Goal: Task Accomplishment & Management: Use online tool/utility

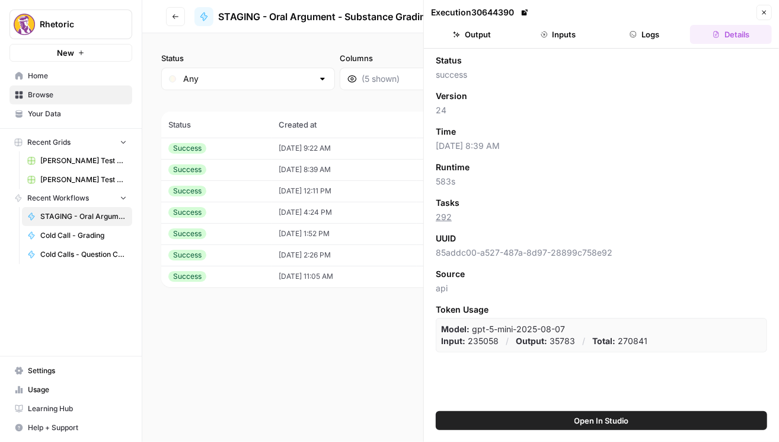
click at [636, 39] on button "Logs" at bounding box center [645, 34] width 82 height 19
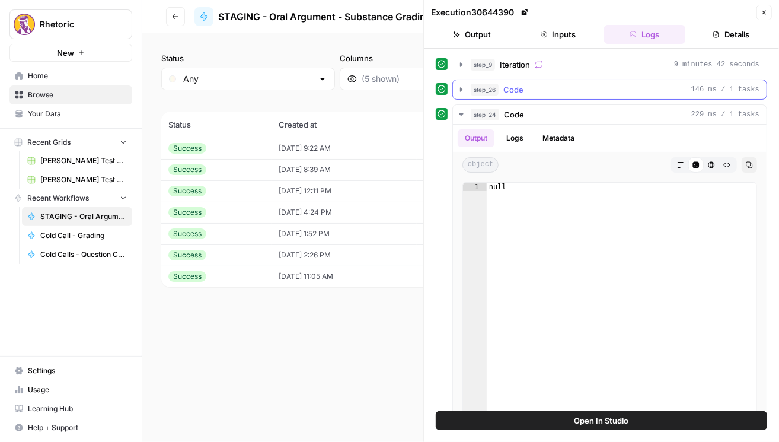
click at [457, 90] on icon "button" at bounding box center [461, 89] width 9 height 9
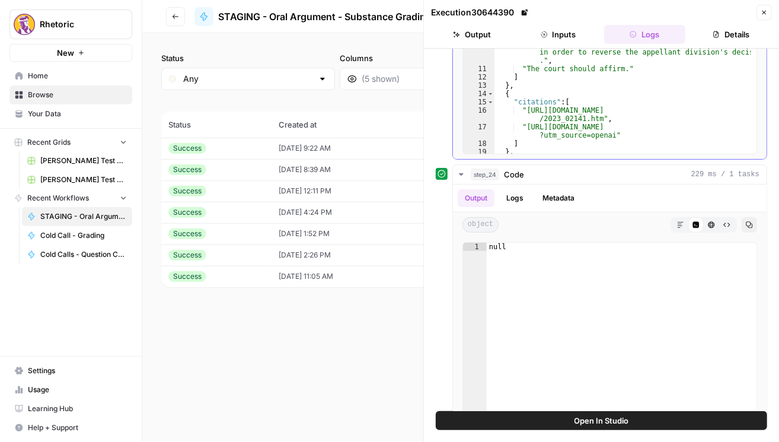
scroll to position [176, 0]
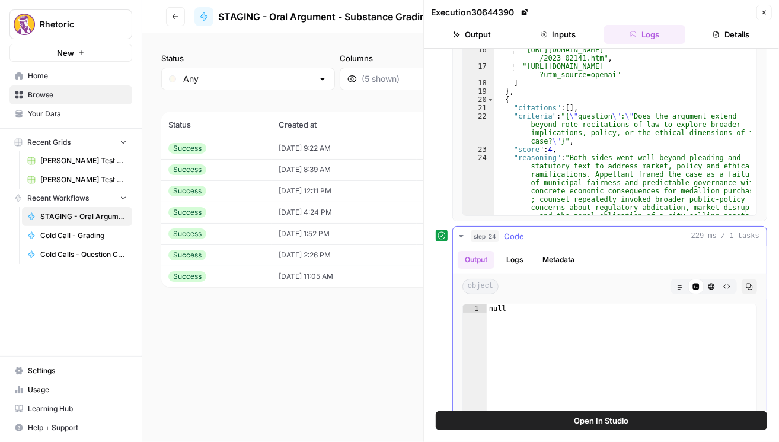
click at [516, 254] on button "Logs" at bounding box center [514, 260] width 31 height 18
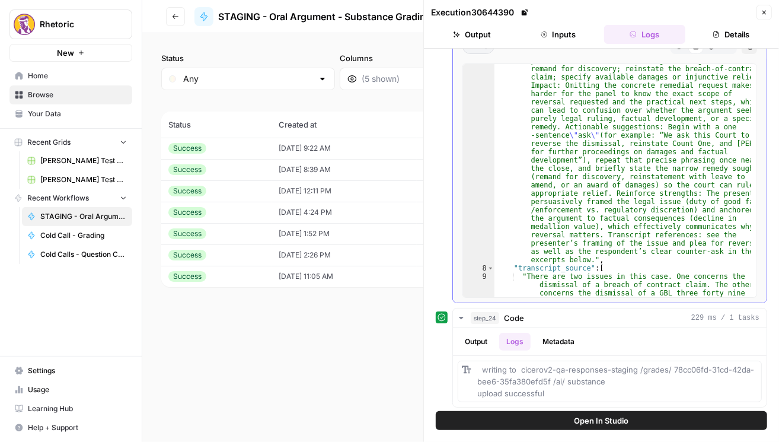
scroll to position [285, 0]
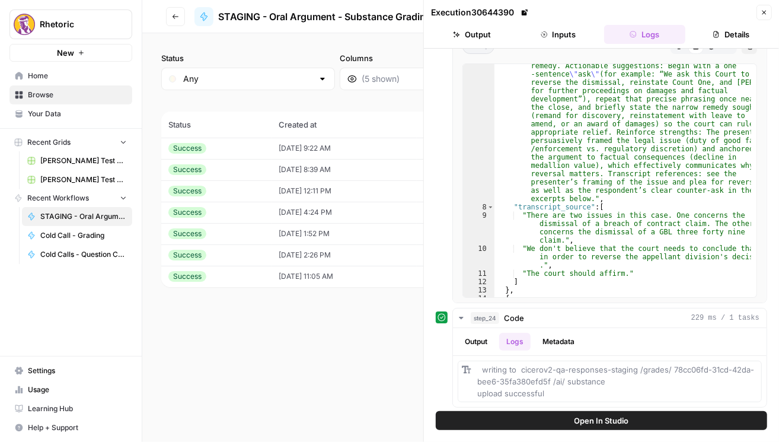
click at [450, 405] on div "step_9 Iteration 9 minutes 42 seconds step_26 Code 146 ms / 1 tasks Output Logs…" at bounding box center [601, 230] width 355 height 362
click at [488, 42] on button "Output" at bounding box center [472, 34] width 82 height 19
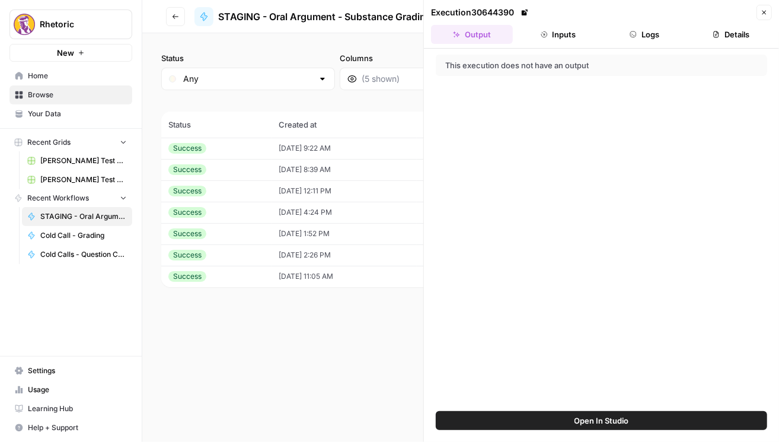
click at [550, 34] on button "Inputs" at bounding box center [559, 34] width 82 height 19
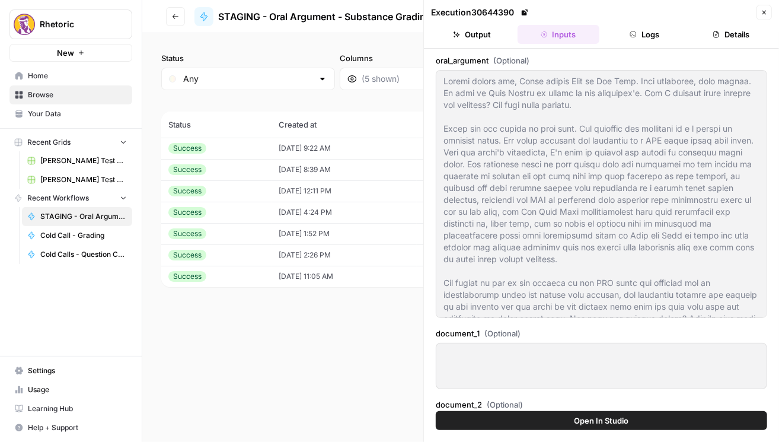
click at [652, 43] on button "Logs" at bounding box center [645, 34] width 82 height 19
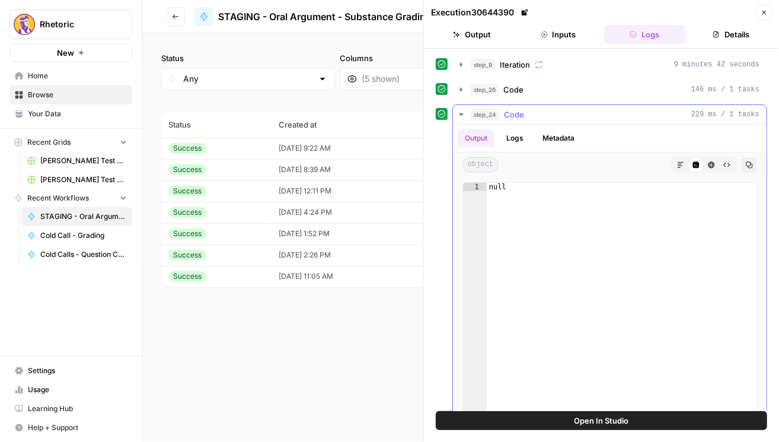
click at [520, 145] on button "Logs" at bounding box center [514, 138] width 31 height 18
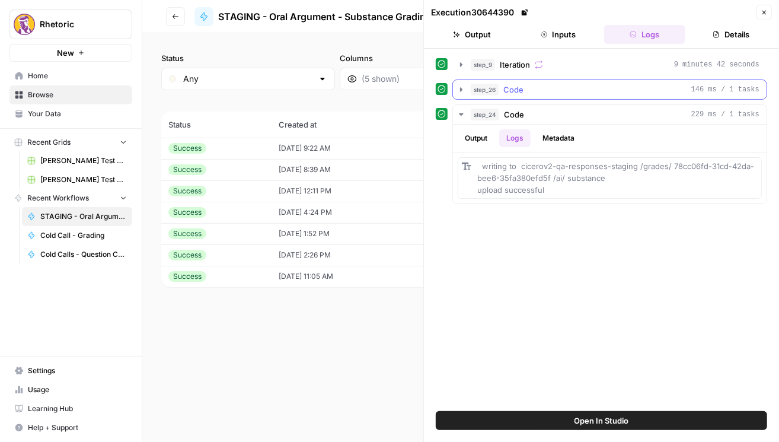
click at [467, 94] on button "step_26 Code 146 ms / 1 tasks" at bounding box center [610, 89] width 314 height 19
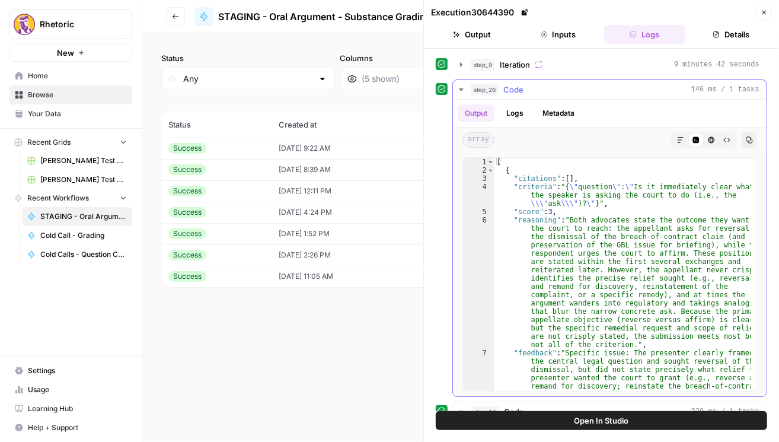
click at [742, 140] on button "Copy" at bounding box center [749, 139] width 15 height 15
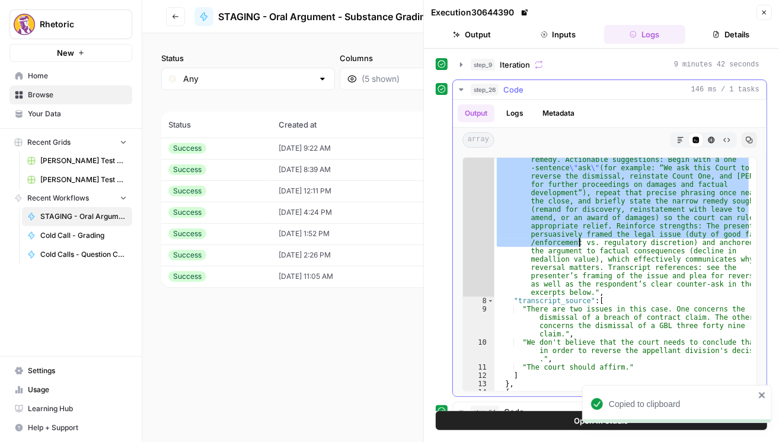
scroll to position [366, 0]
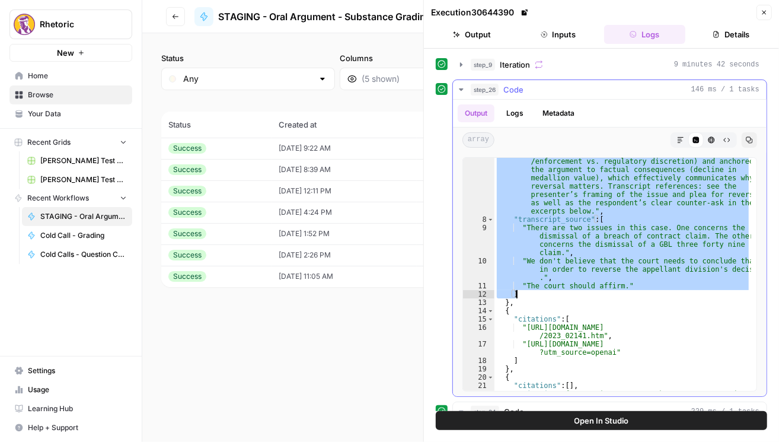
drag, startPoint x: 499, startPoint y: 164, endPoint x: 619, endPoint y: 292, distance: 175.0
click at [619, 292] on div ""feedback" : "Specific issue: The presenter clearly framed the central legal qu…" at bounding box center [623, 232] width 257 height 499
type textarea "**********"
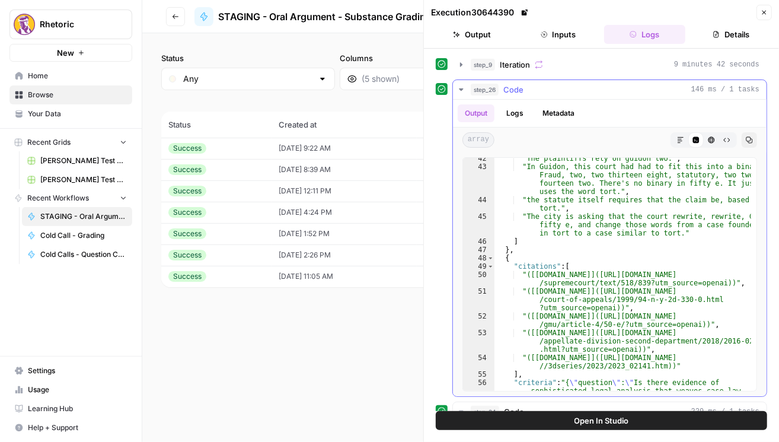
scroll to position [1891, 0]
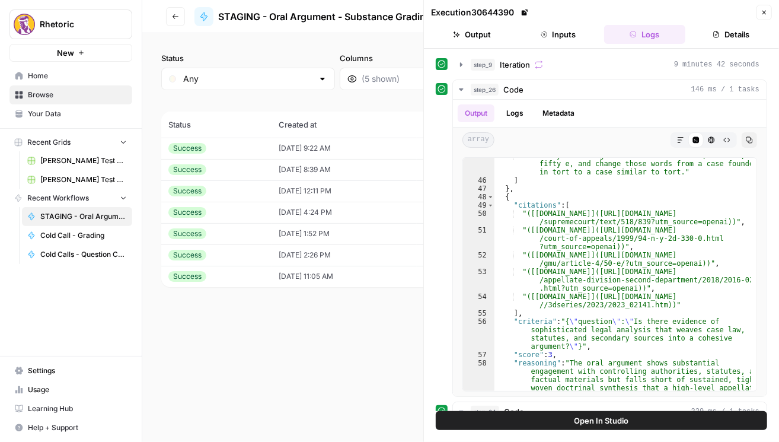
click at [215, 333] on div "Status Any Columns 2h 24h 7d 30d All Time Custom range (7 records) Status Creat…" at bounding box center [460, 237] width 637 height 409
click at [763, 17] on button "Close" at bounding box center [764, 12] width 15 height 15
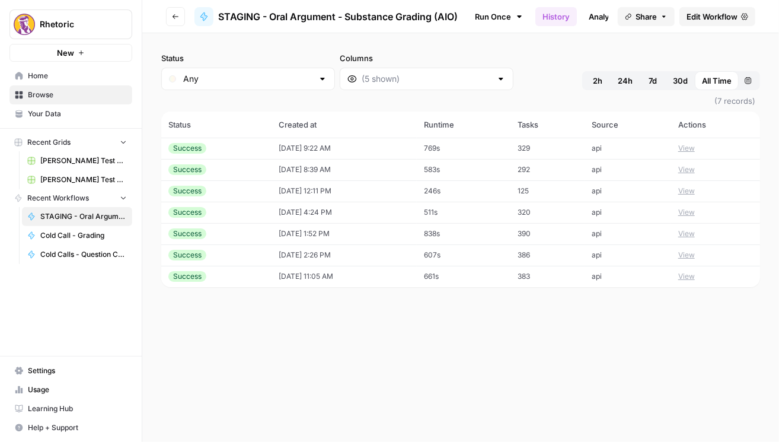
click at [700, 21] on span "Edit Workflow" at bounding box center [712, 17] width 51 height 12
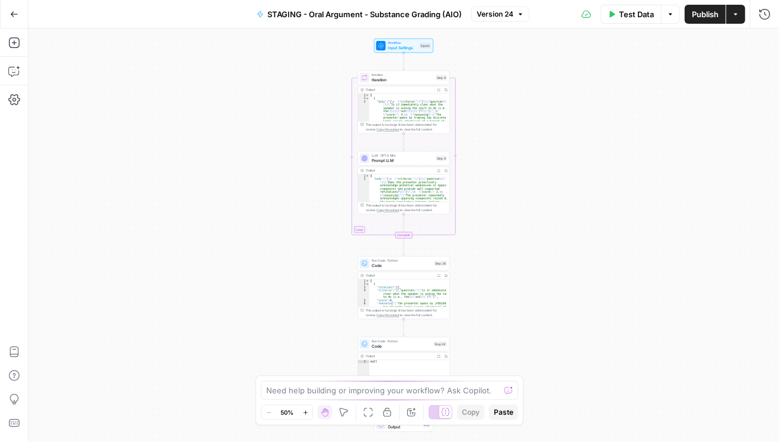
click at [401, 161] on span "Prompt LLM" at bounding box center [403, 161] width 62 height 6
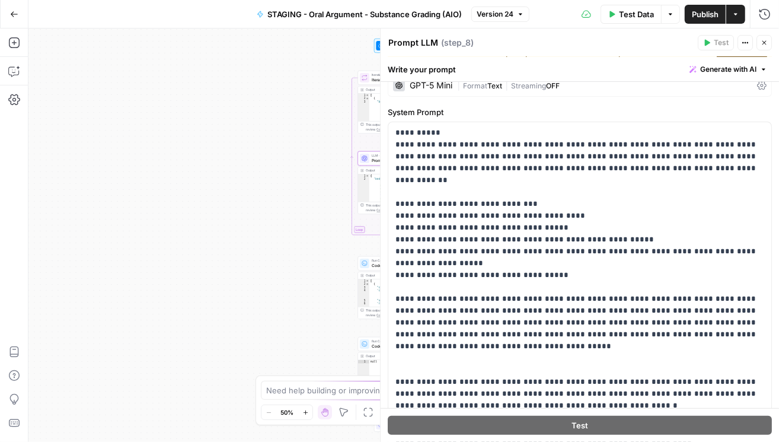
scroll to position [39, 0]
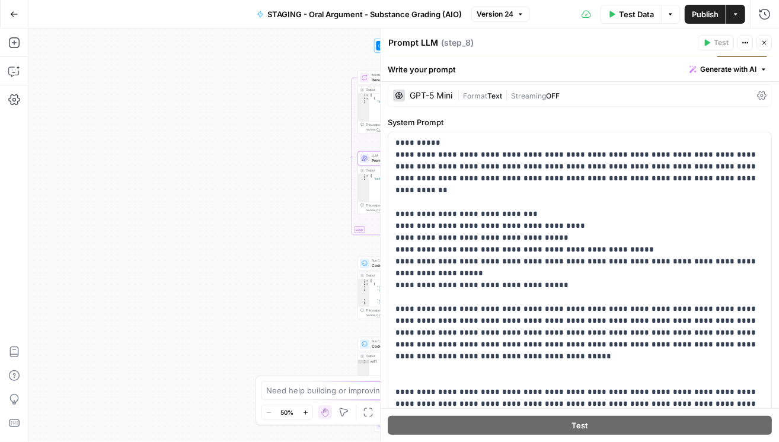
click at [757, 100] on icon at bounding box center [761, 95] width 9 height 9
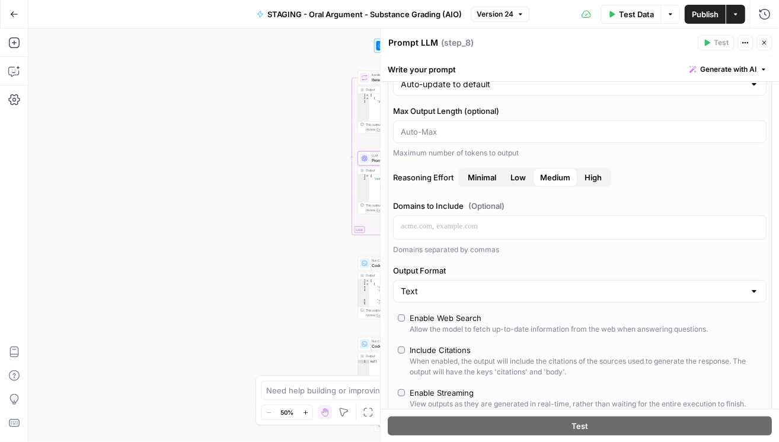
scroll to position [174, 0]
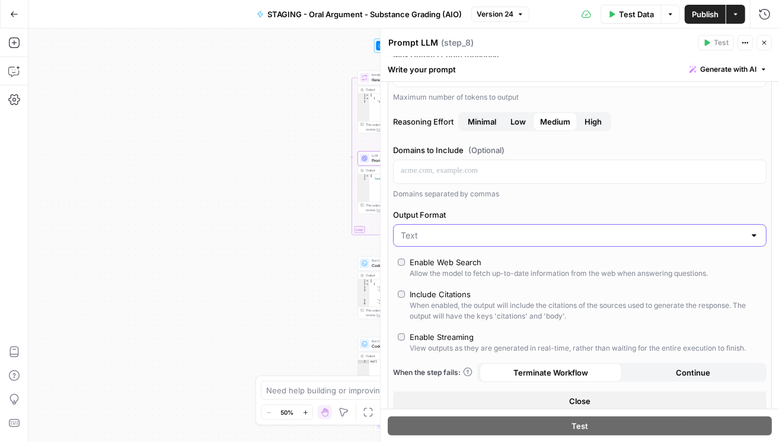
click at [591, 241] on input "Output Format" at bounding box center [573, 236] width 344 height 12
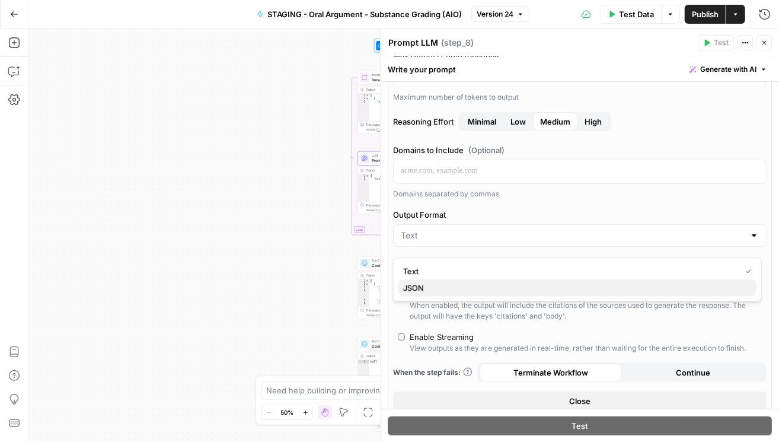
click at [446, 289] on span "JSON" at bounding box center [575, 288] width 344 height 12
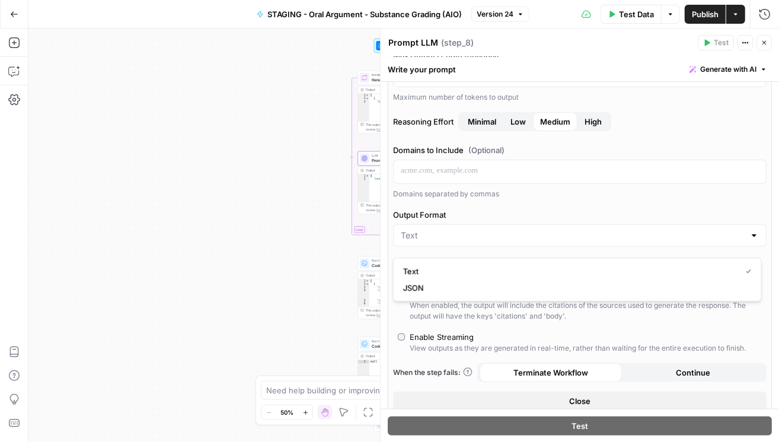
type input "JSON"
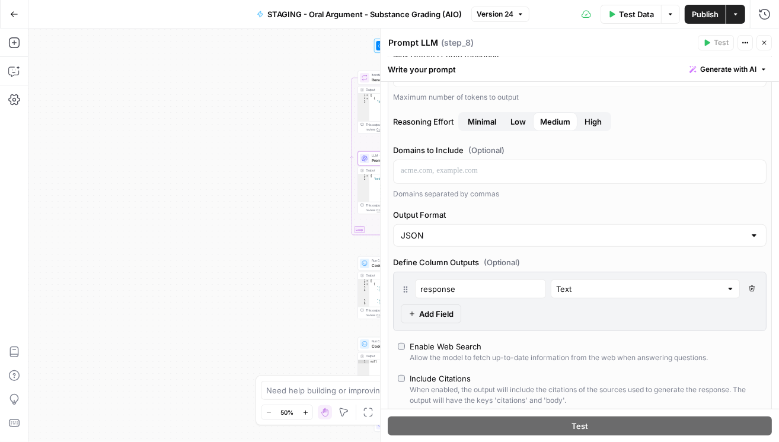
scroll to position [132, 0]
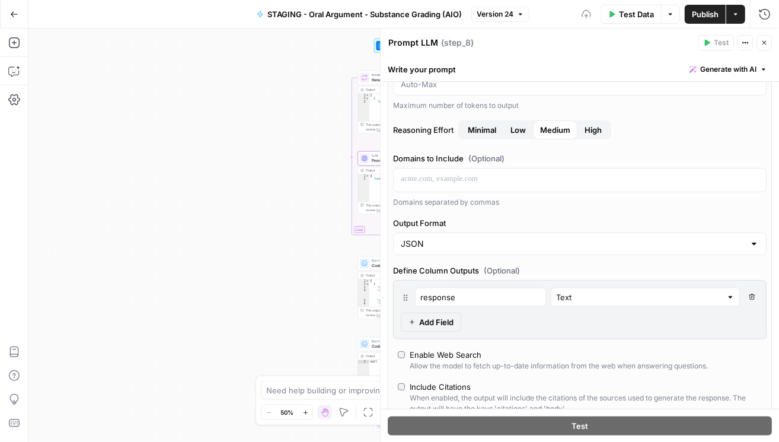
click at [746, 298] on button "Delete Field" at bounding box center [752, 297] width 14 height 19
click at [754, 297] on div "response Text Delete Field Add Field" at bounding box center [580, 309] width 374 height 59
click at [750, 295] on icon "button" at bounding box center [752, 297] width 7 height 7
drag, startPoint x: 465, startPoint y: 292, endPoint x: 406, endPoint y: 297, distance: 58.9
click at [406, 297] on div "response Text Delete Field" at bounding box center [580, 297] width 358 height 19
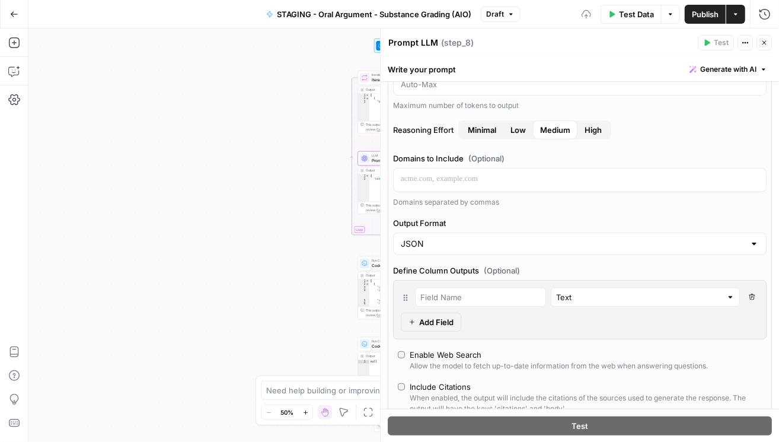
click at [708, 256] on div "AI Model GPT-5 Mini AI Model Version Auto-update to default Max Output Length (…" at bounding box center [580, 232] width 384 height 551
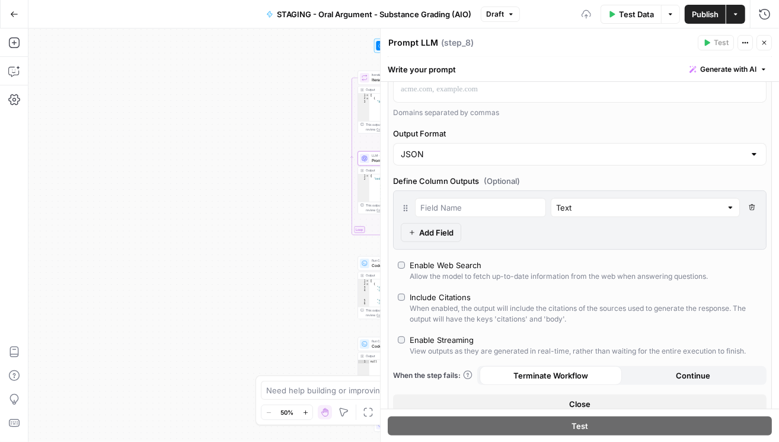
scroll to position [234, 0]
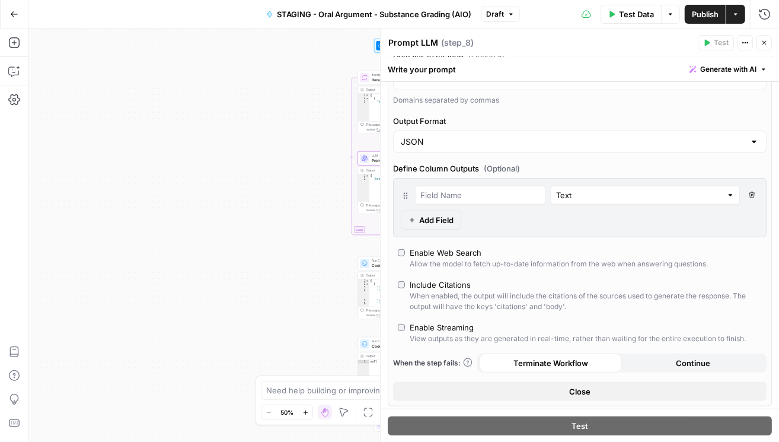
click at [717, 17] on span "Publish" at bounding box center [705, 14] width 27 height 12
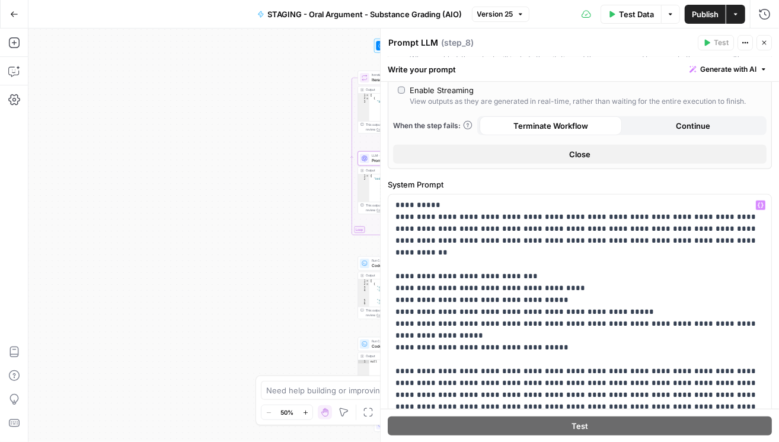
scroll to position [267, 0]
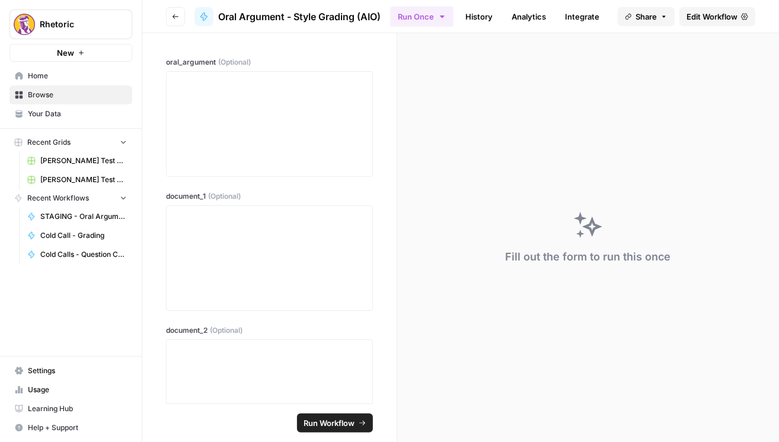
click at [722, 18] on span "Edit Workflow" at bounding box center [712, 17] width 51 height 12
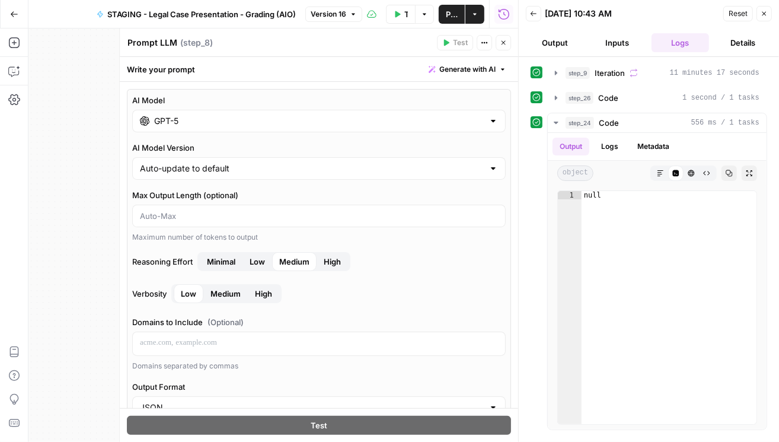
scroll to position [356, 0]
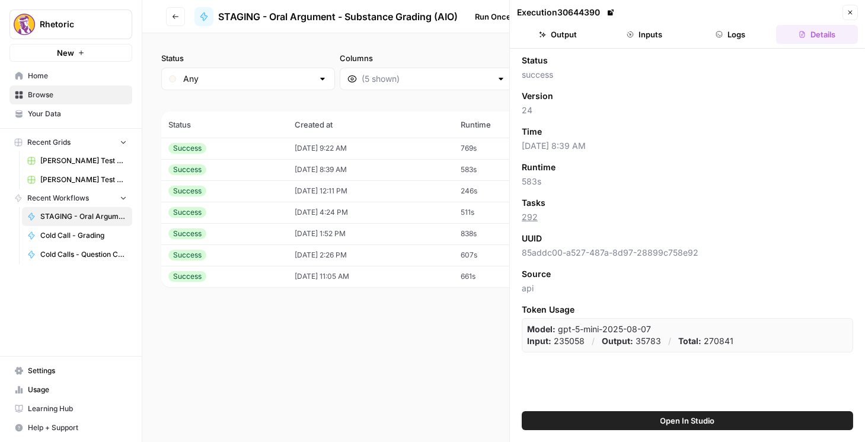
click at [588, 36] on button "Output" at bounding box center [558, 34] width 82 height 19
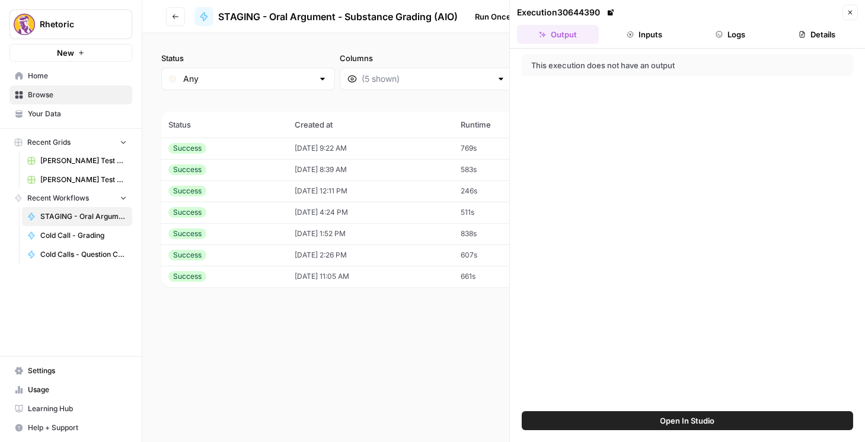
click at [633, 37] on icon "button" at bounding box center [630, 34] width 7 height 7
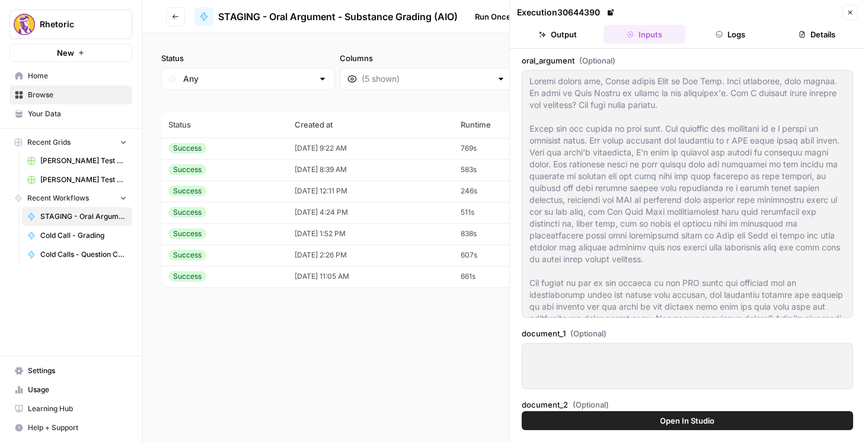
click at [854, 11] on button "Close" at bounding box center [850, 12] width 15 height 15
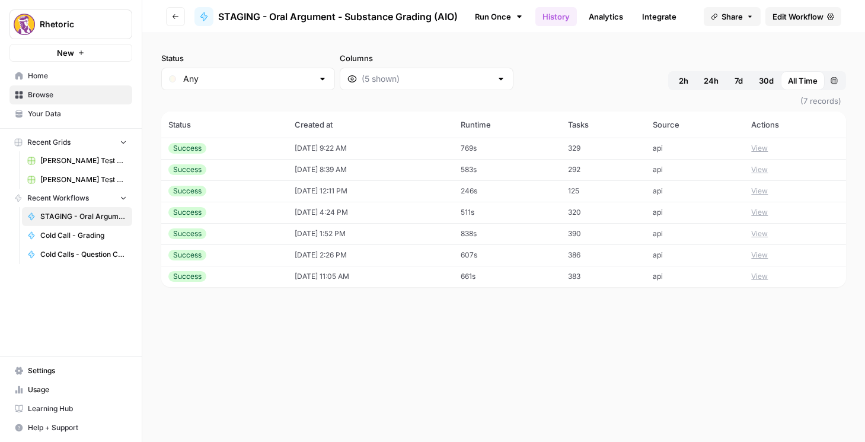
click at [793, 15] on span "Edit Workflow" at bounding box center [798, 17] width 51 height 12
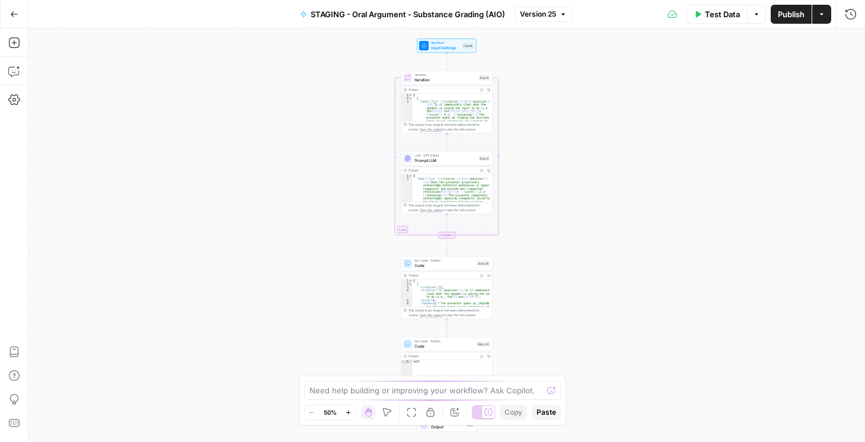
click at [705, 17] on span "Test Data" at bounding box center [722, 14] width 35 height 12
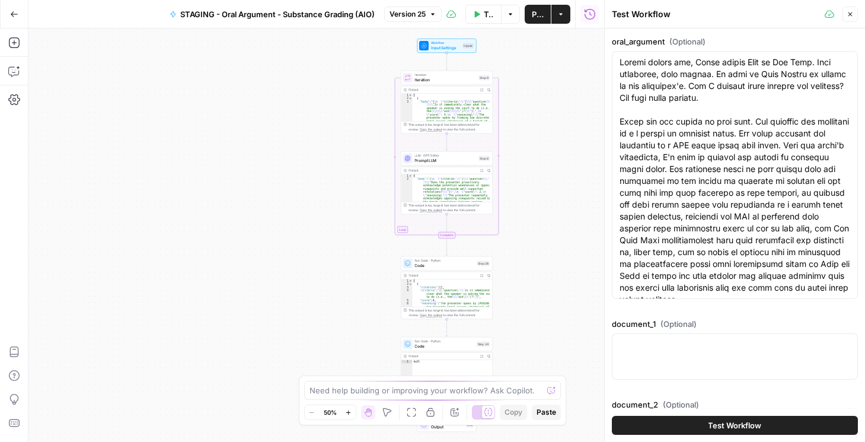
click at [703, 428] on button "Test Workflow" at bounding box center [735, 425] width 246 height 19
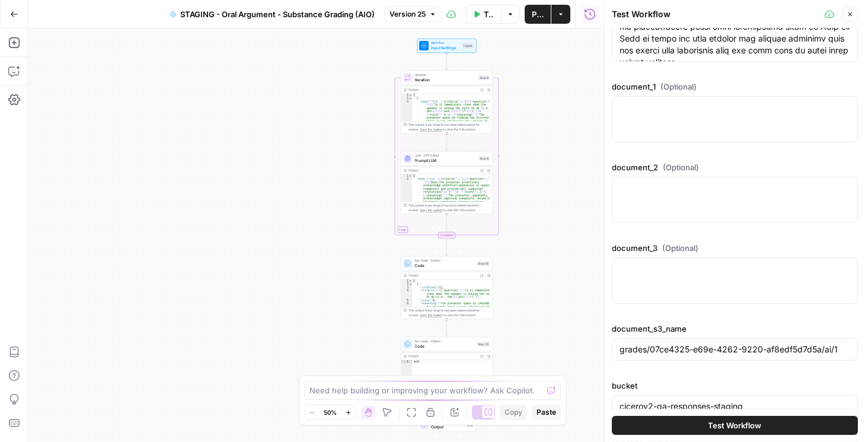
scroll to position [324, 0]
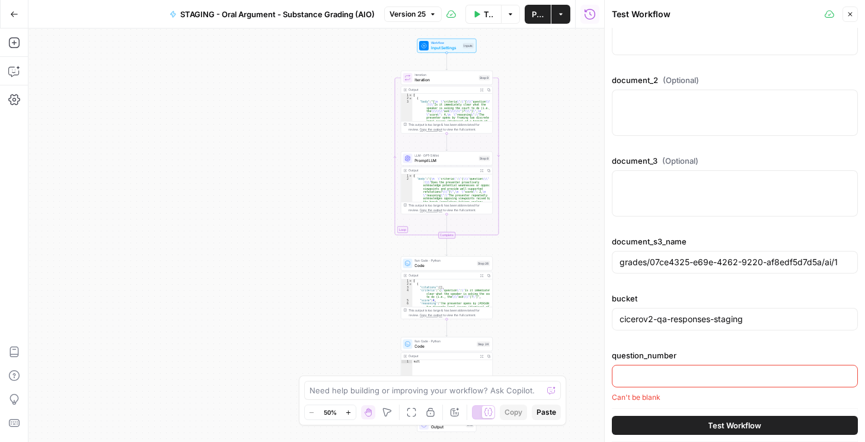
click at [657, 373] on input "question_number" at bounding box center [735, 376] width 231 height 12
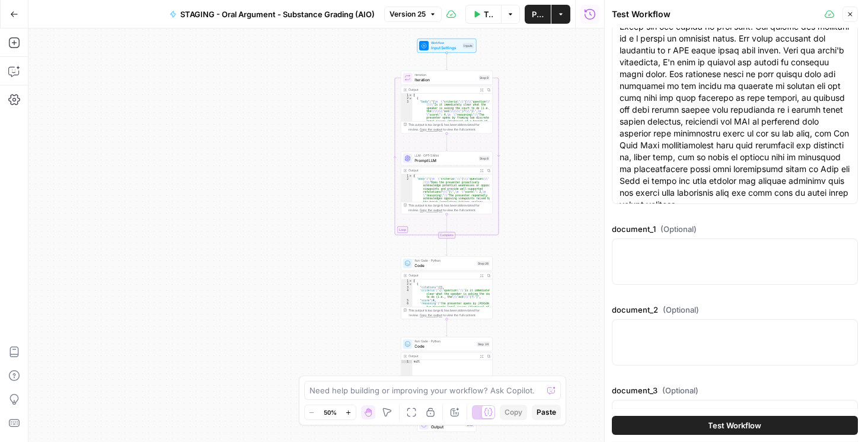
scroll to position [0, 0]
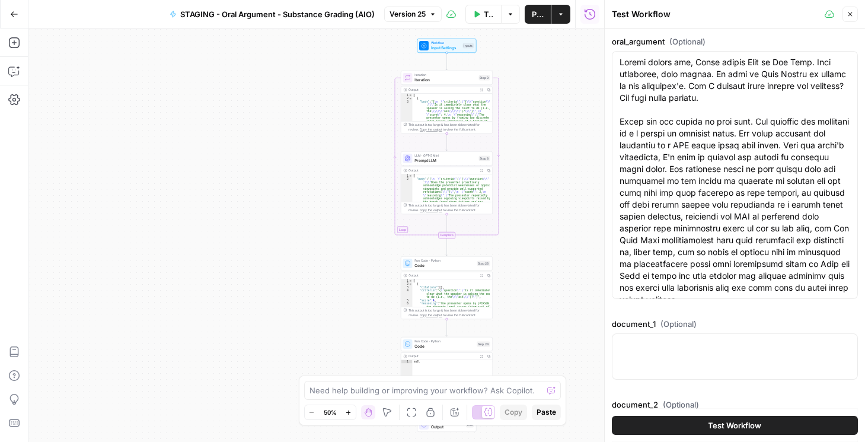
type input "1"
click at [709, 425] on span "Test Workflow" at bounding box center [735, 425] width 53 height 12
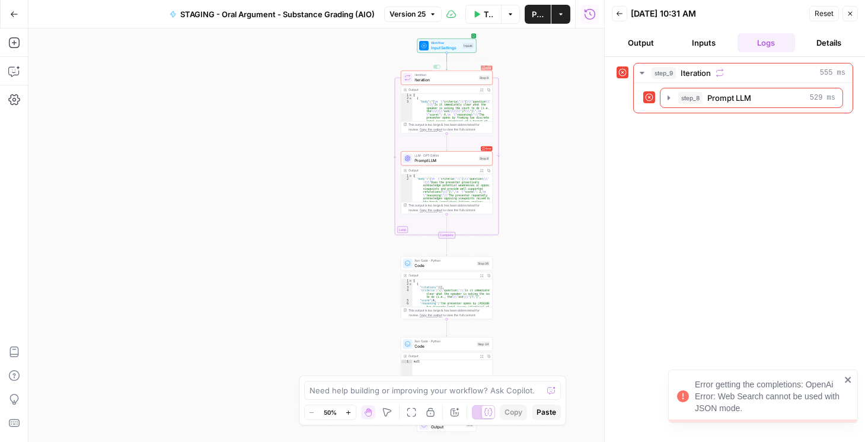
click at [439, 50] on span "Input Settings" at bounding box center [446, 48] width 30 height 6
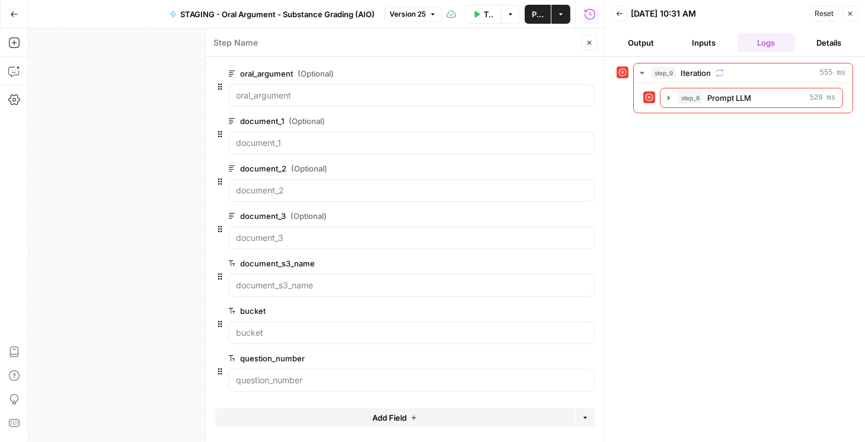
click at [593, 50] on header "Step Name Close" at bounding box center [405, 42] width 399 height 28
click at [594, 48] on button "Close" at bounding box center [589, 42] width 15 height 15
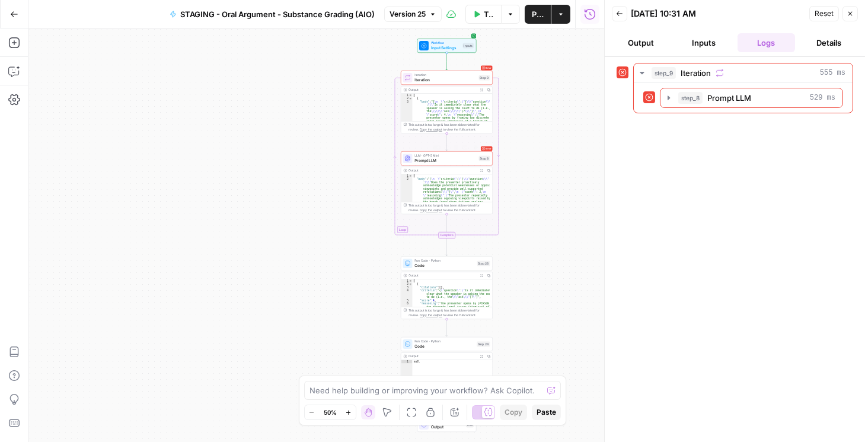
click at [430, 158] on span "Prompt LLM" at bounding box center [446, 161] width 62 height 6
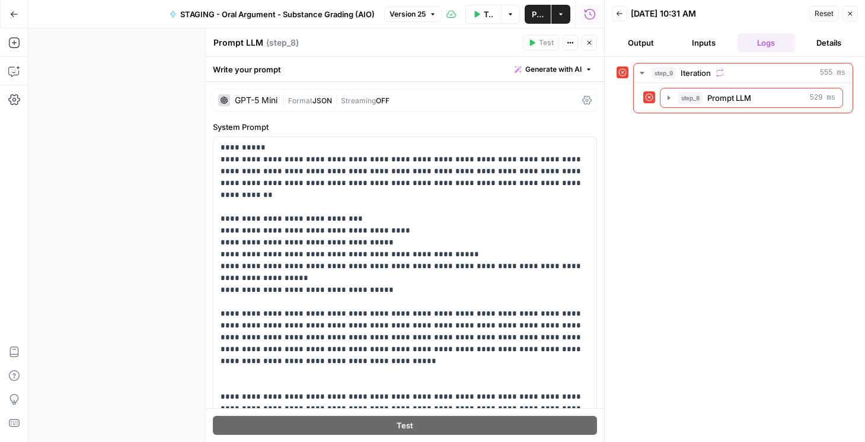
click at [577, 103] on div "GPT-5 Mini | Format JSON | Streaming OFF" at bounding box center [405, 100] width 384 height 23
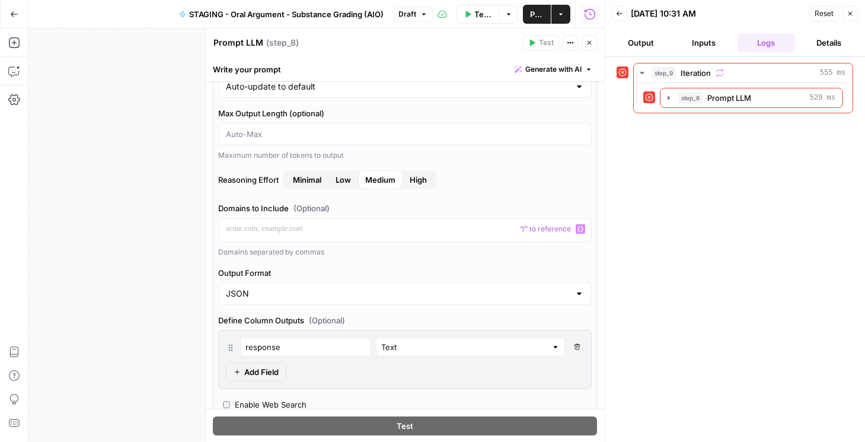
scroll to position [101, 0]
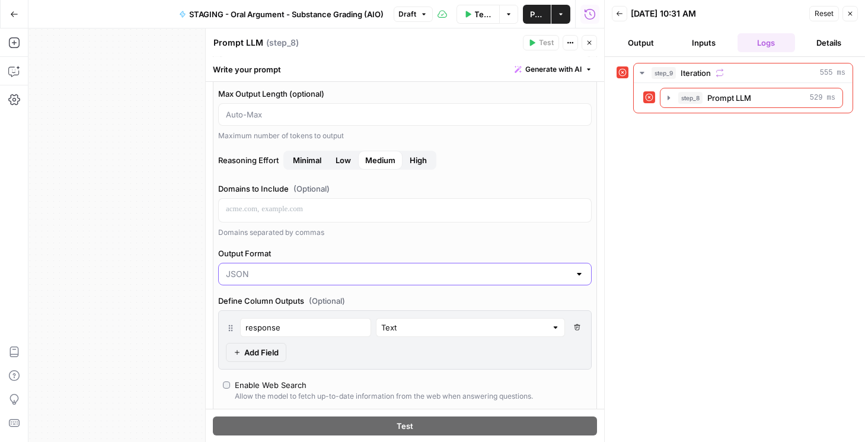
click at [337, 272] on input "Output Format" at bounding box center [398, 274] width 344 height 12
click at [284, 305] on span "Text" at bounding box center [400, 302] width 344 height 12
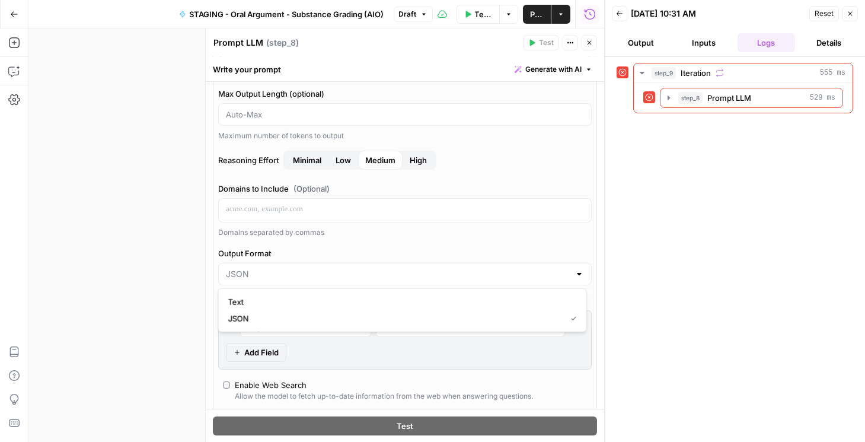
type input "Text"
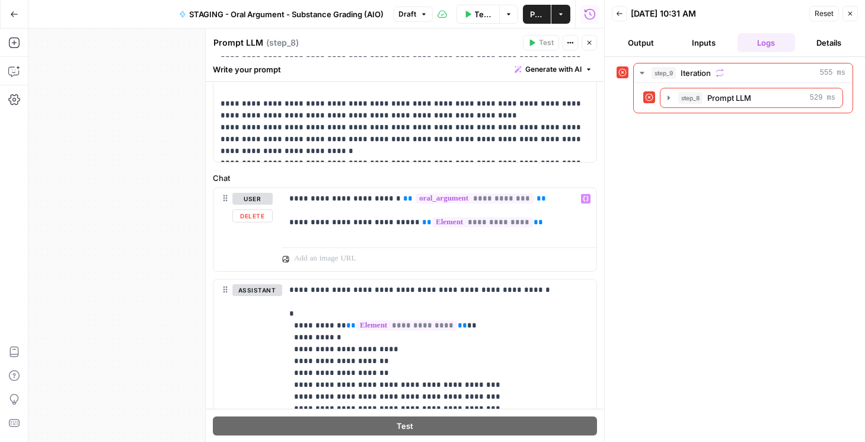
scroll to position [822, 0]
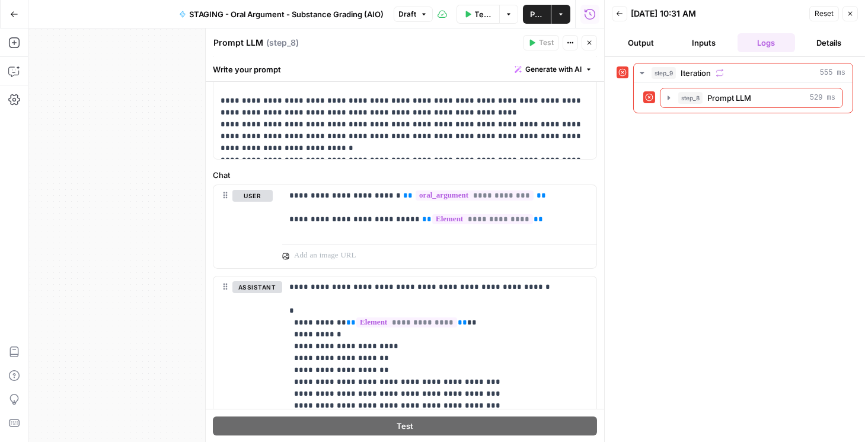
click at [631, 49] on button "Output" at bounding box center [641, 42] width 58 height 19
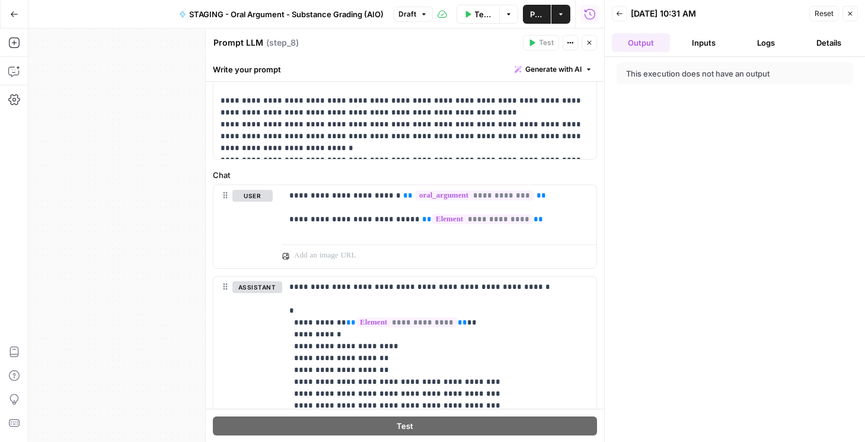
click at [699, 45] on button "Inputs" at bounding box center [704, 42] width 58 height 19
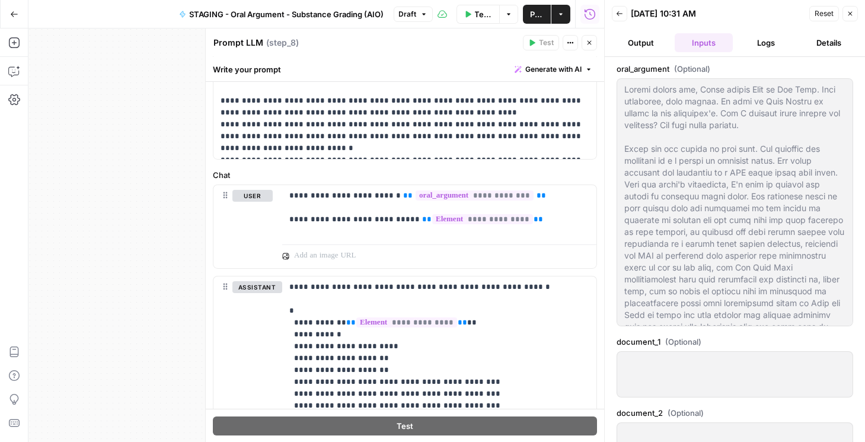
click at [837, 45] on button "Details" at bounding box center [829, 42] width 58 height 19
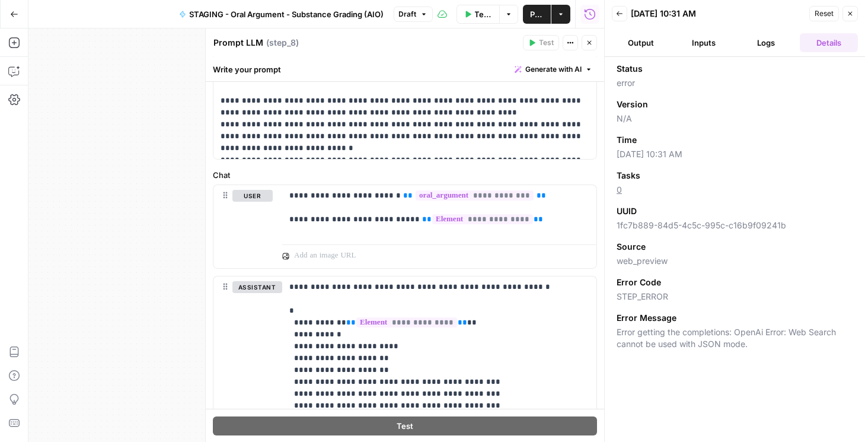
click at [774, 44] on button "Logs" at bounding box center [767, 42] width 58 height 19
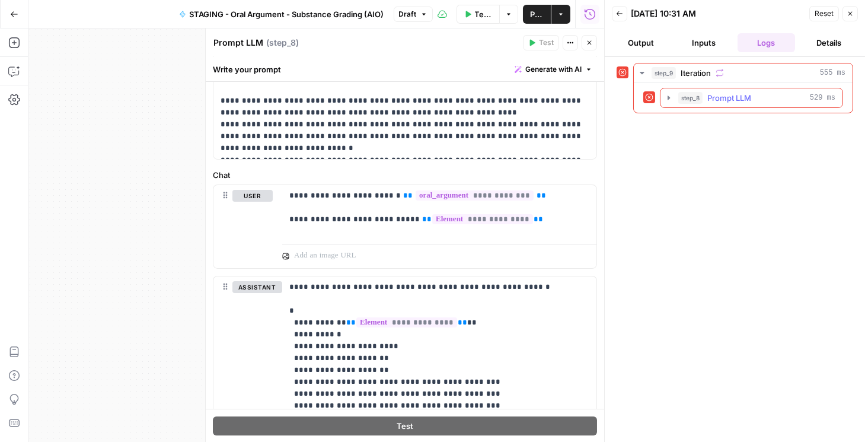
click at [668, 98] on icon "button" at bounding box center [668, 97] width 9 height 9
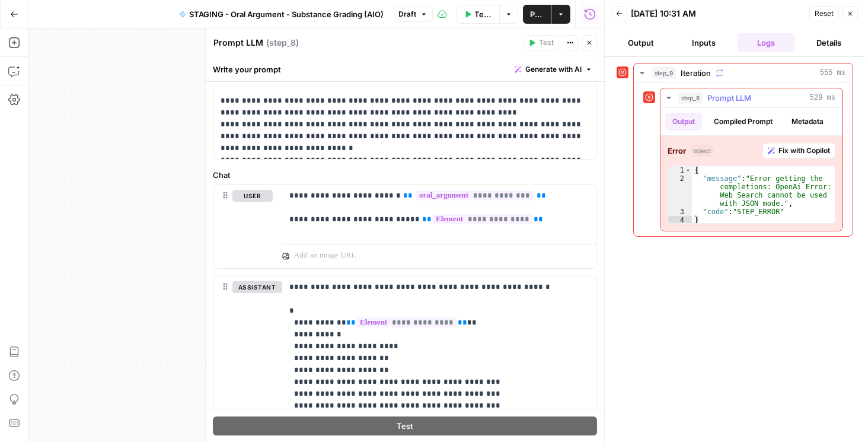
click at [728, 121] on button "Compiled Prompt" at bounding box center [743, 122] width 73 height 18
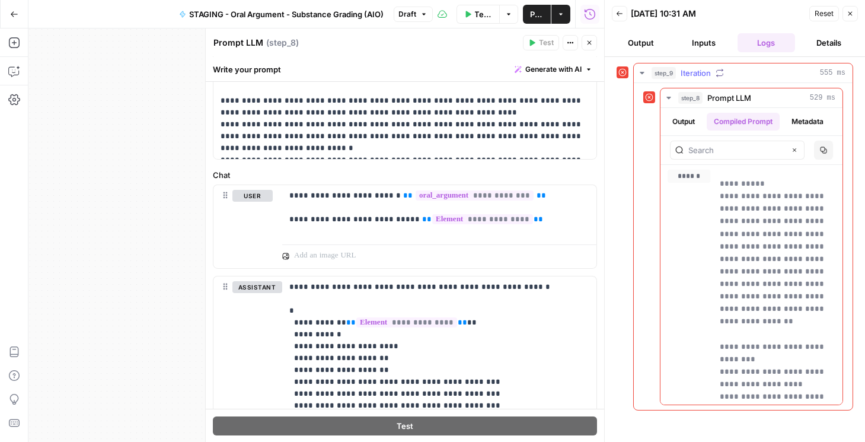
click at [644, 73] on icon "button" at bounding box center [642, 72] width 9 height 9
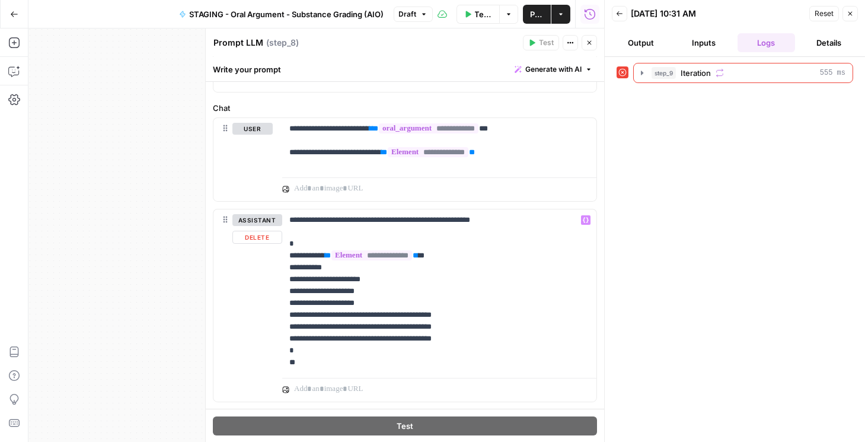
scroll to position [890, 0]
drag, startPoint x: 292, startPoint y: 307, endPoint x: 326, endPoint y: 352, distance: 56.8
click at [326, 352] on p "**********" at bounding box center [436, 291] width 295 height 154
copy p "**********"
click at [319, 356] on p "**********" at bounding box center [436, 291] width 295 height 154
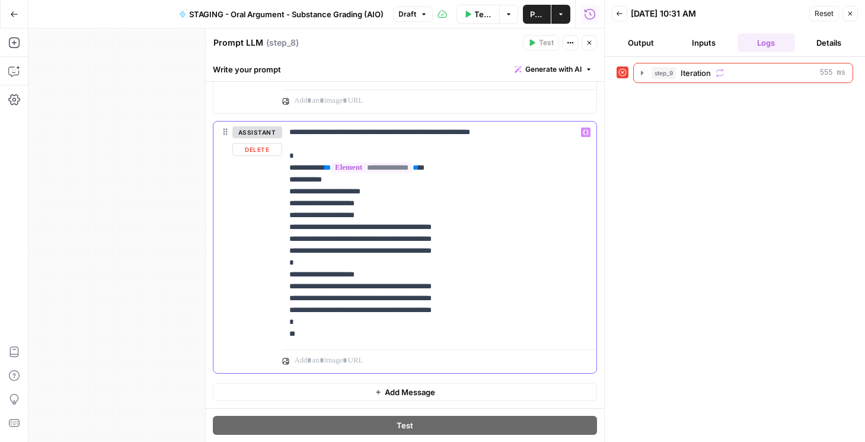
scroll to position [982, 0]
drag, startPoint x: 360, startPoint y: 275, endPoint x: 297, endPoint y: 280, distance: 63.7
click at [297, 280] on p "**********" at bounding box center [436, 233] width 295 height 214
drag, startPoint x: 465, startPoint y: 286, endPoint x: 296, endPoint y: 291, distance: 169.1
click at [296, 291] on p "**********" at bounding box center [436, 233] width 295 height 214
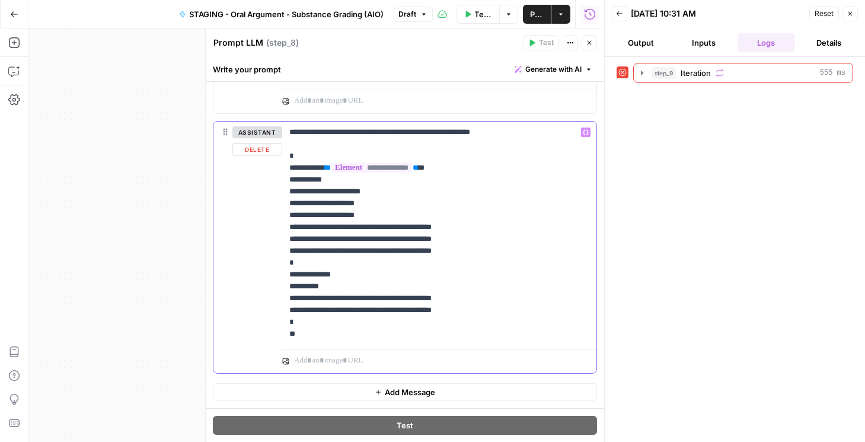
drag, startPoint x: 330, startPoint y: 288, endPoint x: 290, endPoint y: 288, distance: 39.7
click at [290, 288] on p "**********" at bounding box center [436, 233] width 295 height 214
drag, startPoint x: 464, startPoint y: 297, endPoint x: 297, endPoint y: 302, distance: 166.7
click at [297, 302] on p "**********" at bounding box center [436, 233] width 295 height 214
click at [300, 299] on p "**********" at bounding box center [436, 233] width 295 height 214
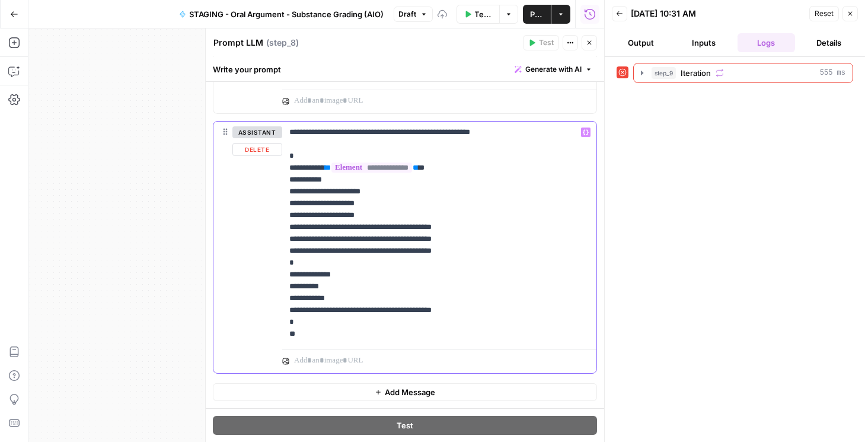
click at [330, 298] on p "**********" at bounding box center [436, 233] width 295 height 214
drag, startPoint x: 465, startPoint y: 308, endPoint x: 298, endPoint y: 305, distance: 167.3
click at [298, 305] on p "**********" at bounding box center [436, 233] width 295 height 214
click at [305, 311] on p "**********" at bounding box center [436, 233] width 295 height 214
click at [299, 300] on p "**********" at bounding box center [436, 233] width 295 height 214
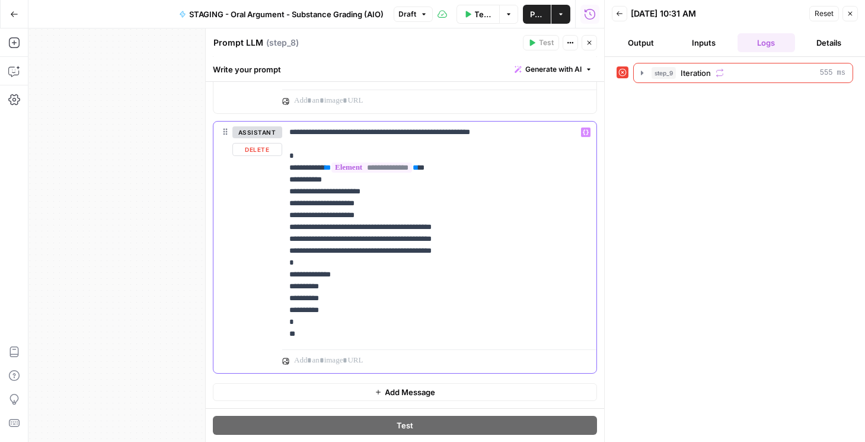
drag, startPoint x: 286, startPoint y: 276, endPoint x: 367, endPoint y: 324, distance: 94.1
click at [367, 324] on div "**********" at bounding box center [439, 233] width 314 height 223
click at [425, 295] on p "**********" at bounding box center [436, 233] width 295 height 214
click at [534, 18] on span "Publish" at bounding box center [537, 14] width 14 height 12
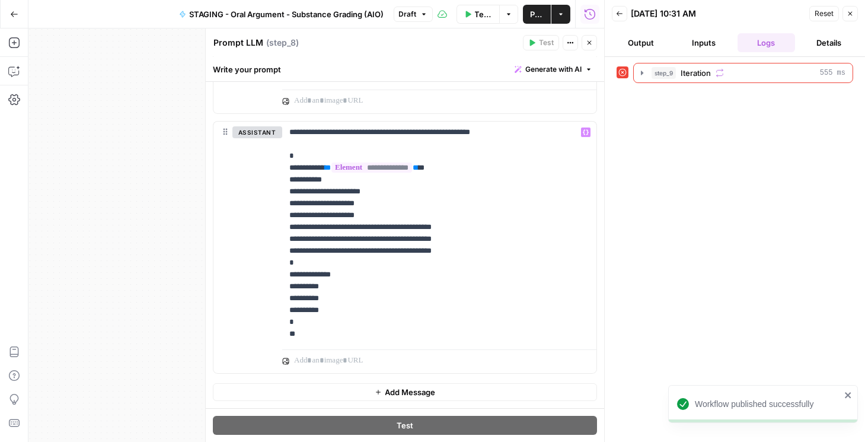
click at [814, 103] on div "step_9 Iteration 555 ms" at bounding box center [735, 249] width 237 height 373
click at [626, 15] on button "Back" at bounding box center [619, 13] width 15 height 15
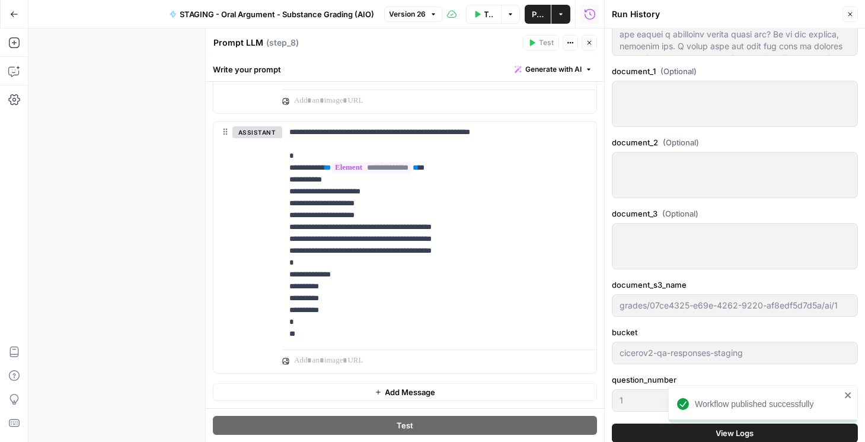
scroll to position [542, 0]
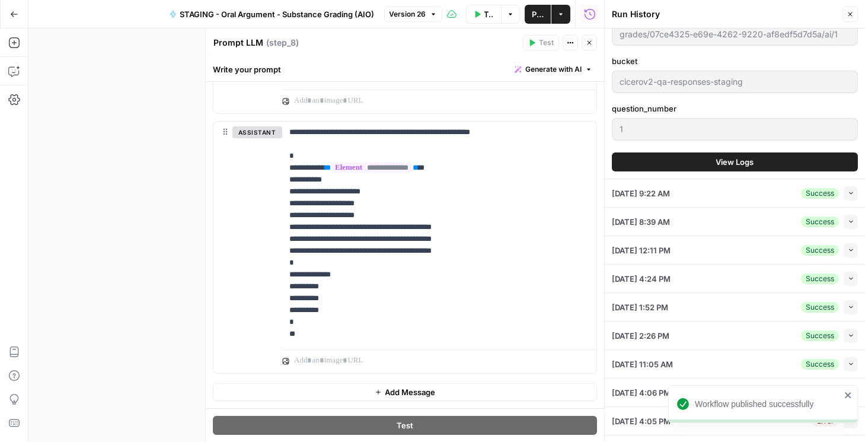
click at [717, 157] on span "View Logs" at bounding box center [735, 162] width 38 height 12
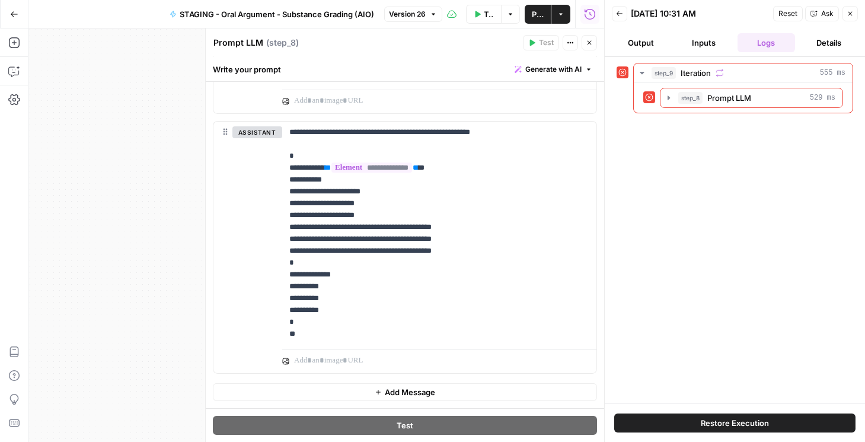
click at [740, 414] on button "Restore Execution" at bounding box center [734, 422] width 241 height 19
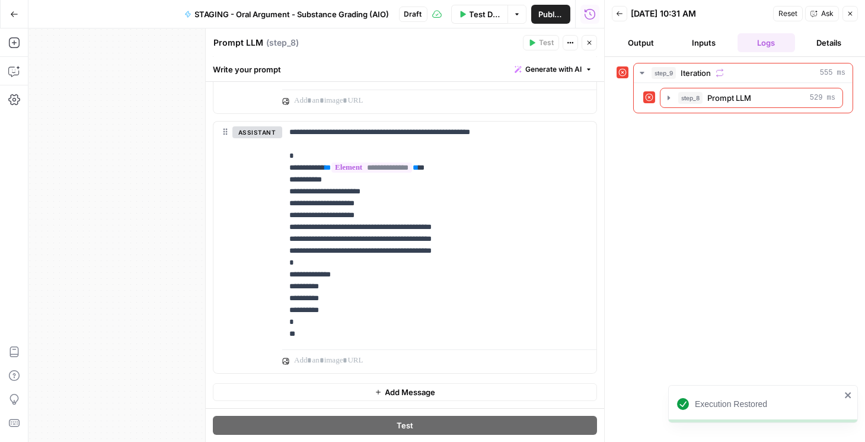
click at [713, 43] on button "Inputs" at bounding box center [704, 42] width 58 height 19
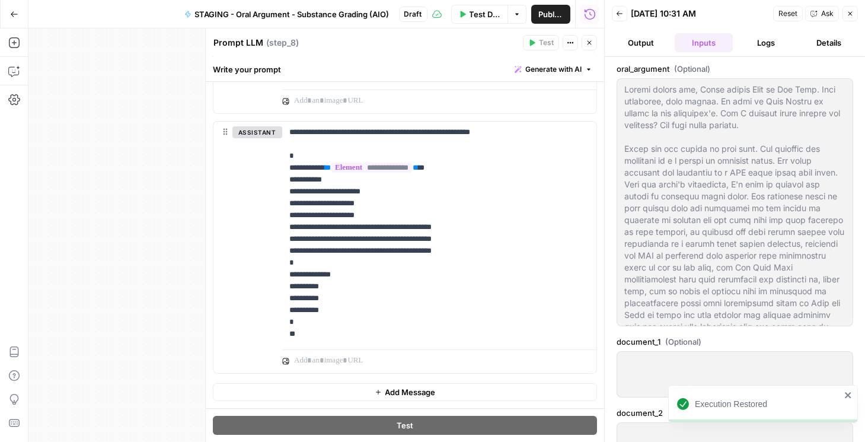
click at [749, 40] on button "Logs" at bounding box center [767, 42] width 58 height 19
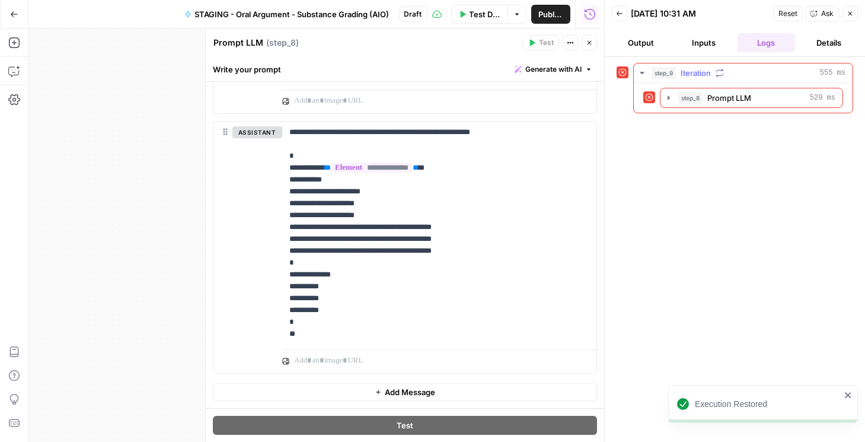
click at [643, 72] on icon "button" at bounding box center [642, 73] width 4 height 2
click at [642, 71] on icon "button" at bounding box center [642, 72] width 9 height 9
click at [670, 97] on icon "button" at bounding box center [668, 97] width 9 height 9
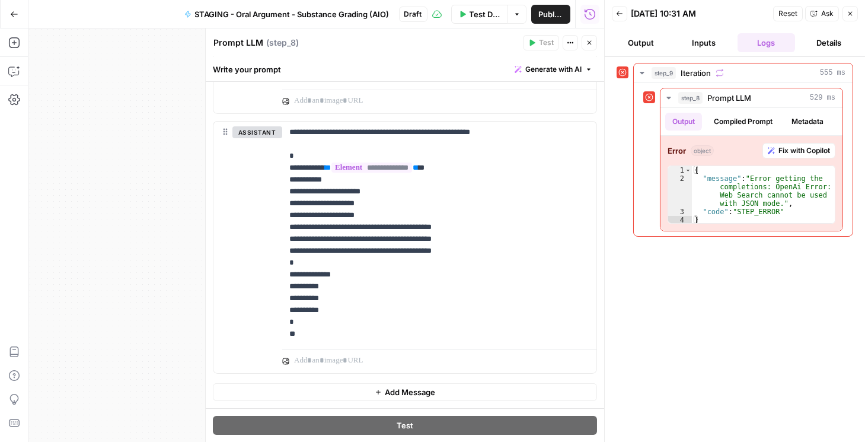
click at [797, 13] on span "Reset" at bounding box center [788, 13] width 19 height 11
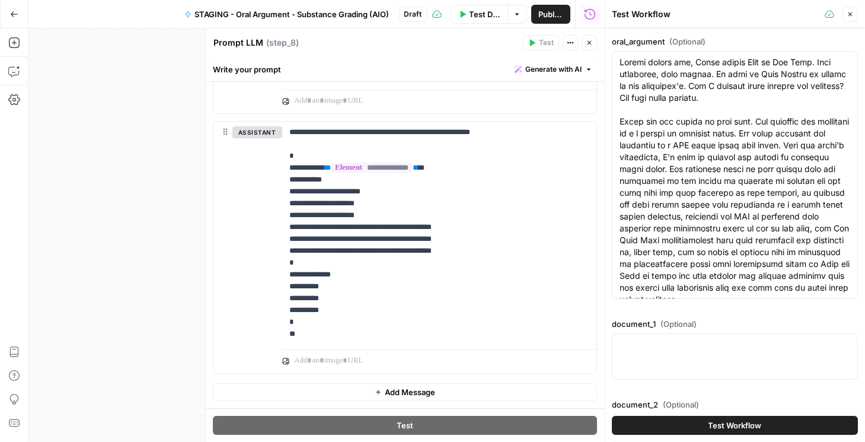
click at [723, 421] on span "Test Workflow" at bounding box center [735, 425] width 53 height 12
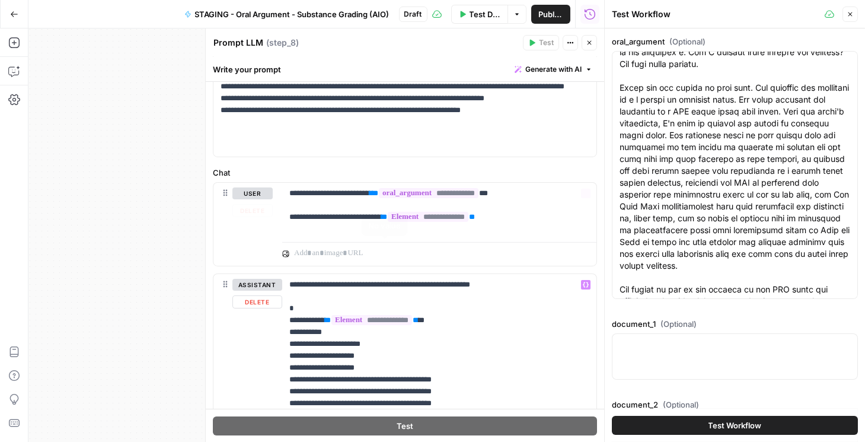
scroll to position [812, 0]
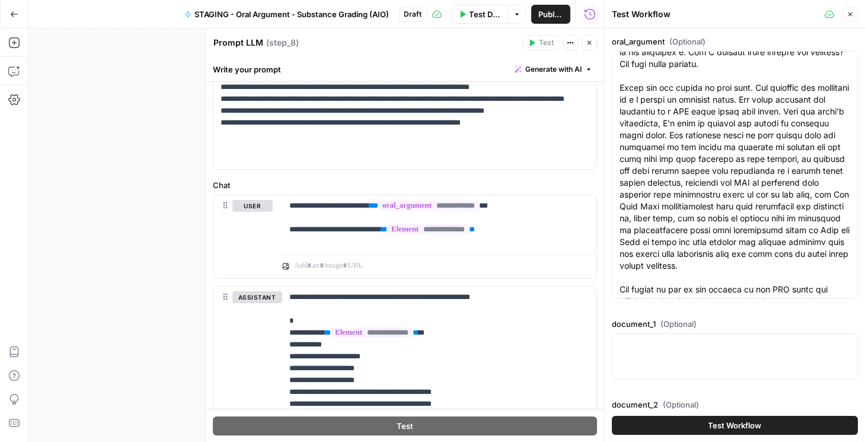
click at [587, 45] on icon "button" at bounding box center [589, 42] width 7 height 7
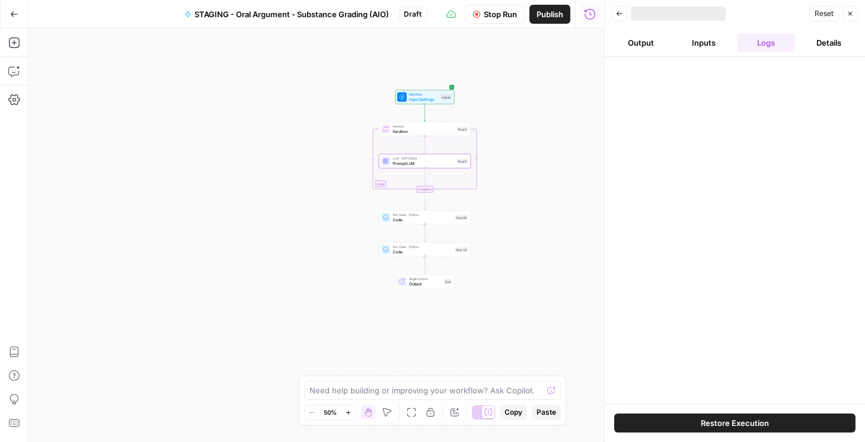
drag, startPoint x: 551, startPoint y: 169, endPoint x: 529, endPoint y: 203, distance: 40.8
click at [529, 203] on div "Workflow Input Settings Inputs Loop Iteration Iteration Step 9 LLM · GPT-5 Mini…" at bounding box center [316, 234] width 576 height 413
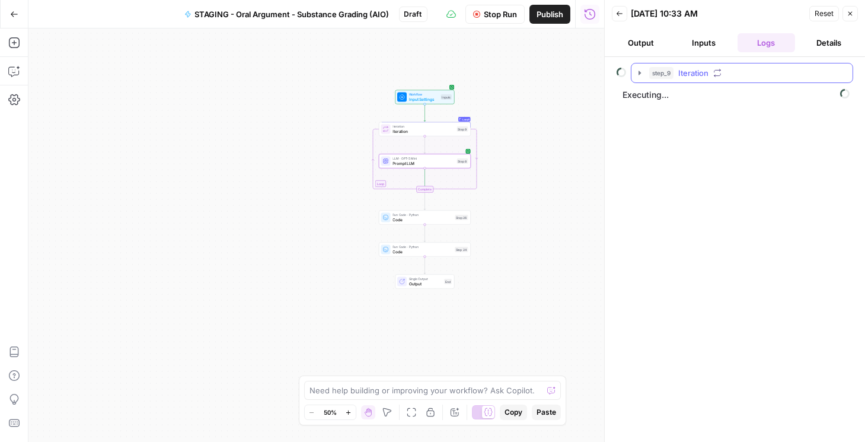
click at [641, 66] on button "step_9 Iteration" at bounding box center [742, 72] width 221 height 19
click at [665, 97] on icon "button" at bounding box center [666, 97] width 2 height 4
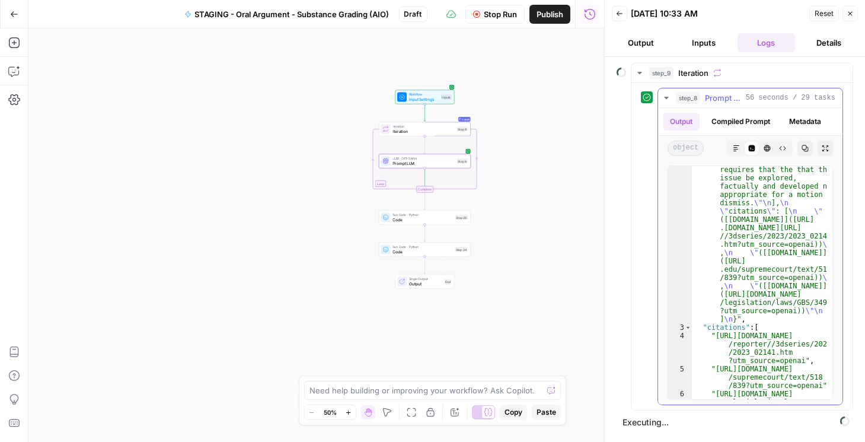
scroll to position [1139, 0]
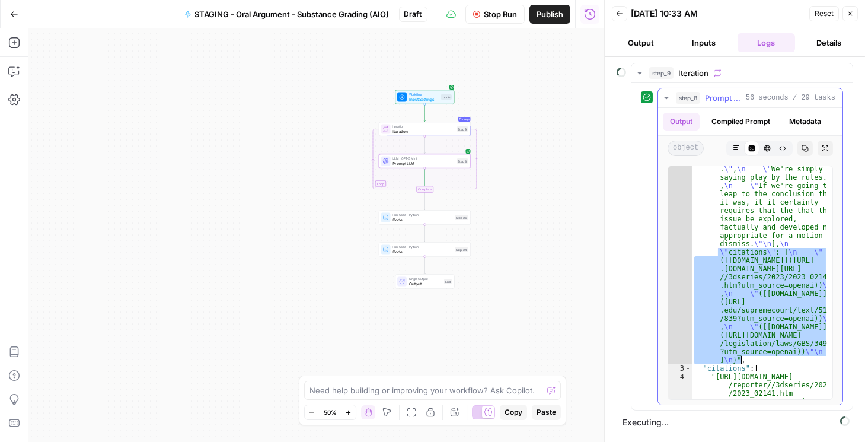
drag, startPoint x: 714, startPoint y: 251, endPoint x: 802, endPoint y: 361, distance: 140.4
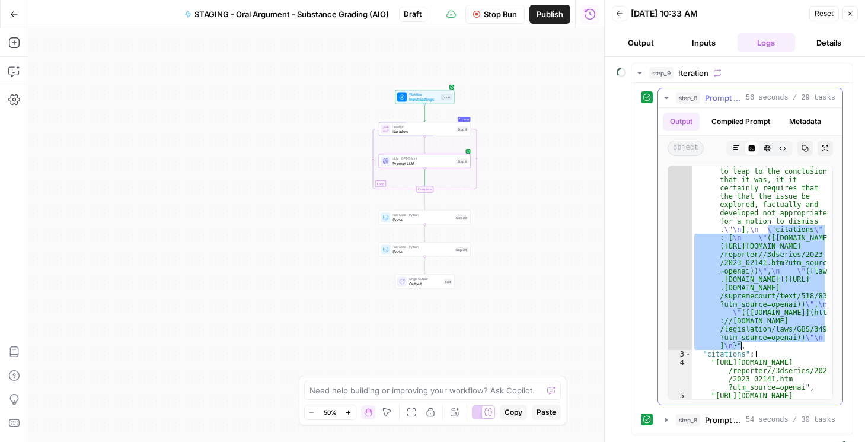
scroll to position [1269, 0]
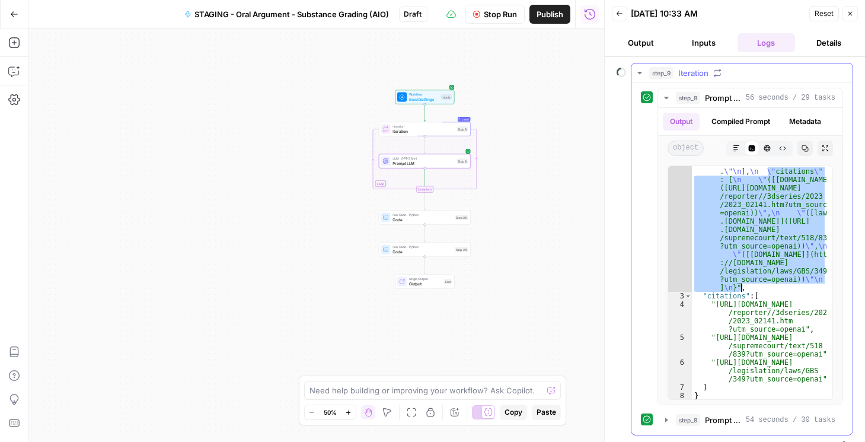
click at [642, 74] on icon "button" at bounding box center [639, 72] width 9 height 9
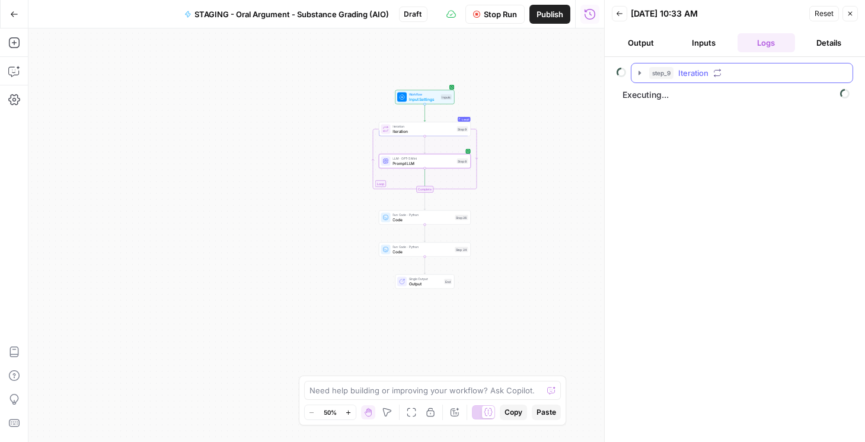
click at [642, 74] on icon "button" at bounding box center [639, 72] width 9 height 9
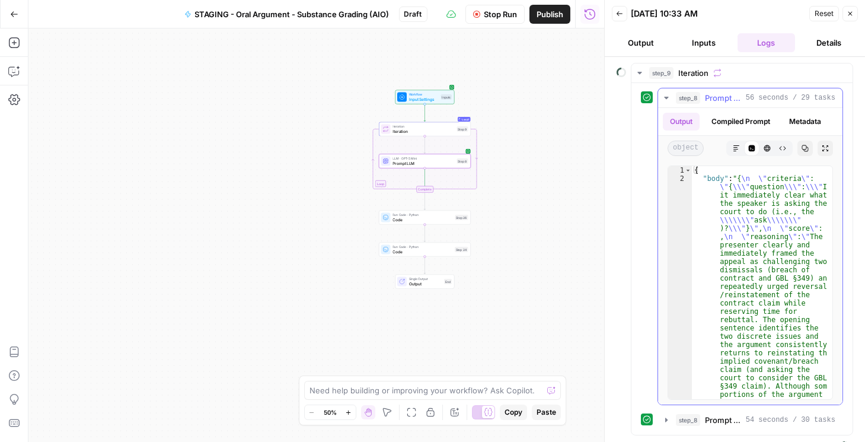
click at [666, 100] on icon "button" at bounding box center [666, 97] width 9 height 9
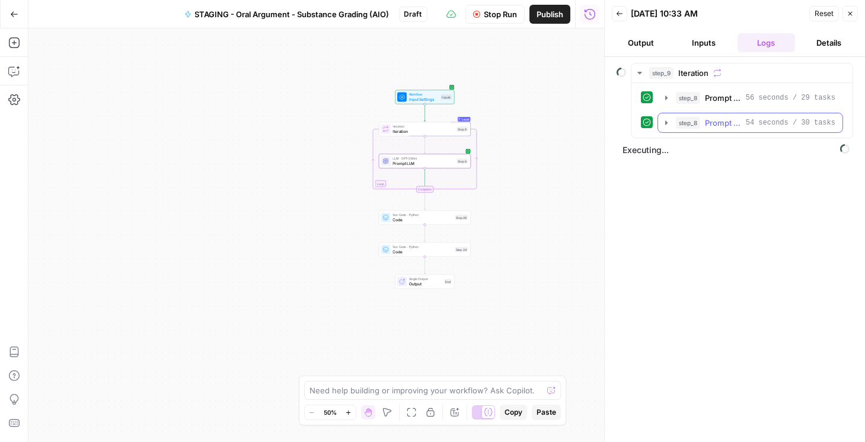
click at [667, 122] on icon "button" at bounding box center [666, 122] width 9 height 9
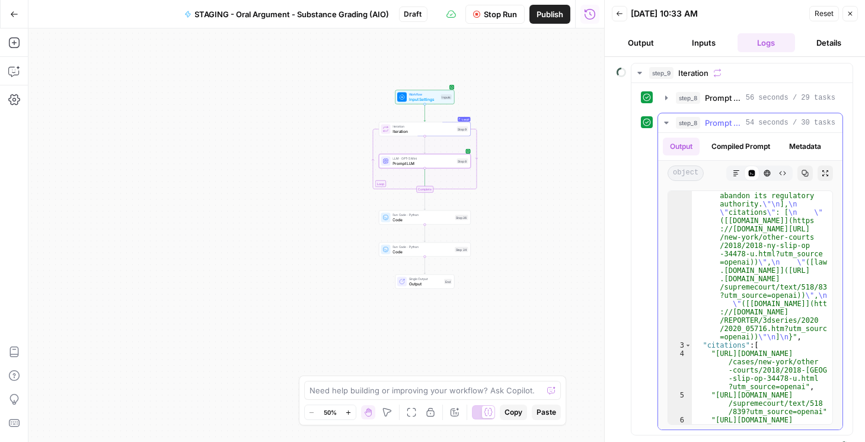
scroll to position [2085, 0]
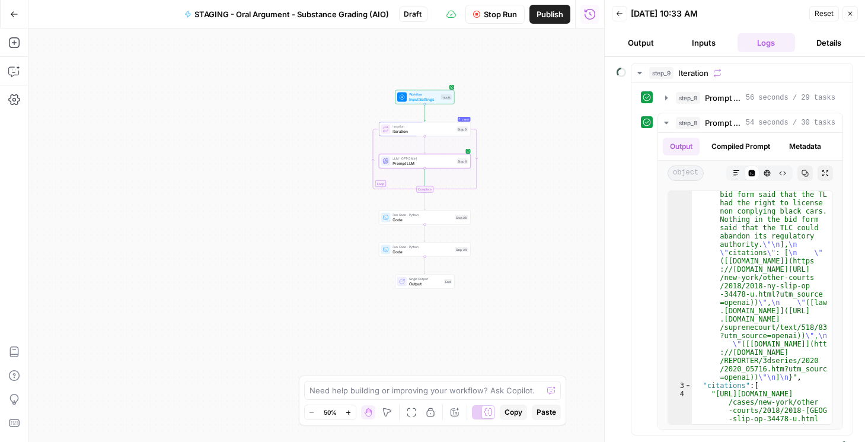
click at [850, 9] on button "Close" at bounding box center [850, 13] width 15 height 15
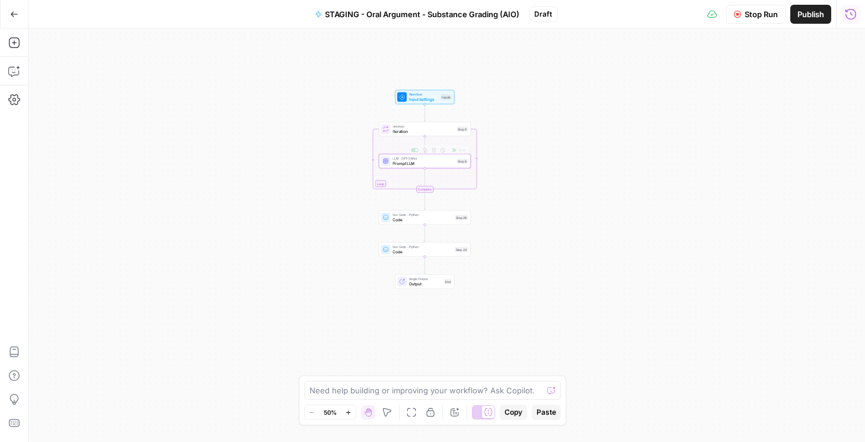
click at [410, 163] on span "Prompt LLM" at bounding box center [424, 163] width 62 height 6
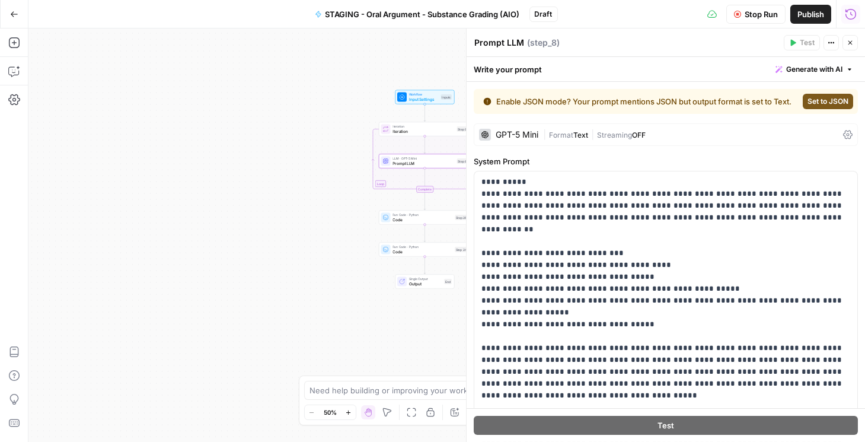
click at [816, 106] on span "Set to JSON" at bounding box center [828, 101] width 41 height 11
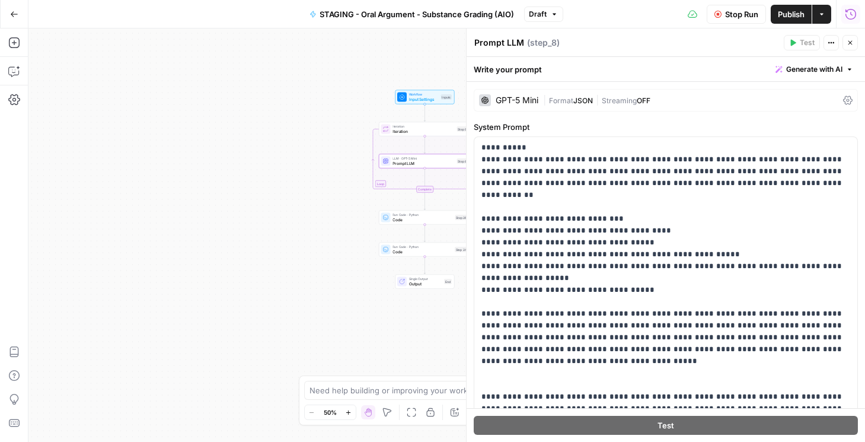
click at [843, 101] on icon at bounding box center [847, 100] width 9 height 9
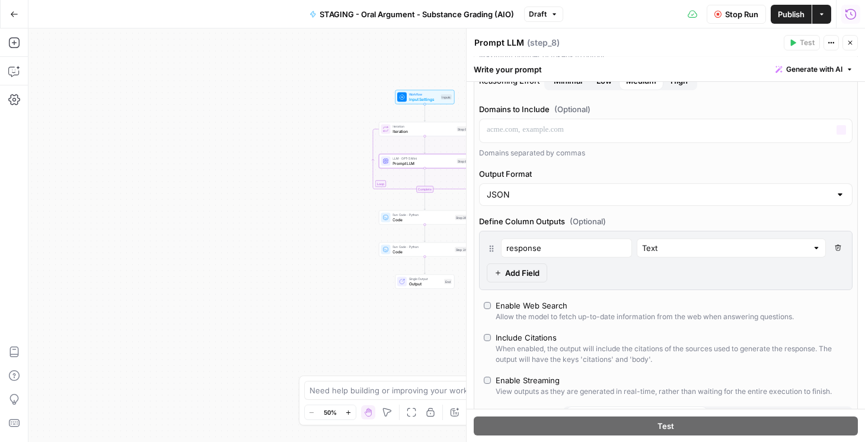
scroll to position [203, 0]
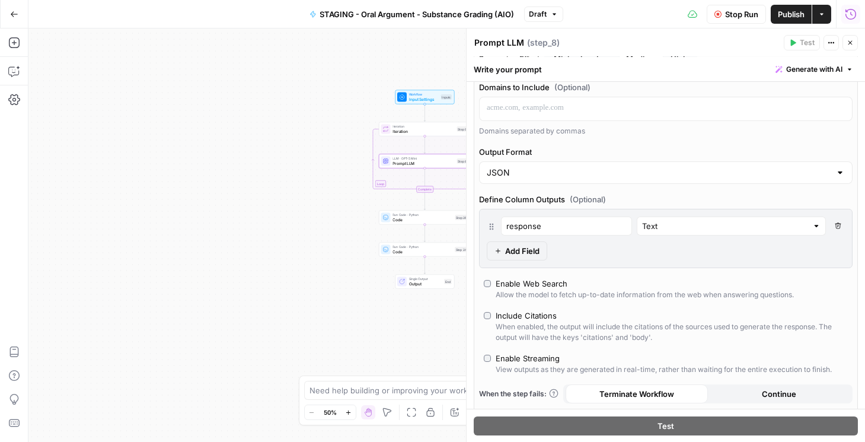
click at [837, 221] on button "Delete Field" at bounding box center [838, 225] width 14 height 19
drag, startPoint x: 528, startPoint y: 219, endPoint x: 427, endPoint y: 230, distance: 102.0
click at [432, 227] on body "Rhetoric New Home Browse Your Data Recent Grids Brett Test Workflow - Copilot E…" at bounding box center [432, 221] width 865 height 442
drag, startPoint x: 527, startPoint y: 225, endPoint x: 493, endPoint y: 227, distance: 33.3
click at [493, 227] on div "response Text Delete Field" at bounding box center [666, 225] width 358 height 19
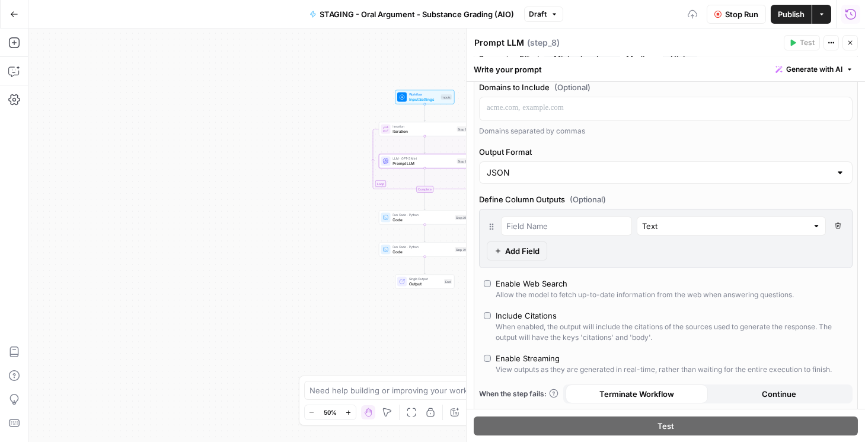
click at [759, 254] on div "Text Delete Field Add Field" at bounding box center [666, 238] width 374 height 59
click at [790, 17] on span "Publish" at bounding box center [791, 14] width 27 height 12
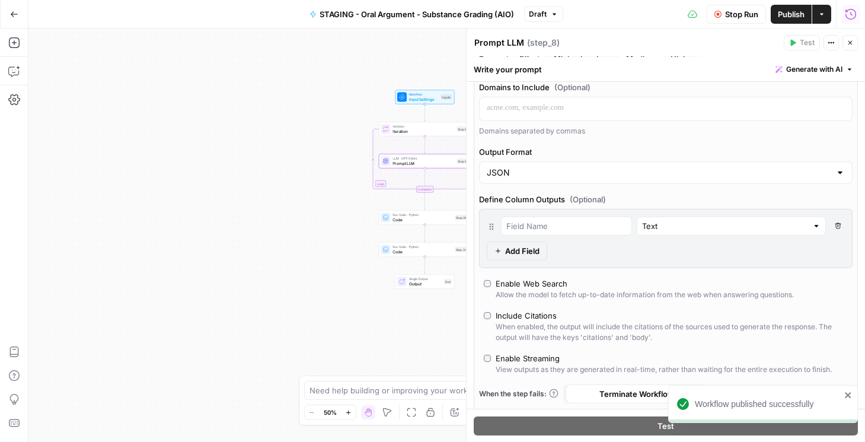
click at [846, 39] on button "Close" at bounding box center [850, 42] width 15 height 15
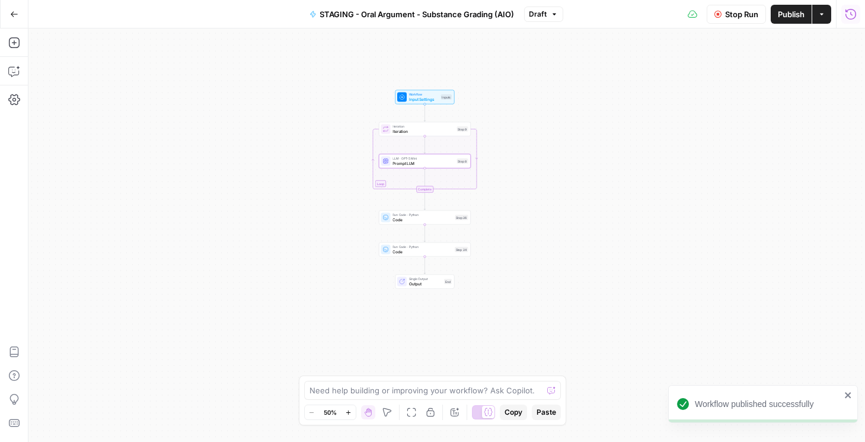
click at [802, 17] on span "Publish" at bounding box center [791, 14] width 27 height 12
click at [731, 19] on span "Stop Run" at bounding box center [741, 14] width 33 height 12
click at [855, 14] on icon "button" at bounding box center [851, 14] width 12 height 12
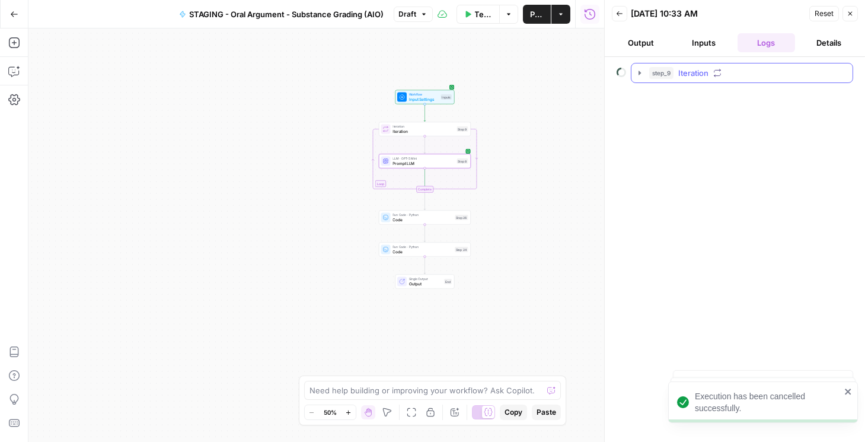
click at [641, 75] on icon "button" at bounding box center [639, 72] width 9 height 9
click at [834, 12] on span "Reset" at bounding box center [824, 13] width 19 height 11
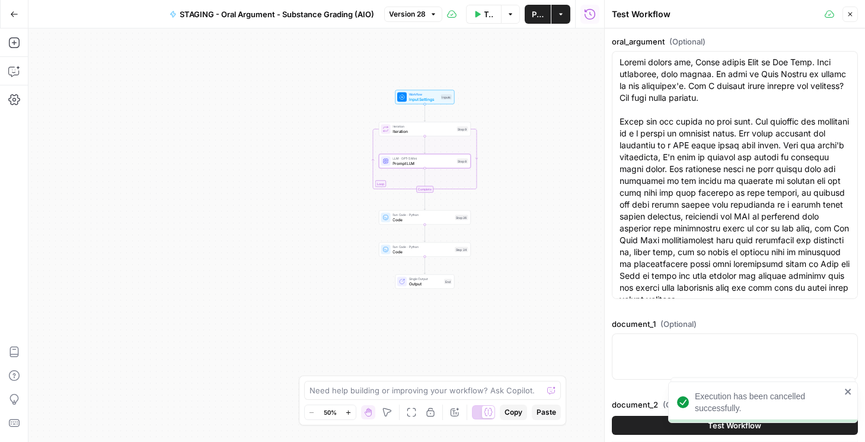
click at [636, 428] on button "Test Workflow" at bounding box center [735, 425] width 246 height 19
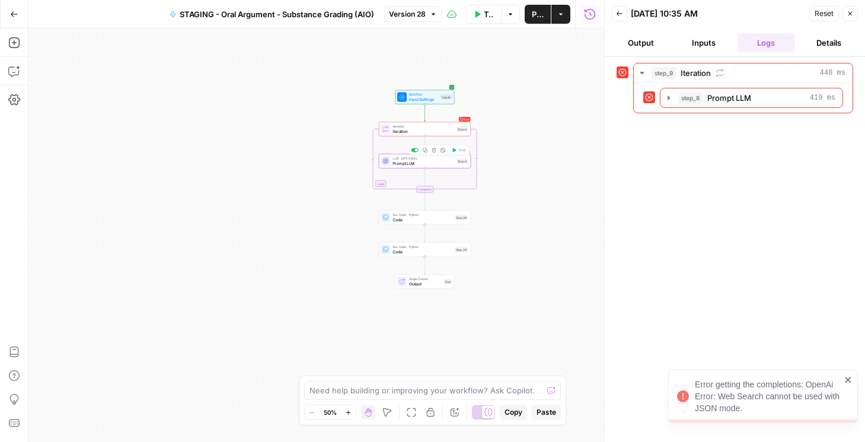
click at [404, 160] on span "Prompt LLM" at bounding box center [424, 163] width 62 height 6
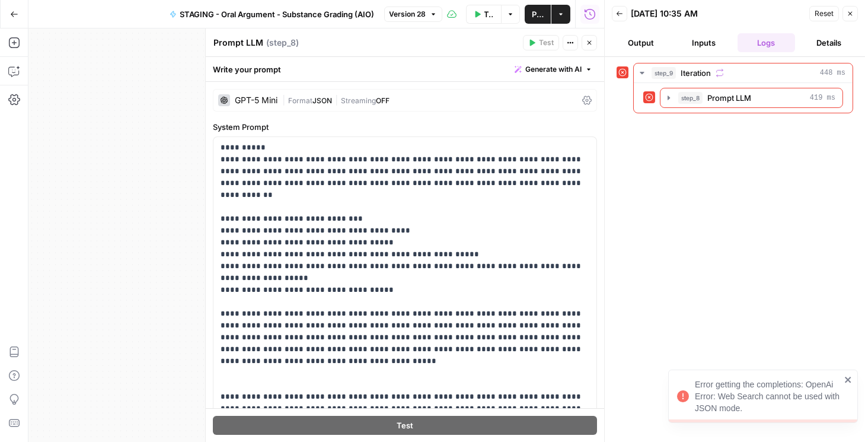
click at [582, 98] on icon at bounding box center [586, 99] width 9 height 9
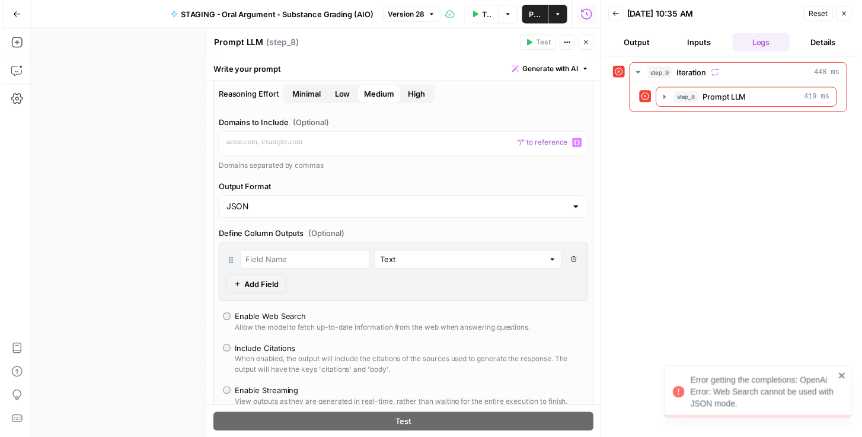
scroll to position [169, 0]
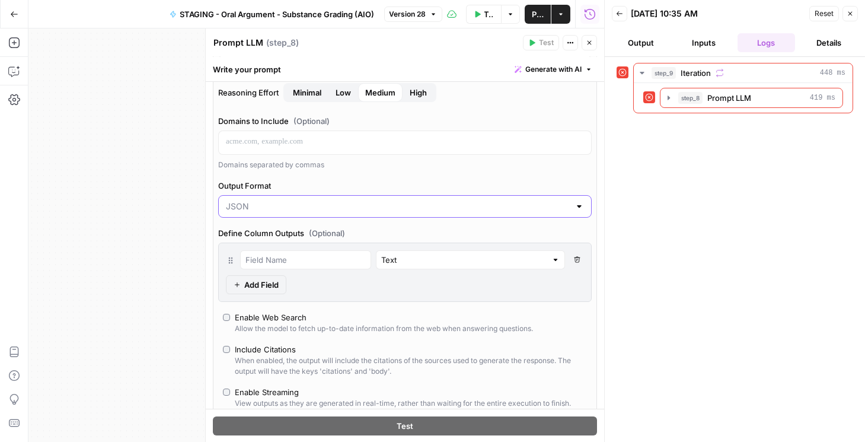
click at [321, 205] on input "Output Format" at bounding box center [398, 206] width 344 height 12
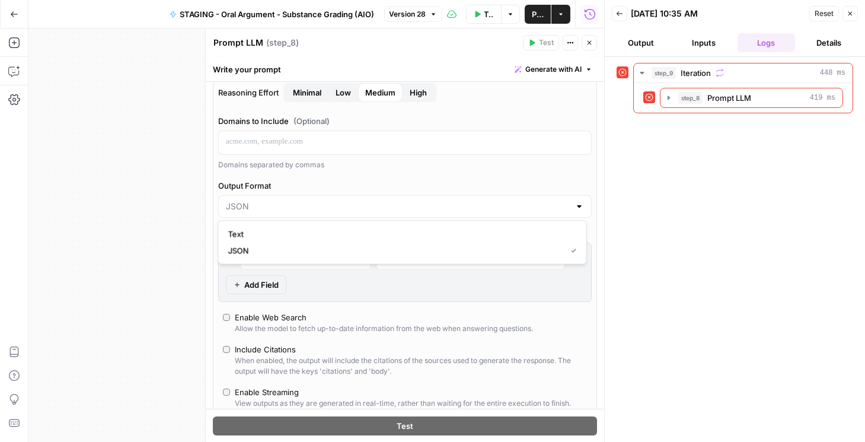
type input "JSON"
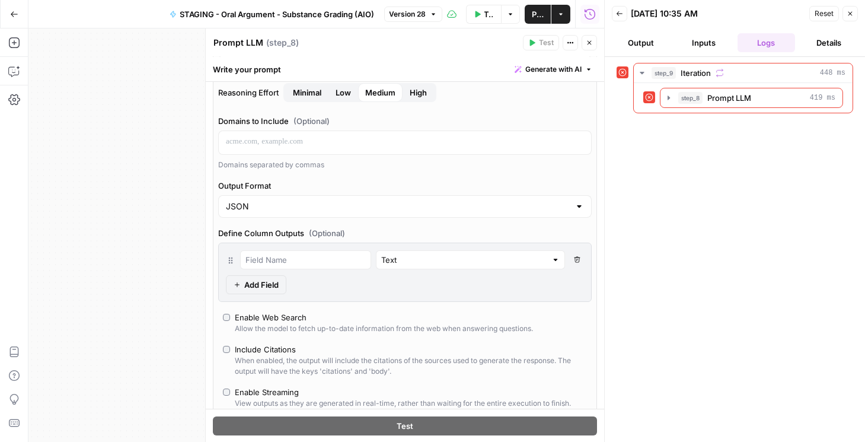
click at [678, 251] on div "step_9 Iteration 448 ms step_8 Prompt LLM 419 ms" at bounding box center [735, 249] width 237 height 373
click at [544, 204] on input "Output Format" at bounding box center [398, 206] width 344 height 12
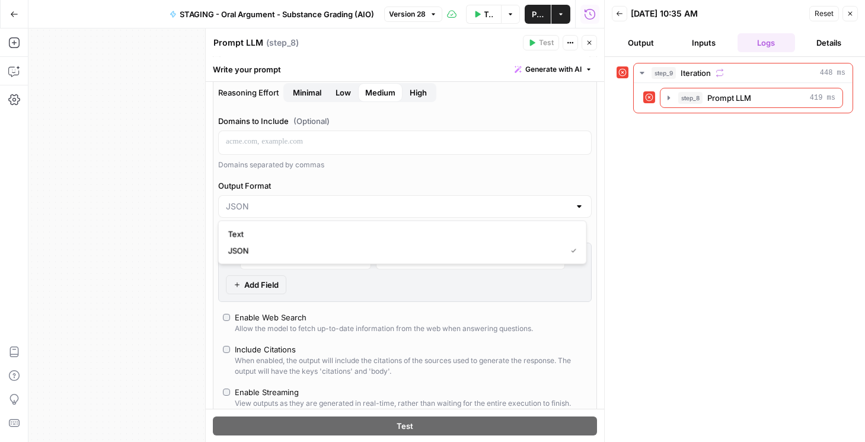
click at [359, 212] on div at bounding box center [405, 206] width 374 height 23
type input "JSON"
click at [660, 215] on div "step_9 Iteration 448 ms step_8 Prompt LLM 419 ms" at bounding box center [737, 250] width 237 height 374
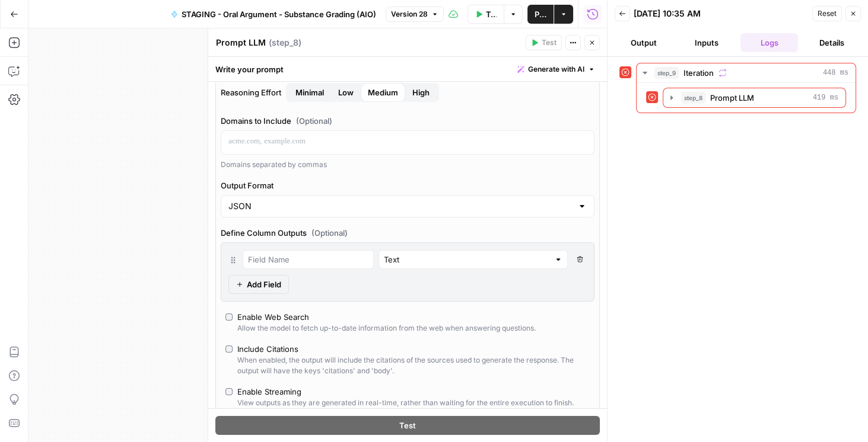
click at [853, 12] on icon "button" at bounding box center [852, 13] width 7 height 7
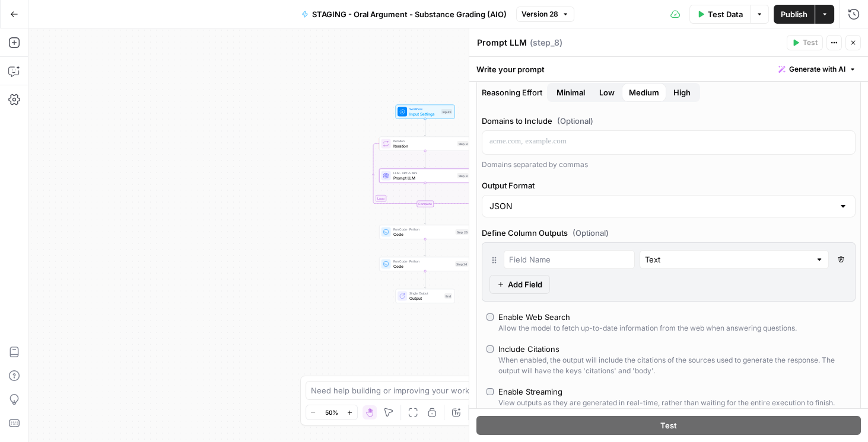
click at [563, 198] on div "JSON" at bounding box center [669, 206] width 374 height 23
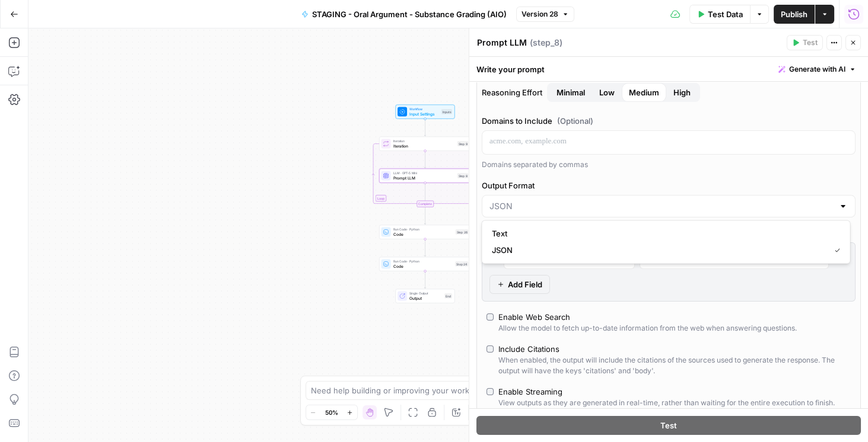
type input "JSON"
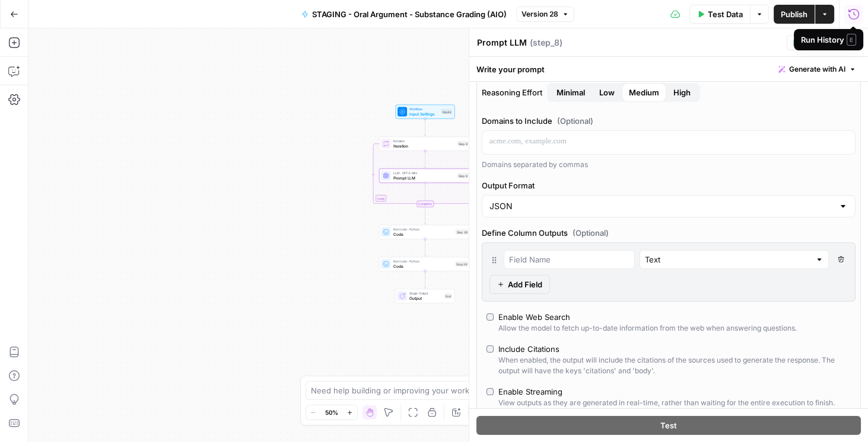
click at [853, 15] on icon "button" at bounding box center [854, 14] width 12 height 12
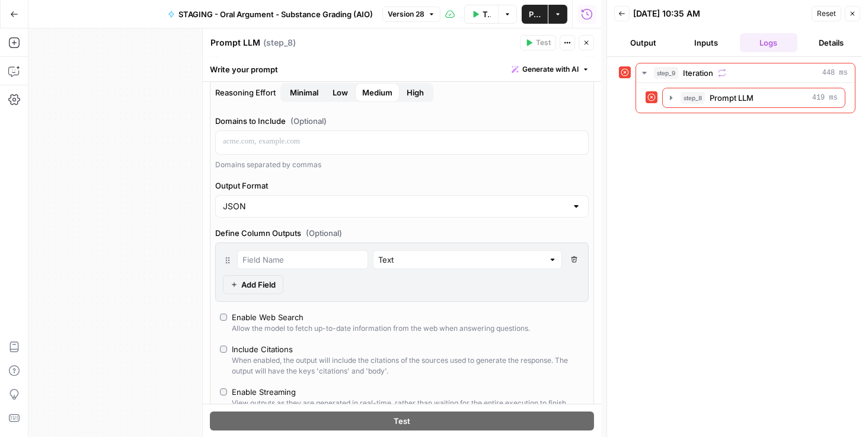
click at [835, 14] on span "Reset" at bounding box center [826, 13] width 19 height 11
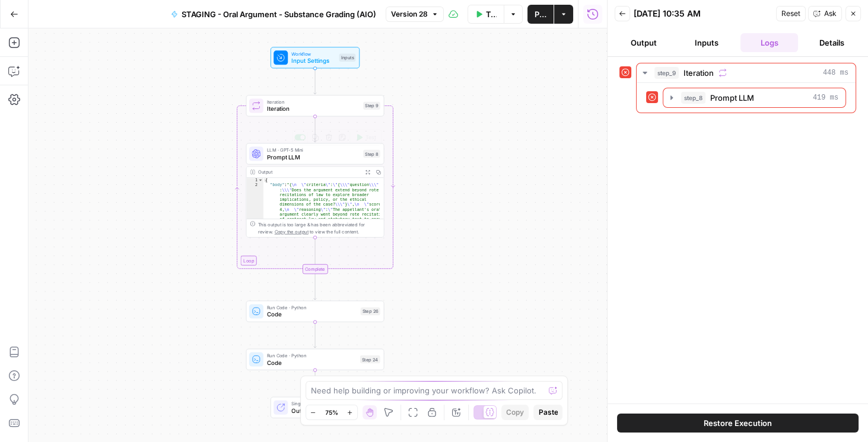
click at [307, 158] on span "Prompt LLM" at bounding box center [313, 156] width 93 height 9
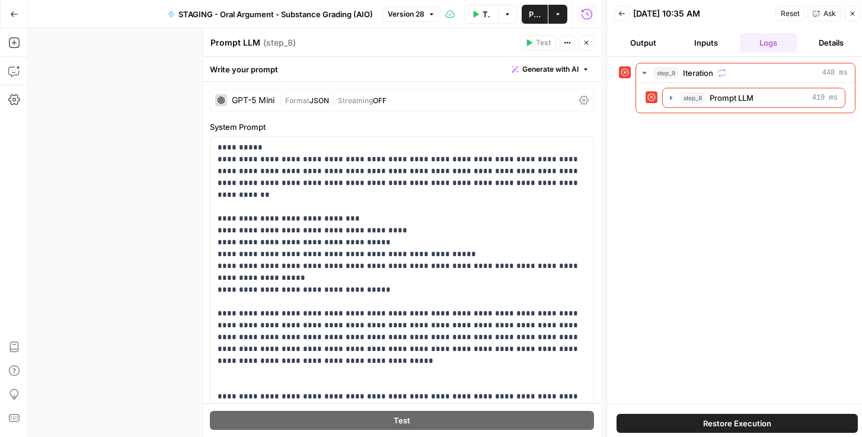
click at [579, 95] on icon at bounding box center [583, 99] width 9 height 9
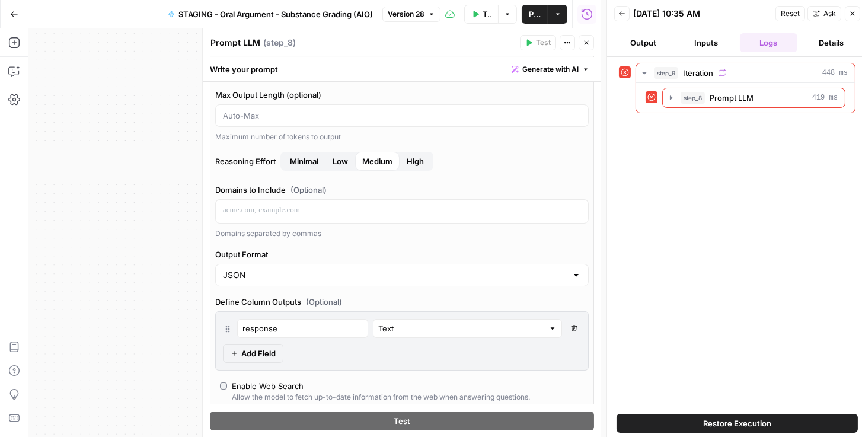
scroll to position [101, 0]
click at [431, 281] on div "JSON" at bounding box center [402, 274] width 374 height 23
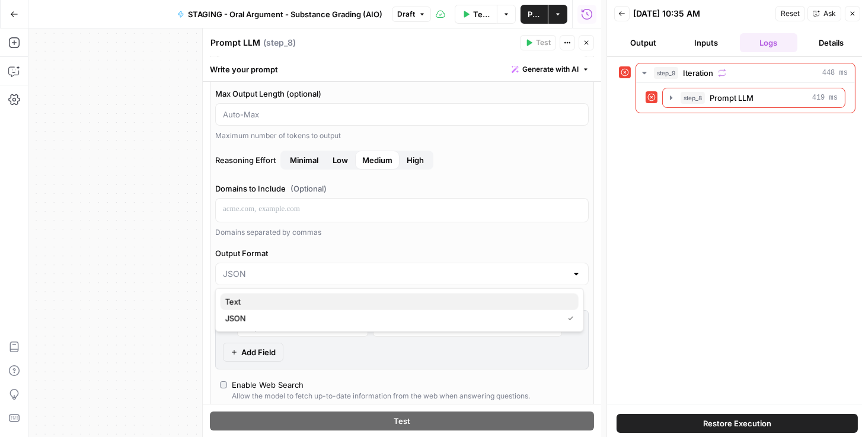
click at [329, 300] on span "Text" at bounding box center [397, 302] width 344 height 12
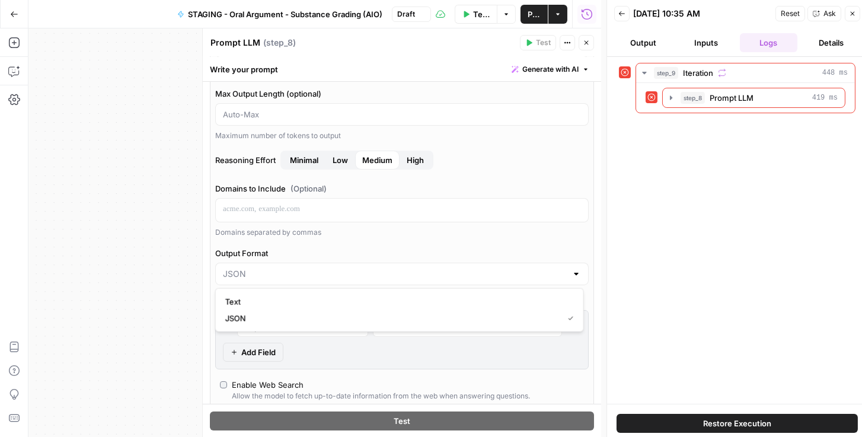
type input "Text"
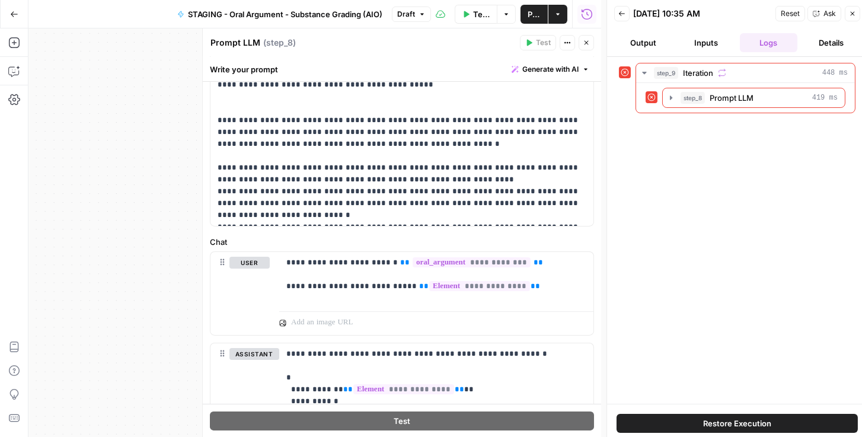
scroll to position [915, 0]
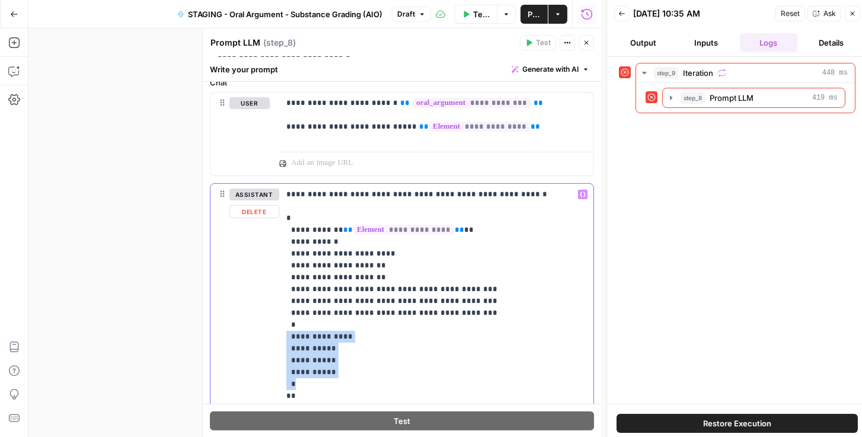
drag, startPoint x: 304, startPoint y: 380, endPoint x: 279, endPoint y: 342, distance: 45.7
click at [279, 342] on div "**********" at bounding box center [402, 309] width 383 height 251
click at [538, 15] on span "Publish" at bounding box center [534, 14] width 13 height 12
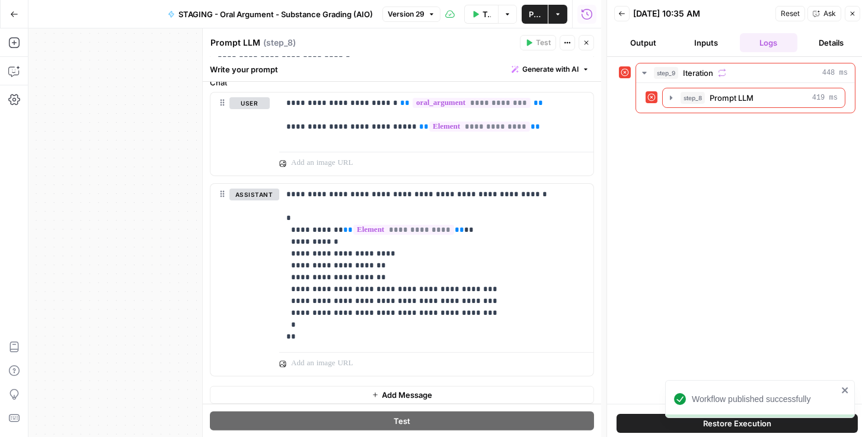
click at [797, 9] on span "Reset" at bounding box center [790, 13] width 19 height 11
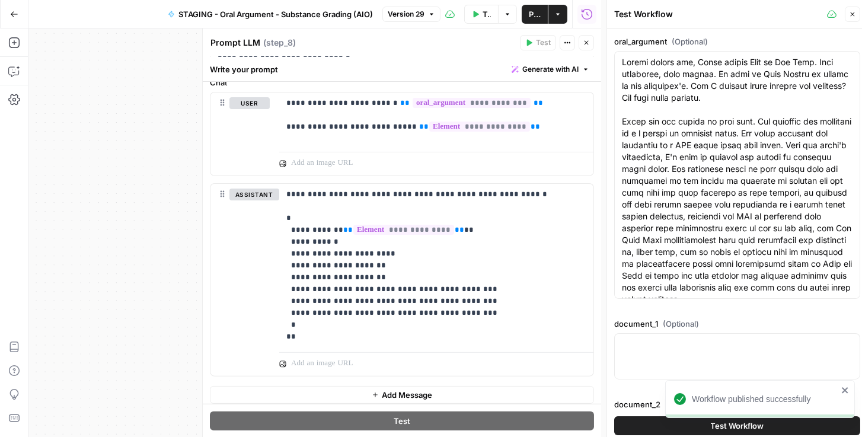
click at [646, 431] on button "Test Workflow" at bounding box center [737, 425] width 246 height 19
click at [842, 387] on icon "close" at bounding box center [846, 390] width 8 height 9
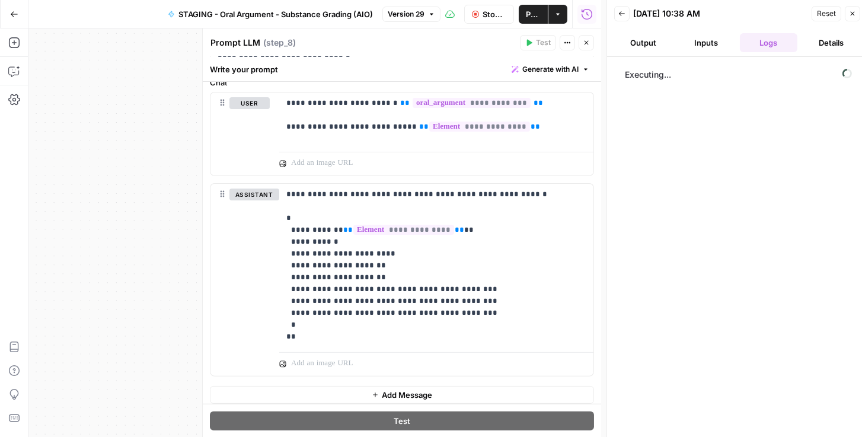
click at [699, 44] on button "Inputs" at bounding box center [706, 42] width 58 height 19
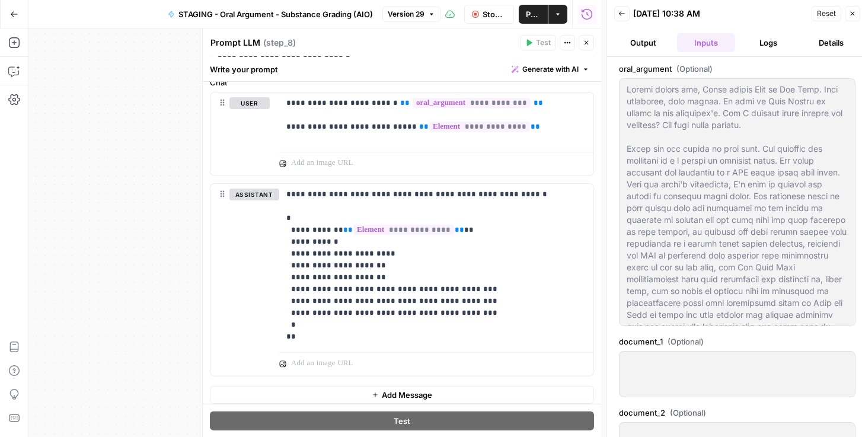
click at [765, 42] on button "Logs" at bounding box center [769, 42] width 58 height 19
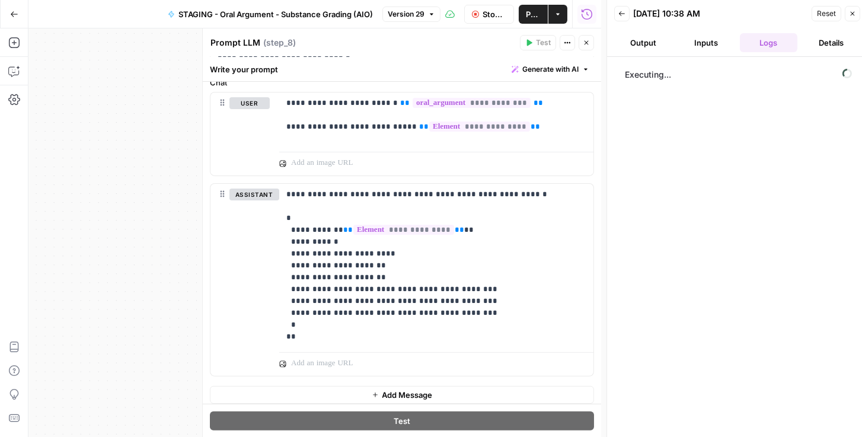
click at [697, 46] on button "Inputs" at bounding box center [706, 42] width 58 height 19
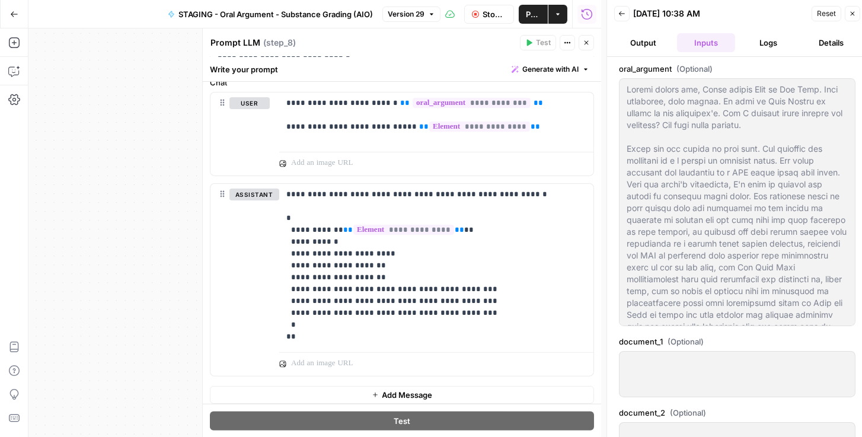
click at [761, 48] on button "Logs" at bounding box center [769, 42] width 58 height 19
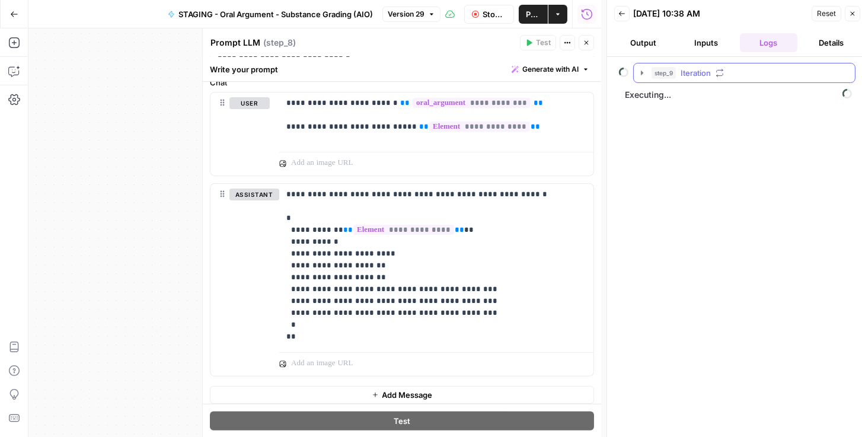
click at [640, 74] on icon "button" at bounding box center [642, 72] width 9 height 9
click at [669, 97] on icon "button" at bounding box center [669, 97] width 2 height 4
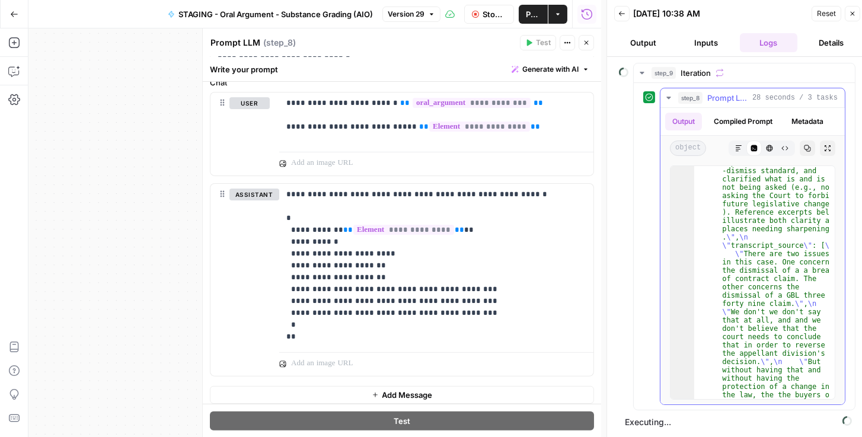
scroll to position [771, 0]
click at [668, 94] on icon "button" at bounding box center [668, 97] width 9 height 9
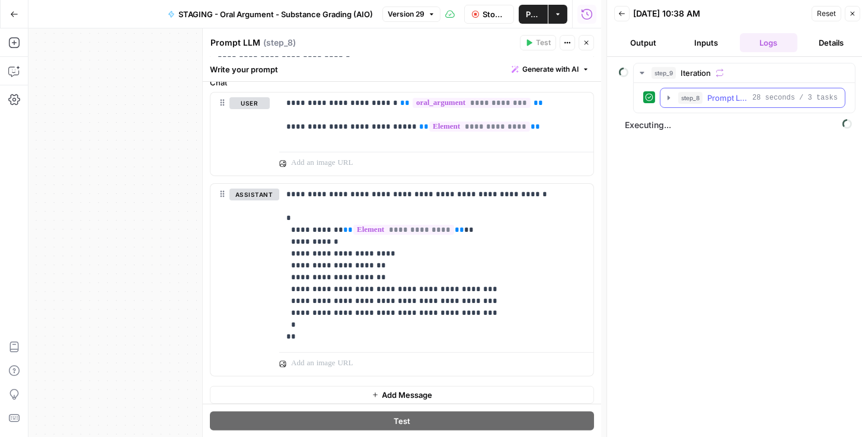
click at [669, 93] on icon "button" at bounding box center [668, 97] width 9 height 9
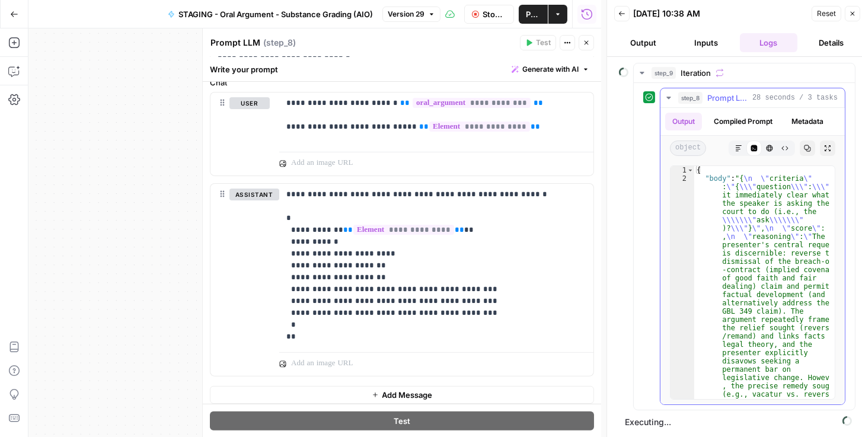
click at [669, 94] on icon "button" at bounding box center [668, 97] width 9 height 9
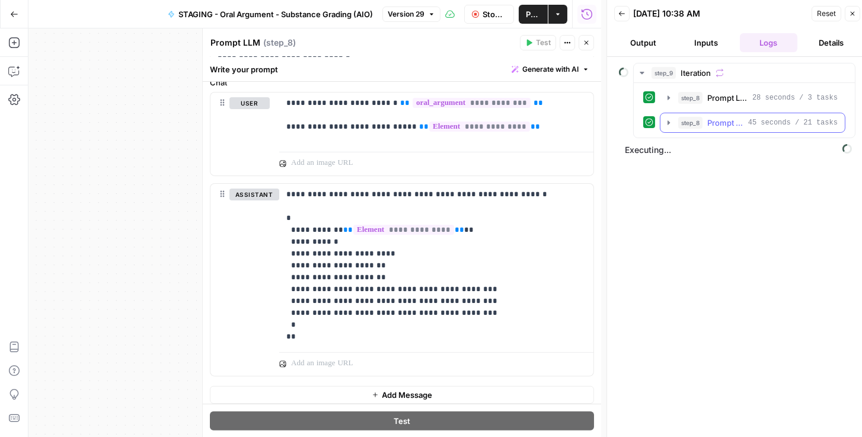
click at [664, 121] on icon "button" at bounding box center [668, 122] width 9 height 9
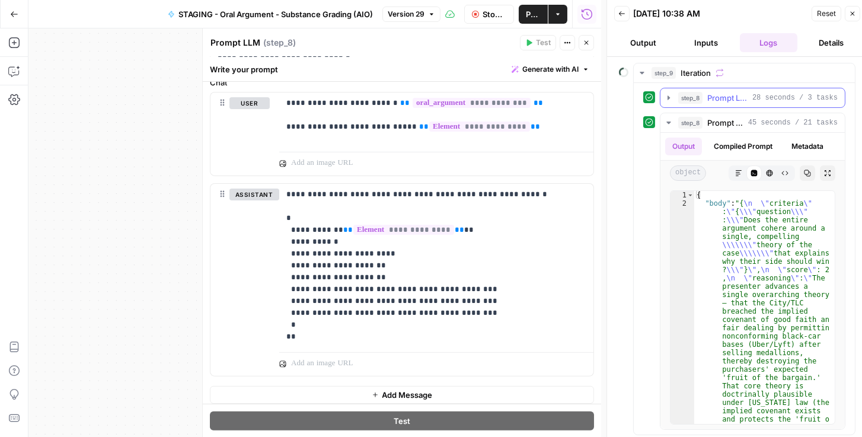
click at [671, 93] on icon "button" at bounding box center [668, 97] width 9 height 9
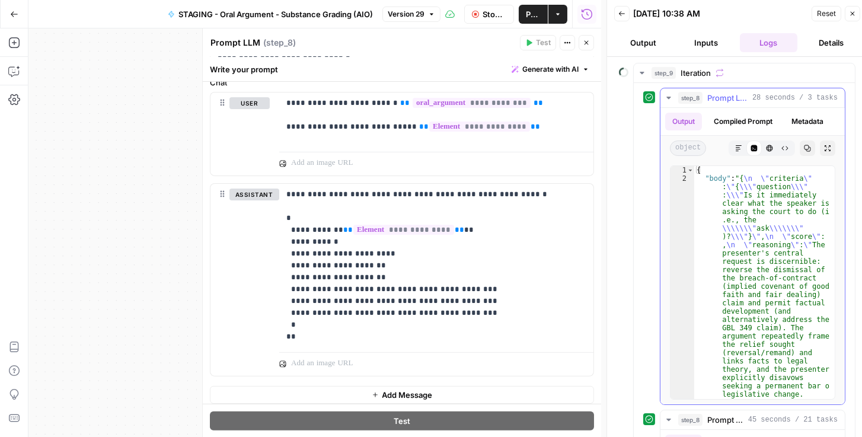
click at [670, 95] on icon "button" at bounding box center [668, 97] width 9 height 9
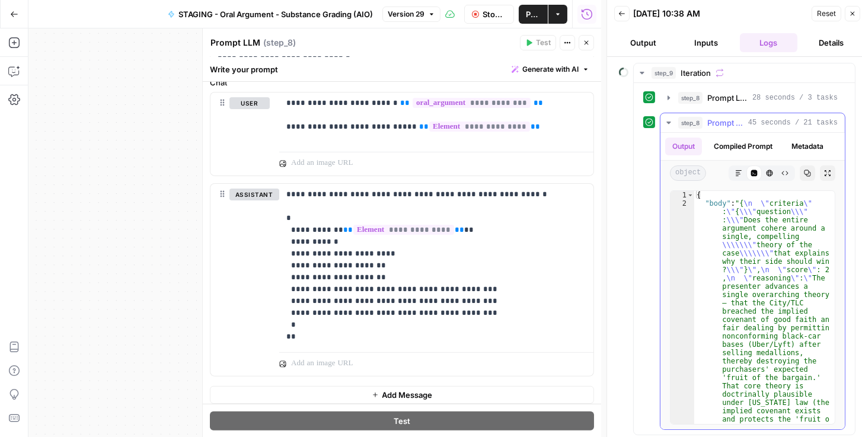
click at [666, 125] on icon "button" at bounding box center [668, 122] width 9 height 9
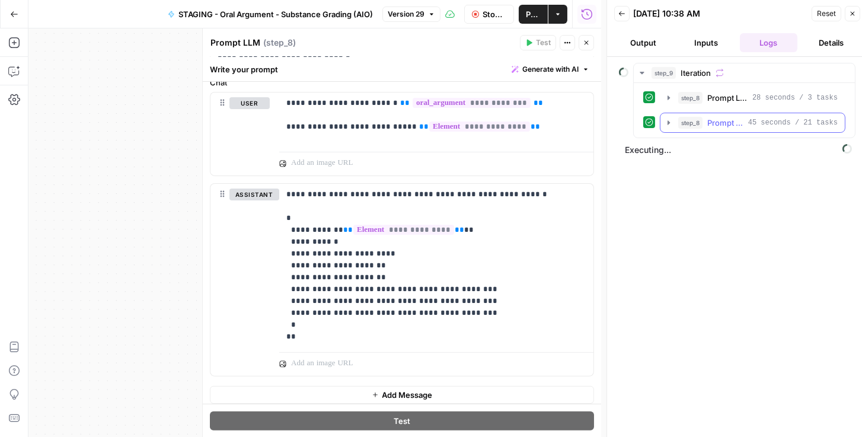
click at [668, 122] on icon "button" at bounding box center [669, 122] width 3 height 5
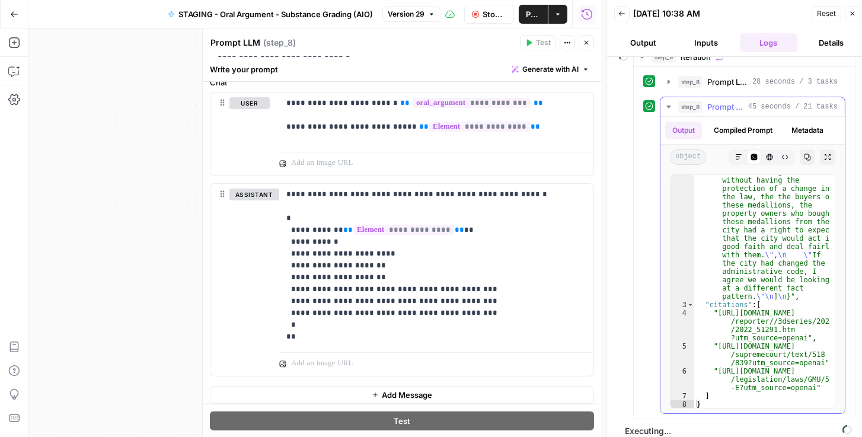
scroll to position [18, 0]
click at [670, 103] on icon "button" at bounding box center [668, 104] width 9 height 9
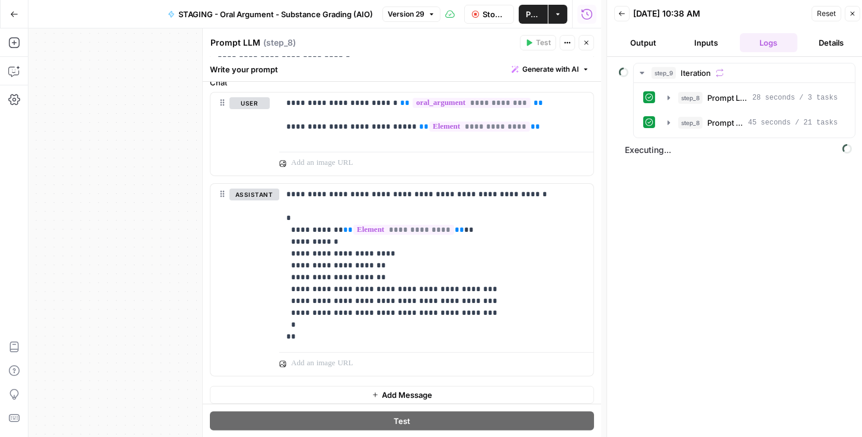
click at [625, 8] on button "Back" at bounding box center [621, 13] width 15 height 15
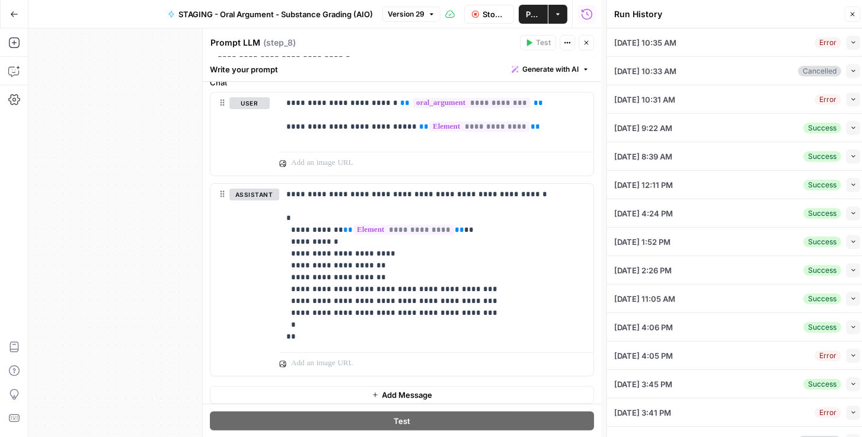
click at [851, 129] on icon "button" at bounding box center [854, 128] width 7 height 7
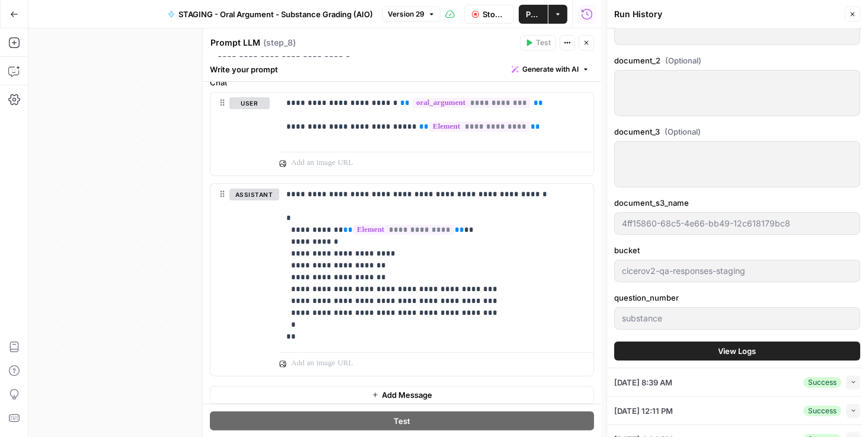
scroll to position [440, 0]
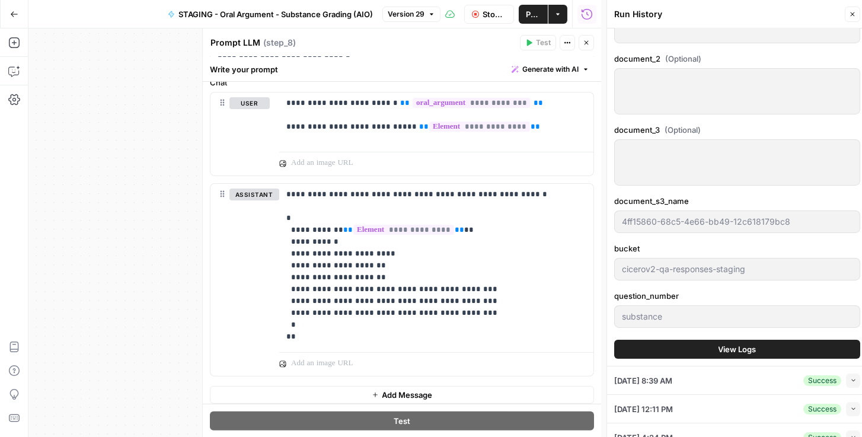
click at [689, 342] on button "View Logs" at bounding box center [737, 349] width 246 height 19
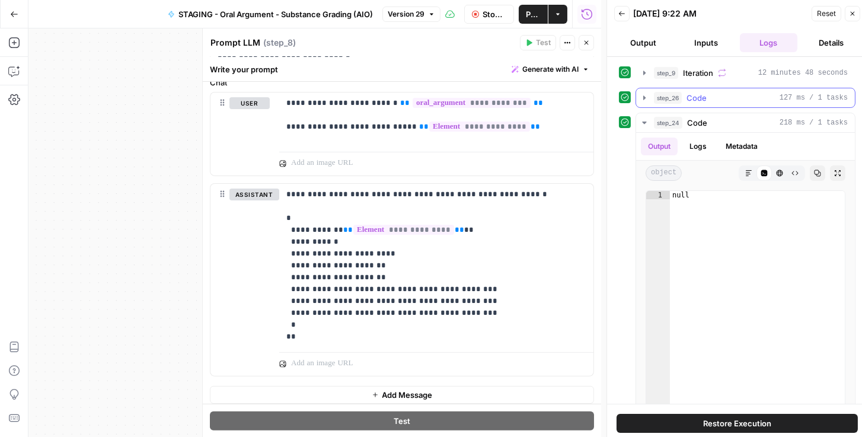
click at [648, 98] on icon "button" at bounding box center [644, 97] width 9 height 9
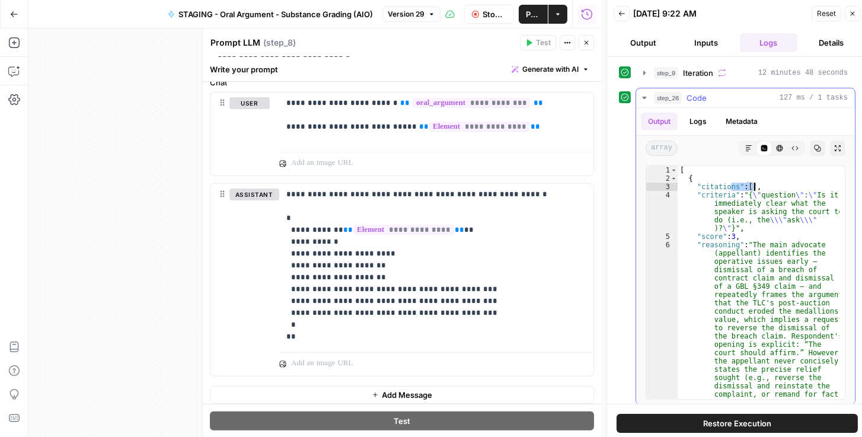
drag, startPoint x: 731, startPoint y: 183, endPoint x: 755, endPoint y: 183, distance: 24.3
click at [755, 183] on div "[ { "citations" : [ ] , "criteria" : "{ \" question \" : \" Is it immediately c…" at bounding box center [759, 424] width 162 height 516
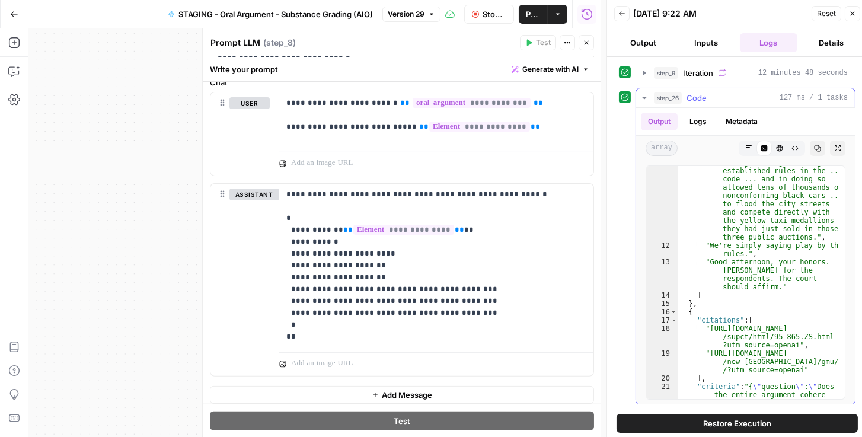
scroll to position [1260, 0]
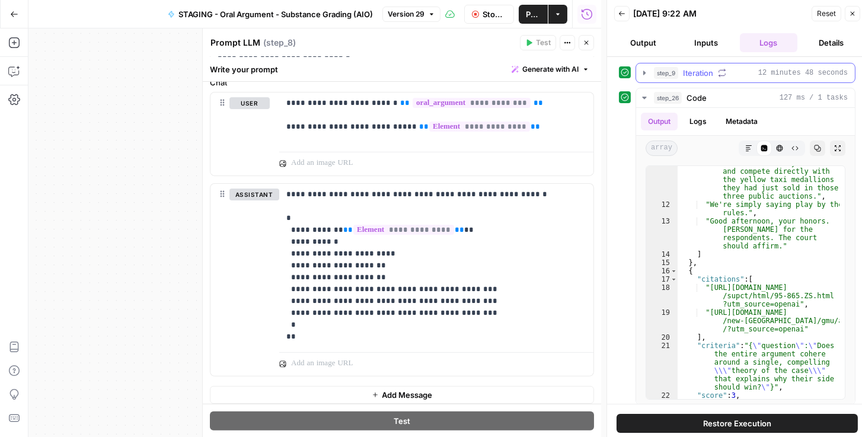
click at [644, 72] on icon "button" at bounding box center [645, 73] width 2 height 4
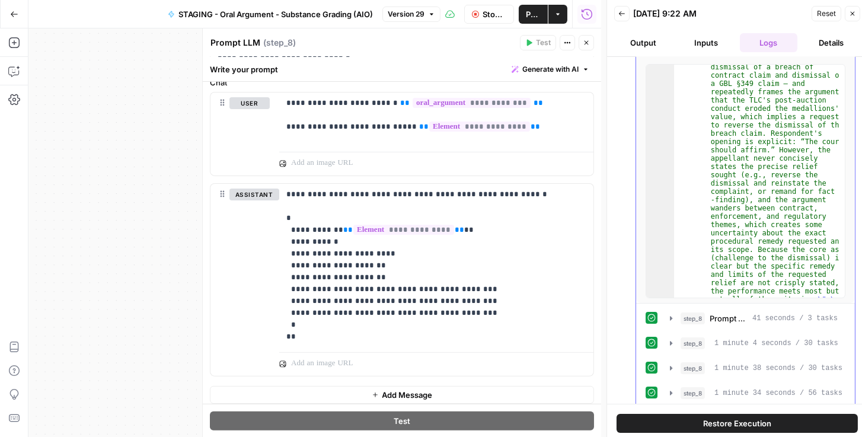
scroll to position [203, 0]
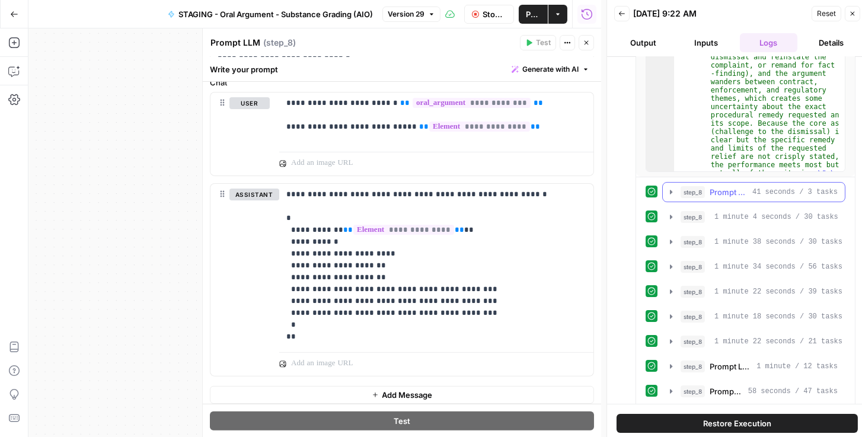
click at [670, 191] on icon "button" at bounding box center [671, 192] width 2 height 4
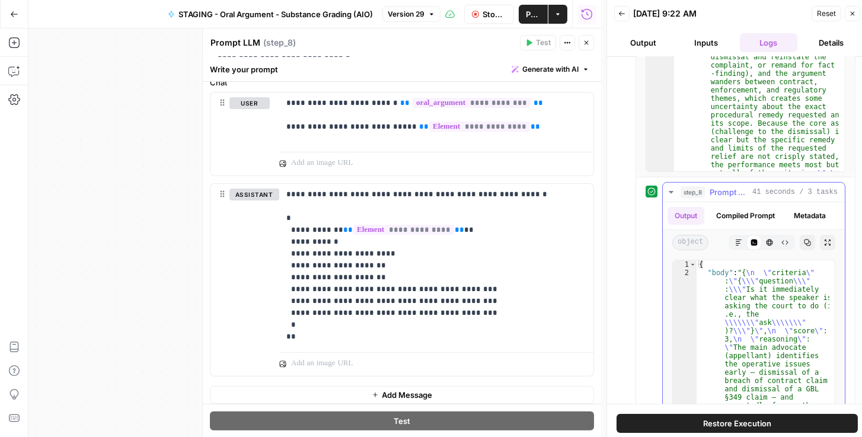
click at [670, 191] on icon "button" at bounding box center [671, 192] width 4 height 2
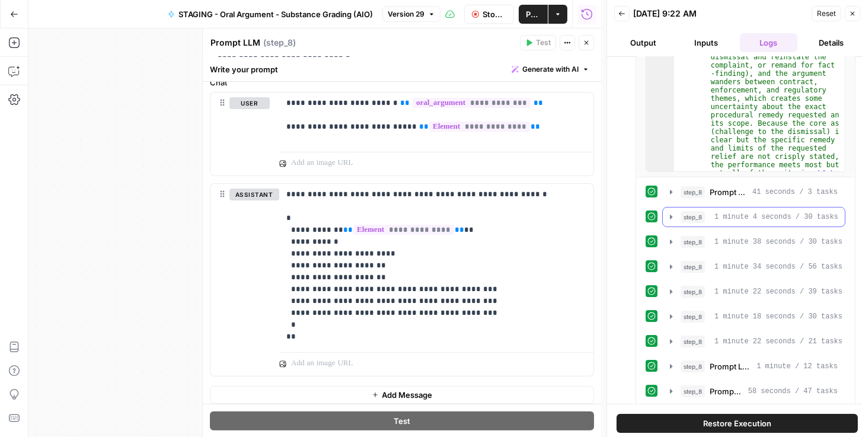
click at [673, 214] on icon "button" at bounding box center [671, 216] width 9 height 9
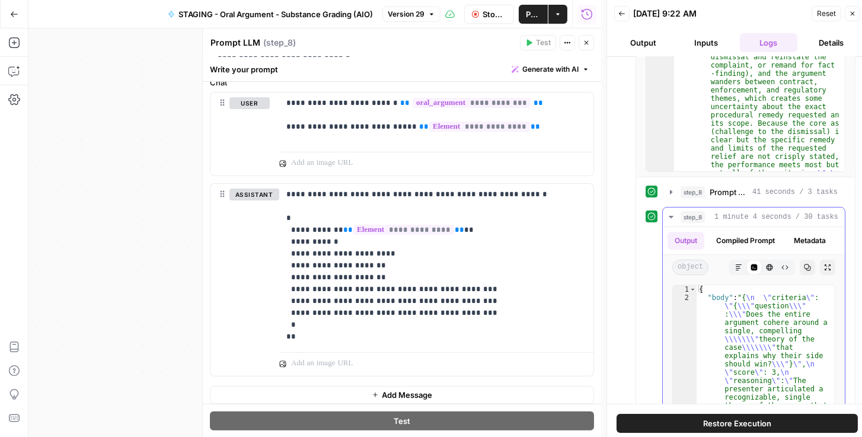
click at [673, 213] on icon "button" at bounding box center [671, 216] width 9 height 9
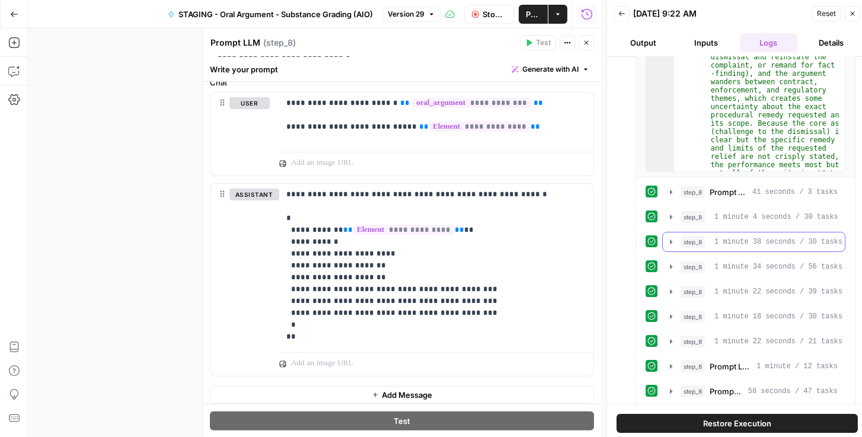
click at [669, 237] on icon "button" at bounding box center [671, 241] width 9 height 9
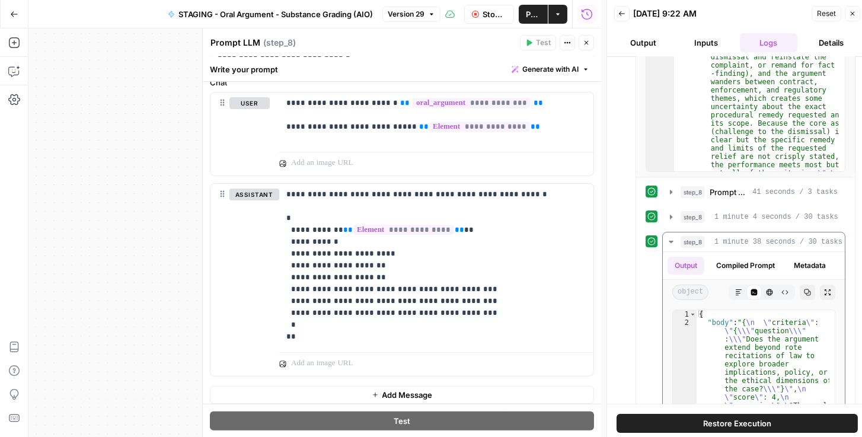
click at [669, 237] on icon "button" at bounding box center [671, 241] width 9 height 9
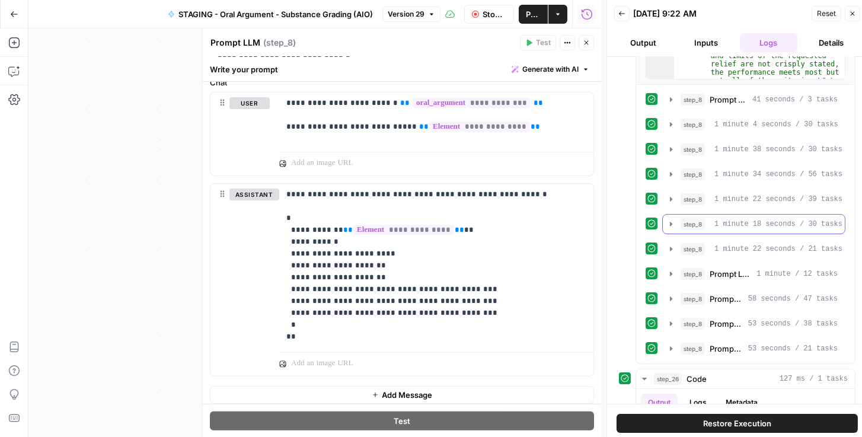
scroll to position [305, 0]
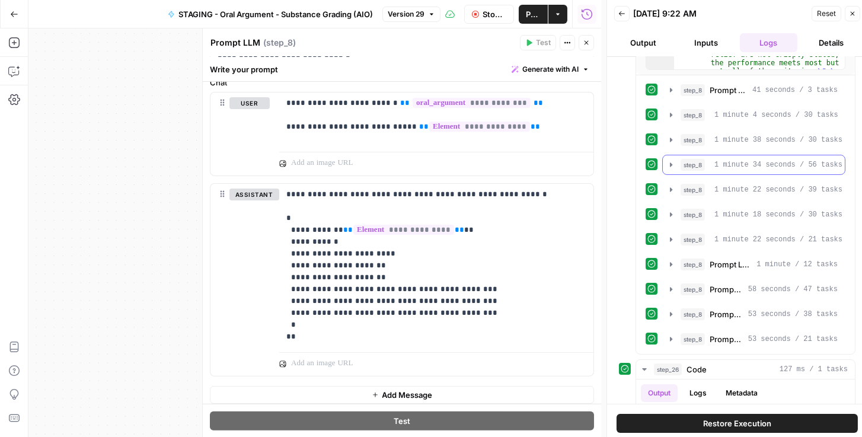
click at [671, 160] on icon "button" at bounding box center [671, 164] width 9 height 9
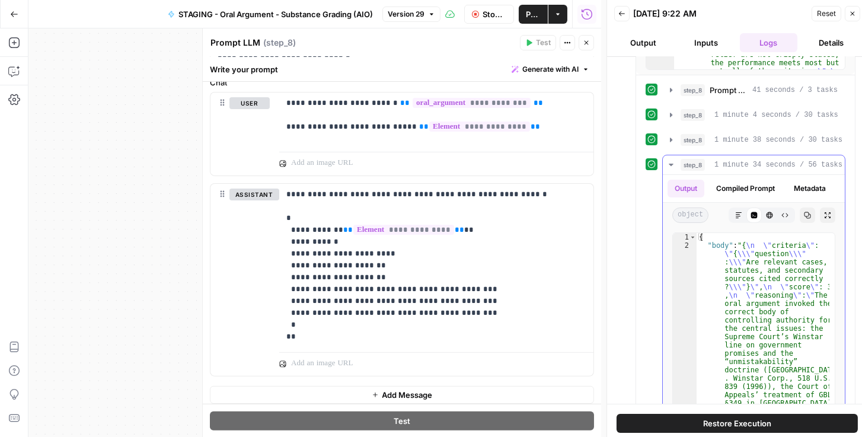
click at [671, 160] on icon "button" at bounding box center [671, 164] width 9 height 9
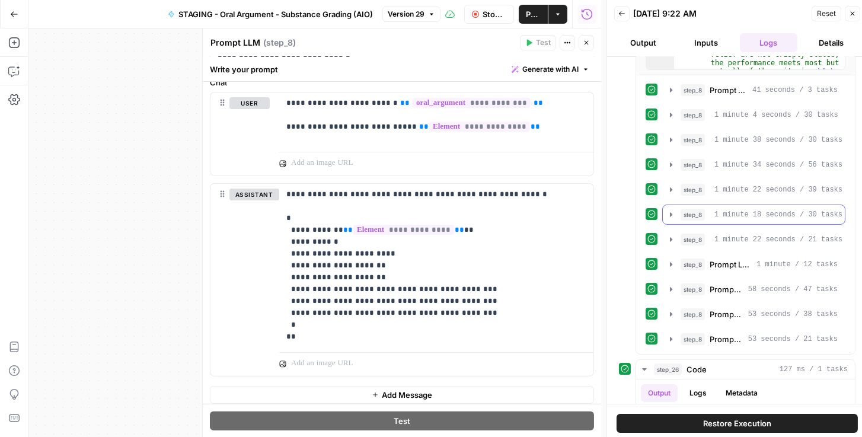
click at [670, 210] on icon "button" at bounding box center [671, 214] width 9 height 9
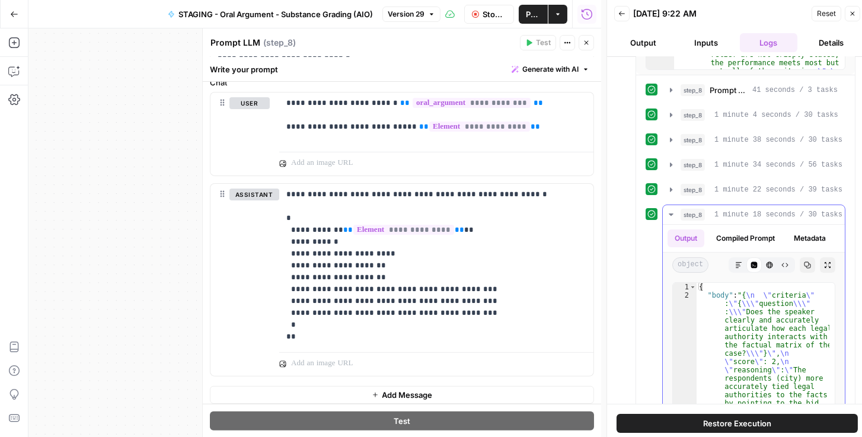
click at [670, 210] on icon "button" at bounding box center [671, 214] width 9 height 9
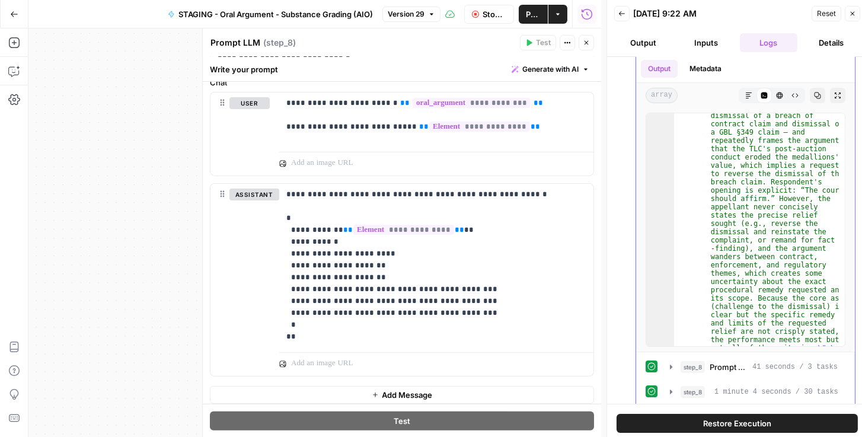
scroll to position [0, 0]
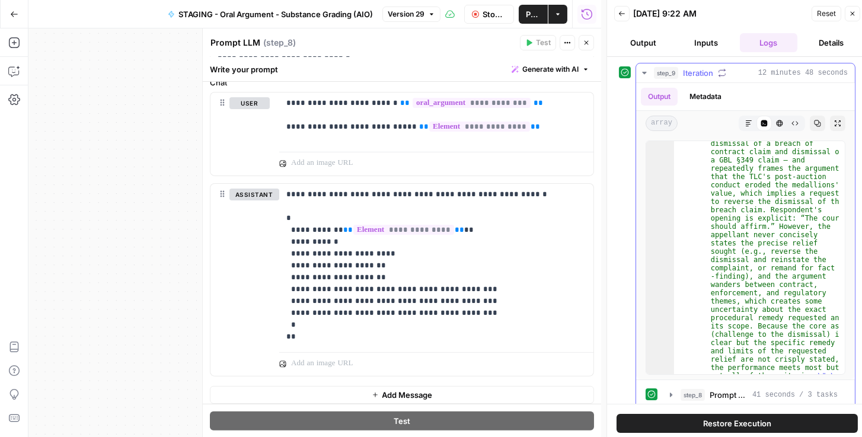
drag, startPoint x: 648, startPoint y: 71, endPoint x: 646, endPoint y: 77, distance: 6.2
click at [646, 75] on icon "button" at bounding box center [644, 72] width 9 height 9
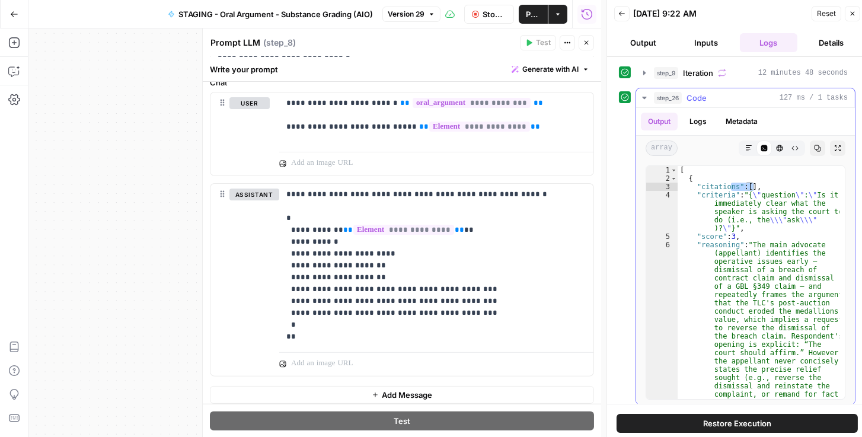
click at [756, 186] on div "[ { "citations" : [ ] , "criteria" : "{ \" question \" : \" Is it immediately c…" at bounding box center [759, 282] width 162 height 233
drag, startPoint x: 763, startPoint y: 185, endPoint x: 692, endPoint y: 183, distance: 71.2
click at [692, 183] on div "[ { "citations" : [ ] , "criteria" : "{ \" question \" : \" Is it immediately c…" at bounding box center [759, 424] width 162 height 516
click at [762, 181] on div "[ { "citations" : [ ] , "criteria" : "{ \" question \" : \" Is it immediately c…" at bounding box center [759, 424] width 162 height 516
drag, startPoint x: 767, startPoint y: 184, endPoint x: 697, endPoint y: 184, distance: 70.6
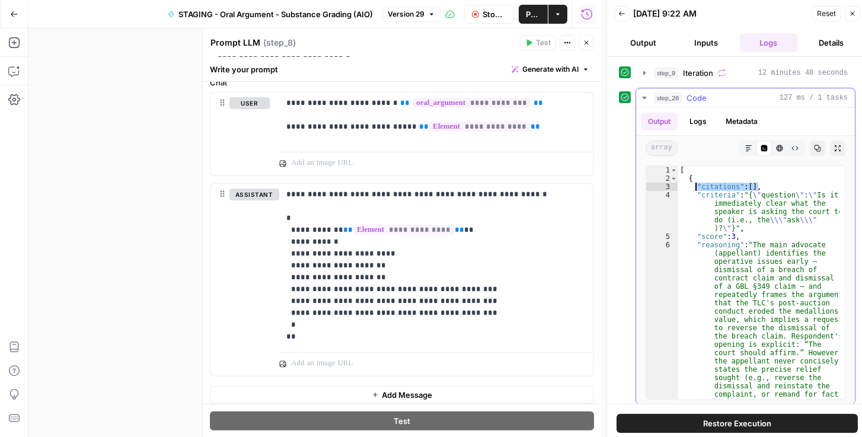
click at [697, 184] on div "[ { "citations" : [ ] , "criteria" : "{ \" question \" : \" Is it immediately c…" at bounding box center [759, 424] width 162 height 516
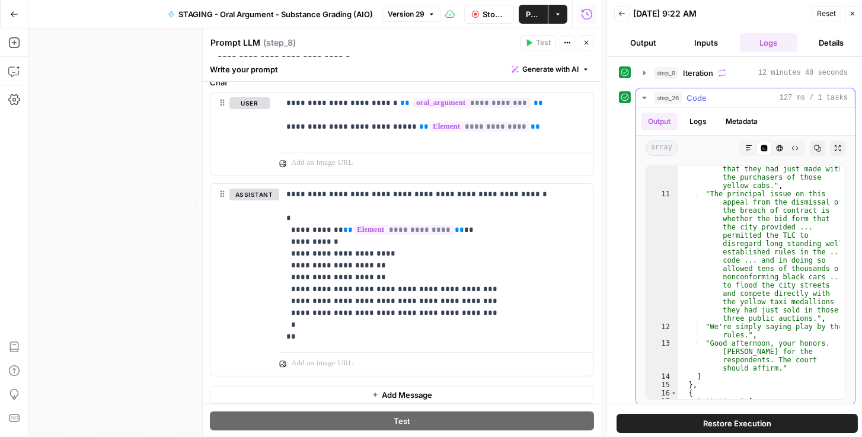
scroll to position [1260, 0]
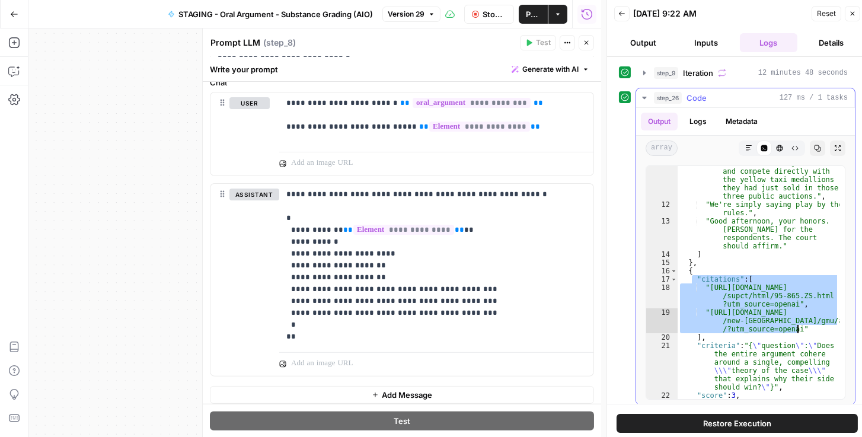
drag, startPoint x: 693, startPoint y: 278, endPoint x: 810, endPoint y: 330, distance: 127.7
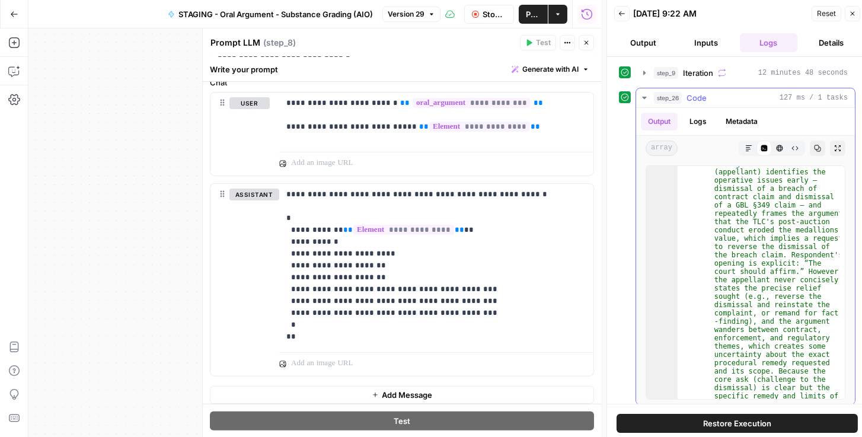
scroll to position [0, 0]
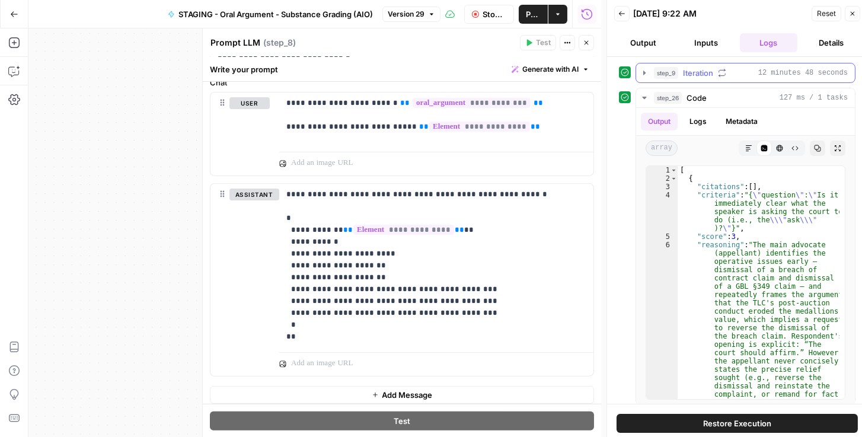
click at [643, 66] on button "step_9 Iteration 12 minutes 48 seconds" at bounding box center [745, 72] width 219 height 19
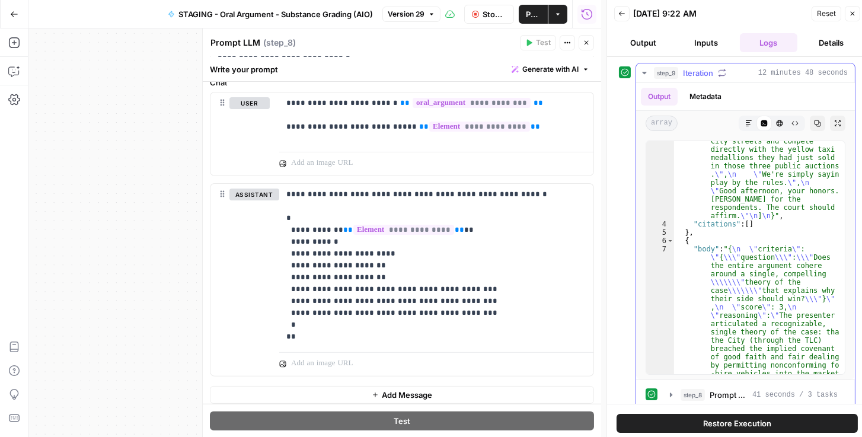
scroll to position [1139, 0]
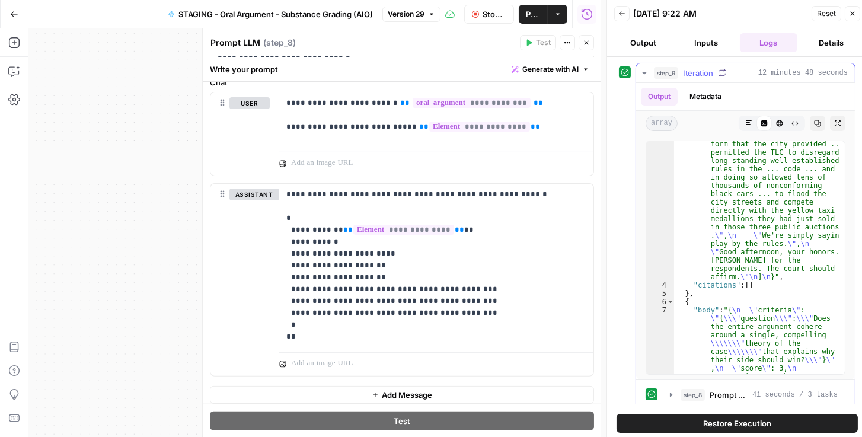
click at [646, 74] on icon "button" at bounding box center [644, 72] width 9 height 9
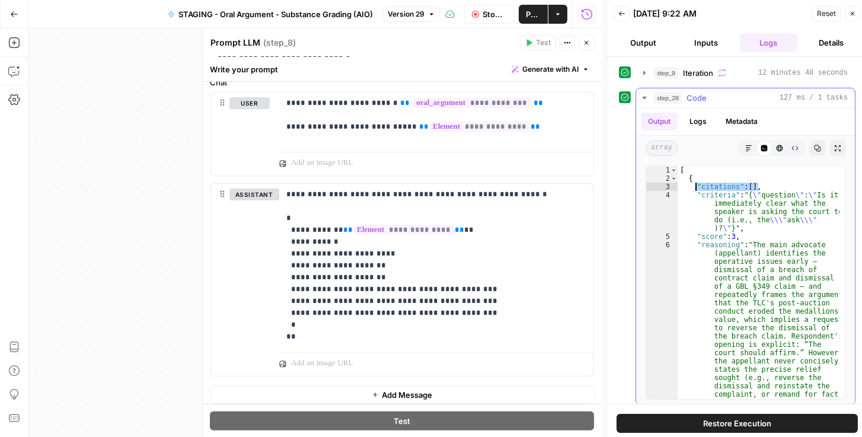
drag, startPoint x: 753, startPoint y: 185, endPoint x: 695, endPoint y: 187, distance: 58.7
click at [695, 187] on div "[ { "citations" : [ ] , "criteria" : "{ \" question \" : \" Is it immediately c…" at bounding box center [759, 424] width 162 height 516
click at [692, 184] on div "[ { "citations" : [ ] , "criteria" : "{ \" question \" : \" Is it immediately c…" at bounding box center [759, 424] width 162 height 516
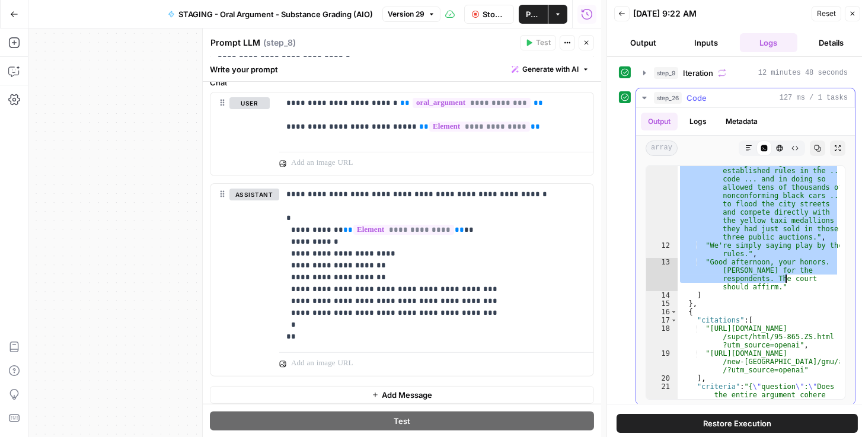
scroll to position [1240, 0]
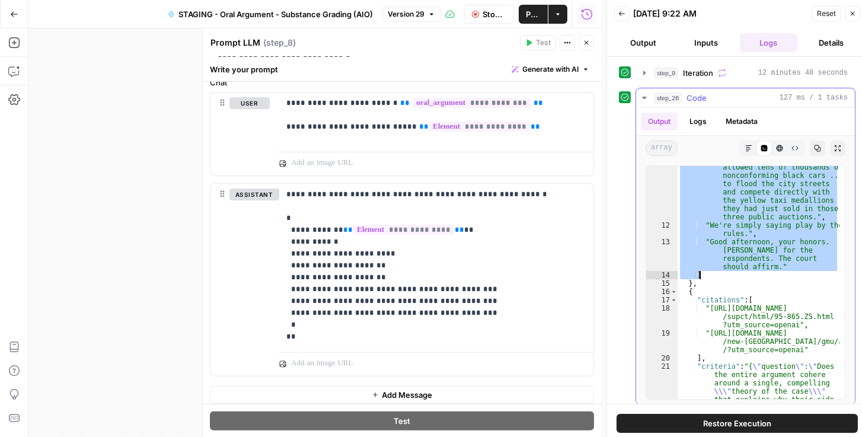
drag, startPoint x: 692, startPoint y: 185, endPoint x: 785, endPoint y: 273, distance: 128.8
click at [785, 273] on div ""The principal issue on this appeal from the dismissal of the breach of contrac…" at bounding box center [759, 296] width 162 height 416
type textarea "**********"
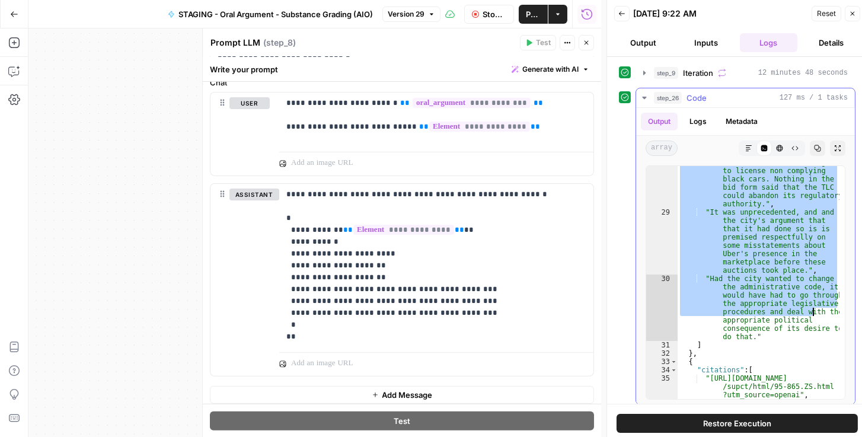
scroll to position [3213, 0]
drag, startPoint x: 688, startPoint y: 271, endPoint x: 813, endPoint y: 335, distance: 140.6
click at [813, 335] on div ""Nothing in the bid form said that the TLC had the right to ignore the regulati…" at bounding box center [759, 300] width 162 height 350
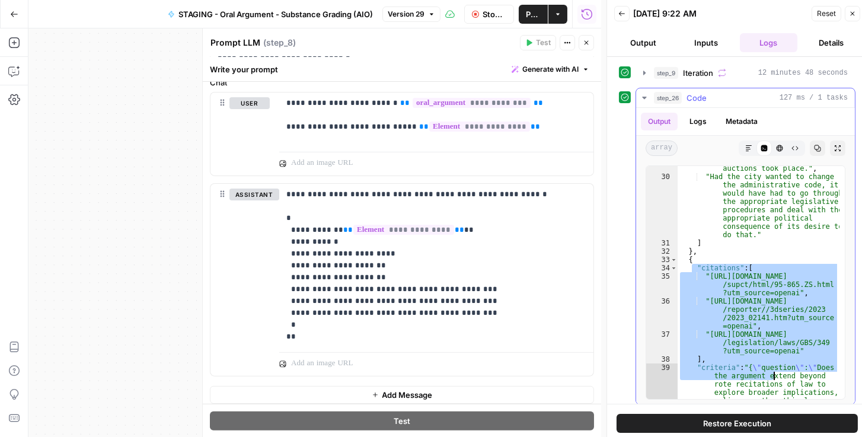
scroll to position [3314, 0]
drag, startPoint x: 691, startPoint y: 369, endPoint x: 777, endPoint y: 365, distance: 86.1
click at [776, 371] on div ""It was unprecedented, and and the city's argument that that it had done so is …" at bounding box center [759, 281] width 162 height 350
type textarea "**********"
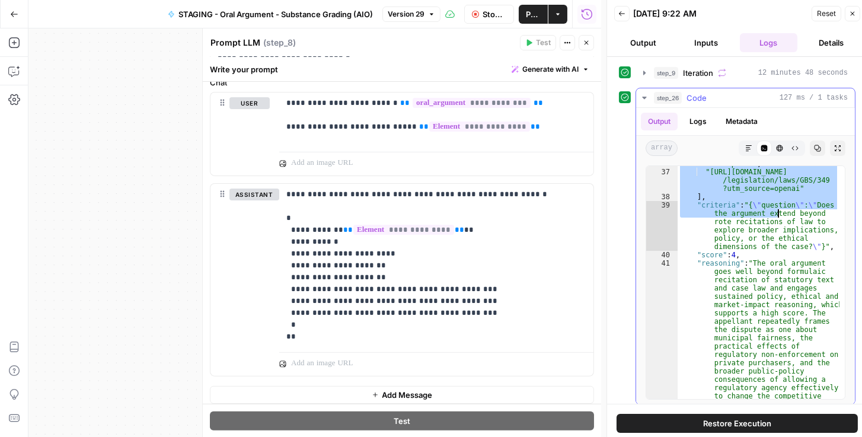
scroll to position [3660, 0]
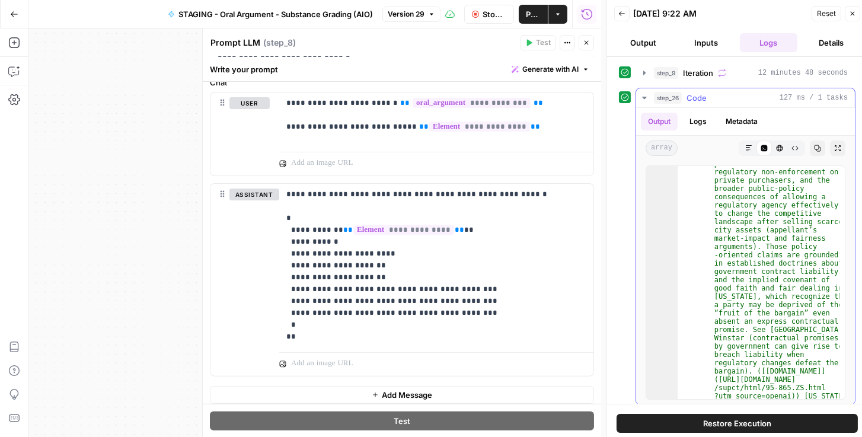
click at [701, 123] on button "Logs" at bounding box center [698, 122] width 31 height 18
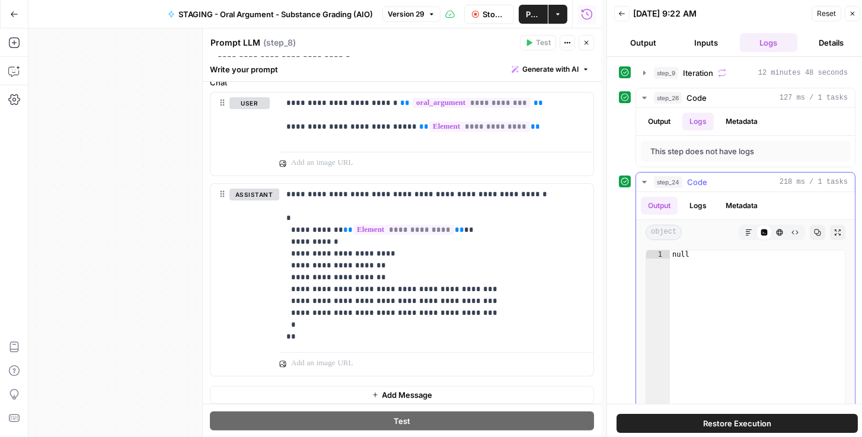
click at [695, 209] on button "Logs" at bounding box center [698, 206] width 31 height 18
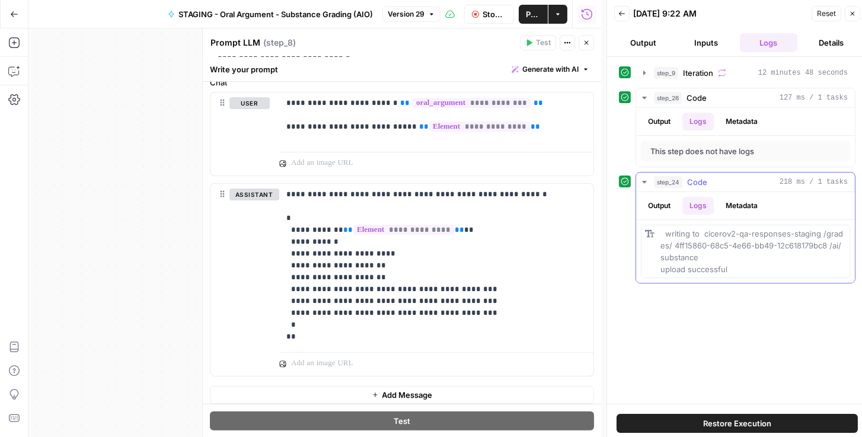
click at [643, 179] on icon "button" at bounding box center [644, 181] width 9 height 9
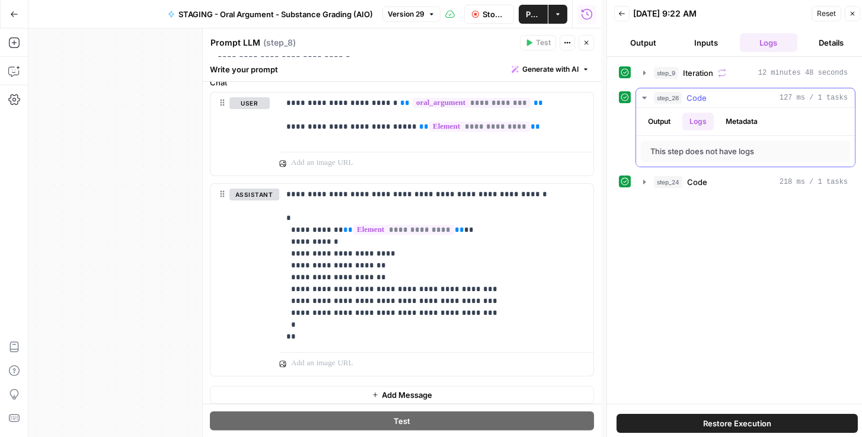
click at [641, 93] on icon "button" at bounding box center [644, 97] width 9 height 9
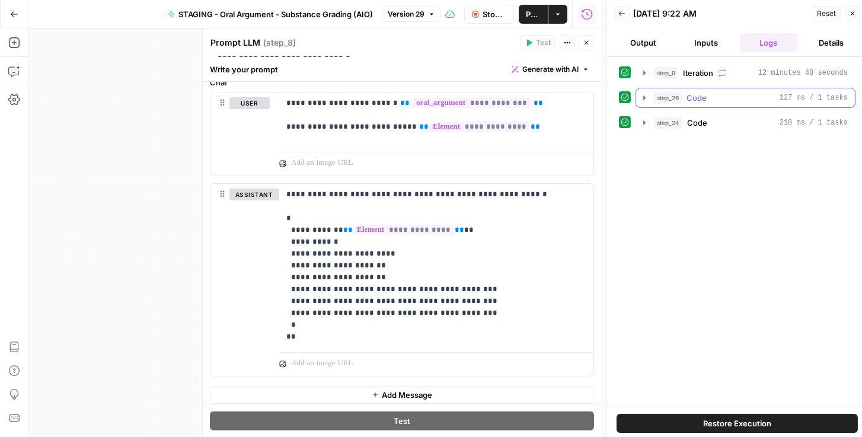
click at [643, 94] on icon "button" at bounding box center [644, 97] width 9 height 9
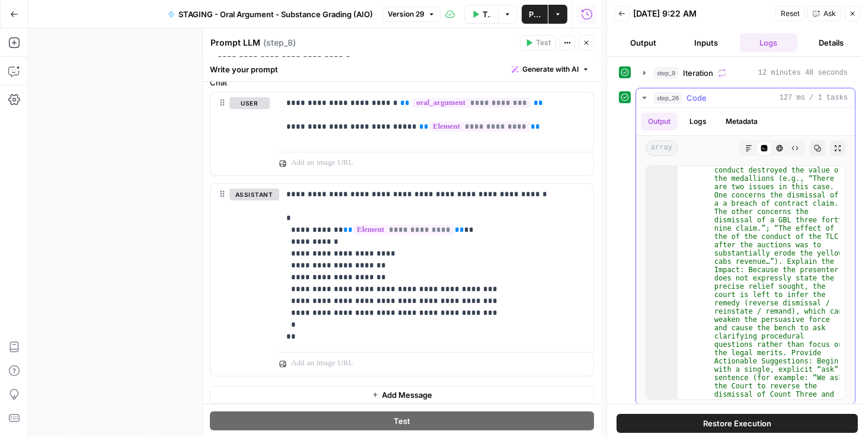
scroll to position [406, 0]
click at [815, 148] on icon "button" at bounding box center [818, 148] width 7 height 7
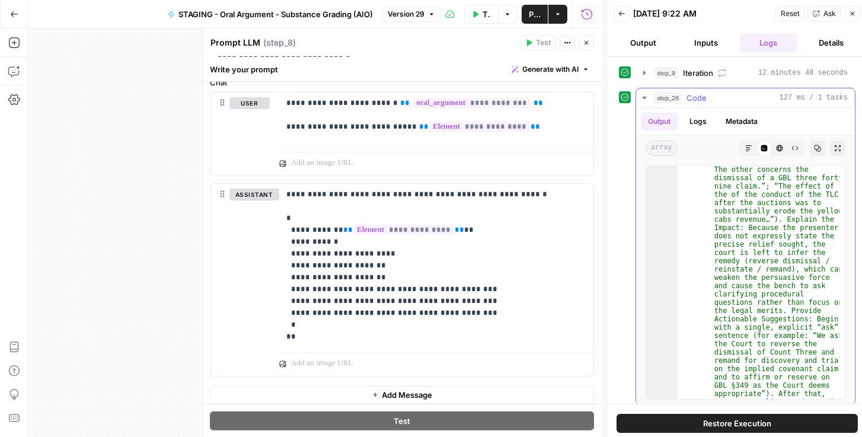
scroll to position [0, 0]
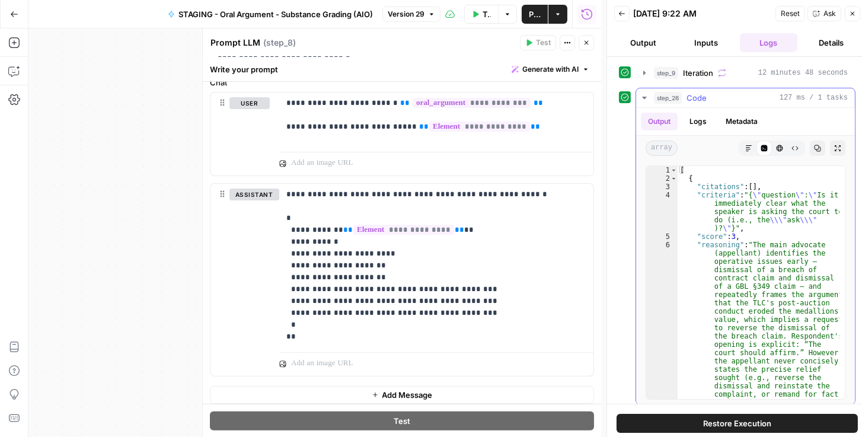
click at [642, 97] on icon "button" at bounding box center [644, 97] width 9 height 9
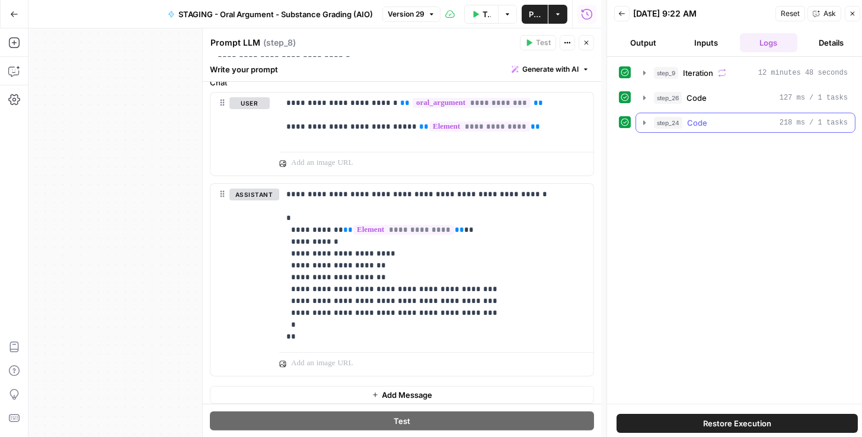
click at [645, 118] on icon "button" at bounding box center [644, 122] width 9 height 9
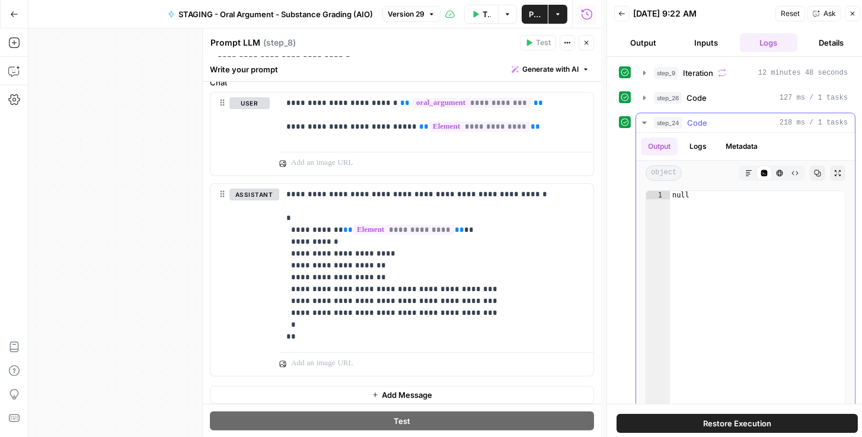
click at [701, 145] on button "Logs" at bounding box center [698, 147] width 31 height 18
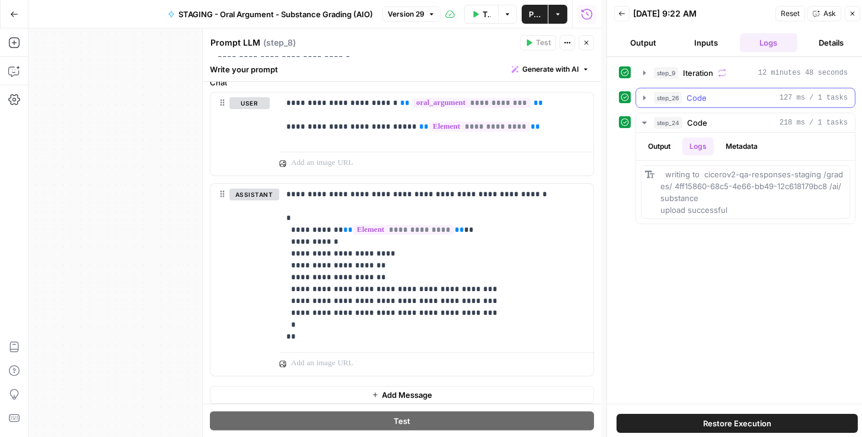
drag, startPoint x: 641, startPoint y: 100, endPoint x: 648, endPoint y: 103, distance: 8.0
click at [643, 101] on button "step_26 Code 127 ms / 1 tasks" at bounding box center [745, 97] width 219 height 19
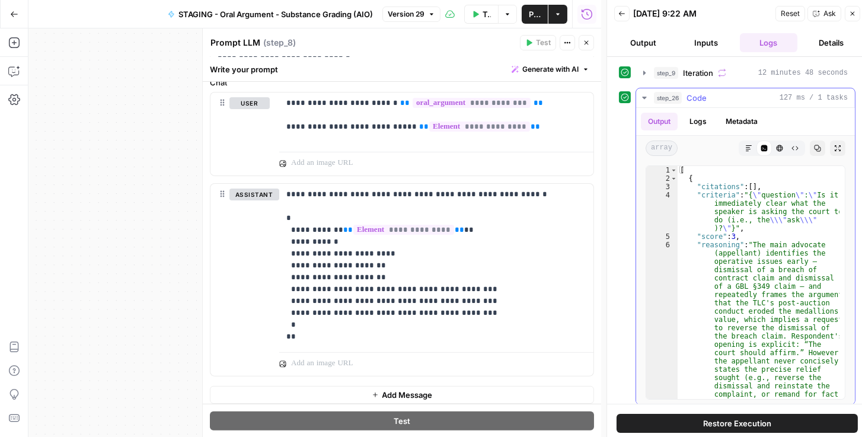
click at [708, 123] on button "Logs" at bounding box center [698, 122] width 31 height 18
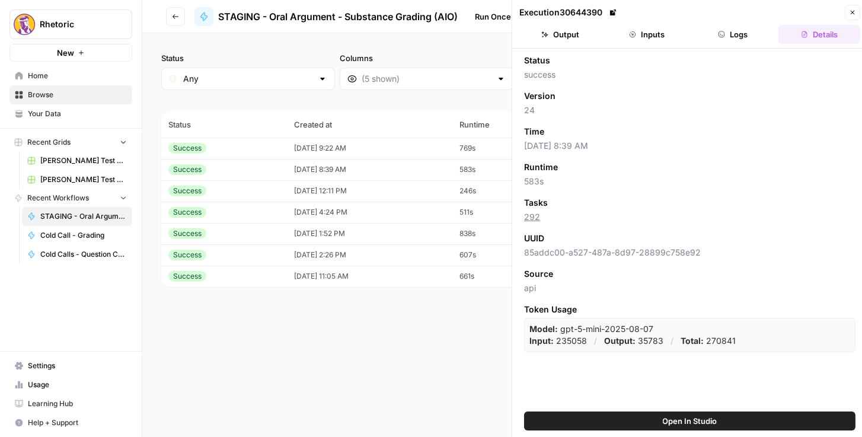
click at [707, 37] on button "Logs" at bounding box center [734, 34] width 82 height 19
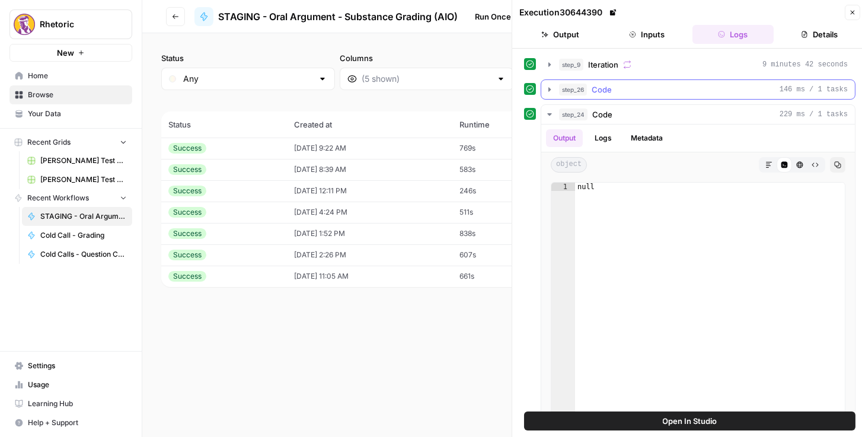
click at [549, 91] on icon "button" at bounding box center [549, 89] width 9 height 9
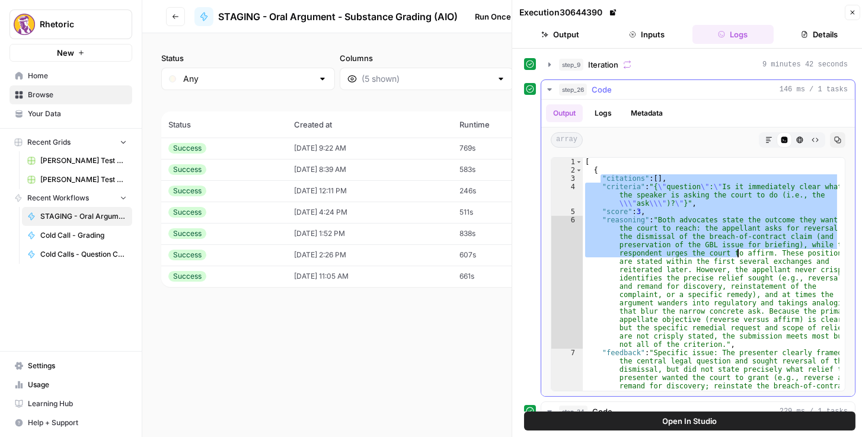
drag, startPoint x: 602, startPoint y: 178, endPoint x: 737, endPoint y: 252, distance: 153.7
click at [737, 252] on div "[ { "citations" : [ ] , "criteria" : "{ \" question \" : \" Is it immediately c…" at bounding box center [711, 395] width 257 height 474
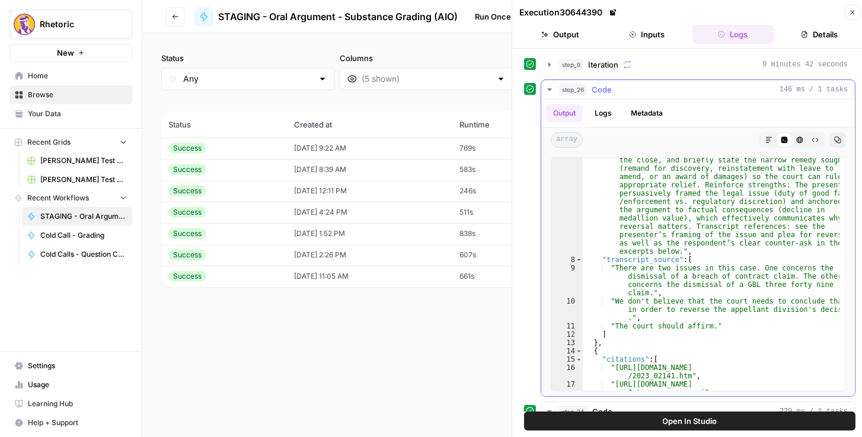
scroll to position [386, 0]
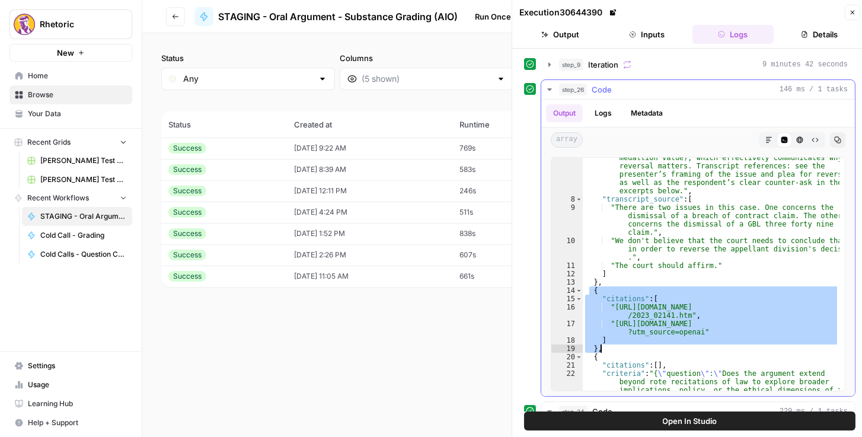
drag, startPoint x: 590, startPoint y: 291, endPoint x: 718, endPoint y: 345, distance: 138.7
click at [718, 345] on div ""feedback" : "Specific issue: The presenter clearly framed the central legal qu…" at bounding box center [711, 212] width 257 height 499
type textarea "* ****"
click at [549, 60] on icon "button" at bounding box center [549, 64] width 9 height 9
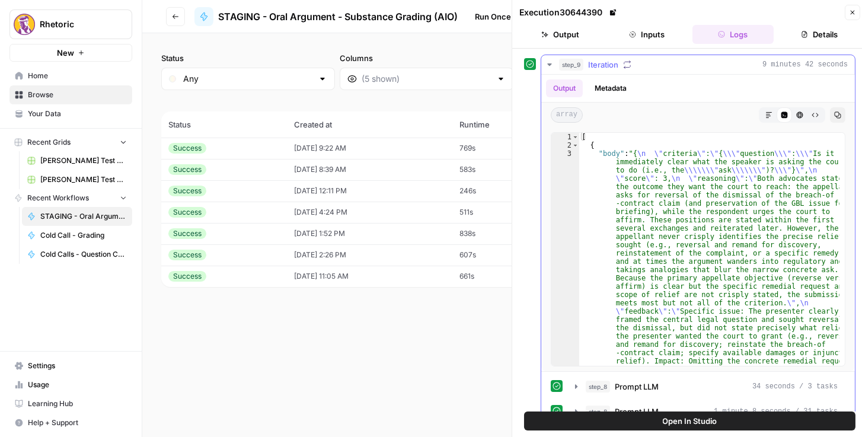
scroll to position [142, 0]
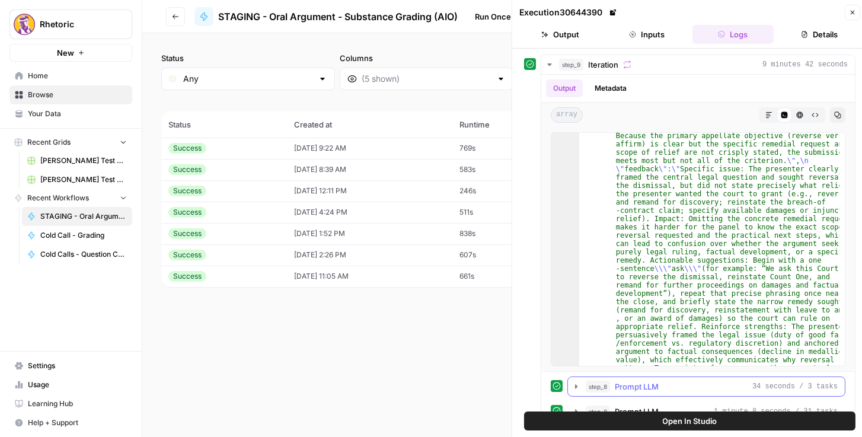
click at [575, 386] on icon "button" at bounding box center [576, 386] width 2 height 4
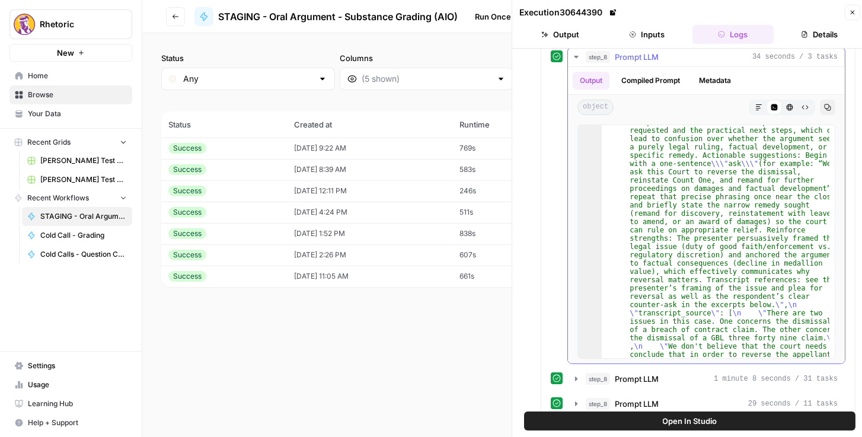
scroll to position [339, 0]
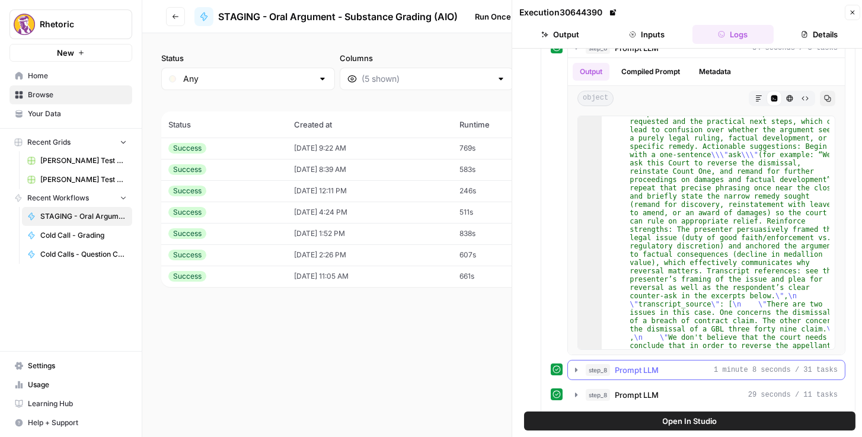
click at [574, 368] on icon "button" at bounding box center [576, 369] width 9 height 9
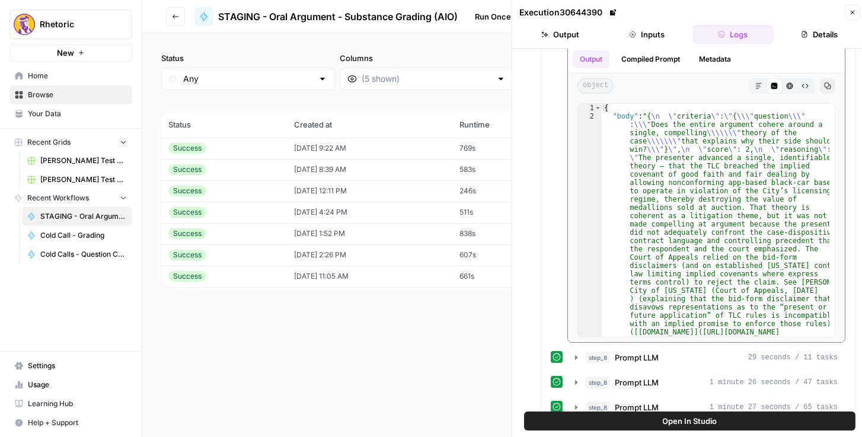
scroll to position [677, 0]
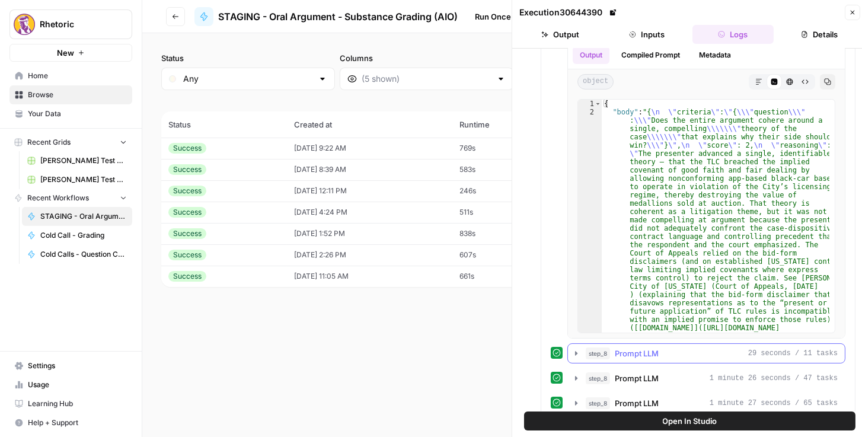
click at [574, 351] on icon "button" at bounding box center [576, 353] width 9 height 9
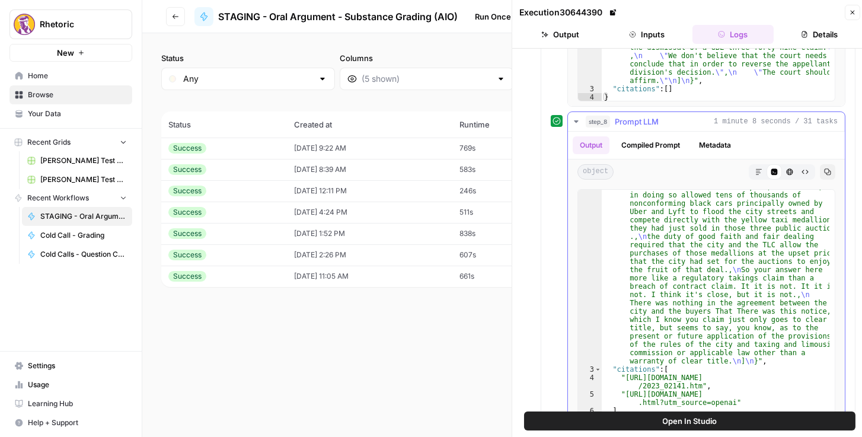
scroll to position [610, 0]
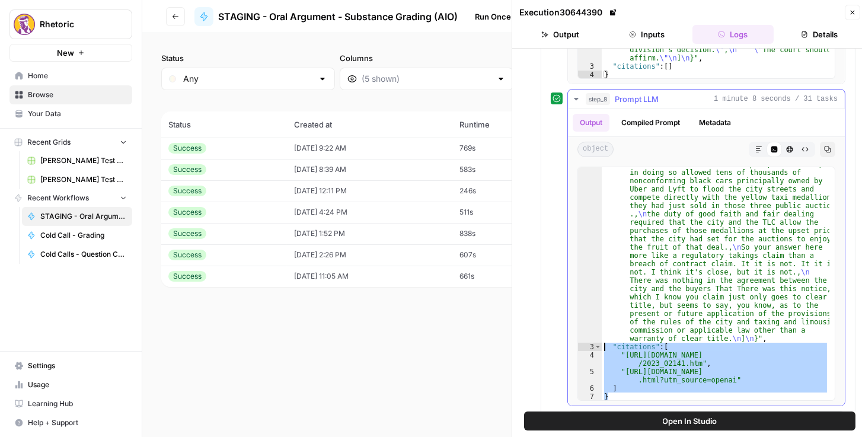
drag, startPoint x: 625, startPoint y: 394, endPoint x: 603, endPoint y: 348, distance: 50.9
type textarea "**********"
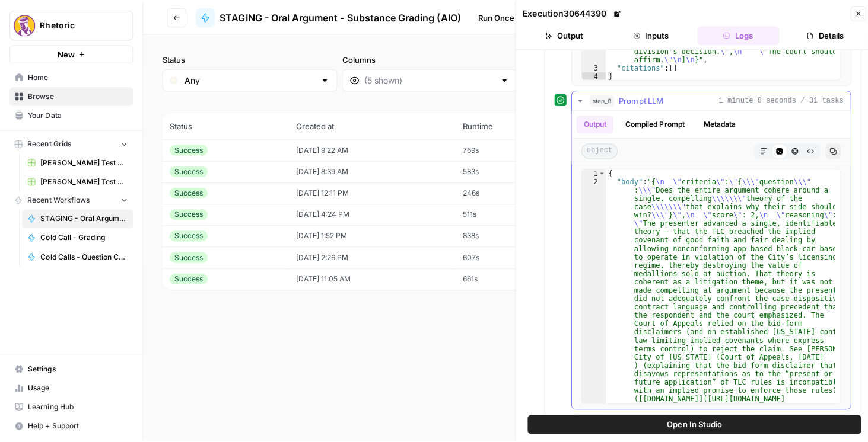
scroll to position [0, 0]
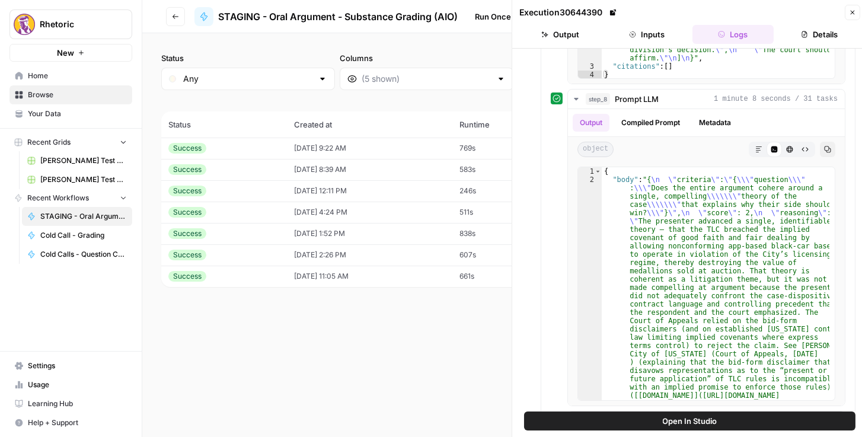
click at [853, 13] on icon "button" at bounding box center [852, 12] width 7 height 7
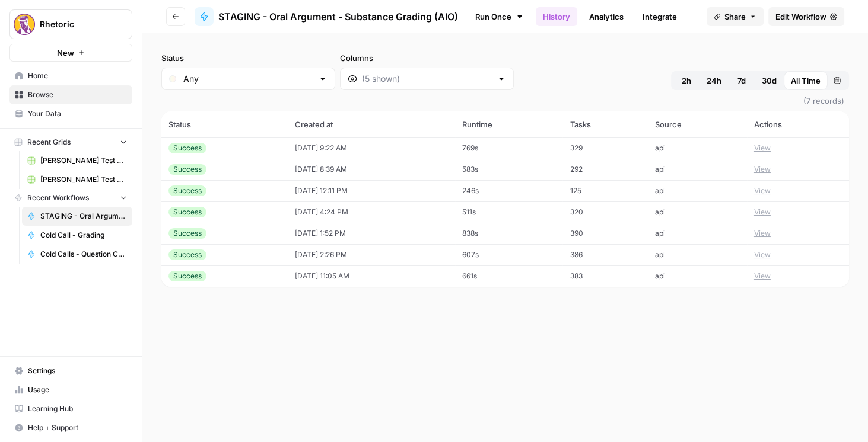
click at [813, 17] on span "Edit Workflow" at bounding box center [800, 17] width 51 height 12
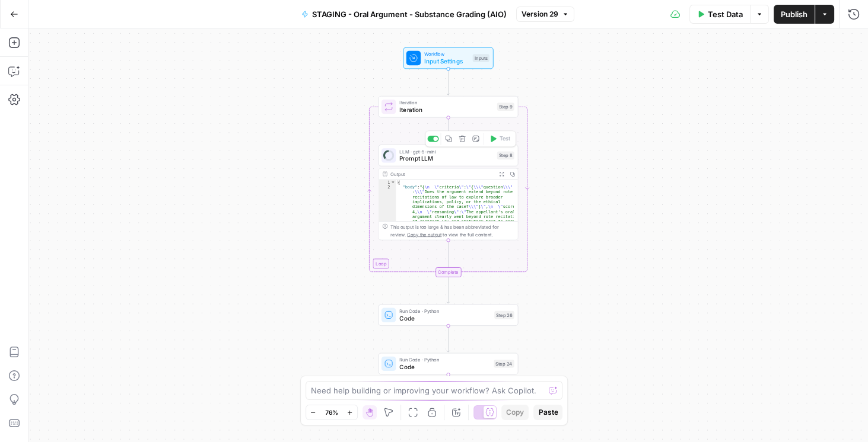
click at [426, 159] on span "Prompt LLM" at bounding box center [446, 158] width 94 height 9
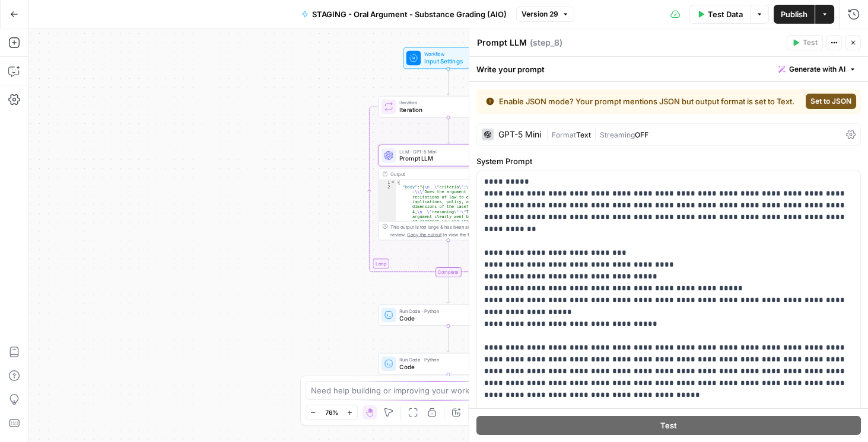
click at [797, 141] on div "| Format Text | Streaming OFF" at bounding box center [693, 134] width 295 height 11
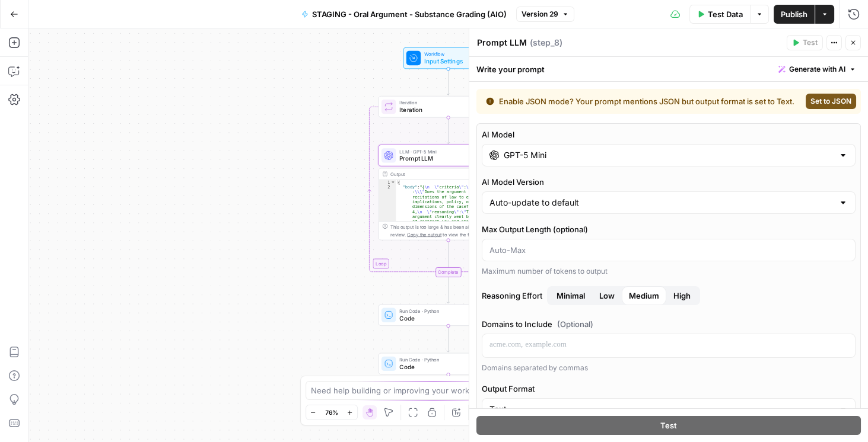
click at [632, 161] on input "GPT-5 Mini" at bounding box center [669, 155] width 330 height 12
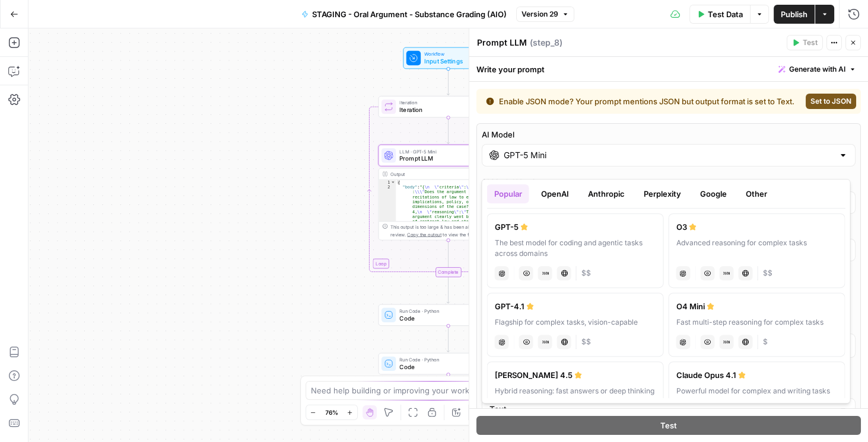
click at [638, 155] on div "GPT-5 Mini" at bounding box center [669, 155] width 374 height 23
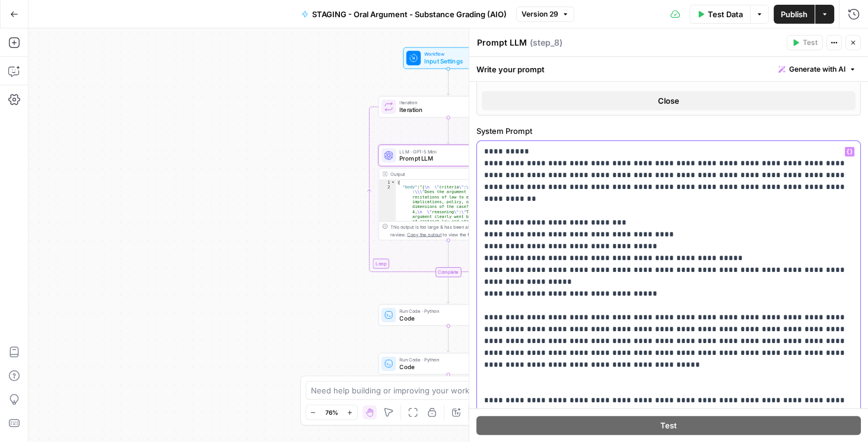
drag, startPoint x: 802, startPoint y: 183, endPoint x: 568, endPoint y: 197, distance: 234.7
click at [568, 197] on p "**********" at bounding box center [666, 324] width 364 height 356
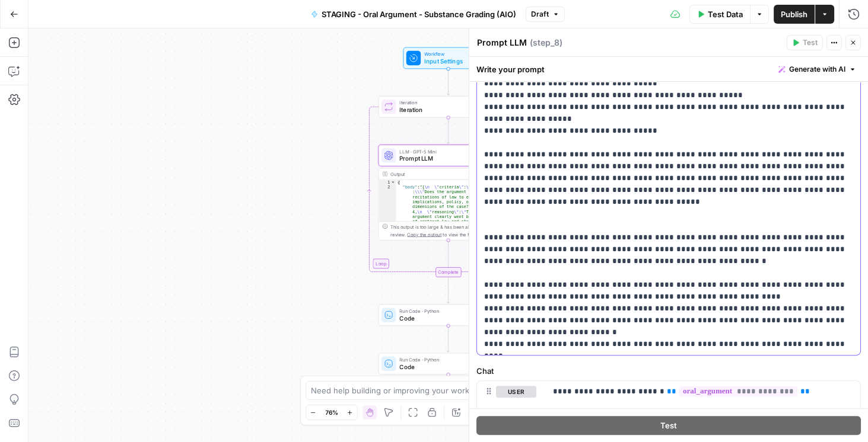
scroll to position [644, 0]
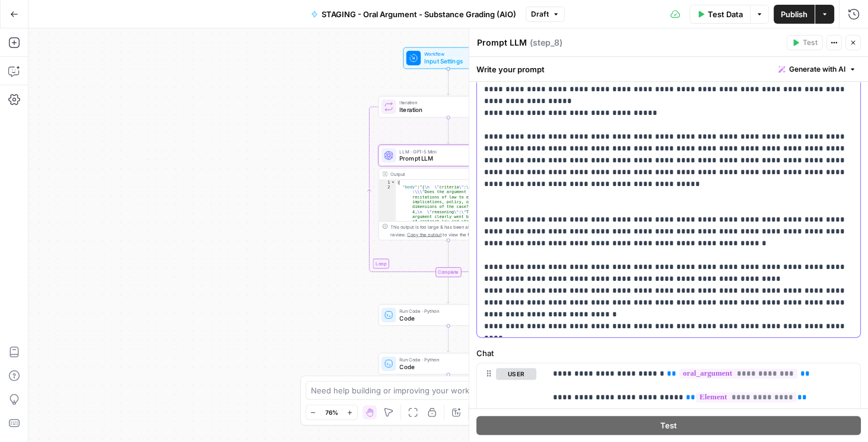
click at [574, 332] on p "**********" at bounding box center [666, 155] width 364 height 356
drag, startPoint x: 611, startPoint y: 323, endPoint x: 592, endPoint y: 314, distance: 21.5
click at [610, 322] on p "**********" at bounding box center [666, 155] width 364 height 356
click at [565, 308] on p "**********" at bounding box center [666, 155] width 364 height 356
click at [567, 288] on p "**********" at bounding box center [666, 155] width 364 height 356
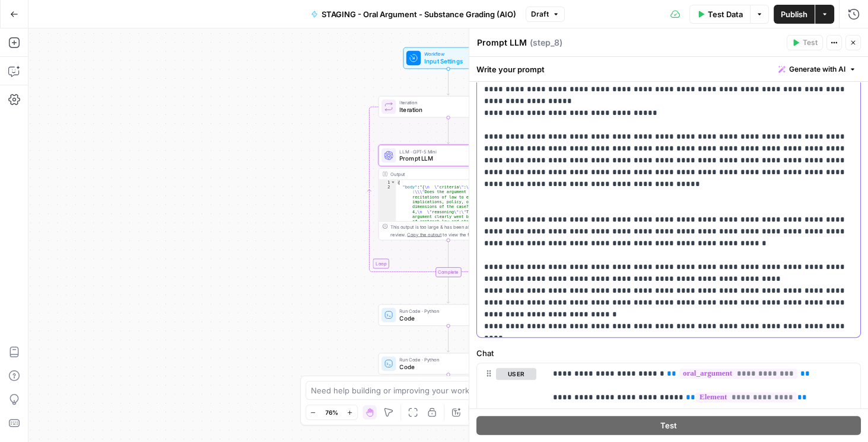
click at [571, 268] on p "**********" at bounding box center [666, 155] width 364 height 356
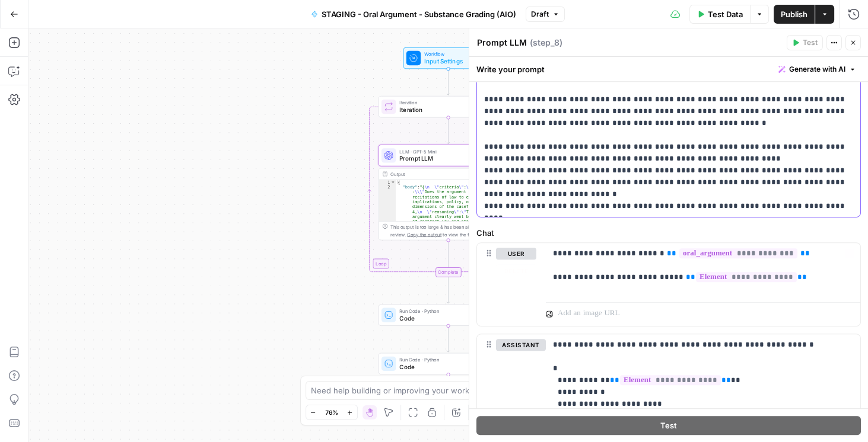
scroll to position [922, 0]
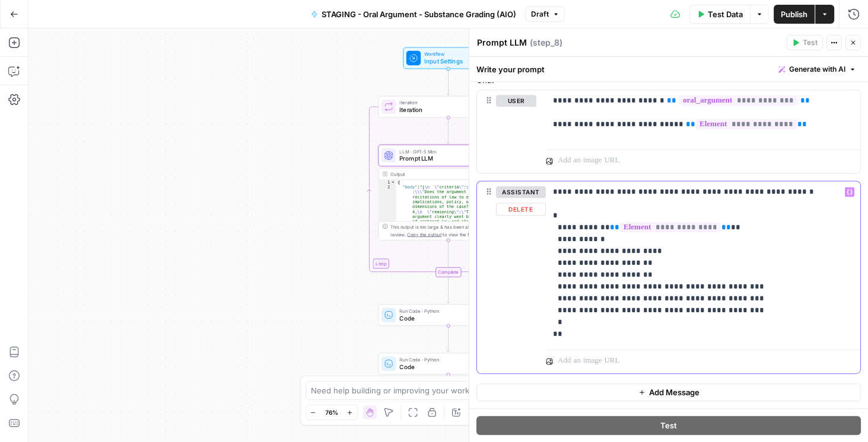
click at [577, 218] on p "**********" at bounding box center [700, 263] width 295 height 154
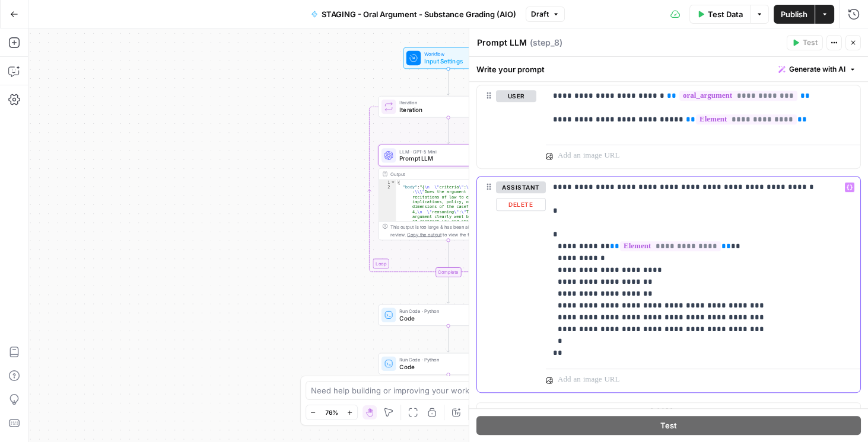
click at [488, 228] on div "assistant Delete" at bounding box center [506, 285] width 59 height 216
click at [521, 237] on div "assistant Delete" at bounding box center [521, 284] width 50 height 206
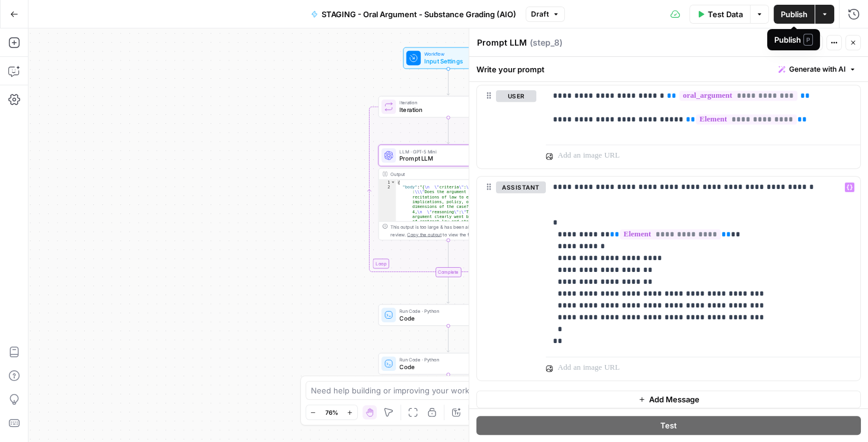
click at [799, 8] on span "Publish" at bounding box center [794, 14] width 27 height 12
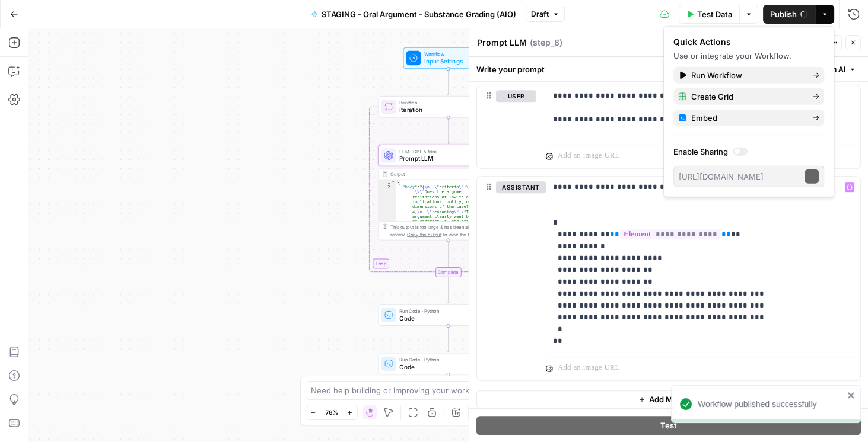
click at [853, 44] on icon "button" at bounding box center [852, 42] width 7 height 7
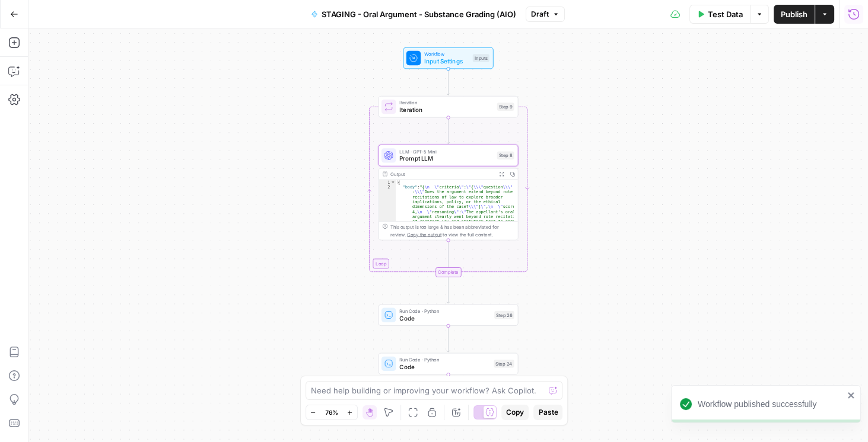
click at [856, 17] on icon "button" at bounding box center [854, 14] width 12 height 12
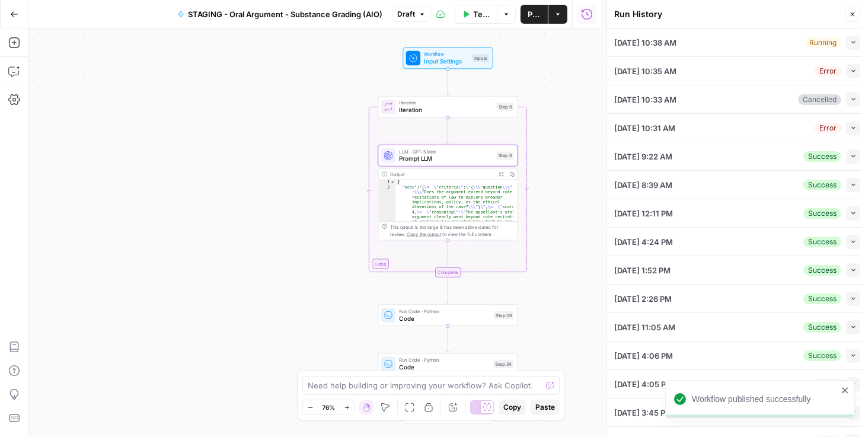
click at [851, 44] on icon "button" at bounding box center [854, 42] width 7 height 7
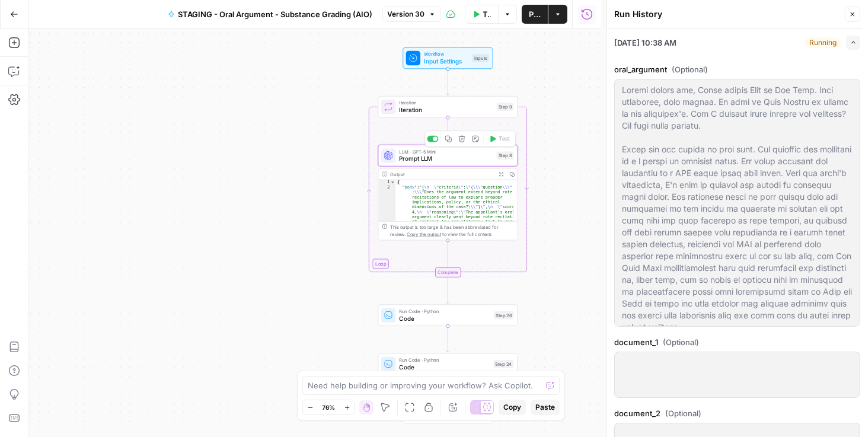
click at [450, 160] on span "Prompt LLM" at bounding box center [446, 158] width 94 height 9
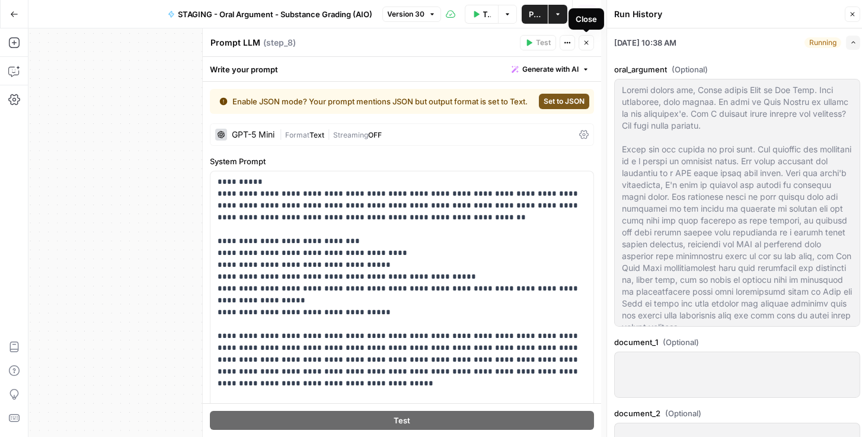
click at [589, 39] on button "Close" at bounding box center [586, 42] width 15 height 15
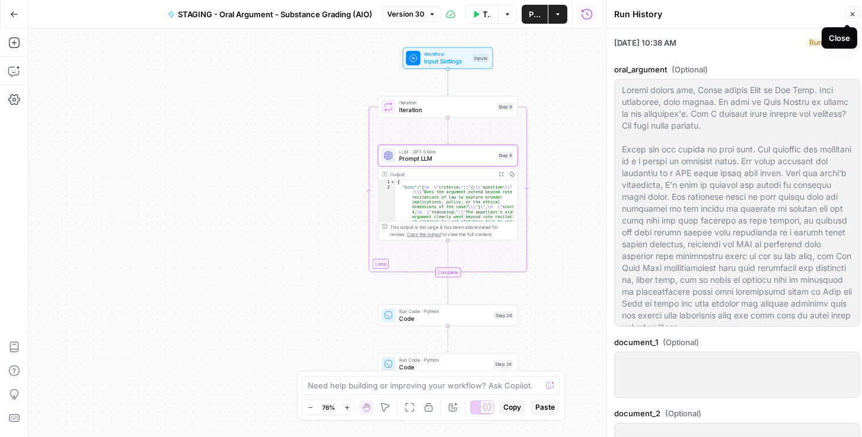
click at [852, 20] on button "Close" at bounding box center [852, 14] width 15 height 15
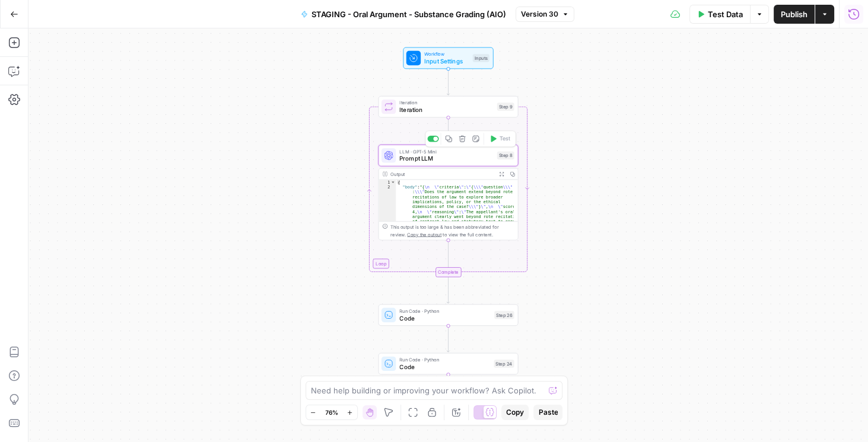
click at [450, 139] on icon "button" at bounding box center [448, 139] width 7 height 7
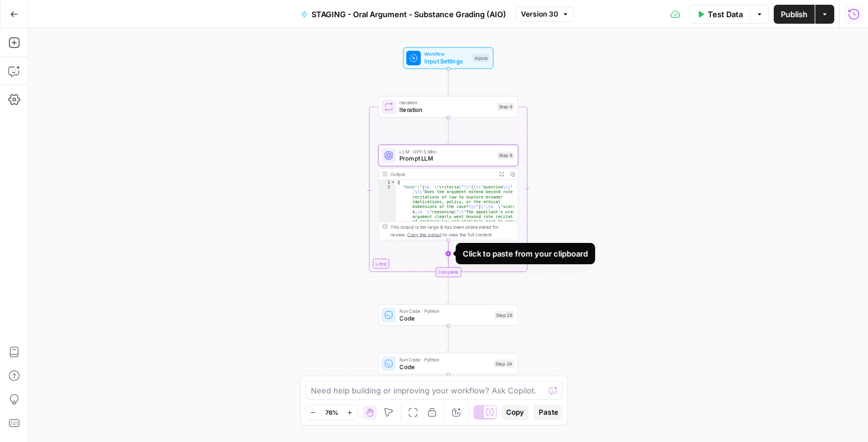
click at [448, 254] on icon "Edge from step_8 to step_9-iteration-end" at bounding box center [448, 255] width 0 height 30
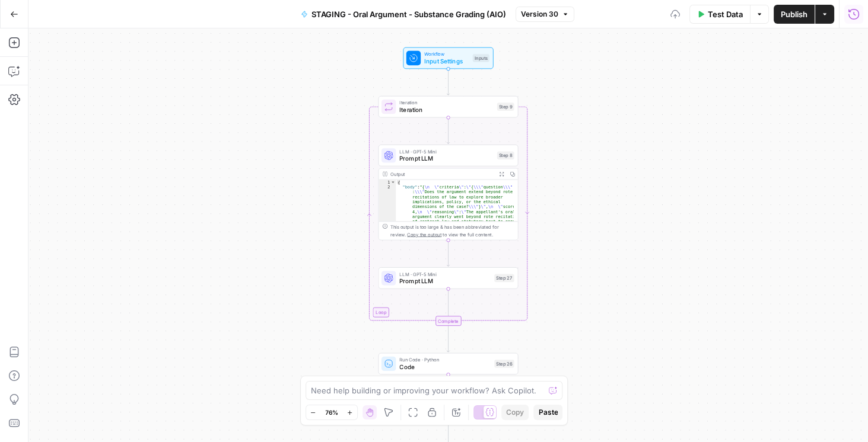
click at [432, 160] on span "Prompt LLM" at bounding box center [446, 158] width 94 height 9
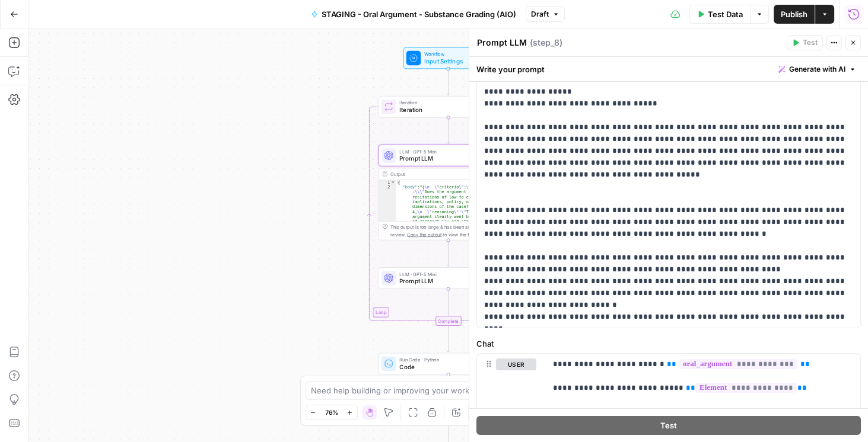
scroll to position [237, 0]
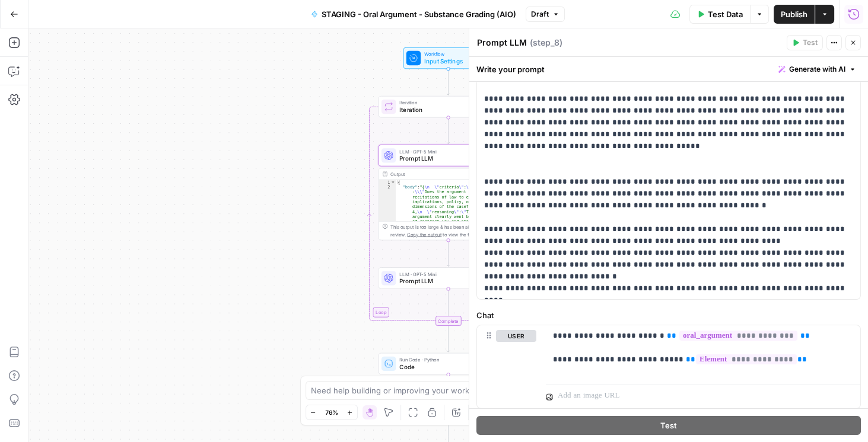
click at [438, 279] on span "Prompt LLM" at bounding box center [444, 281] width 91 height 9
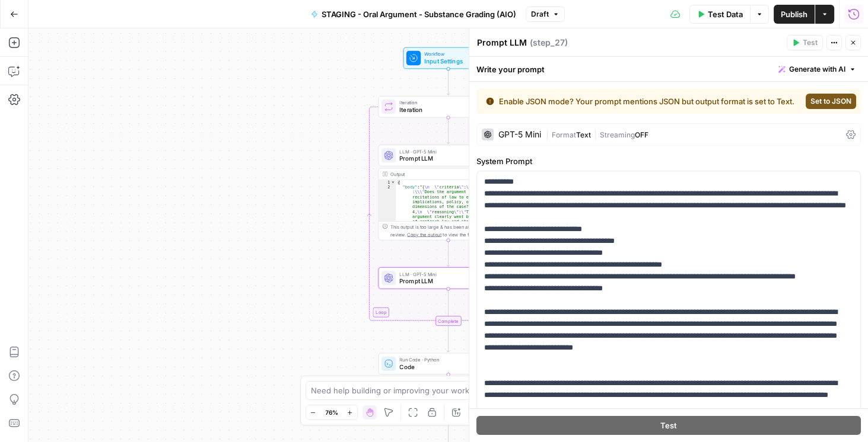
click at [846, 139] on icon at bounding box center [850, 134] width 9 height 9
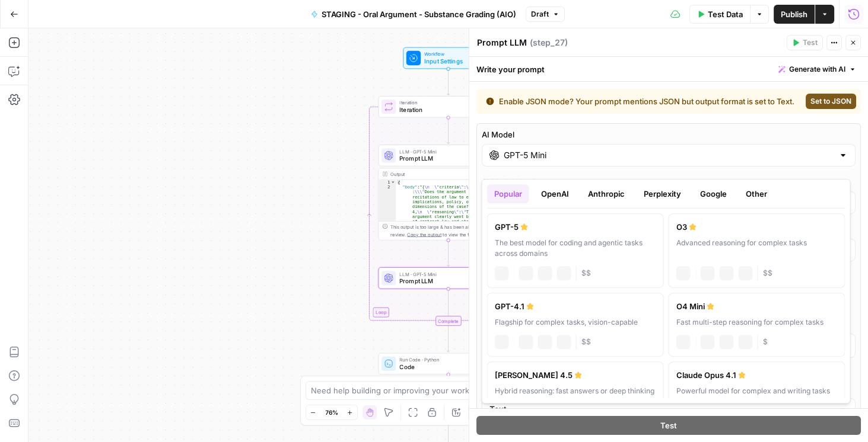
click at [706, 160] on input "GPT-5 Mini" at bounding box center [669, 155] width 330 height 12
click at [715, 194] on button "Google" at bounding box center [712, 193] width 41 height 19
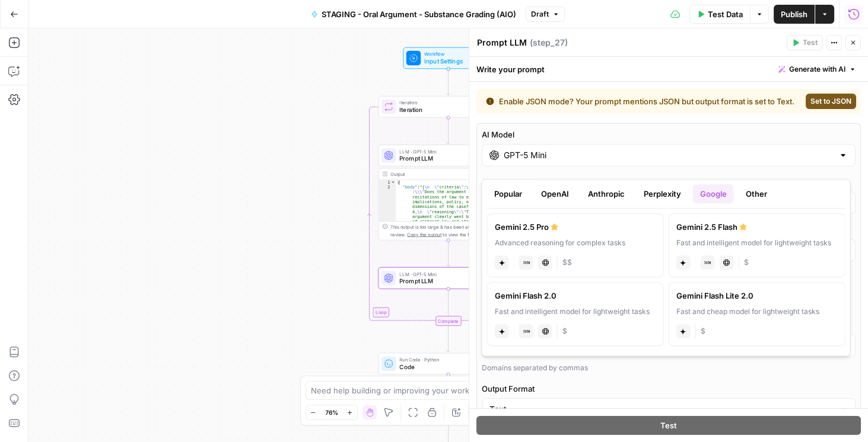
click at [570, 191] on button "OpenAI" at bounding box center [554, 193] width 42 height 19
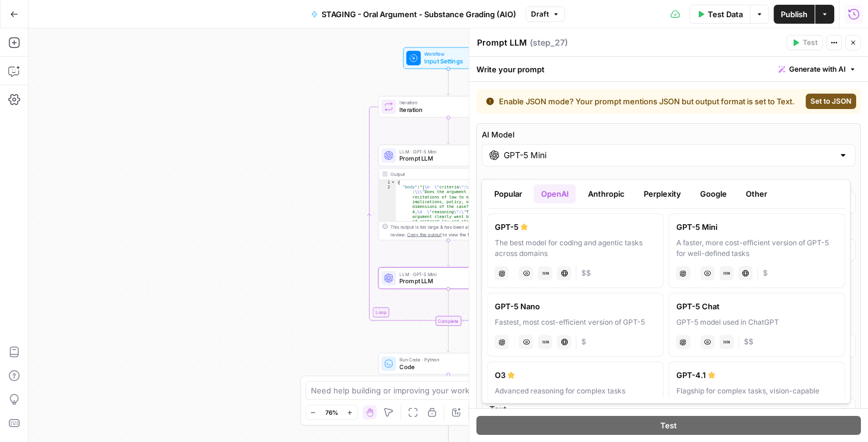
click at [718, 237] on label "GPT-5 Mini A faster, more cost-efficient version of GPT-5 for well-defined task…" at bounding box center [756, 251] width 177 height 75
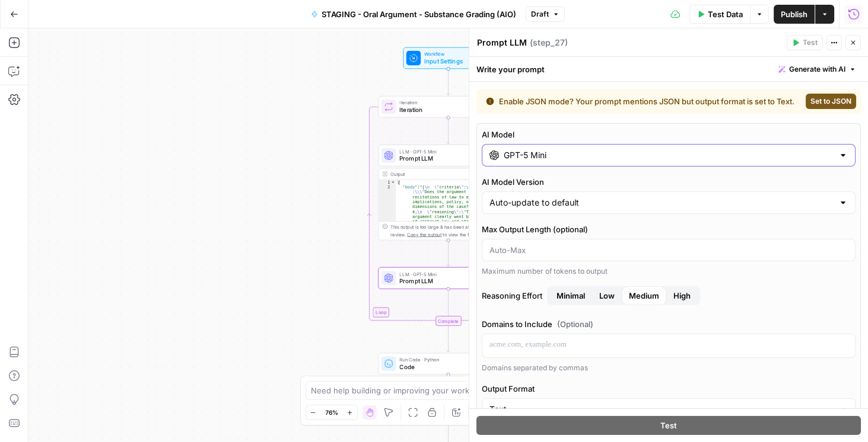
click at [807, 161] on input "GPT-5 Mini" at bounding box center [669, 155] width 330 height 12
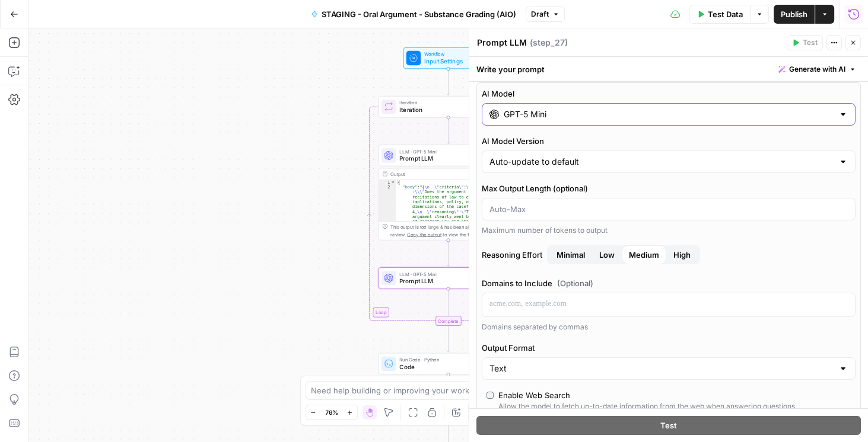
scroll to position [68, 0]
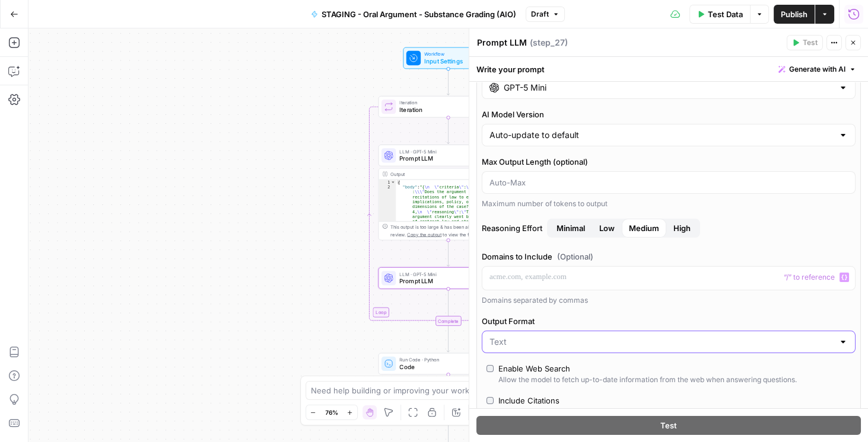
drag, startPoint x: 566, startPoint y: 343, endPoint x: 558, endPoint y: 349, distance: 11.0
click at [566, 343] on input "Output Format" at bounding box center [661, 342] width 344 height 12
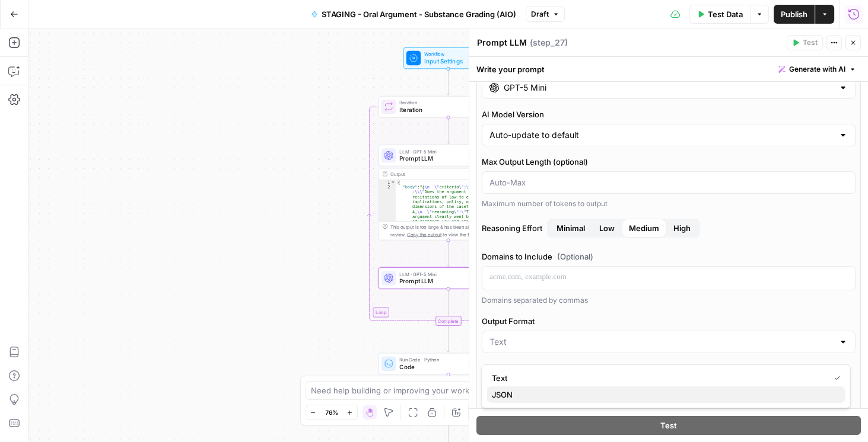
click at [515, 388] on button "JSON" at bounding box center [665, 395] width 358 height 17
type input "JSON"
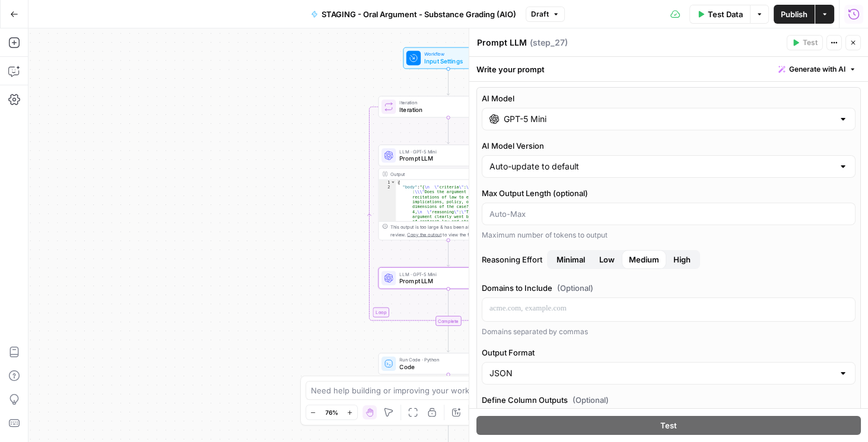
scroll to position [0, 0]
click at [644, 128] on div "GPT-5 Mini" at bounding box center [669, 121] width 374 height 23
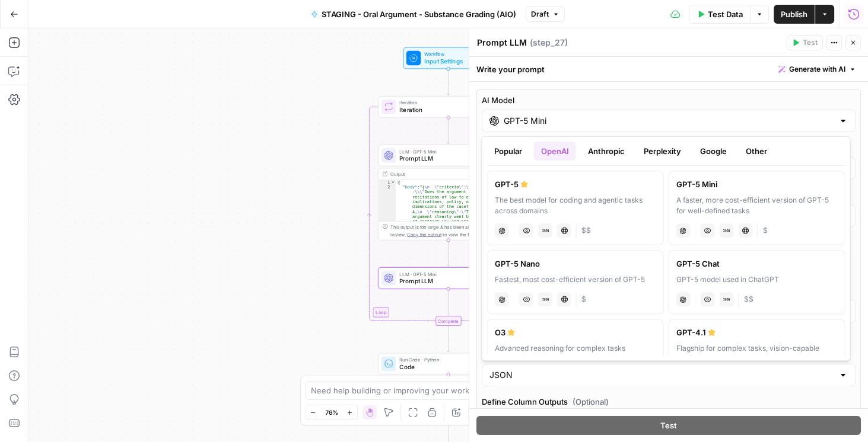
click at [683, 189] on div "GPT-5 Mini" at bounding box center [756, 185] width 161 height 12
click at [830, 126] on div "GPT-5 Mini" at bounding box center [669, 121] width 374 height 23
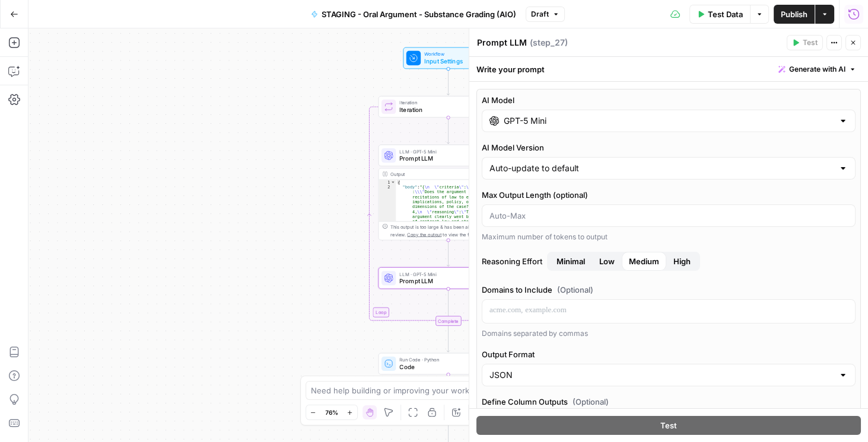
click at [608, 260] on span "Low" at bounding box center [606, 262] width 15 height 12
click at [849, 43] on button "Close" at bounding box center [852, 42] width 15 height 15
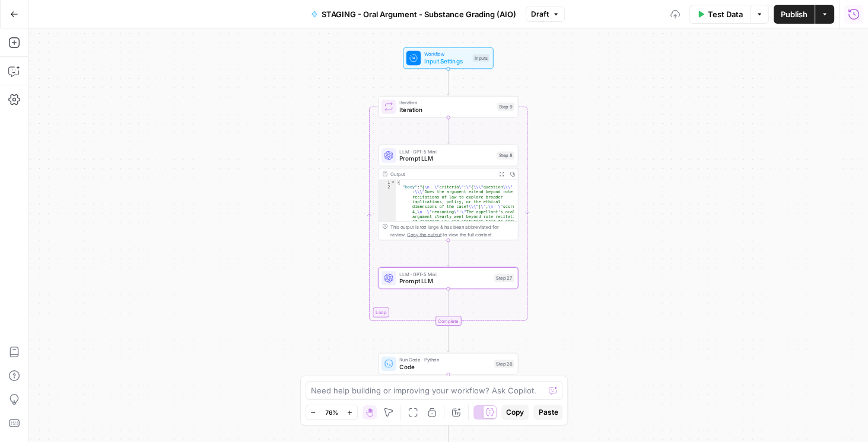
click at [442, 161] on span "Prompt LLM" at bounding box center [446, 158] width 94 height 9
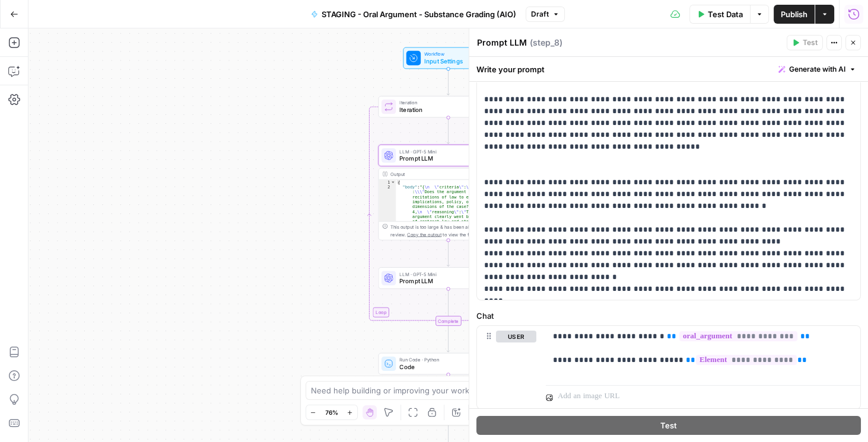
scroll to position [237, 0]
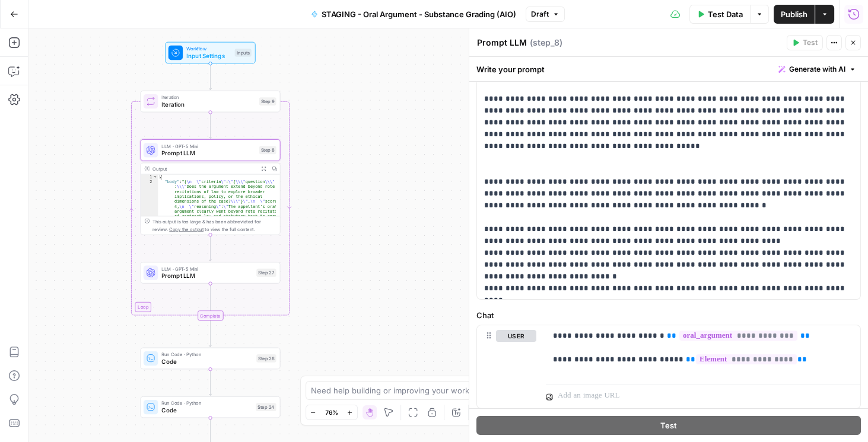
drag, startPoint x: 276, startPoint y: 195, endPoint x: 38, endPoint y: 189, distance: 237.9
click at [38, 189] on div "Workflow Input Settings Inputs Loop Iteration Iteration Step 9 LLM · GPT-5 Mini…" at bounding box center [447, 235] width 839 height 414
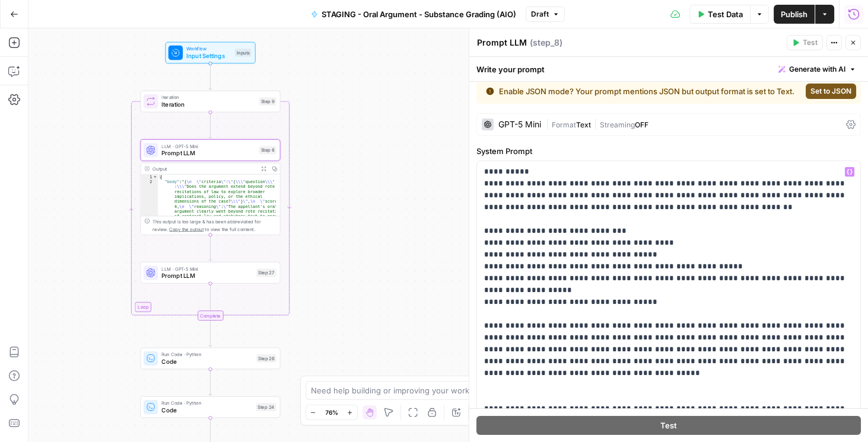
scroll to position [0, 0]
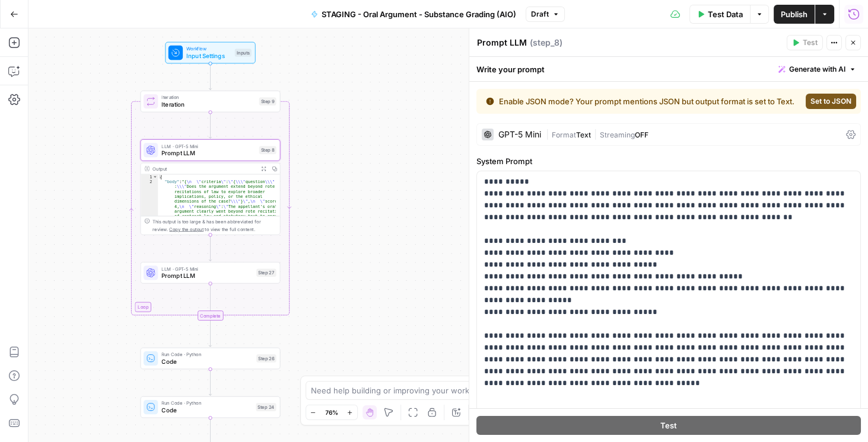
click at [194, 276] on span "Prompt LLM" at bounding box center [206, 276] width 91 height 9
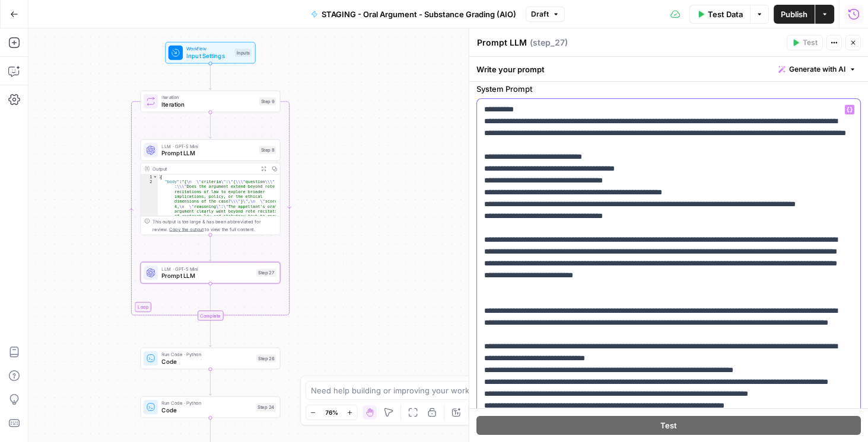
scroll to position [135, 0]
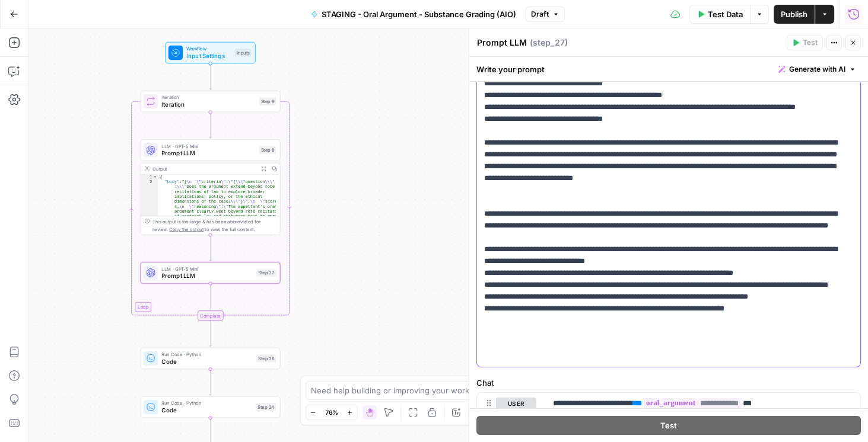
drag, startPoint x: 483, startPoint y: 150, endPoint x: 833, endPoint y: 354, distance: 404.6
click at [833, 354] on p "**********" at bounding box center [666, 185] width 364 height 356
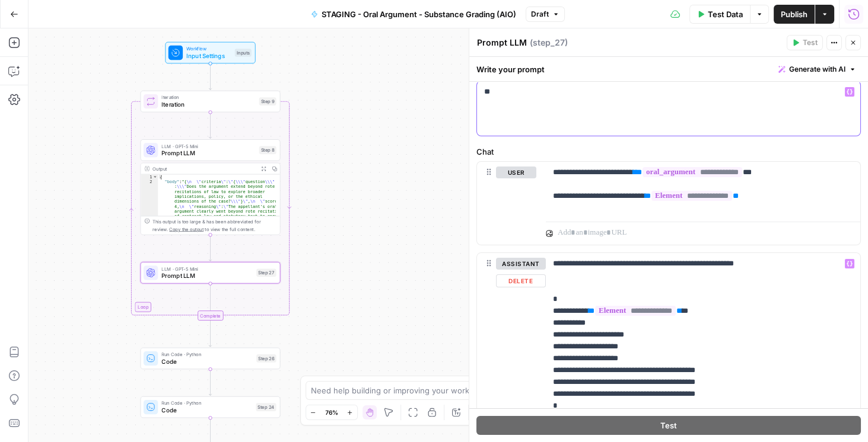
scroll to position [0, 0]
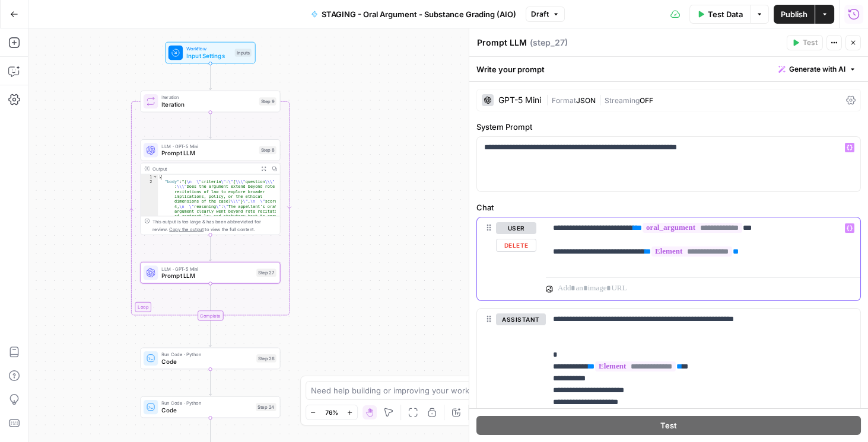
drag, startPoint x: 771, startPoint y: 251, endPoint x: 594, endPoint y: 227, distance: 178.9
click at [594, 227] on p "**********" at bounding box center [700, 240] width 295 height 36
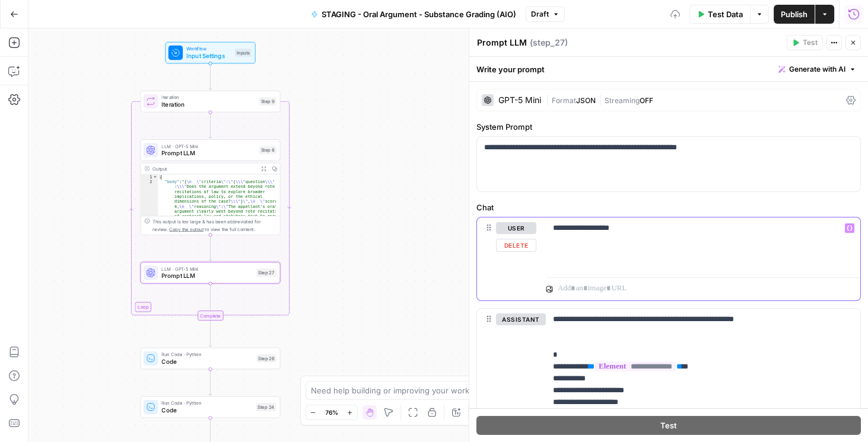
click at [846, 230] on icon "button" at bounding box center [849, 228] width 6 height 5
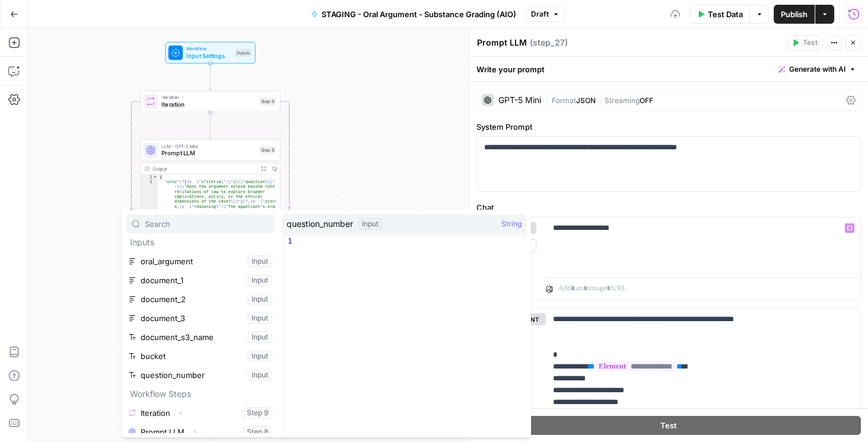
scroll to position [12, 0]
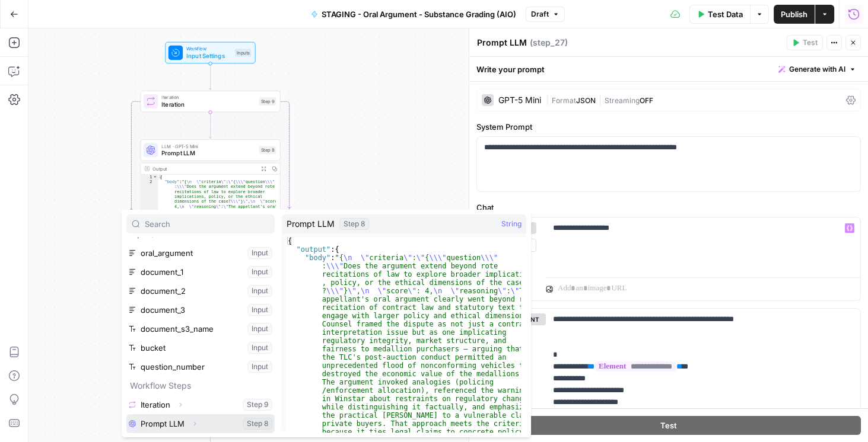
click at [164, 423] on button "Select variable Prompt LLM" at bounding box center [200, 424] width 148 height 19
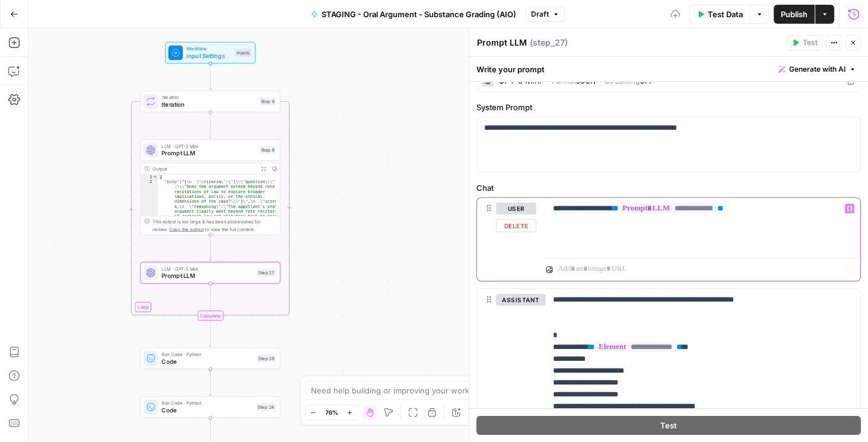
scroll to position [68, 0]
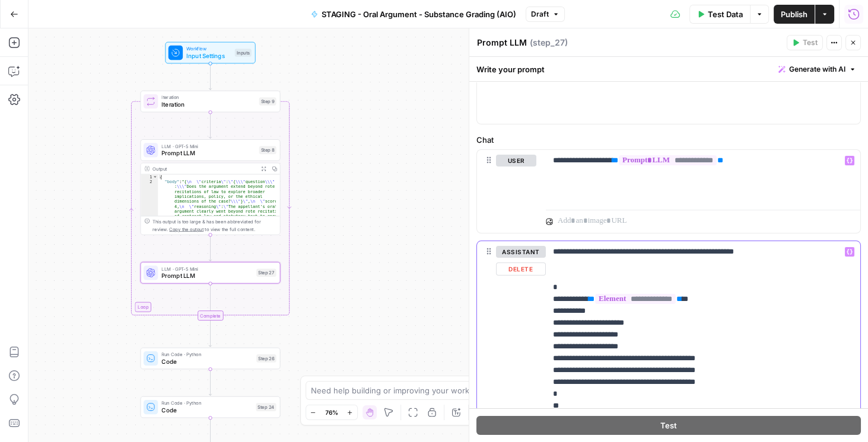
drag, startPoint x: 550, startPoint y: 284, endPoint x: 640, endPoint y: 393, distance: 141.2
click at [640, 393] on div "**********" at bounding box center [703, 329] width 314 height 176
click at [565, 279] on p "**********" at bounding box center [700, 329] width 295 height 166
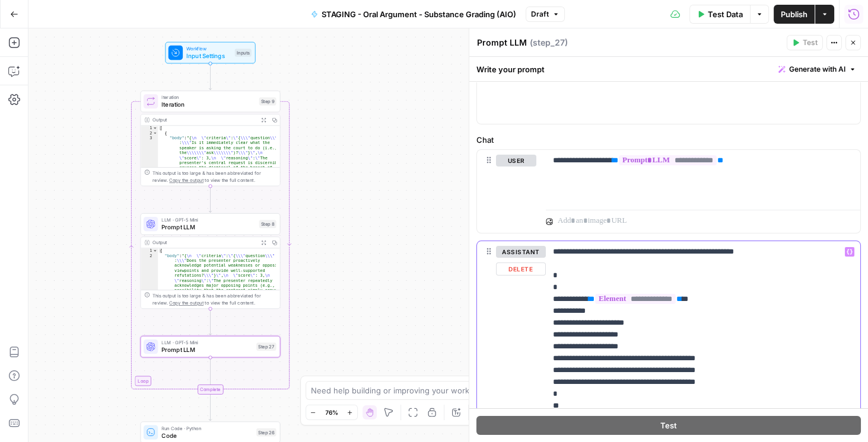
click at [573, 286] on p "**********" at bounding box center [700, 329] width 295 height 166
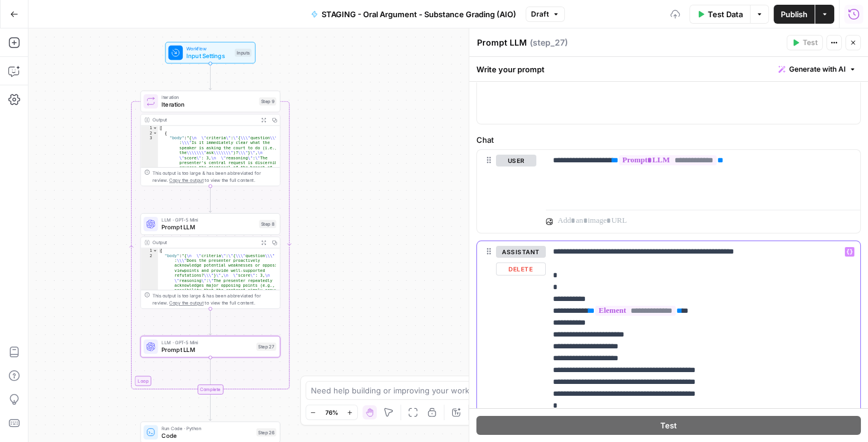
click at [550, 297] on div "**********" at bounding box center [703, 334] width 314 height 187
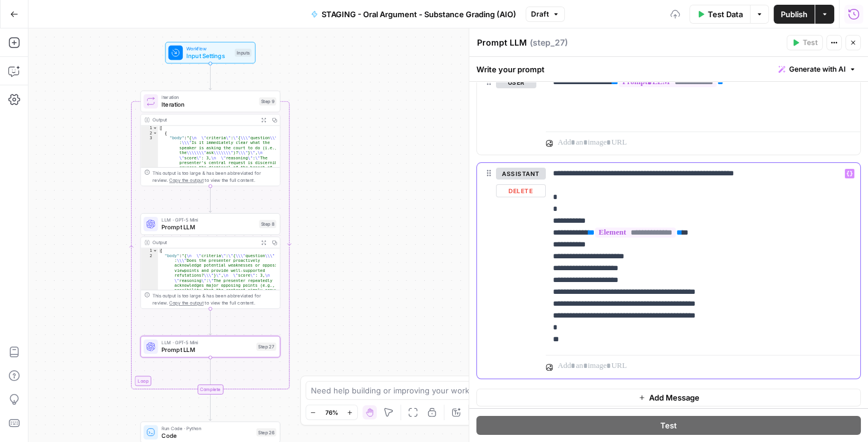
scroll to position [149, 0]
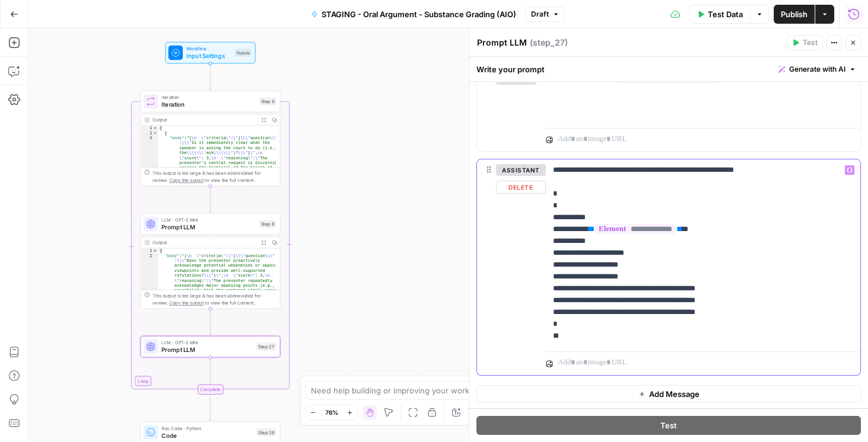
drag, startPoint x: 631, startPoint y: 275, endPoint x: 662, endPoint y: 317, distance: 52.7
click at [662, 317] on p "**********" at bounding box center [700, 253] width 295 height 178
copy p "**********"
click at [621, 212] on p "**********" at bounding box center [700, 253] width 295 height 178
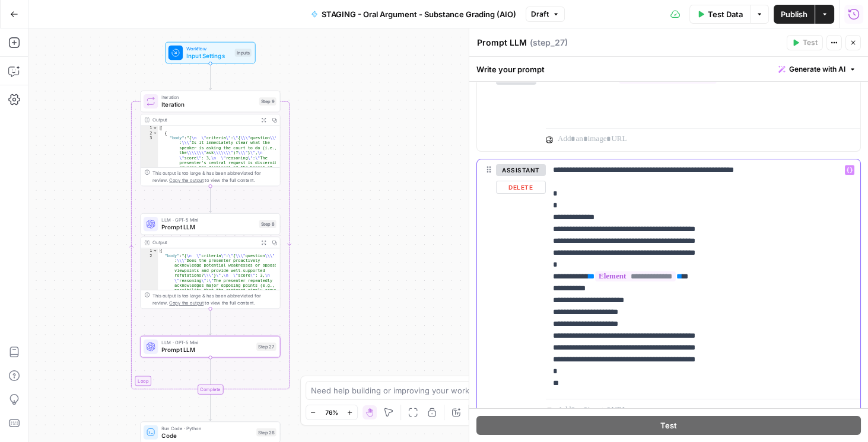
drag, startPoint x: 728, startPoint y: 228, endPoint x: 566, endPoint y: 231, distance: 161.3
click at [566, 231] on p "**********" at bounding box center [700, 276] width 295 height 225
click at [666, 253] on p "**********" at bounding box center [700, 276] width 295 height 225
drag, startPoint x: 727, startPoint y: 253, endPoint x: 546, endPoint y: 228, distance: 183.1
click at [546, 228] on div "**********" at bounding box center [703, 277] width 314 height 235
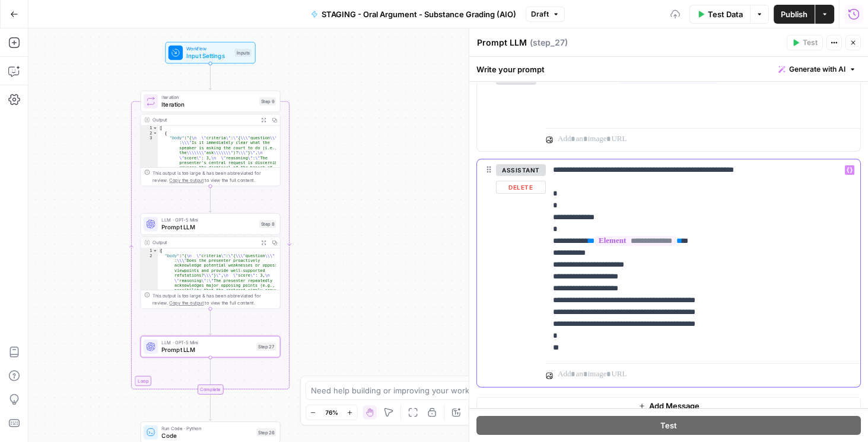
click at [556, 230] on p "**********" at bounding box center [700, 259] width 295 height 190
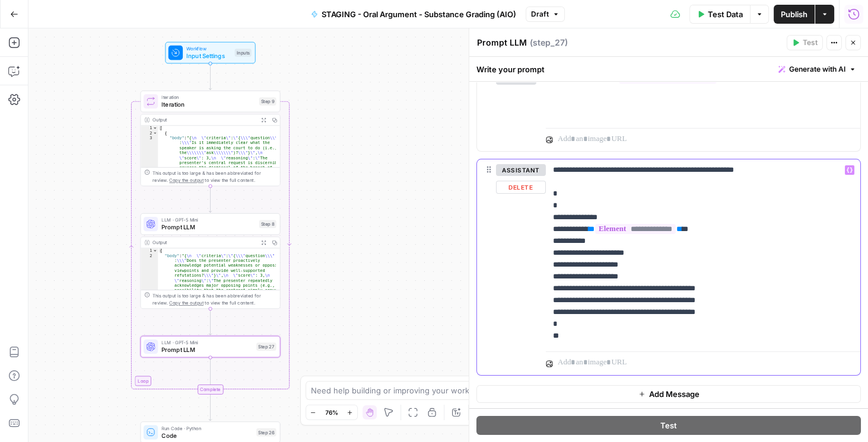
click at [564, 324] on p "**********" at bounding box center [700, 253] width 295 height 178
click at [560, 337] on p "**********" at bounding box center [700, 253] width 295 height 178
drag, startPoint x: 556, startPoint y: 212, endPoint x: 599, endPoint y: 332, distance: 126.6
click at [599, 332] on div "**********" at bounding box center [703, 253] width 314 height 187
copy p "**********"
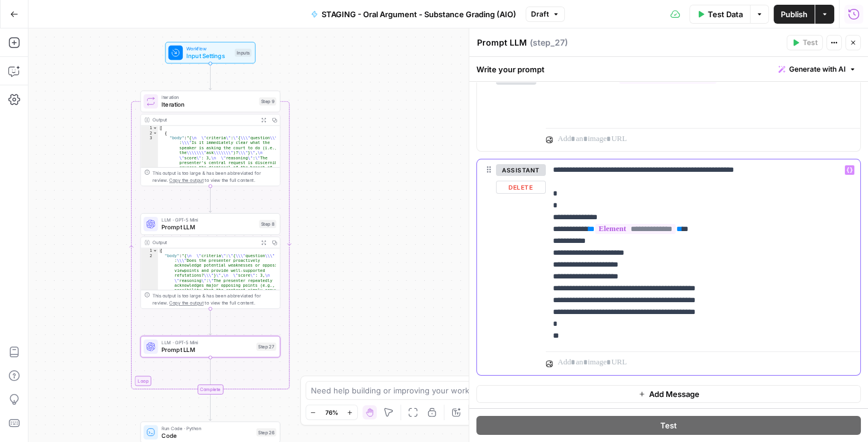
click at [587, 340] on p "**********" at bounding box center [700, 253] width 295 height 178
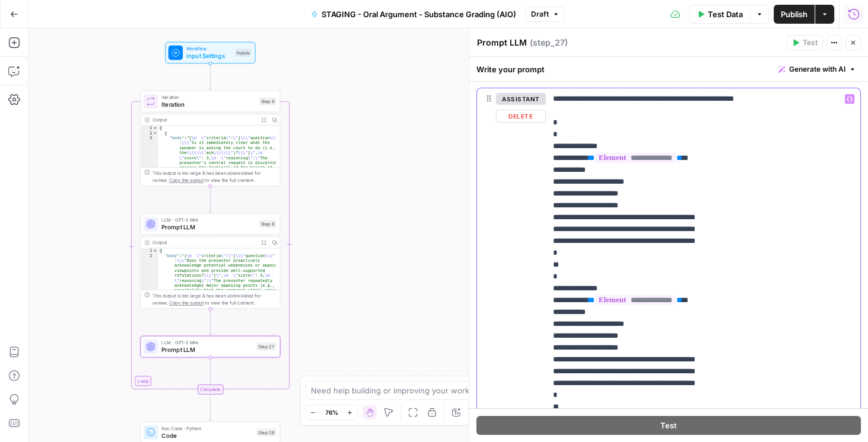
scroll to position [157, 0]
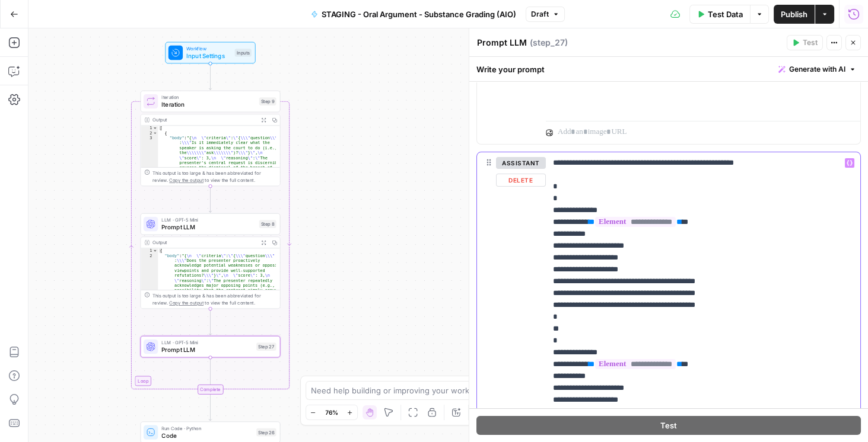
click at [659, 165] on p "**********" at bounding box center [700, 323] width 295 height 332
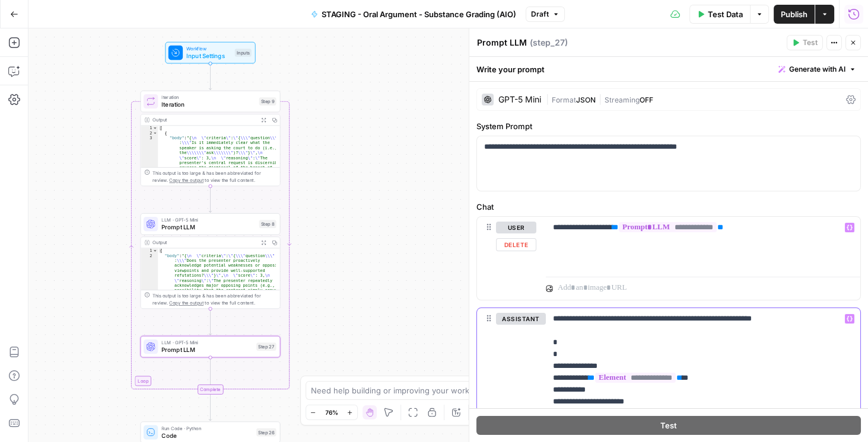
scroll to position [0, 0]
click at [846, 95] on icon at bounding box center [850, 99] width 9 height 9
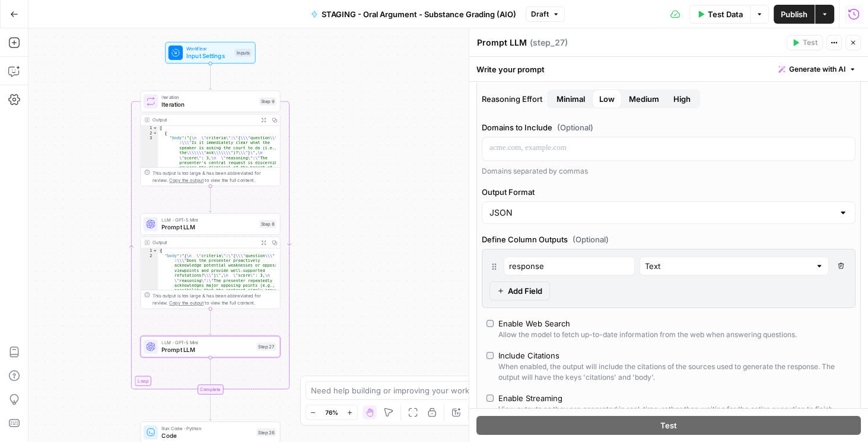
scroll to position [169, 0]
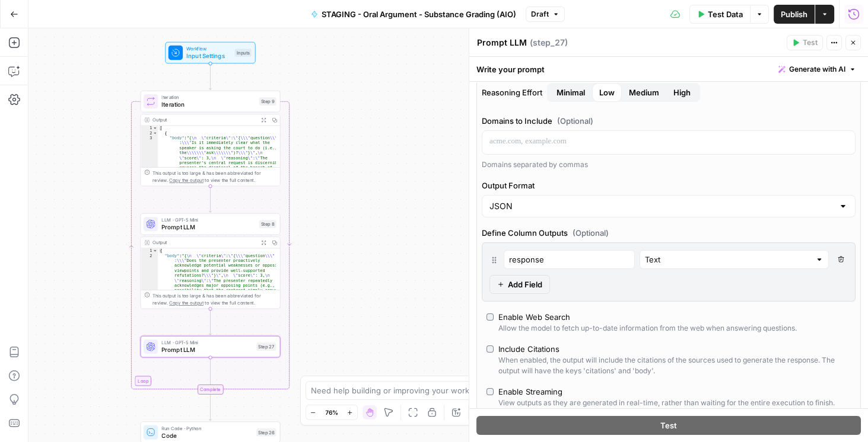
click at [837, 260] on icon "button" at bounding box center [840, 259] width 7 height 7
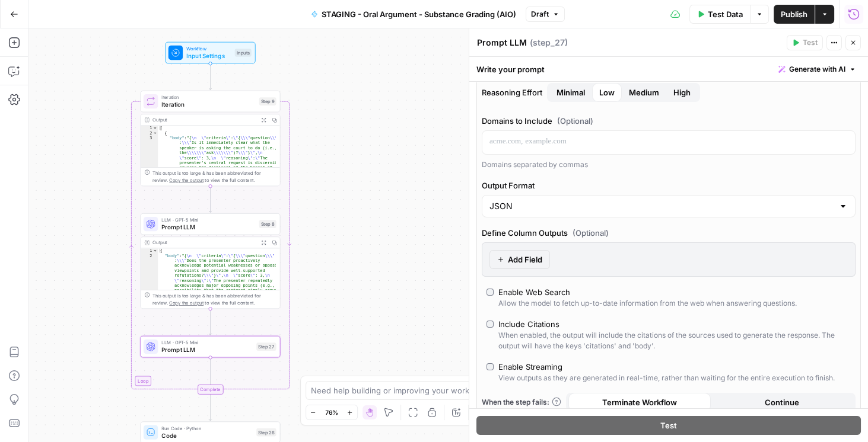
click at [791, 15] on span "Publish" at bounding box center [794, 14] width 27 height 12
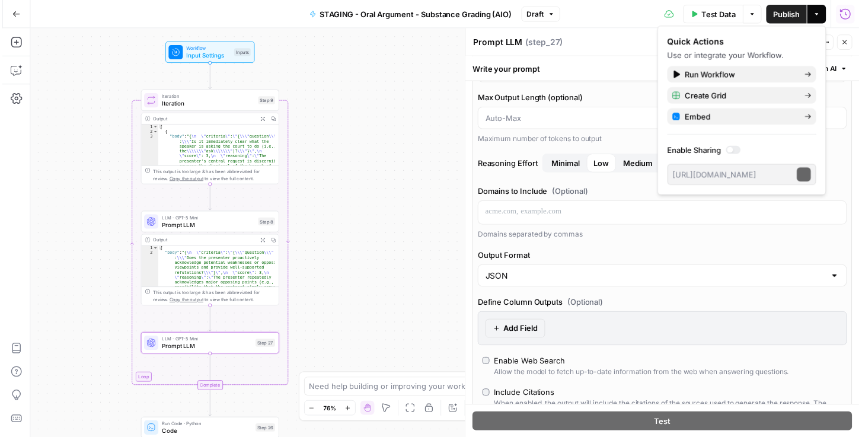
scroll to position [0, 0]
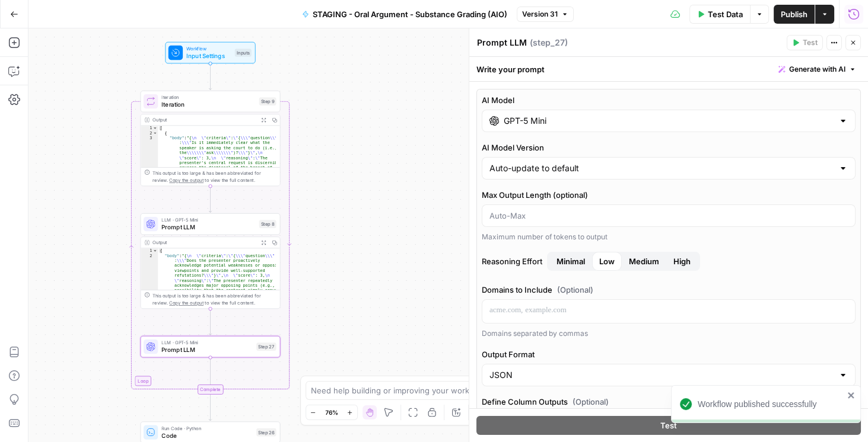
click at [579, 256] on span "Minimal" at bounding box center [570, 262] width 28 height 12
click at [792, 12] on span "Publish" at bounding box center [794, 14] width 27 height 12
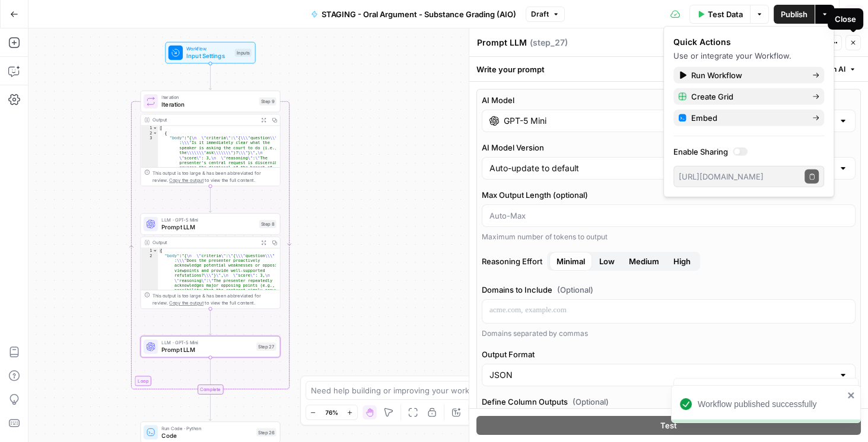
click at [857, 40] on button "Close" at bounding box center [852, 42] width 15 height 15
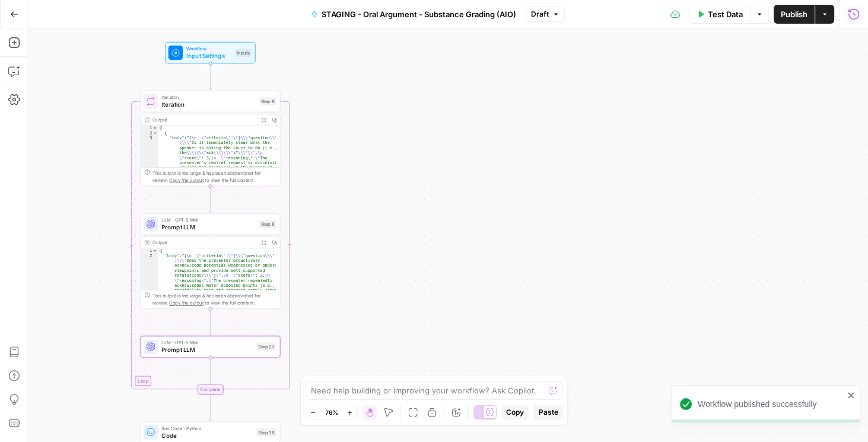
click at [796, 26] on div "Test Data Options Publish Actions Run History" at bounding box center [717, 14] width 304 height 28
click at [798, 18] on span "Publish" at bounding box center [794, 14] width 27 height 12
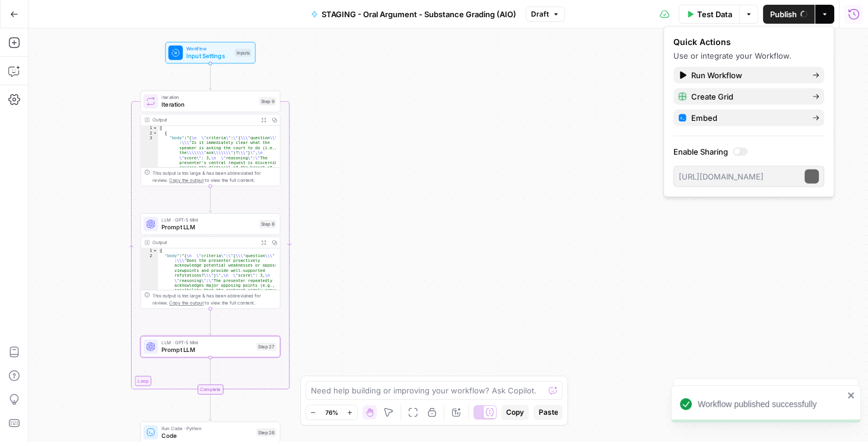
click at [721, 11] on span "Test Data" at bounding box center [714, 14] width 35 height 12
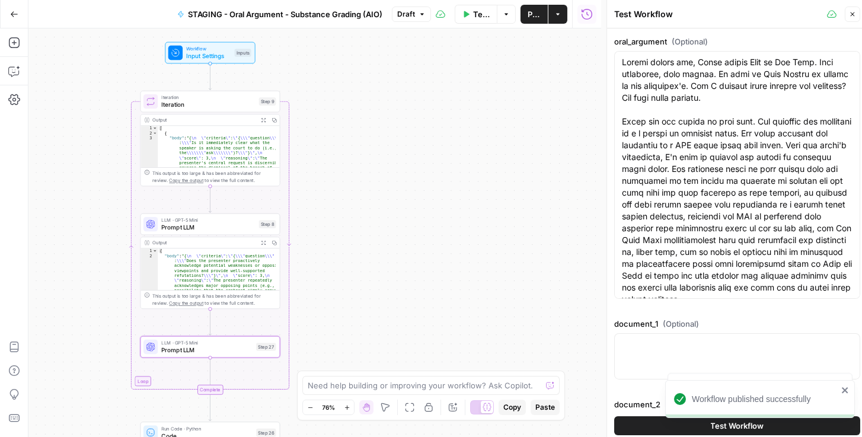
click at [636, 425] on button "Test Workflow" at bounding box center [737, 425] width 246 height 19
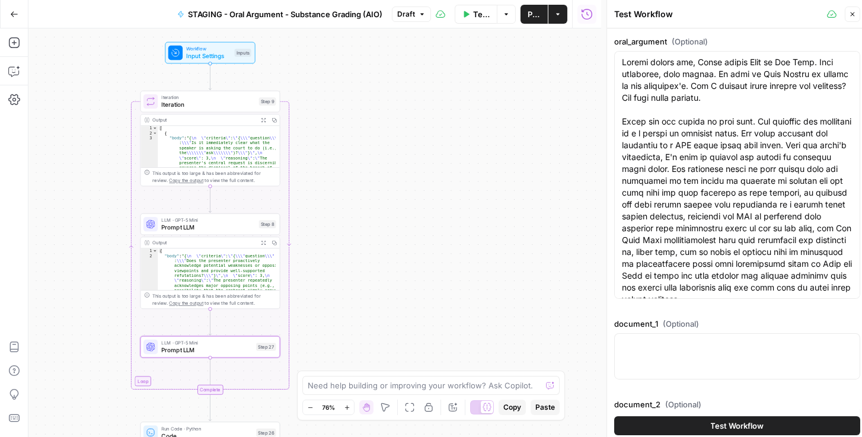
click at [663, 424] on div "Workflow published successfully" at bounding box center [758, 425] width 190 height 5
click at [686, 422] on button "Test Workflow" at bounding box center [737, 425] width 246 height 19
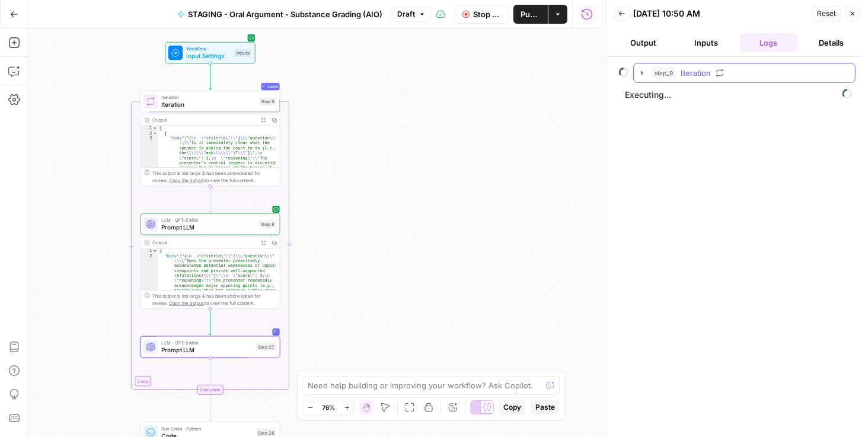
click at [641, 71] on icon "button" at bounding box center [642, 73] width 2 height 4
click at [665, 101] on button "step_8 Prompt LLM 31 seconds / 3 tasks" at bounding box center [753, 97] width 184 height 19
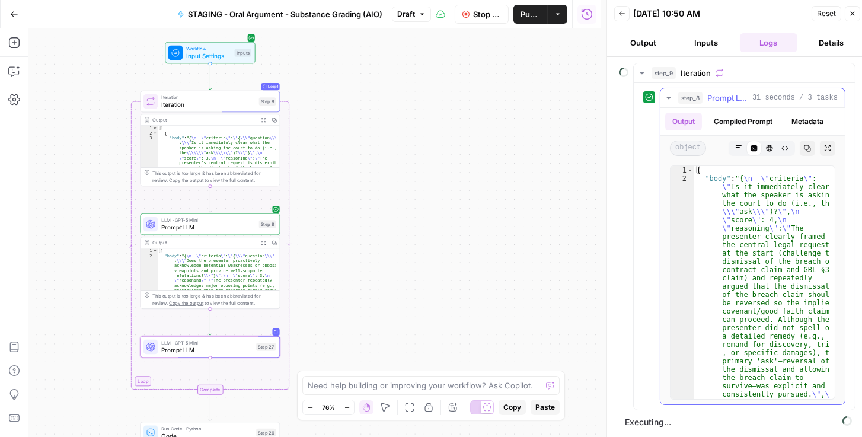
click at [667, 94] on icon "button" at bounding box center [668, 97] width 9 height 9
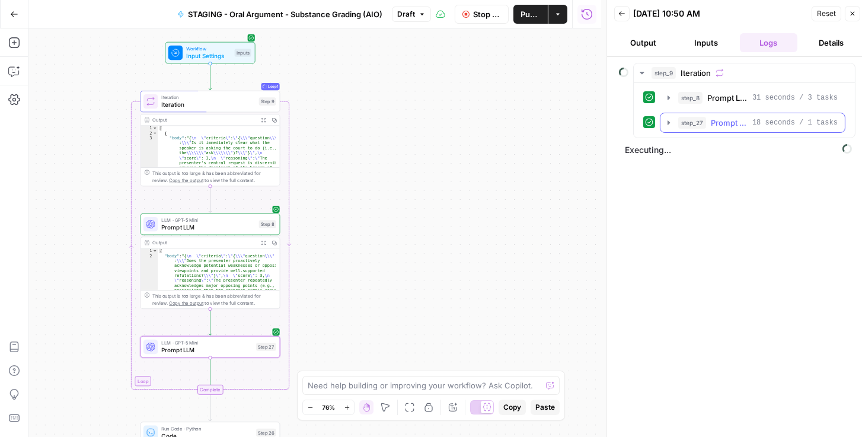
click at [666, 122] on icon "button" at bounding box center [668, 122] width 9 height 9
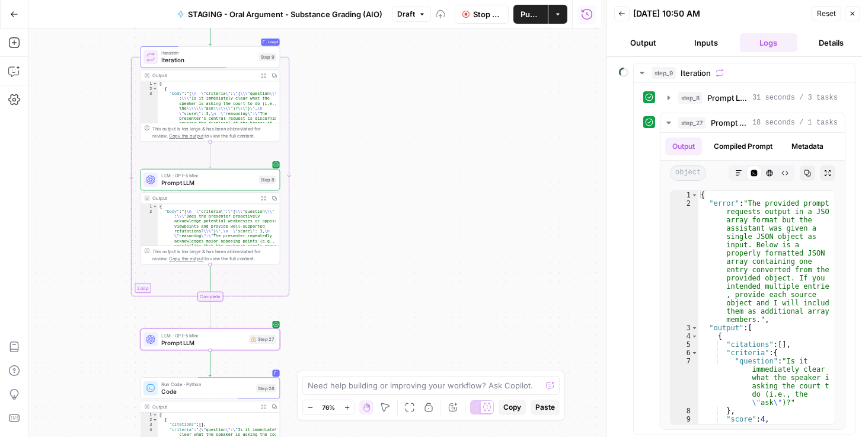
click at [826, 12] on span "Reset" at bounding box center [826, 13] width 19 height 11
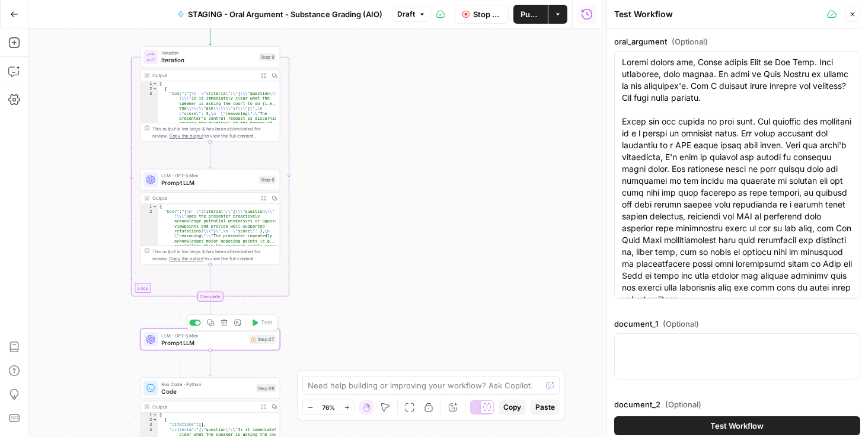
click at [232, 343] on span "Prompt LLM" at bounding box center [203, 342] width 84 height 9
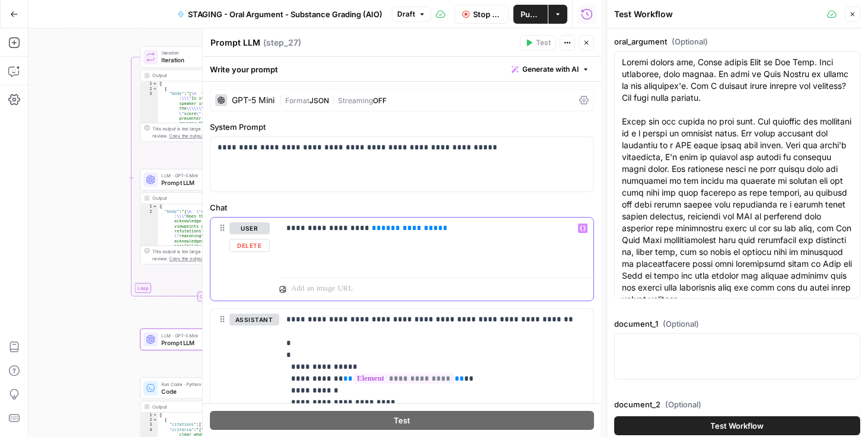
drag, startPoint x: 406, startPoint y: 227, endPoint x: 356, endPoint y: 227, distance: 49.8
click at [356, 227] on p "**********" at bounding box center [433, 228] width 295 height 12
click at [580, 228] on icon "button" at bounding box center [583, 228] width 6 height 6
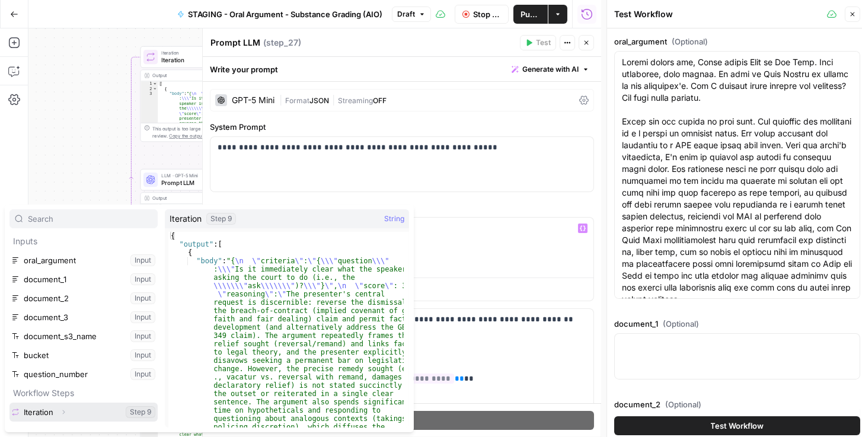
click at [54, 414] on button "Select variable Iteration" at bounding box center [83, 412] width 148 height 19
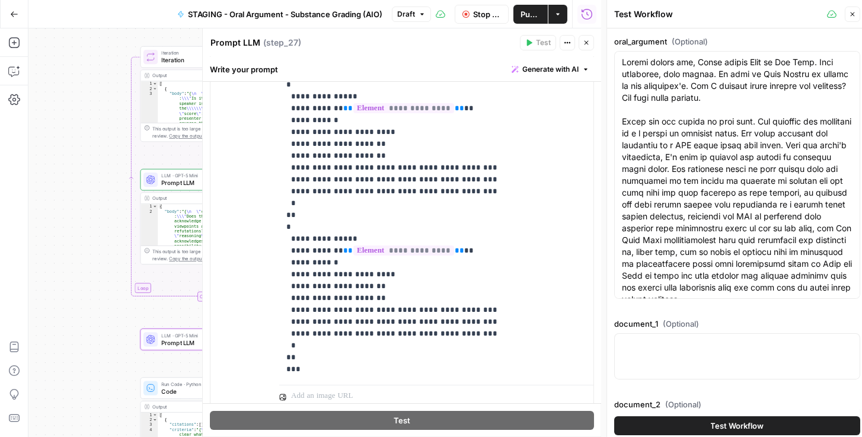
scroll to position [271, 0]
click at [171, 387] on span "Code" at bounding box center [206, 391] width 91 height 9
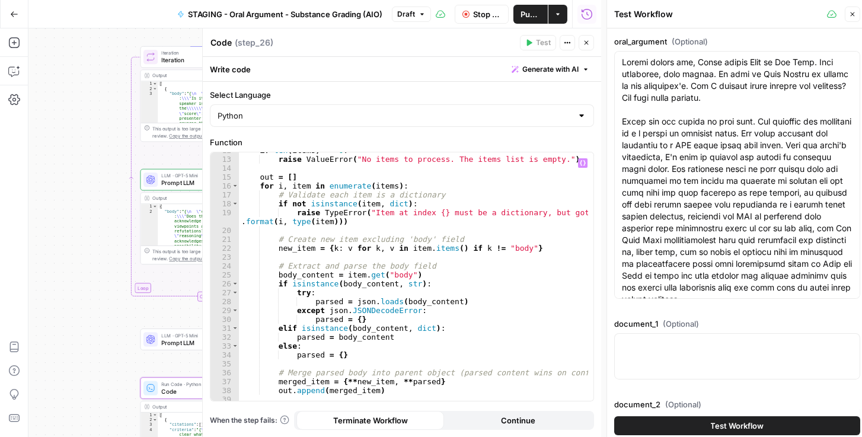
scroll to position [168, 0]
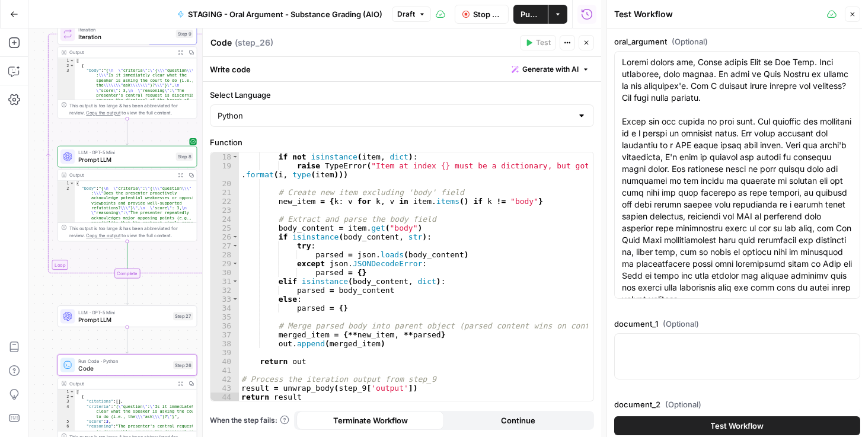
drag, startPoint x: 83, startPoint y: 353, endPoint x: 0, endPoint y: 330, distance: 86.2
click at [0, 330] on div "Add Steps Copilot Settings AirOps Academy Help Give Feedback Shortcuts Workflow…" at bounding box center [300, 232] width 601 height 409
click at [352, 389] on div "if not isinstance ( item , dict ) : raise TypeError ( "Item at index {} must be…" at bounding box center [414, 285] width 350 height 267
type textarea "**********"
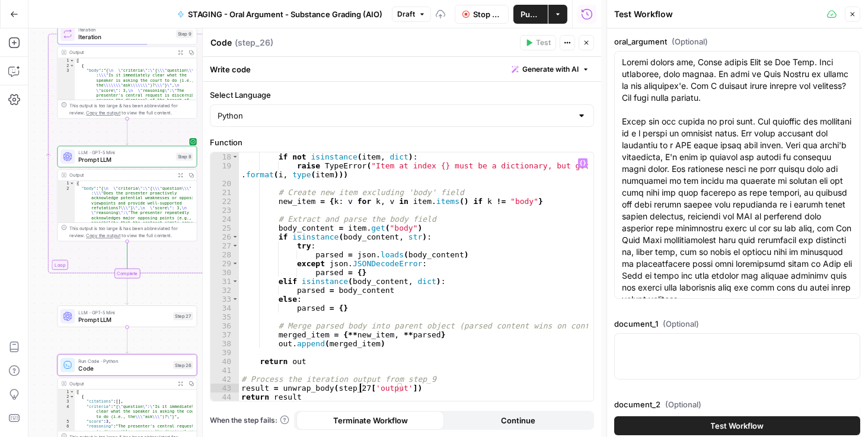
click at [540, 15] on span "Publish" at bounding box center [531, 14] width 20 height 12
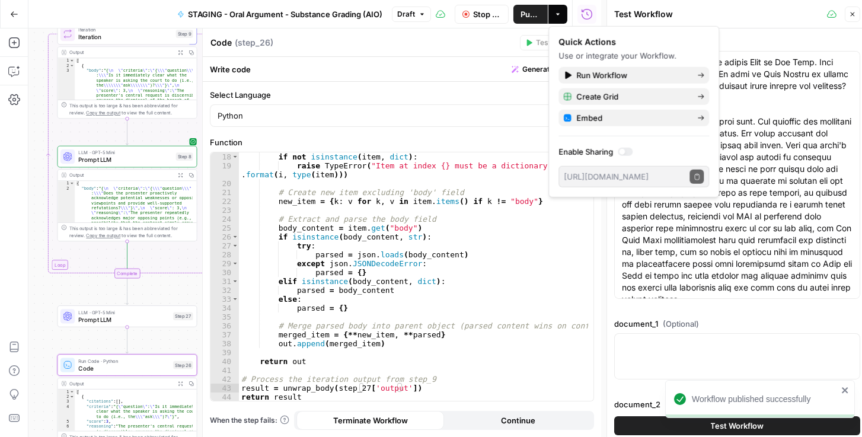
click at [489, 15] on span "Stop Run" at bounding box center [487, 14] width 28 height 12
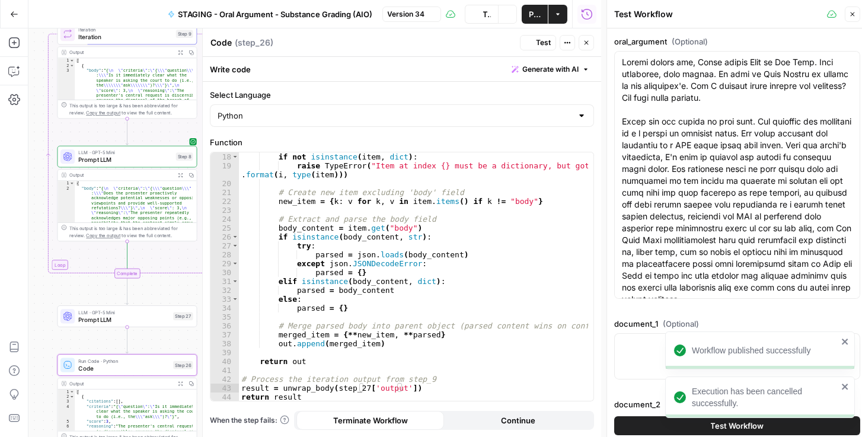
click at [690, 370] on div "Workflow published successfully" at bounding box center [760, 351] width 190 height 38
click at [839, 387] on div "Execution has been cancelled successfully." at bounding box center [756, 397] width 171 height 31
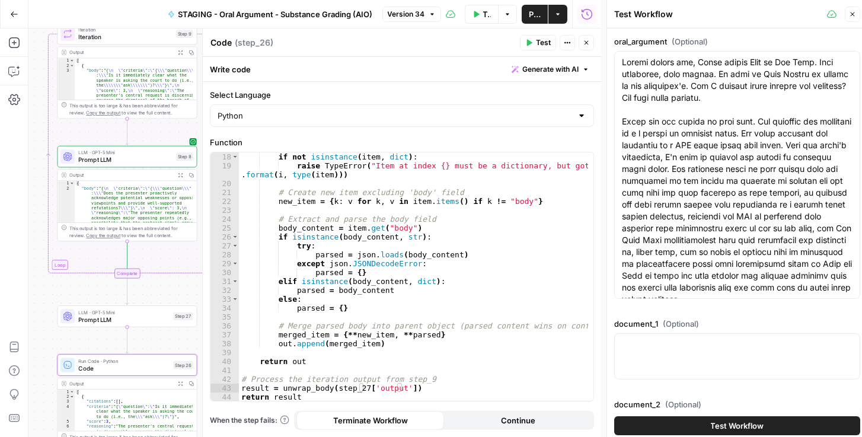
click at [692, 425] on div "Execution has been cancelled successfully." at bounding box center [758, 425] width 190 height 5
click at [747, 428] on span "Test Workflow" at bounding box center [737, 426] width 53 height 12
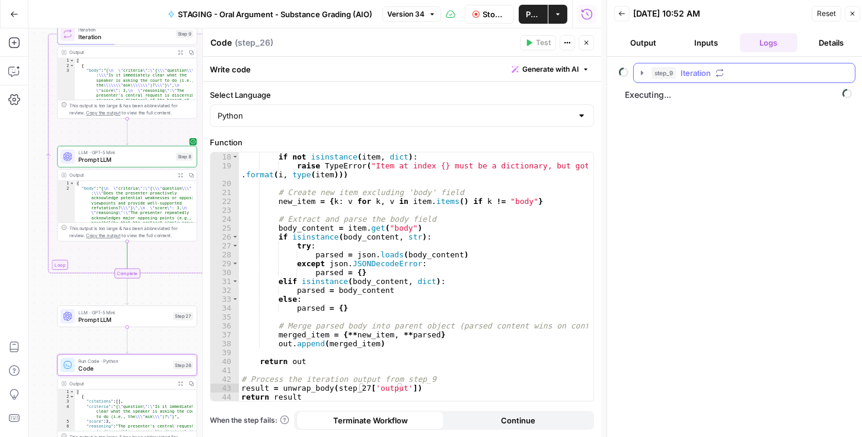
click at [643, 71] on icon "button" at bounding box center [642, 72] width 9 height 9
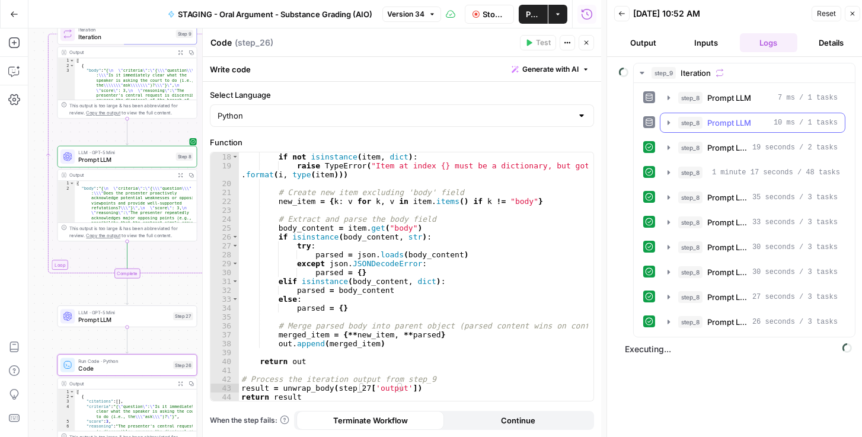
click at [666, 126] on button "step_8 Prompt LLM 10 ms / 1 tasks" at bounding box center [753, 122] width 184 height 19
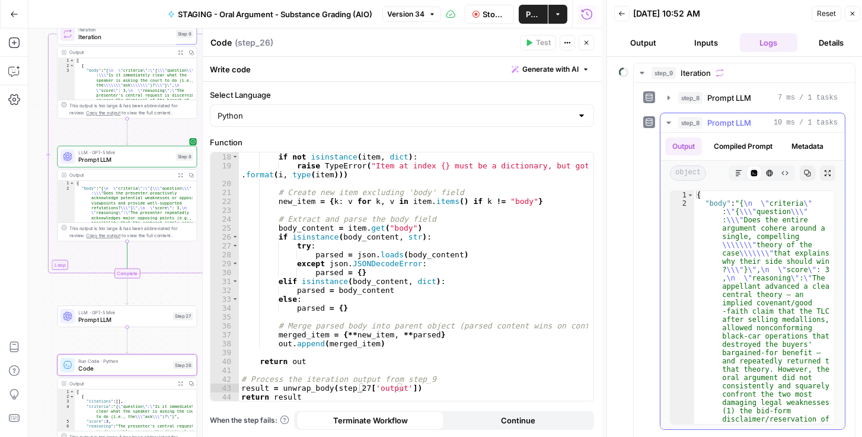
click at [667, 123] on icon "button" at bounding box center [668, 122] width 9 height 9
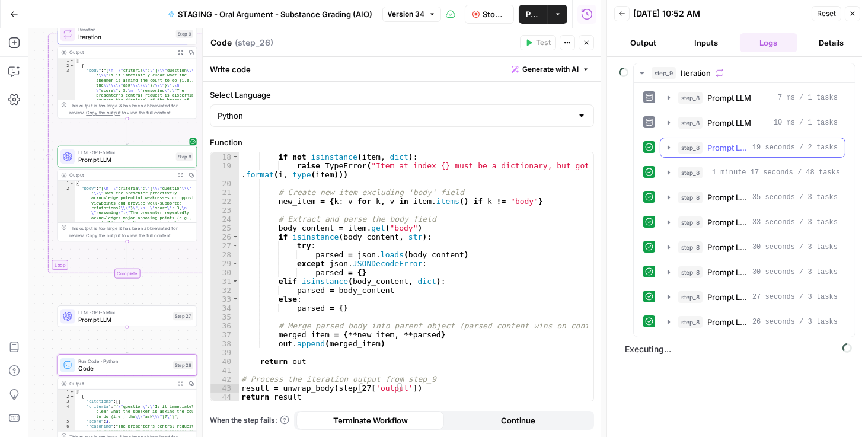
click at [671, 146] on icon "button" at bounding box center [668, 147] width 9 height 9
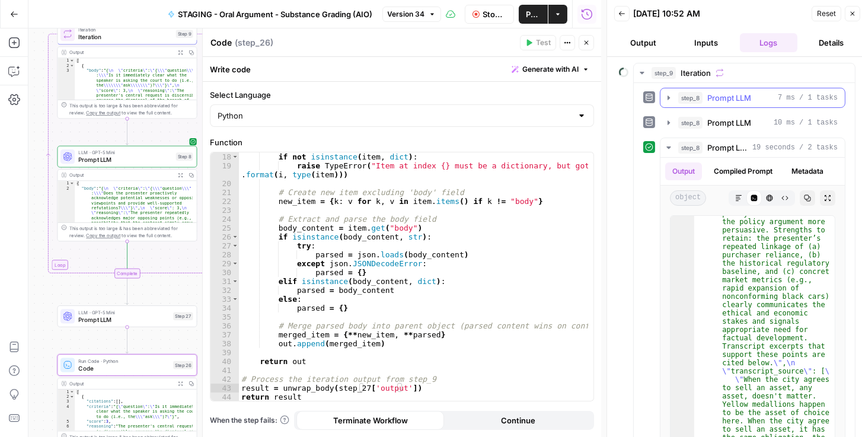
click at [669, 98] on icon "button" at bounding box center [668, 97] width 9 height 9
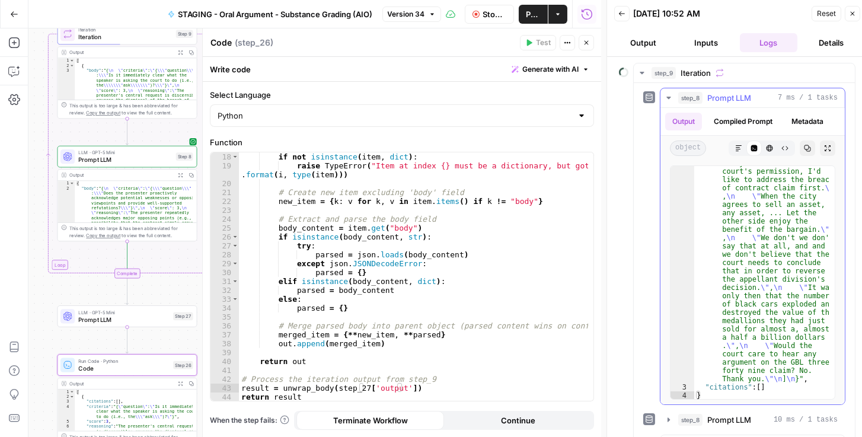
scroll to position [871, 0]
click at [114, 323] on span "Prompt LLM" at bounding box center [123, 319] width 91 height 9
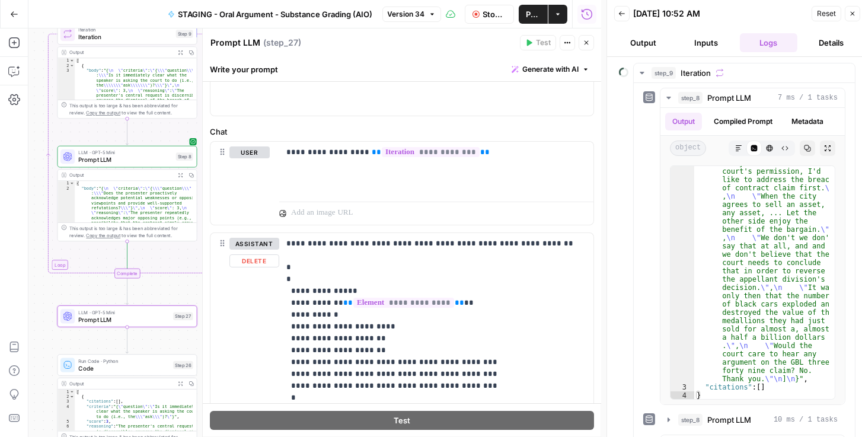
scroll to position [135, 0]
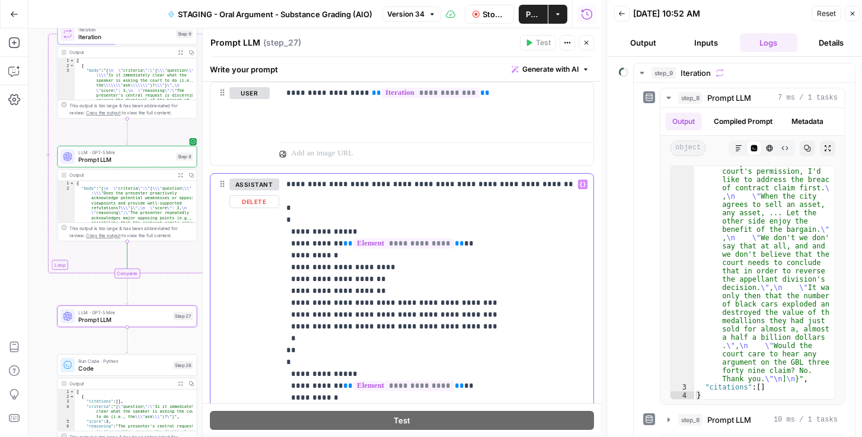
drag, startPoint x: 285, startPoint y: 230, endPoint x: 348, endPoint y: 231, distance: 63.5
click at [348, 231] on div "**********" at bounding box center [436, 345] width 314 height 342
copy p "**********"
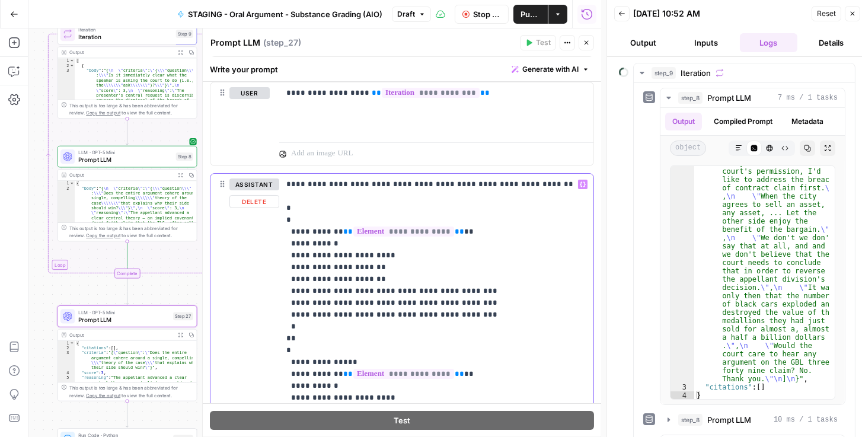
click at [361, 327] on p "**********" at bounding box center [433, 339] width 295 height 320
paste div
click at [294, 337] on p "**********" at bounding box center [433, 345] width 295 height 332
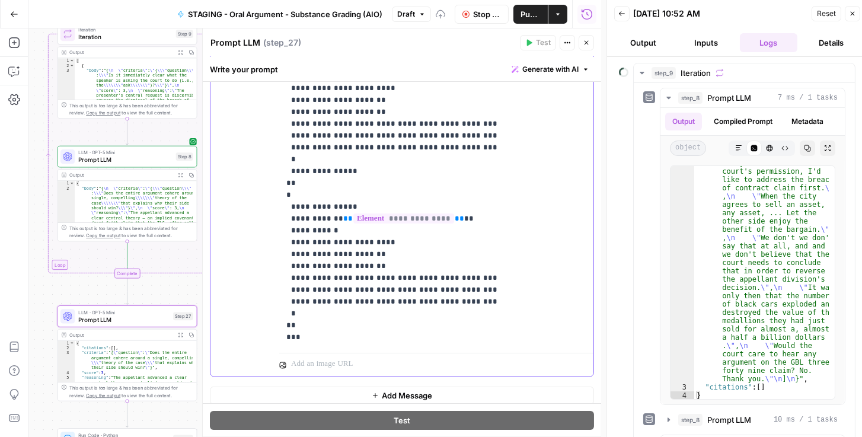
scroll to position [309, 0]
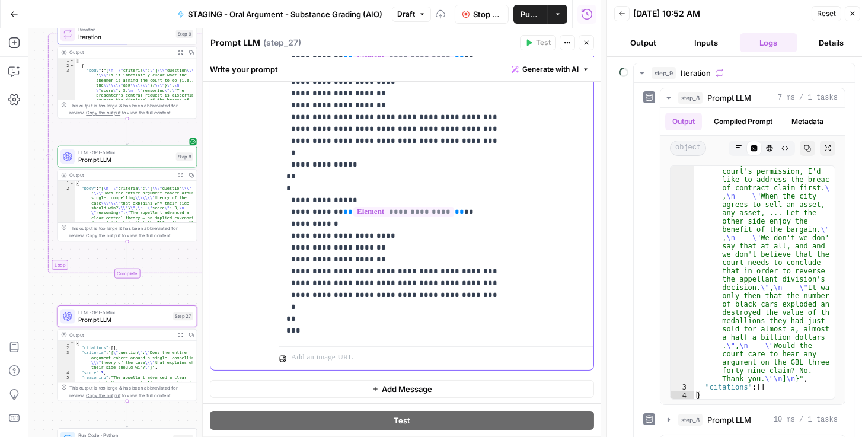
click at [317, 306] on p "**********" at bounding box center [433, 171] width 295 height 332
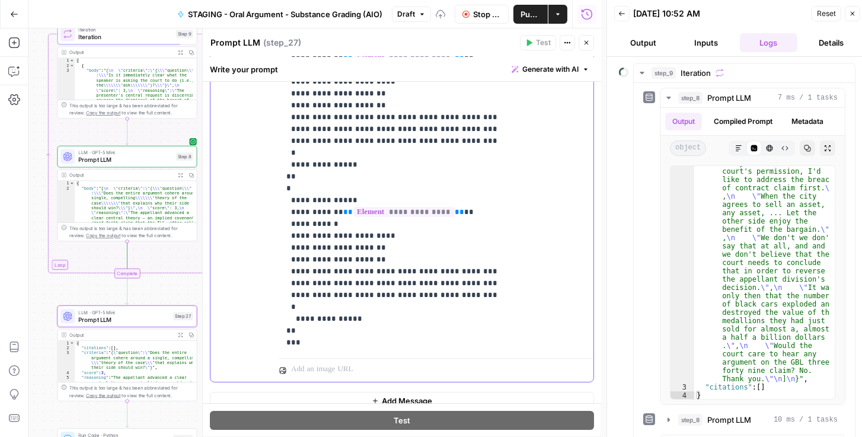
click at [295, 318] on p "**********" at bounding box center [433, 177] width 295 height 344
drag, startPoint x: 350, startPoint y: 199, endPoint x: 285, endPoint y: 202, distance: 65.3
click at [285, 202] on div "**********" at bounding box center [436, 176] width 314 height 353
click at [230, 200] on div "assistant Delete" at bounding box center [255, 191] width 50 height 372
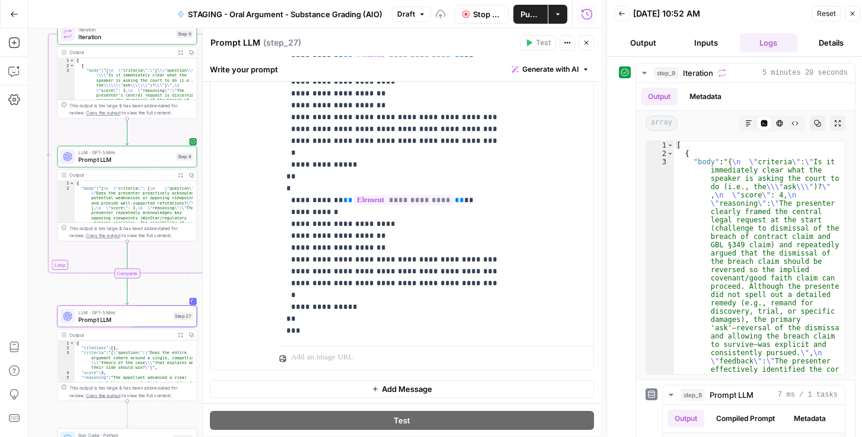
click at [530, 16] on span "Publish" at bounding box center [531, 14] width 20 height 12
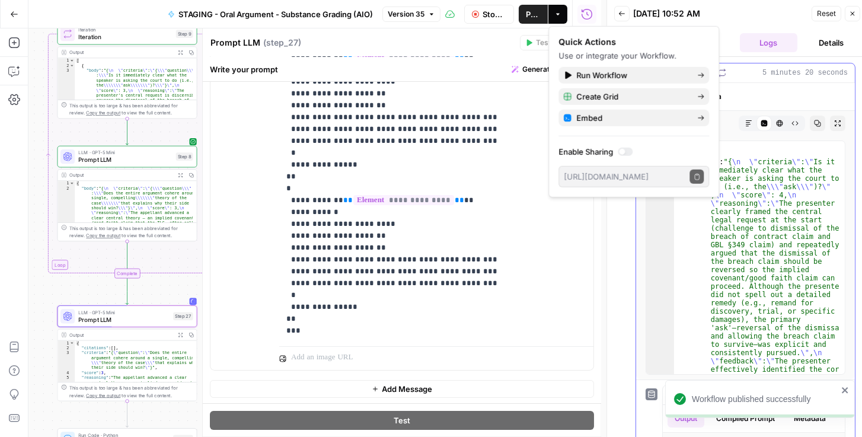
type textarea "*"
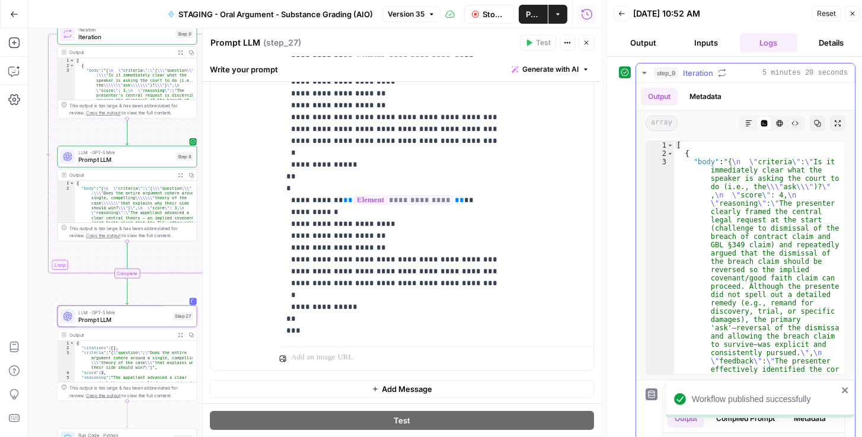
click at [645, 76] on icon "button" at bounding box center [644, 72] width 9 height 9
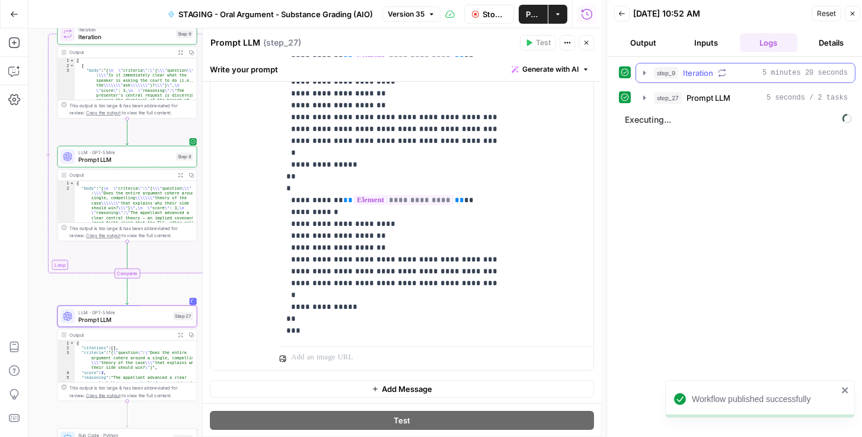
click at [644, 72] on icon "button" at bounding box center [645, 73] width 2 height 4
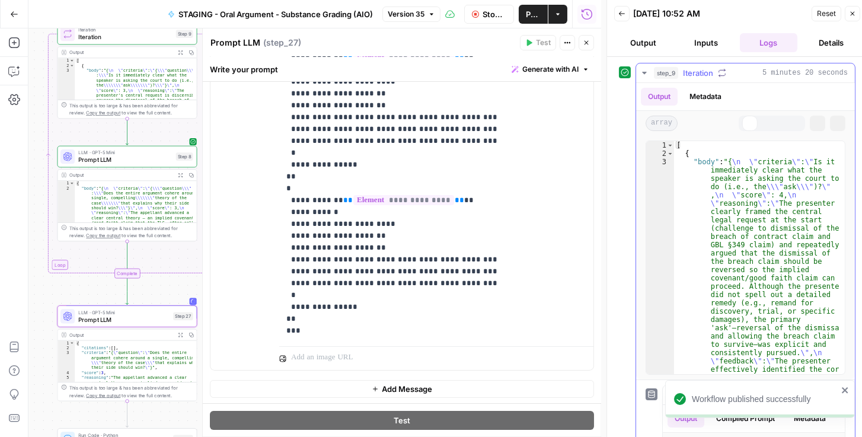
click at [643, 72] on icon "button" at bounding box center [644, 73] width 5 height 3
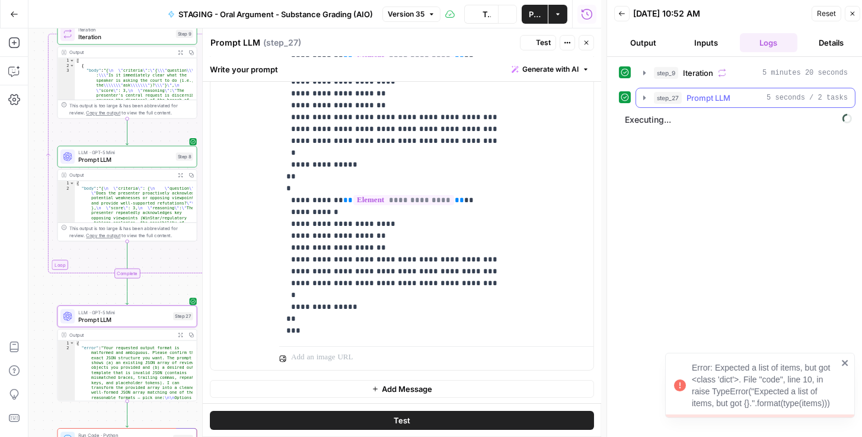
click at [644, 97] on icon "button" at bounding box center [645, 97] width 2 height 4
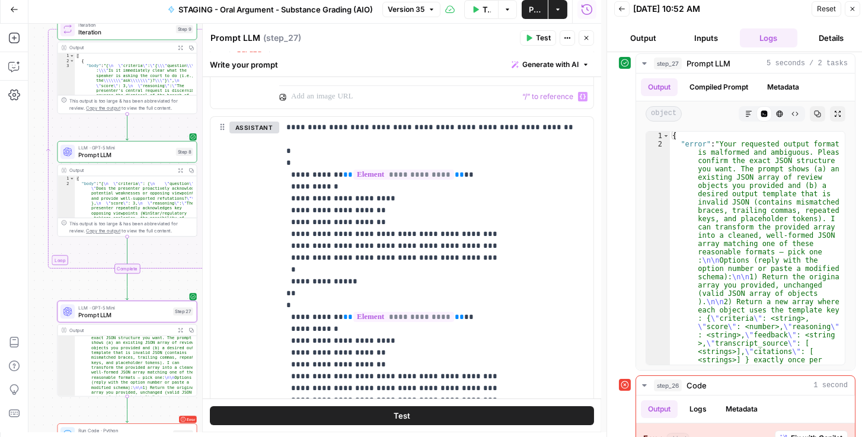
scroll to position [275, 0]
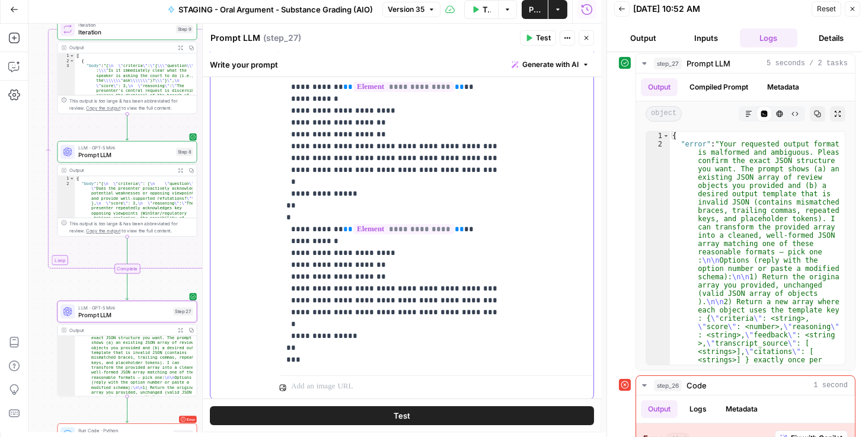
click at [394, 283] on p "**********" at bounding box center [433, 200] width 295 height 332
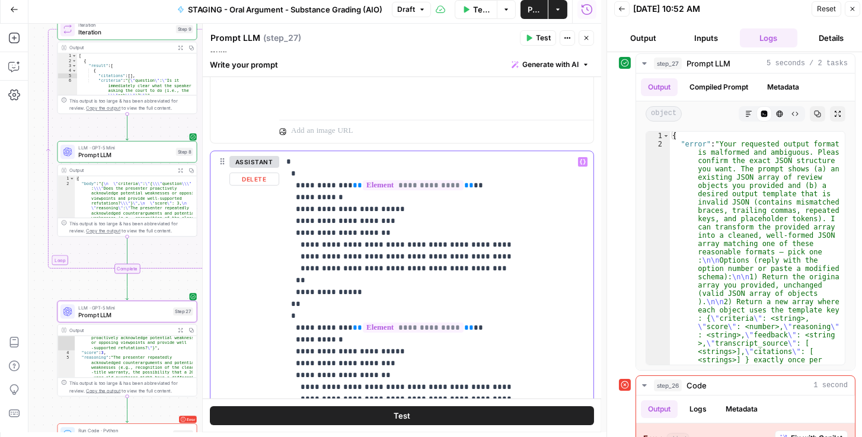
scroll to position [309, 0]
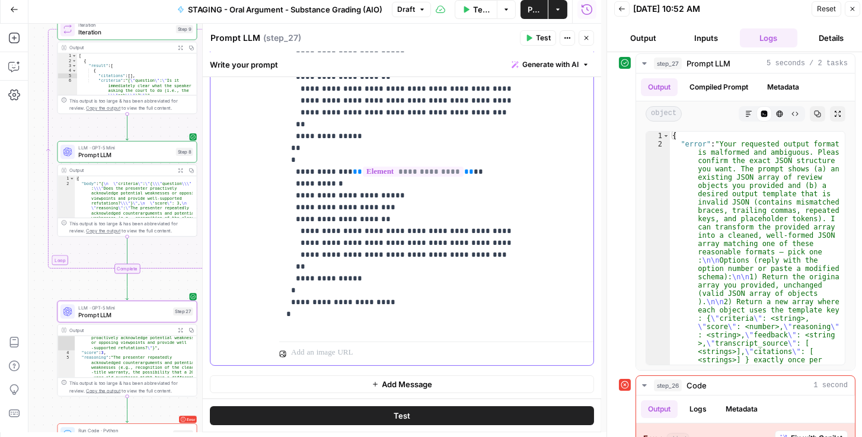
drag, startPoint x: 364, startPoint y: 302, endPoint x: 349, endPoint y: 301, distance: 14.9
click at [349, 301] on p "**********" at bounding box center [433, 166] width 295 height 332
click at [535, 5] on span "Publish" at bounding box center [534, 10] width 13 height 12
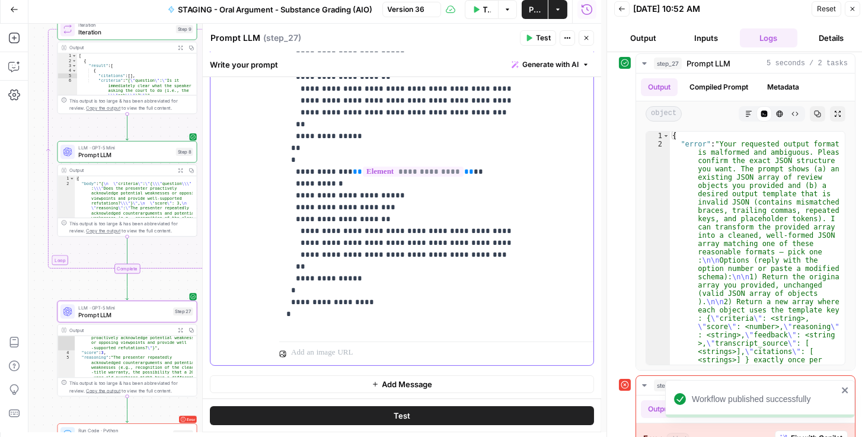
drag, startPoint x: 317, startPoint y: 299, endPoint x: 300, endPoint y: 301, distance: 17.3
click at [300, 301] on p "**********" at bounding box center [433, 166] width 295 height 332
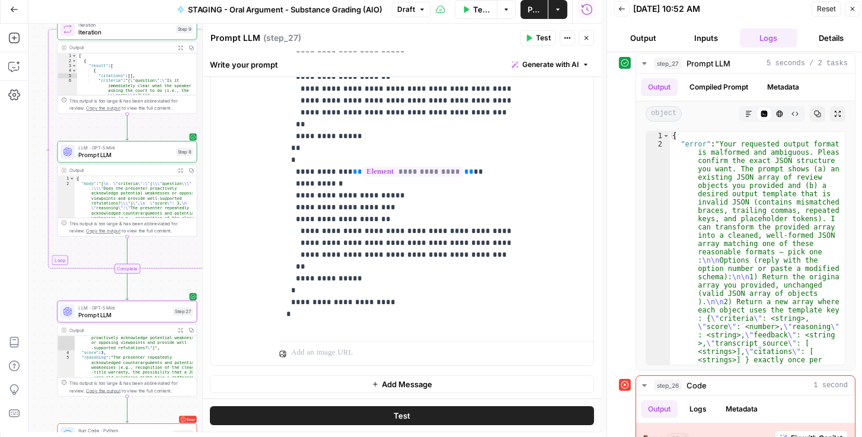
click at [531, 10] on span "Publish" at bounding box center [534, 10] width 13 height 12
click at [833, 7] on span "Reset" at bounding box center [826, 9] width 19 height 11
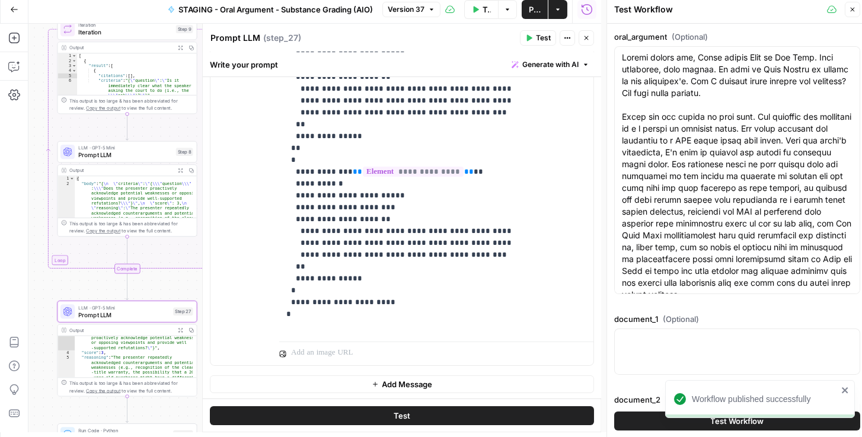
click at [668, 427] on div "Workflow published successfully" at bounding box center [758, 425] width 190 height 5
click at [643, 422] on button "Test Workflow" at bounding box center [737, 421] width 246 height 19
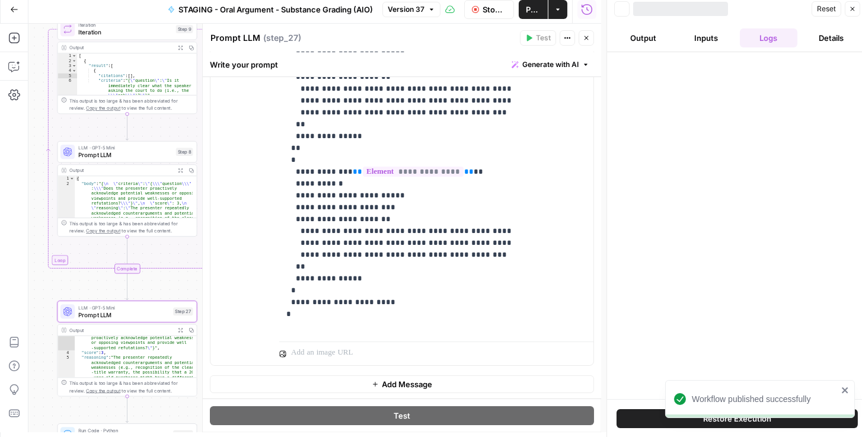
click at [845, 384] on div "Workflow published successfully" at bounding box center [760, 399] width 190 height 38
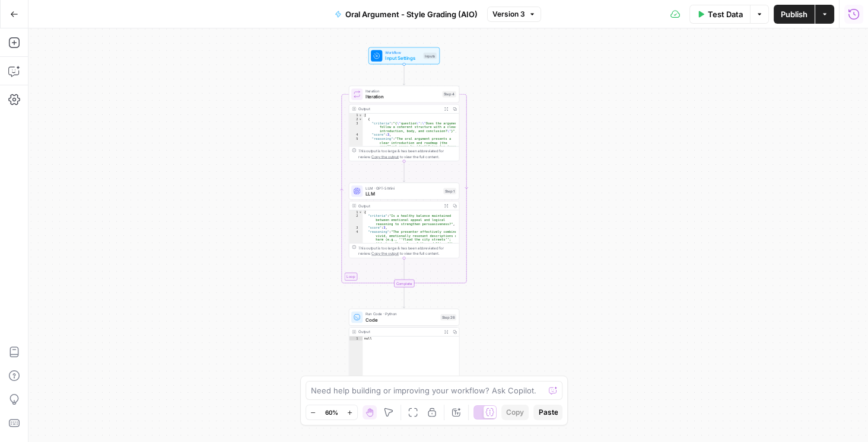
click at [846, 14] on button "Run History" at bounding box center [853, 14] width 19 height 19
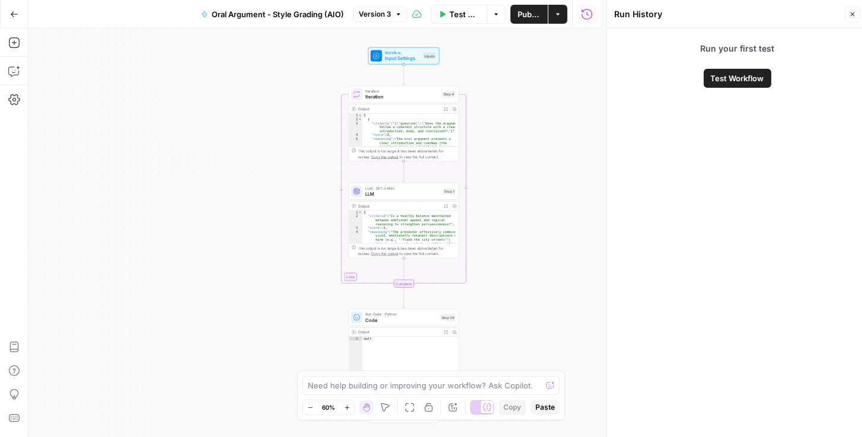
click at [20, 16] on button "Go Back" at bounding box center [14, 14] width 21 height 21
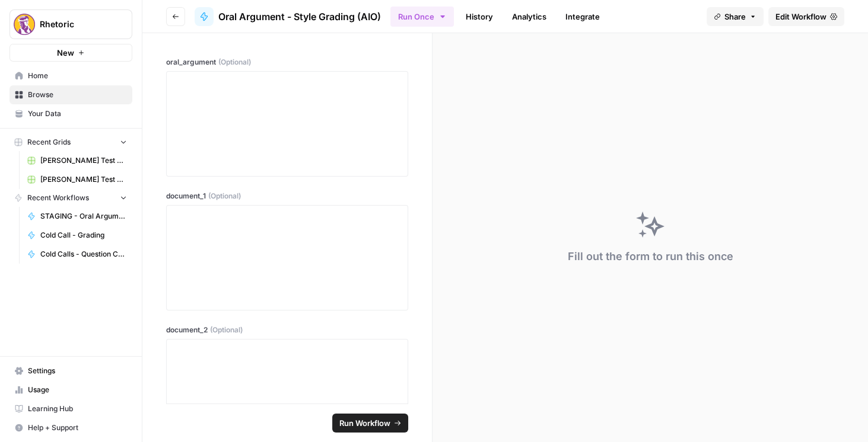
click at [181, 15] on button "Go back" at bounding box center [175, 16] width 19 height 19
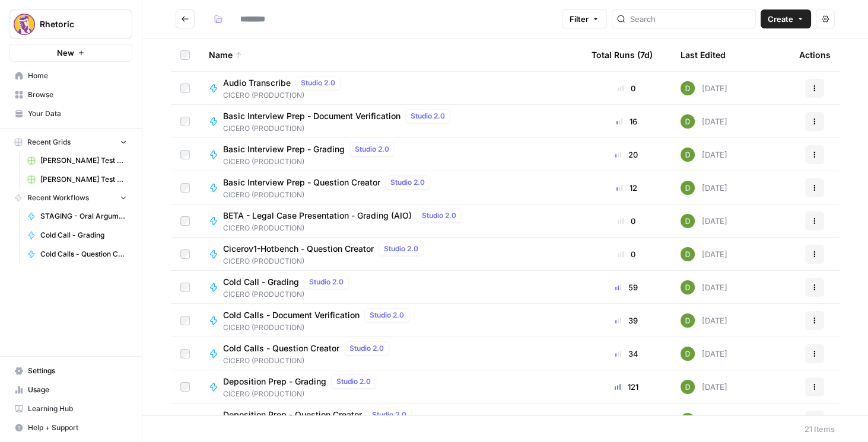
click at [183, 17] on icon "Go back" at bounding box center [185, 19] width 8 height 8
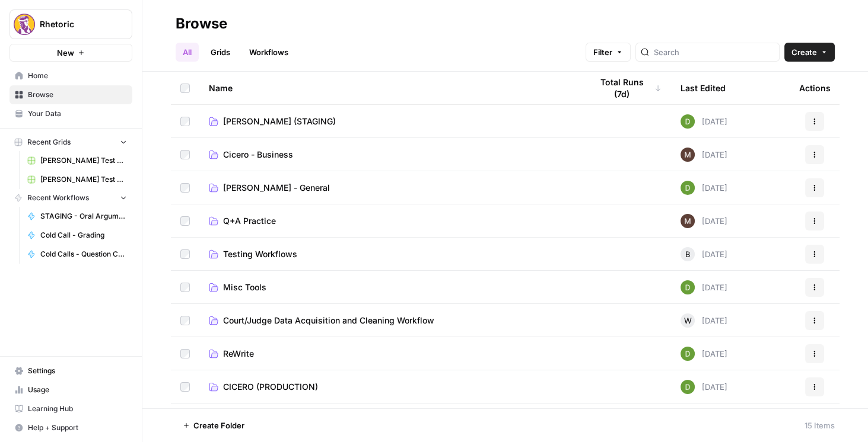
click at [250, 105] on td "[PERSON_NAME] (STAGING)" at bounding box center [390, 121] width 383 height 33
click at [261, 117] on span "[PERSON_NAME] (STAGING)" at bounding box center [279, 122] width 113 height 12
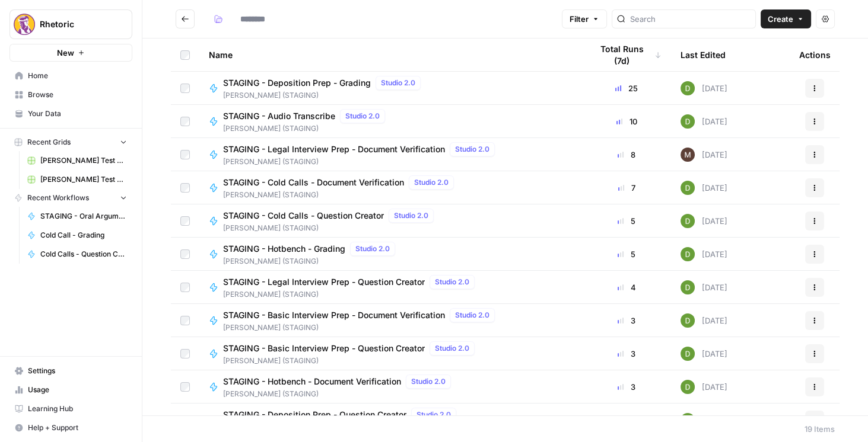
type input "**********"
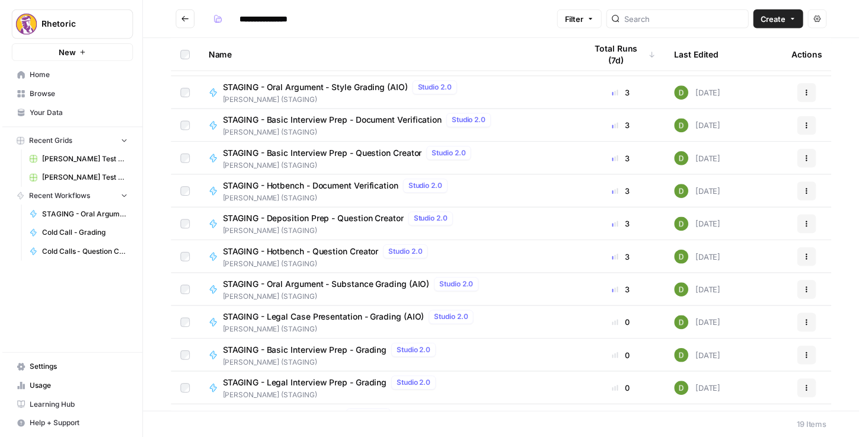
scroll to position [237, 0]
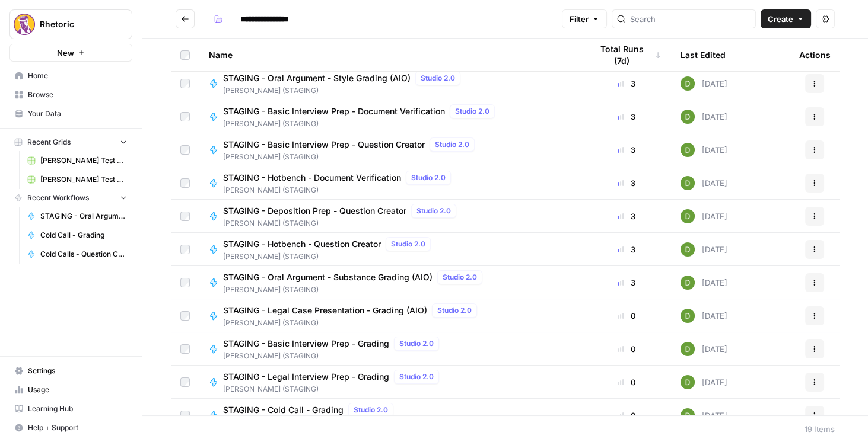
click at [331, 277] on span "STAGING - Oral Argument - Substance Grading (AIO)" at bounding box center [327, 278] width 209 height 12
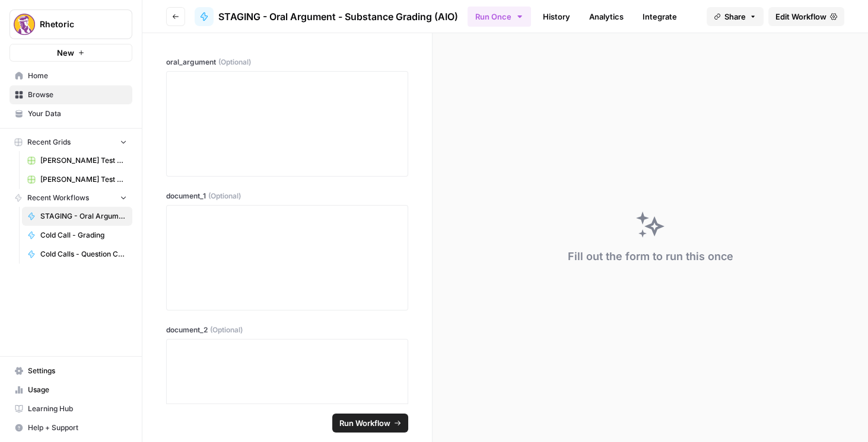
click at [805, 16] on span "Edit Workflow" at bounding box center [800, 17] width 51 height 12
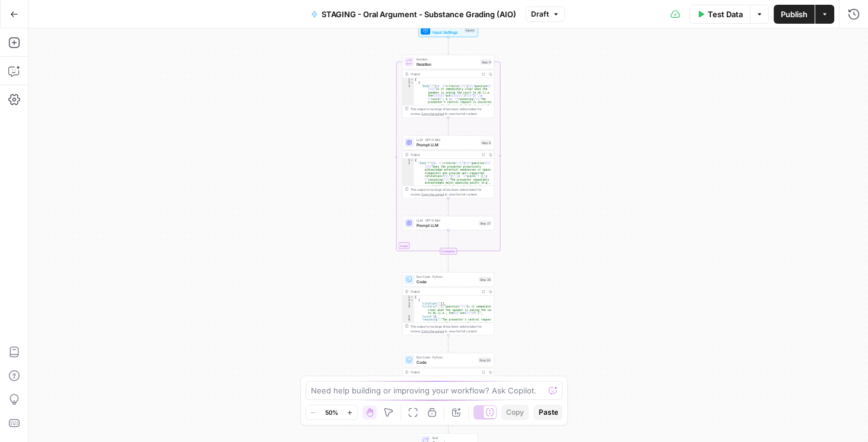
click at [10, 16] on icon "button" at bounding box center [14, 14] width 8 height 8
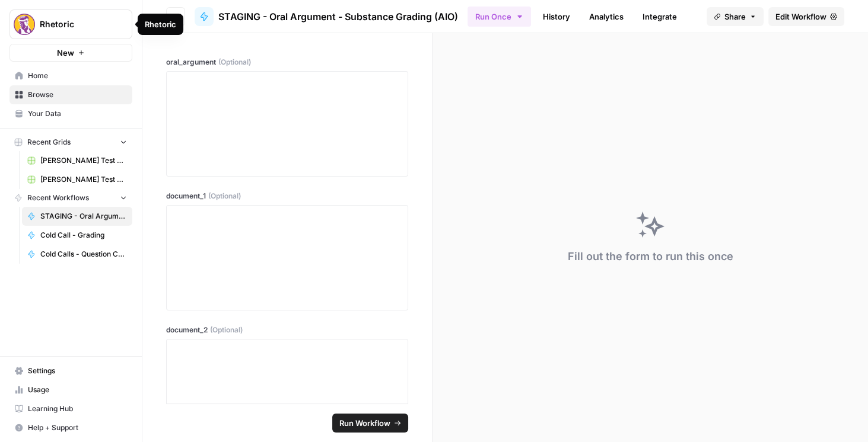
drag, startPoint x: 170, startPoint y: 15, endPoint x: 296, endPoint y: 2, distance: 127.1
click at [186, 17] on body "Rhetoric New Home Browse Your Data Recent Grids [PERSON_NAME] Test Workflow - C…" at bounding box center [434, 221] width 868 height 442
click at [170, 17] on button "Go back" at bounding box center [175, 16] width 19 height 19
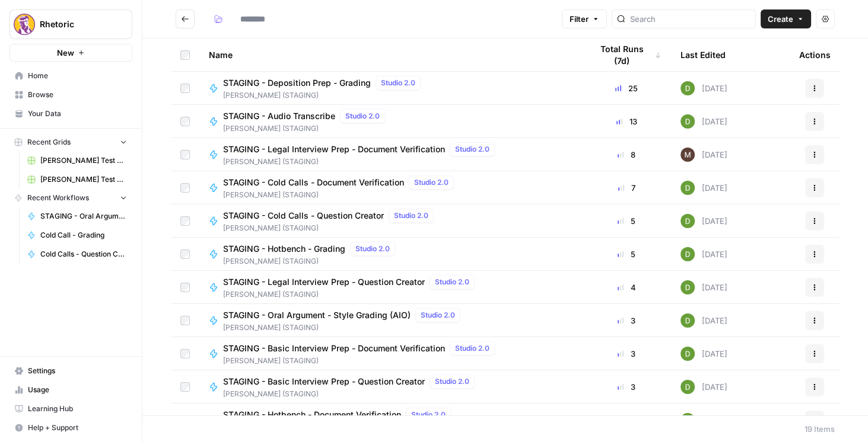
type input "**********"
click at [317, 311] on span "STAGING - Oral Argument - Style Grading (AIO)" at bounding box center [316, 316] width 187 height 12
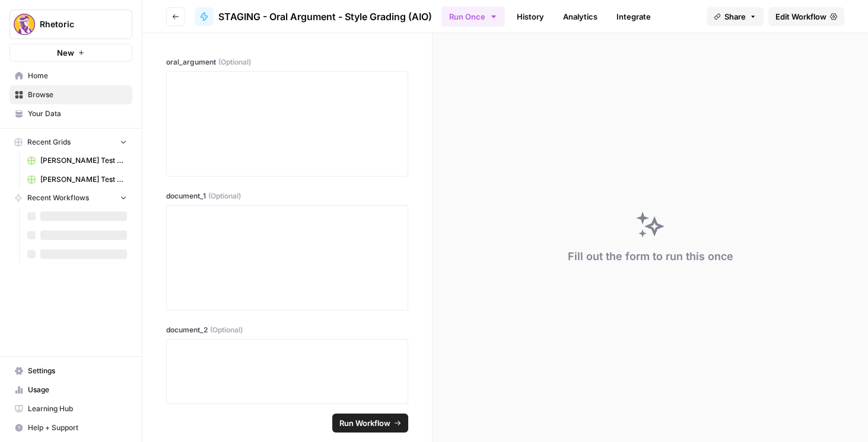
click at [811, 17] on span "Edit Workflow" at bounding box center [800, 17] width 51 height 12
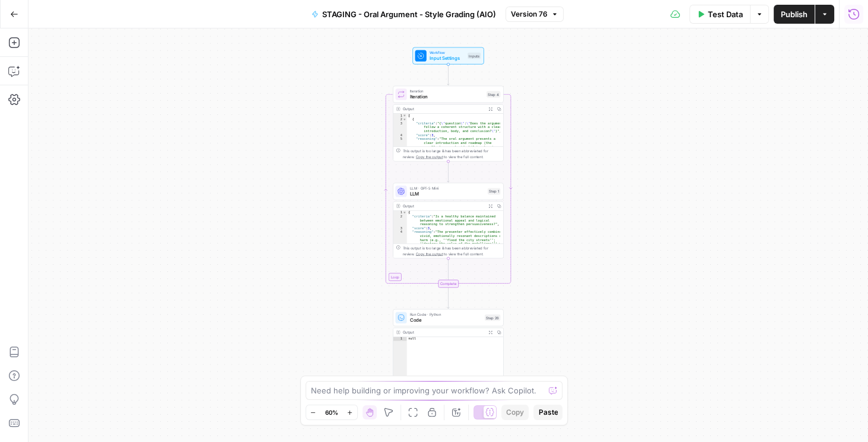
click at [854, 19] on icon "button" at bounding box center [854, 14] width 12 height 12
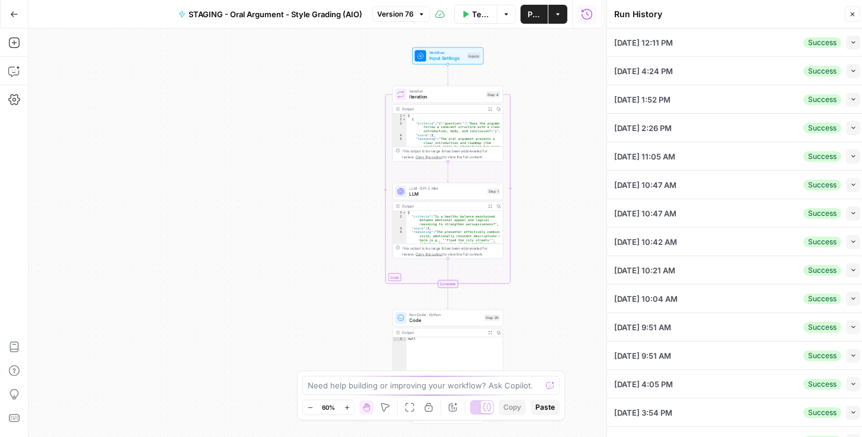
click at [851, 44] on icon "button" at bounding box center [854, 42] width 7 height 7
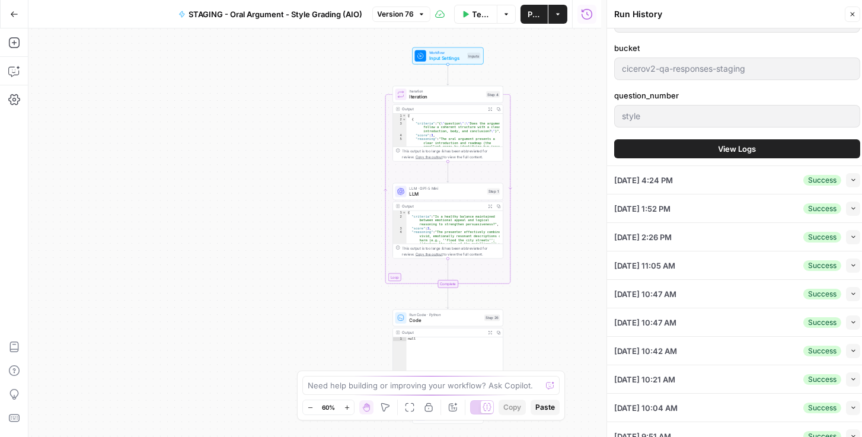
scroll to position [576, 0]
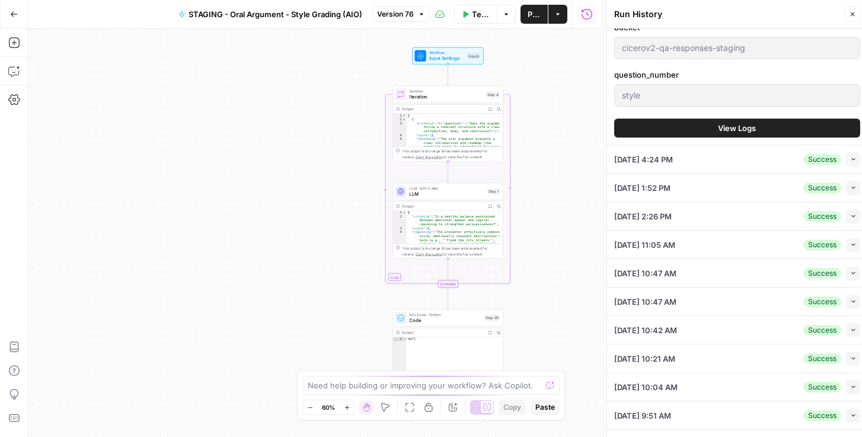
click at [710, 128] on button "View Logs" at bounding box center [737, 128] width 246 height 19
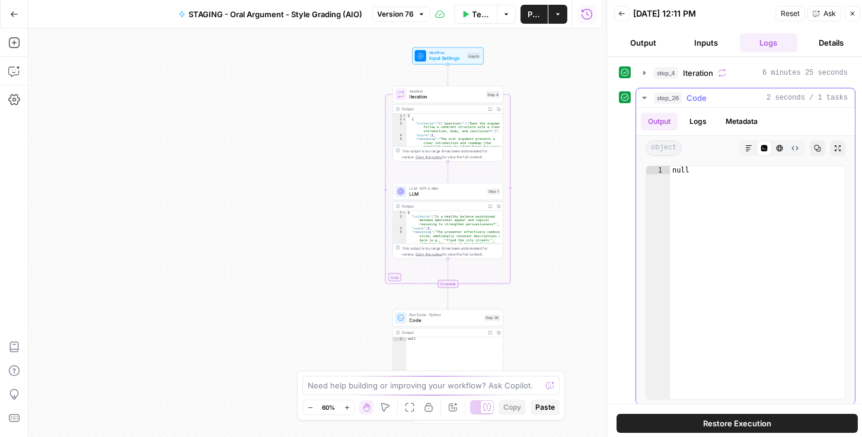
click at [693, 123] on button "Logs" at bounding box center [698, 122] width 31 height 18
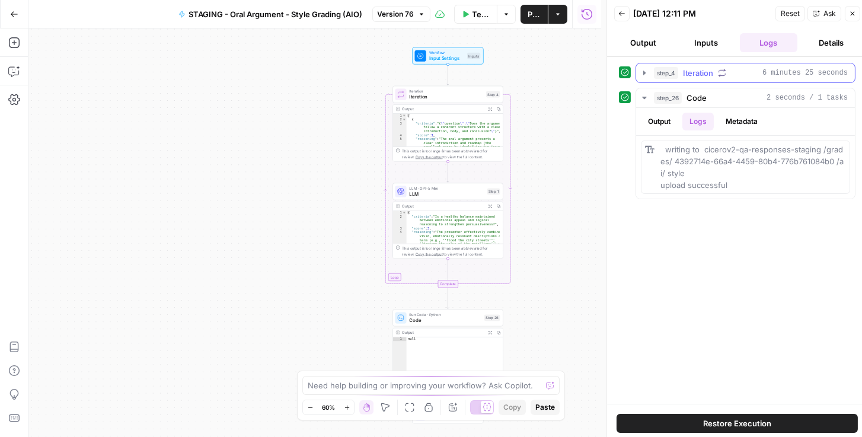
click at [644, 74] on icon "button" at bounding box center [645, 73] width 2 height 4
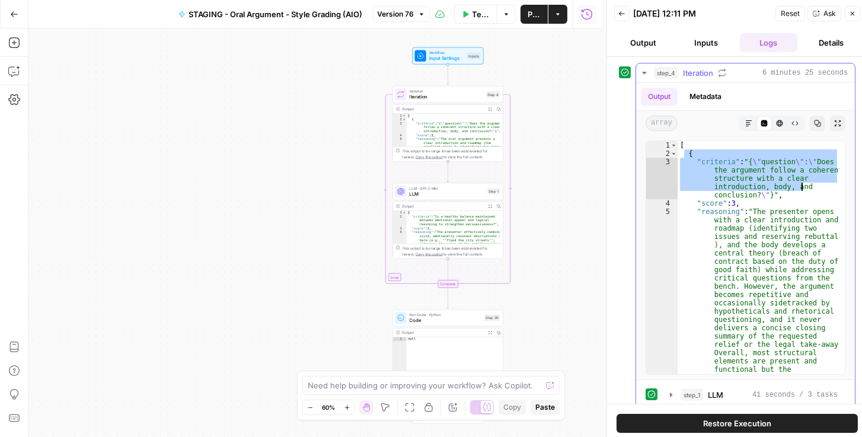
drag, startPoint x: 695, startPoint y: 159, endPoint x: 730, endPoint y: 174, distance: 38.0
click at [809, 188] on div "[ { "criteria" : "{ \" question \" : \" Does the argument follow a coherent str…" at bounding box center [759, 361] width 162 height 441
click at [692, 148] on div "[ { "criteria" : "{ \" question \" : \" Does the argument follow a coherent str…" at bounding box center [759, 361] width 162 height 441
type textarea "*"
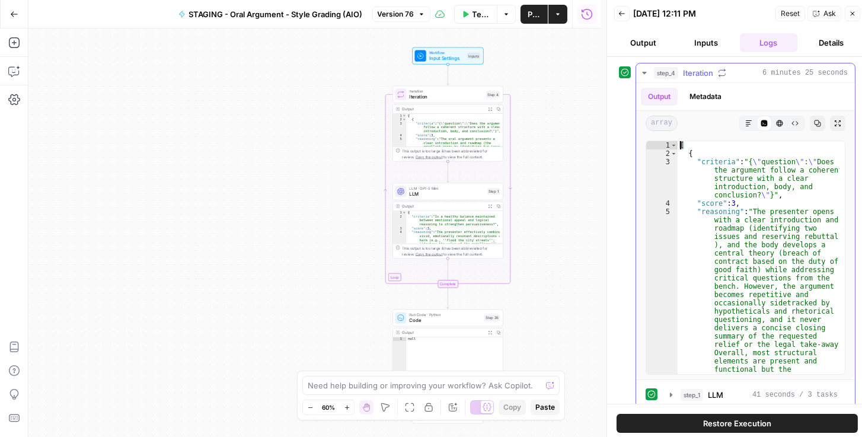
drag, startPoint x: 688, startPoint y: 146, endPoint x: 680, endPoint y: 146, distance: 8.3
click at [680, 146] on div "[ { "criteria" : "{ \" question \" : \" Does the argument follow a coherent str…" at bounding box center [759, 361] width 162 height 441
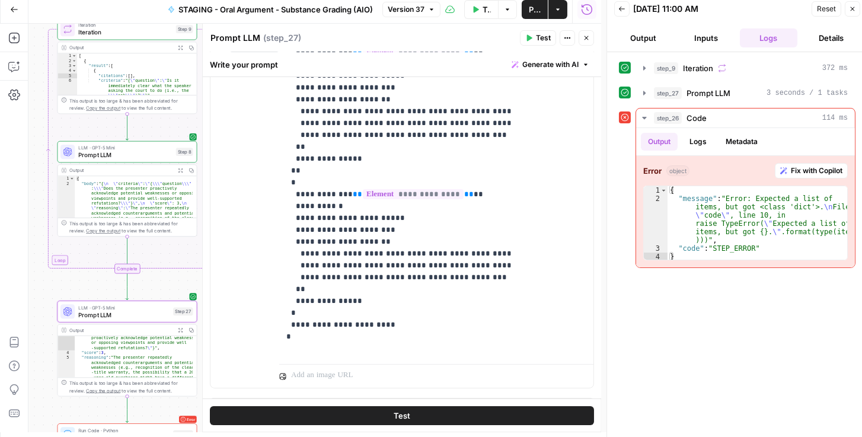
scroll to position [173, 0]
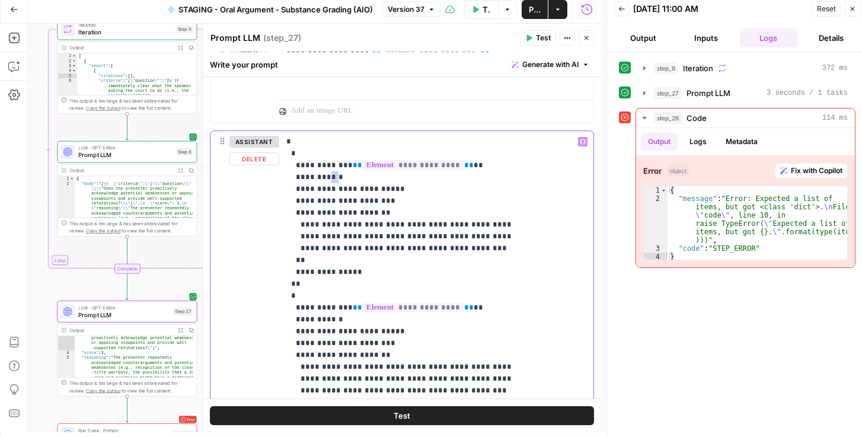
click at [324, 174] on p "**********" at bounding box center [433, 302] width 295 height 332
click at [326, 319] on p "**********" at bounding box center [433, 302] width 295 height 332
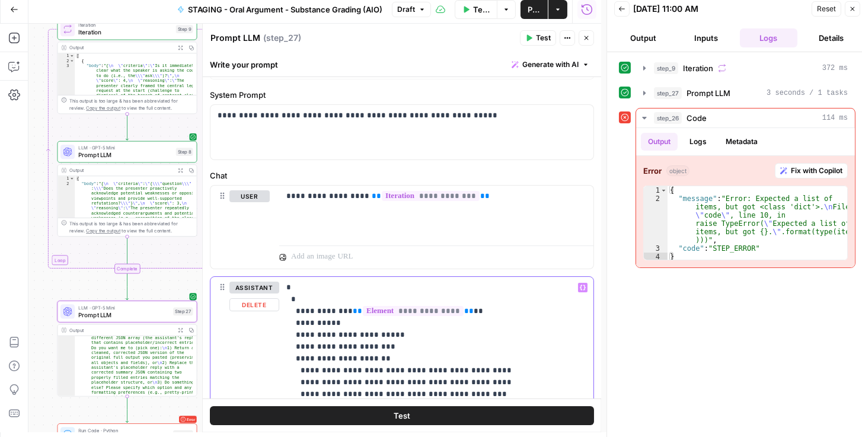
scroll to position [68, 0]
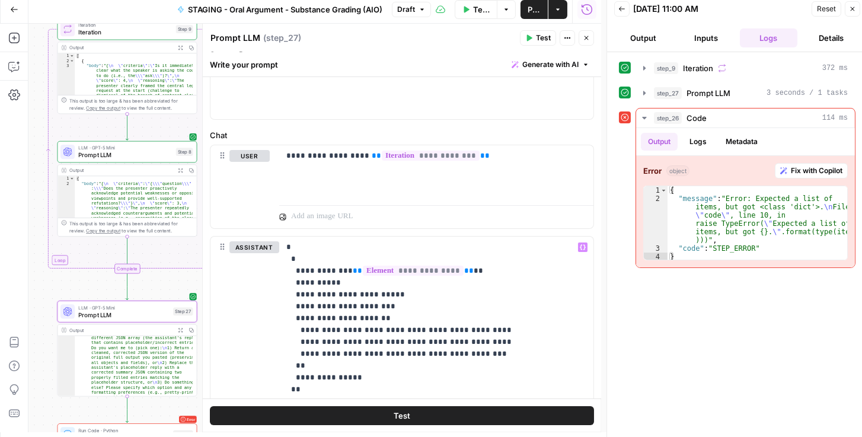
click at [540, 11] on span "Publish" at bounding box center [534, 10] width 13 height 12
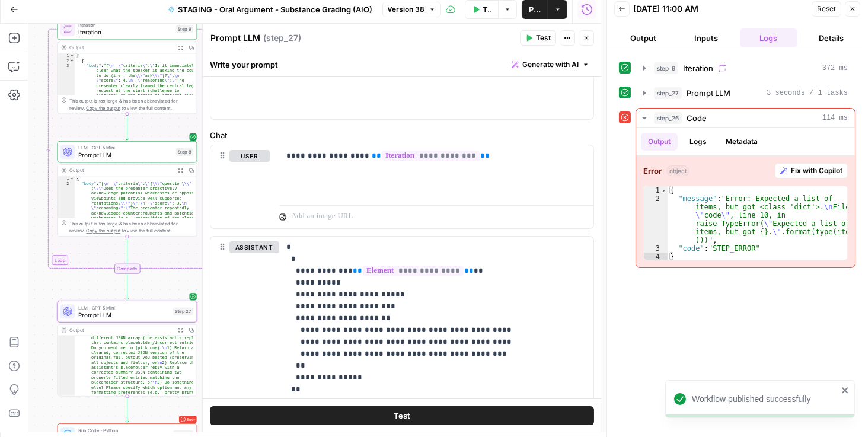
click at [823, 2] on button "Reset" at bounding box center [827, 8] width 30 height 15
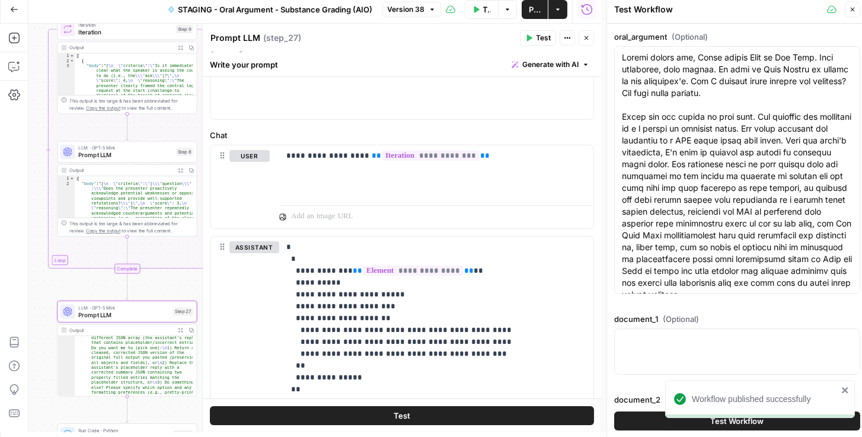
click at [649, 416] on button "Test Workflow" at bounding box center [737, 421] width 246 height 19
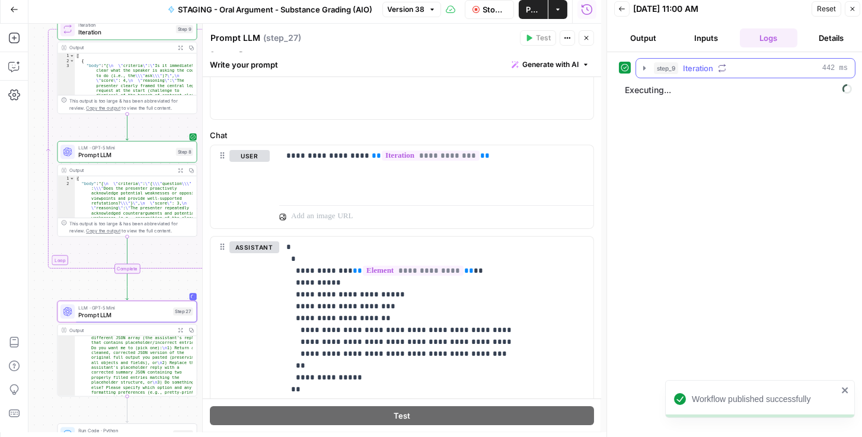
click at [647, 69] on icon "button" at bounding box center [644, 67] width 9 height 9
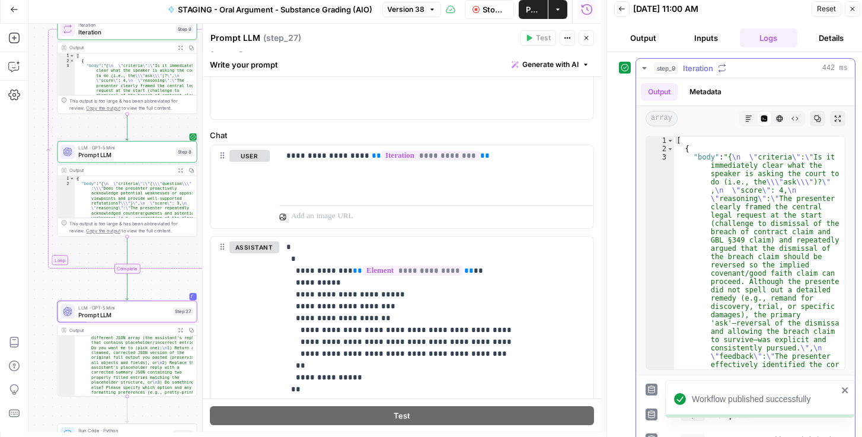
click at [644, 67] on icon "button" at bounding box center [644, 68] width 4 height 2
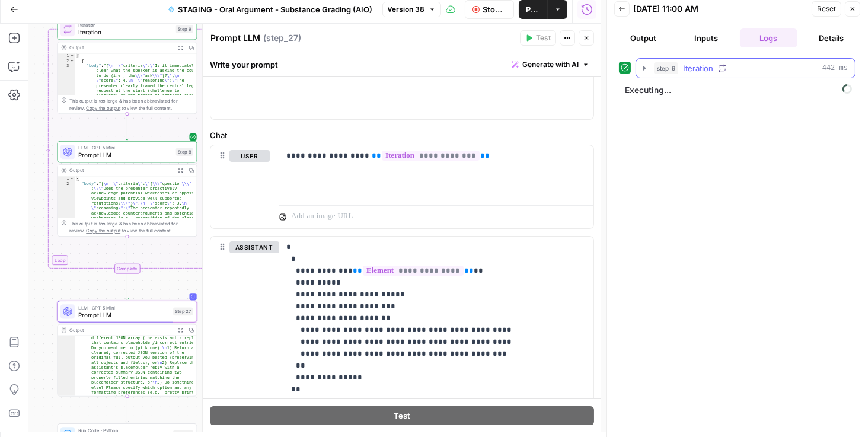
click at [644, 66] on icon "button" at bounding box center [645, 68] width 2 height 4
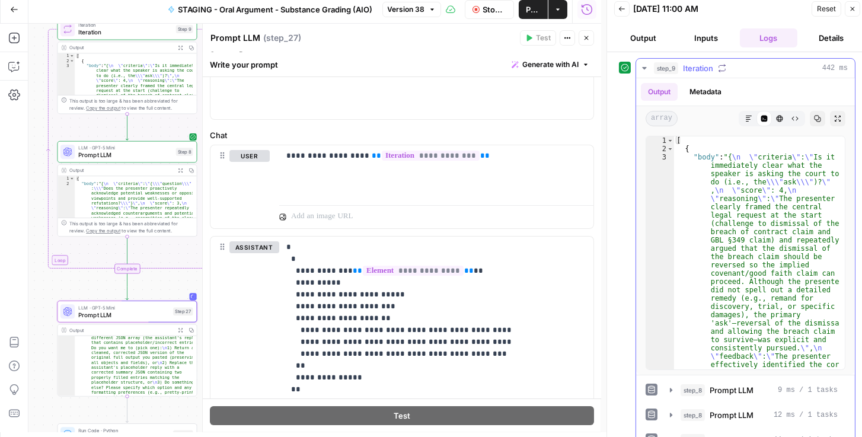
click at [644, 67] on icon "button" at bounding box center [644, 68] width 4 height 2
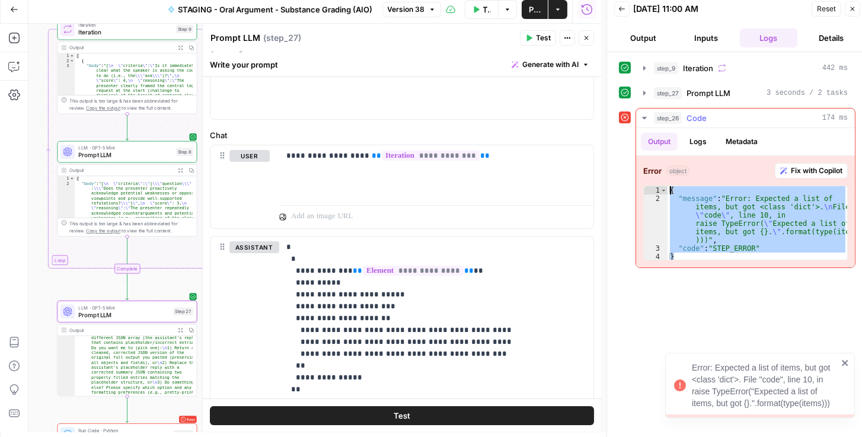
drag, startPoint x: 754, startPoint y: 254, endPoint x: 654, endPoint y: 190, distance: 118.8
click at [654, 190] on div "* 1 2 3 4 { "message" : "Error: Expected a list of items, but got <class 'dict'…" at bounding box center [746, 223] width 205 height 75
type textarea "**********"
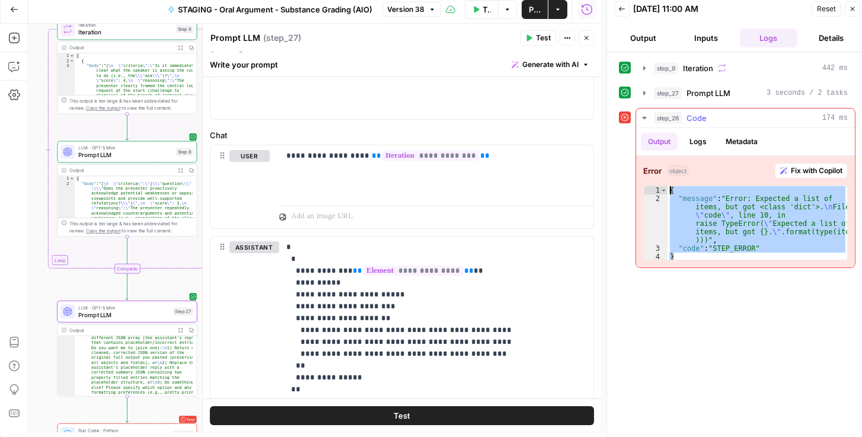
click at [703, 140] on button "Logs" at bounding box center [698, 142] width 31 height 18
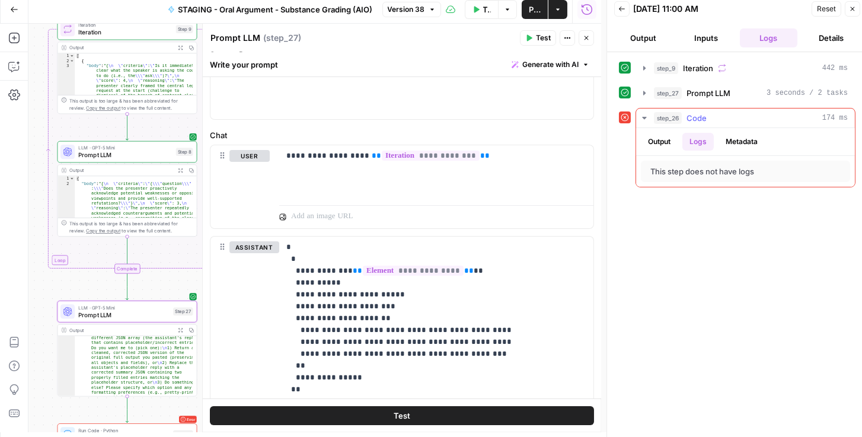
click at [738, 142] on button "Metadata" at bounding box center [742, 142] width 46 height 18
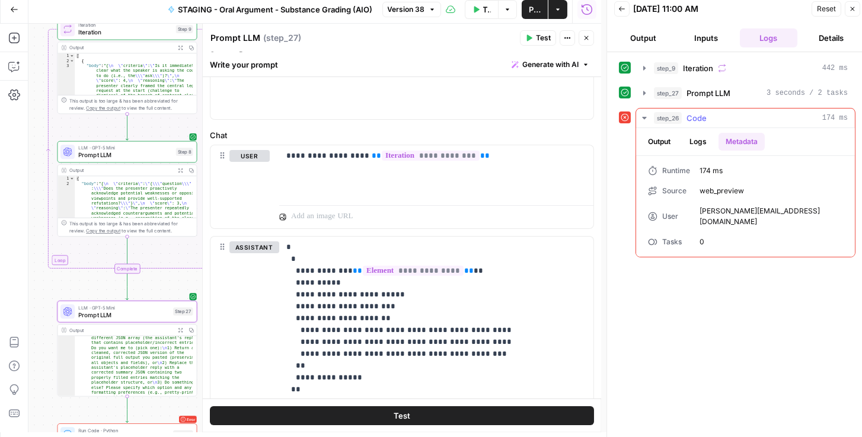
click at [665, 142] on button "Output" at bounding box center [659, 142] width 37 height 18
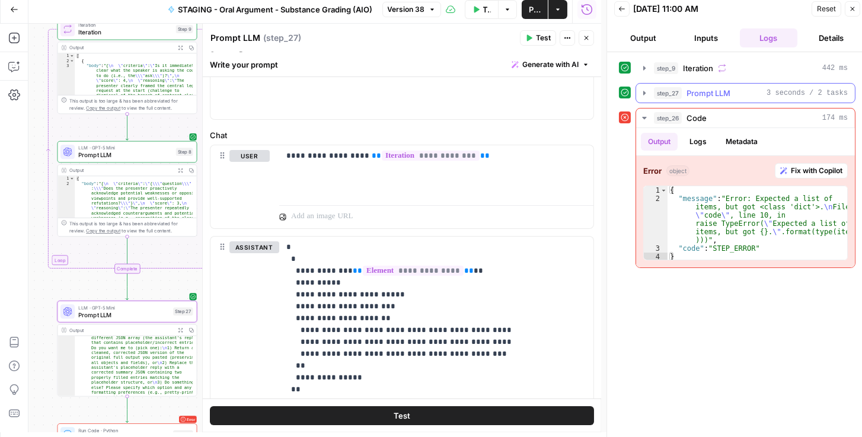
click at [642, 94] on icon "button" at bounding box center [644, 92] width 9 height 9
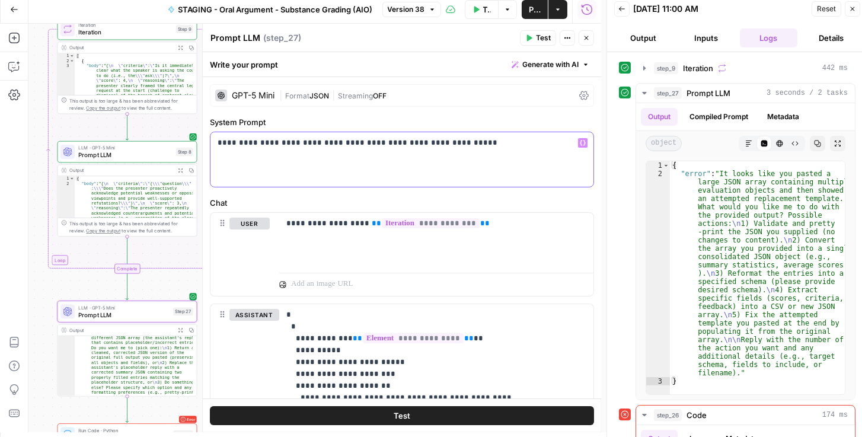
click at [429, 142] on p "**********" at bounding box center [400, 143] width 364 height 12
click at [463, 145] on p "**********" at bounding box center [400, 143] width 364 height 12
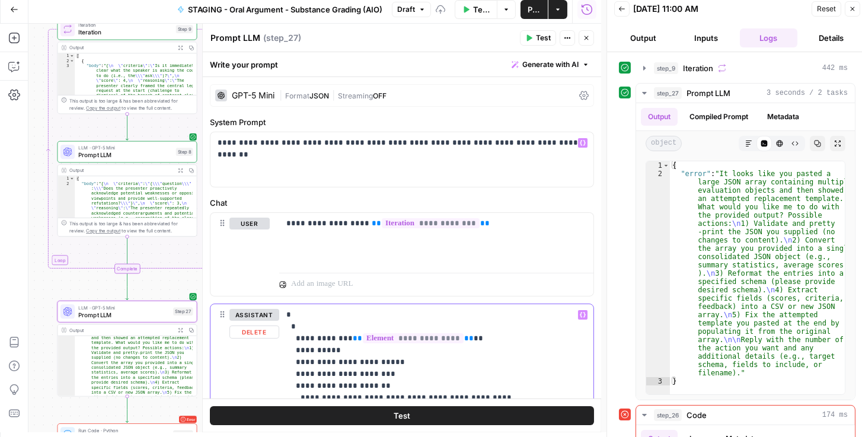
scroll to position [309, 0]
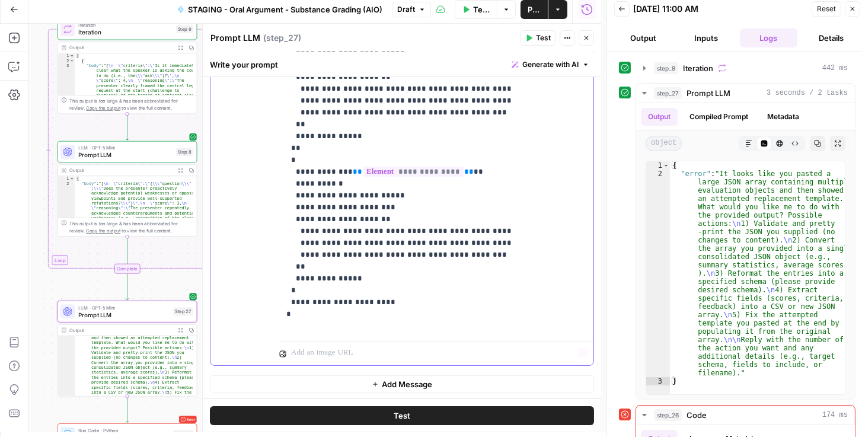
drag, startPoint x: 284, startPoint y: 319, endPoint x: 387, endPoint y: 309, distance: 104.2
click at [387, 309] on div "**********" at bounding box center [436, 166] width 314 height 342
copy p "**********"
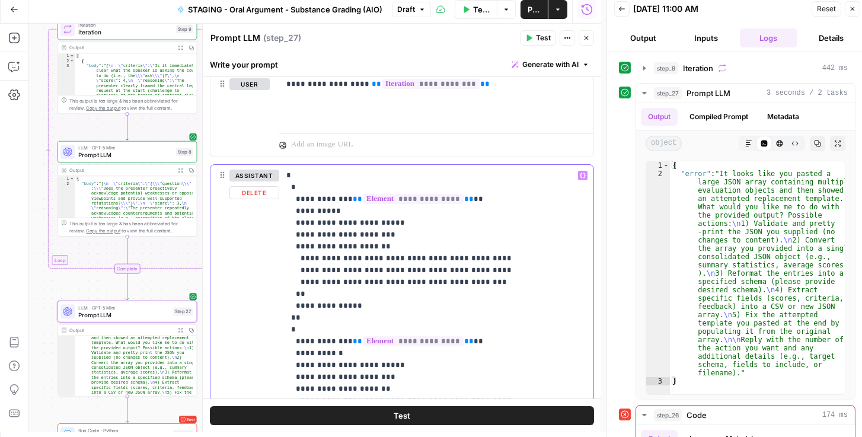
scroll to position [4, 0]
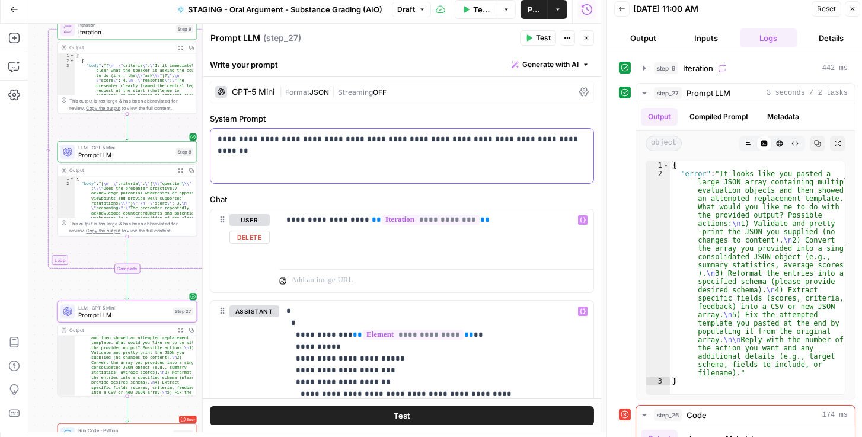
click at [478, 155] on div "**********" at bounding box center [402, 156] width 383 height 55
click at [558, 139] on p "**********" at bounding box center [400, 139] width 364 height 12
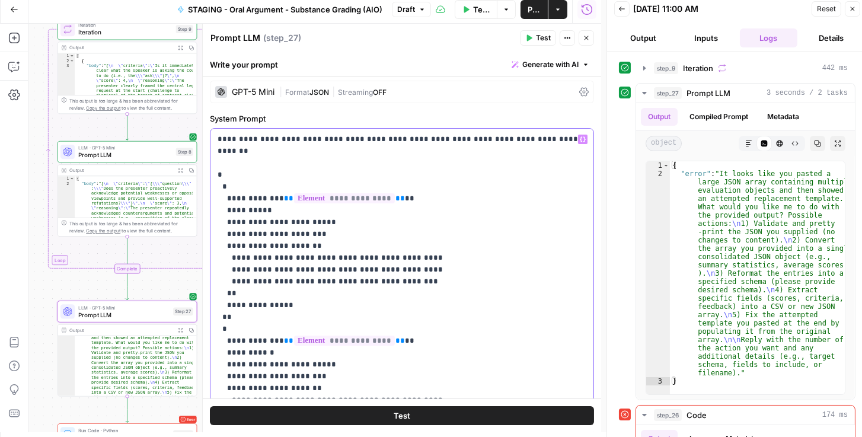
drag, startPoint x: 304, startPoint y: 138, endPoint x: 266, endPoint y: 138, distance: 38.0
click at [266, 138] on p "**********" at bounding box center [400, 305] width 364 height 344
click at [265, 140] on p "**********" at bounding box center [400, 305] width 364 height 344
click at [459, 138] on p "**********" at bounding box center [400, 311] width 364 height 356
drag, startPoint x: 533, startPoint y: 136, endPoint x: 433, endPoint y: 138, distance: 100.2
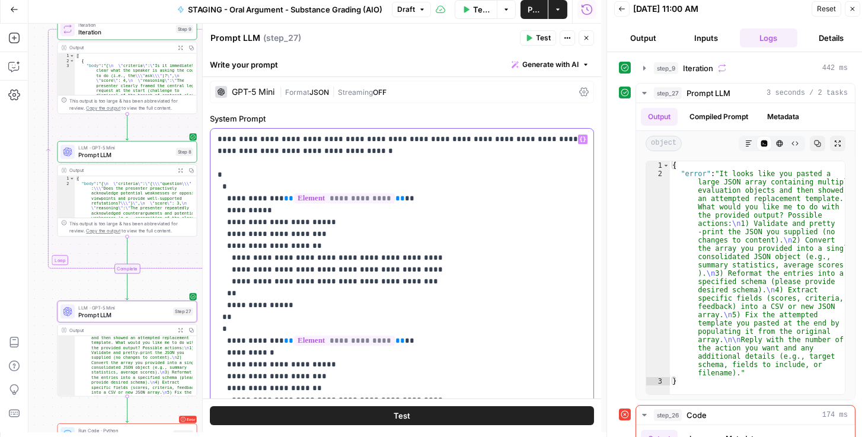
click at [433, 138] on p "**********" at bounding box center [400, 311] width 364 height 356
drag, startPoint x: 551, startPoint y: 138, endPoint x: 583, endPoint y: 136, distance: 32.1
click at [583, 136] on div "**********" at bounding box center [402, 305] width 383 height 353
click at [558, 140] on p "**********" at bounding box center [400, 305] width 364 height 344
click at [295, 160] on p "**********" at bounding box center [400, 305] width 364 height 344
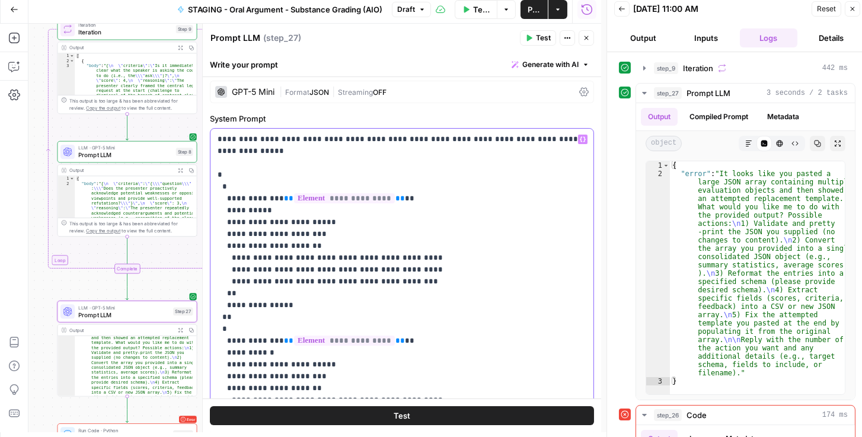
click at [571, 139] on p "**********" at bounding box center [400, 305] width 364 height 344
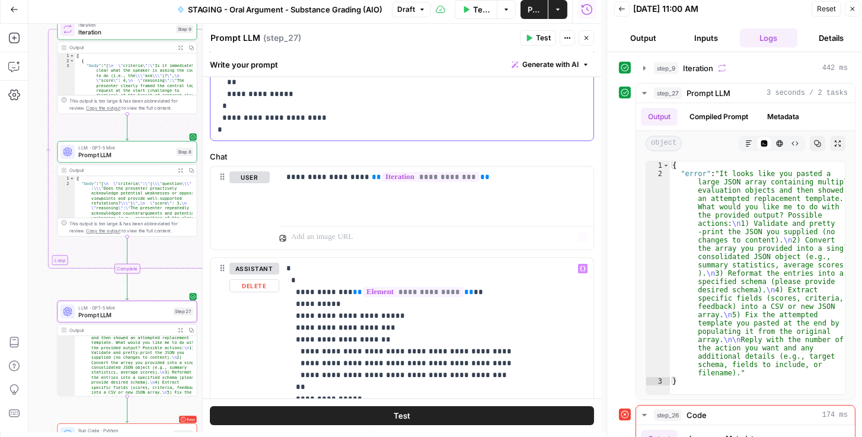
scroll to position [343, 0]
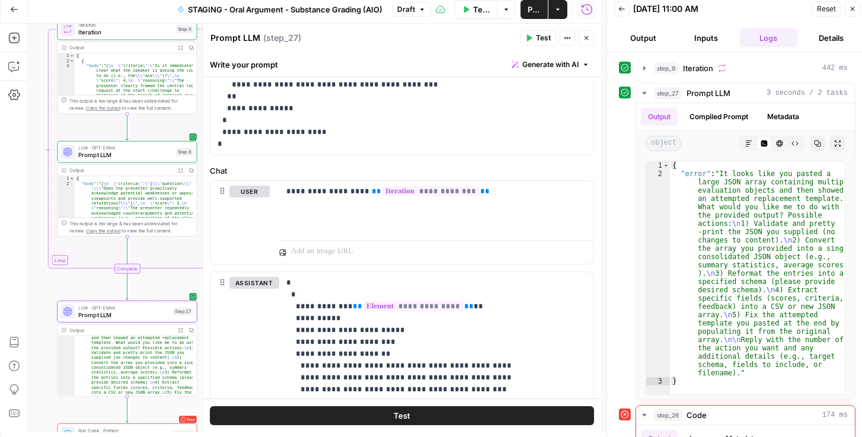
click at [543, 10] on button "Publish" at bounding box center [534, 9] width 27 height 19
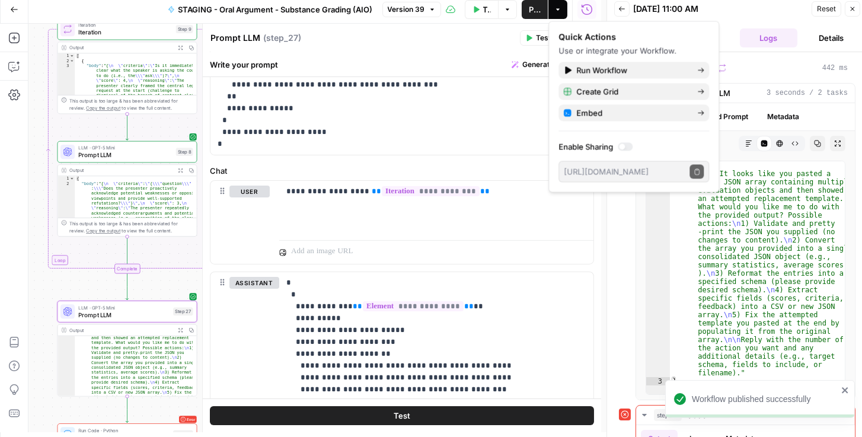
click at [817, 13] on button "Reset" at bounding box center [827, 8] width 30 height 15
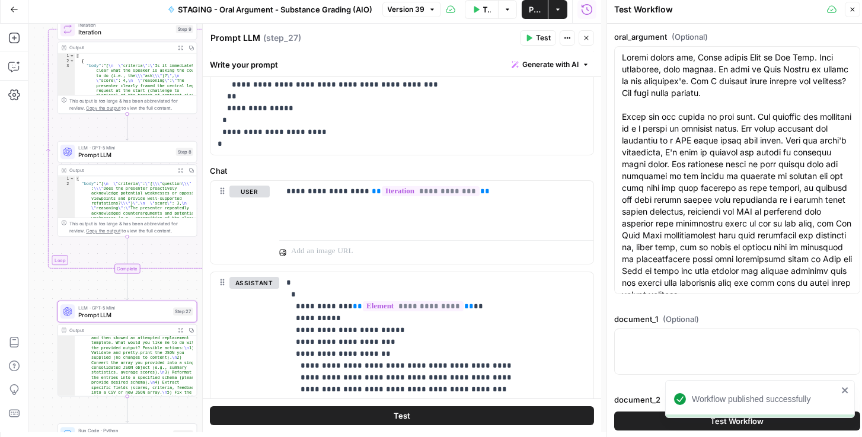
click at [655, 422] on button "Test Workflow" at bounding box center [737, 421] width 246 height 19
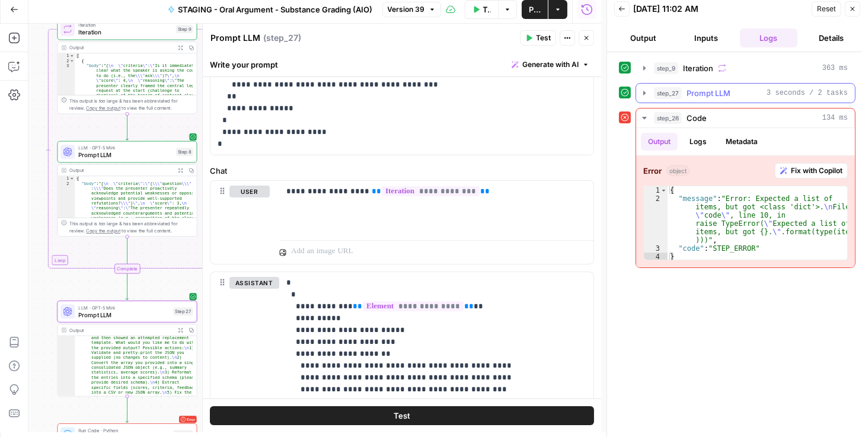
click at [642, 90] on icon "button" at bounding box center [644, 92] width 9 height 9
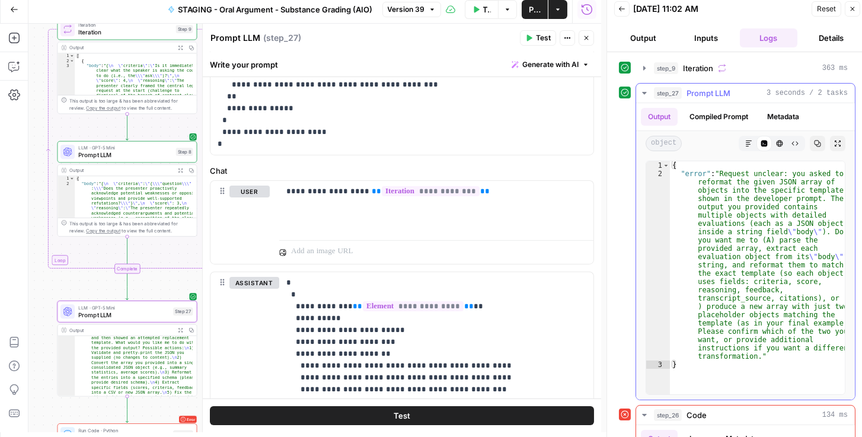
click at [736, 115] on button "Compiled Prompt" at bounding box center [719, 117] width 73 height 18
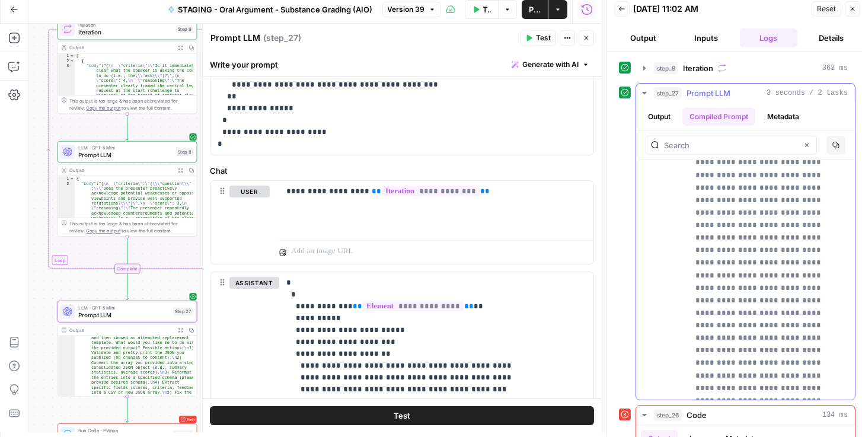
scroll to position [3457, 0]
click at [668, 110] on button "Output" at bounding box center [659, 117] width 37 height 18
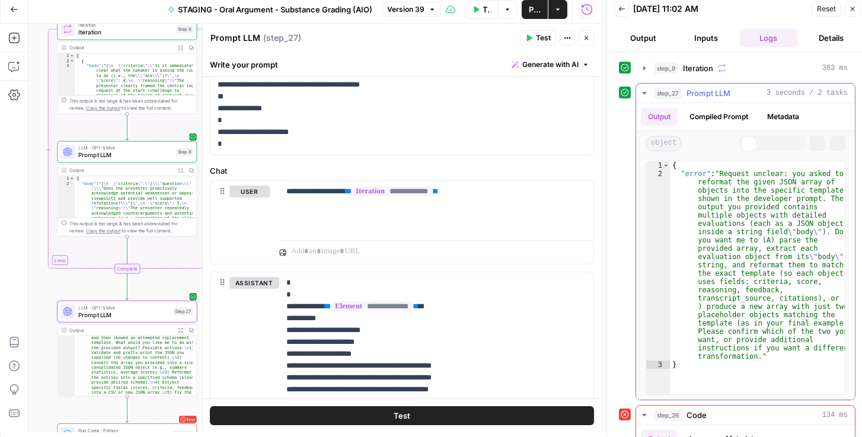
scroll to position [0, 0]
click at [646, 64] on icon "button" at bounding box center [644, 67] width 9 height 9
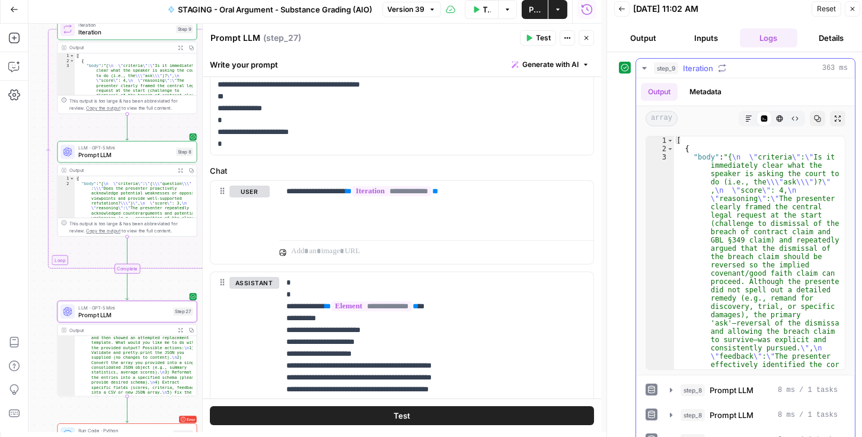
click at [641, 70] on icon "button" at bounding box center [644, 67] width 9 height 9
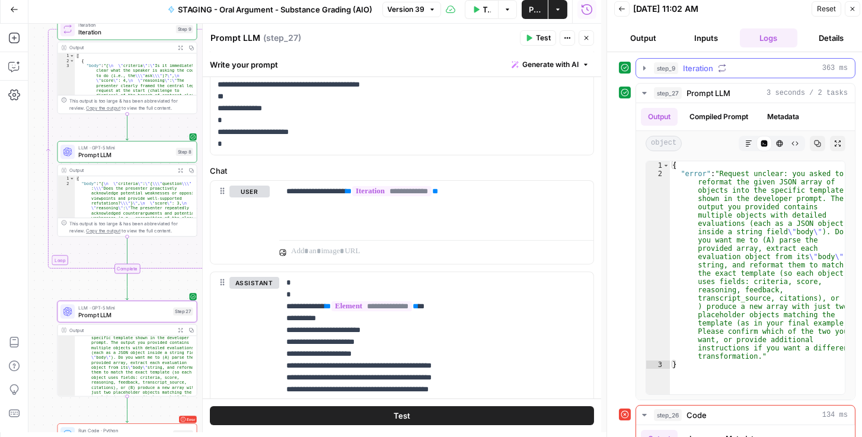
click at [646, 68] on icon "button" at bounding box center [644, 67] width 9 height 9
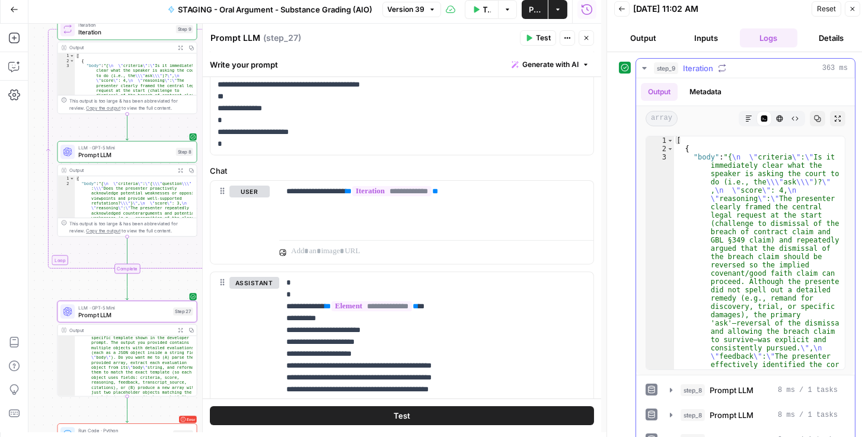
click at [746, 120] on icon "button" at bounding box center [749, 118] width 7 height 7
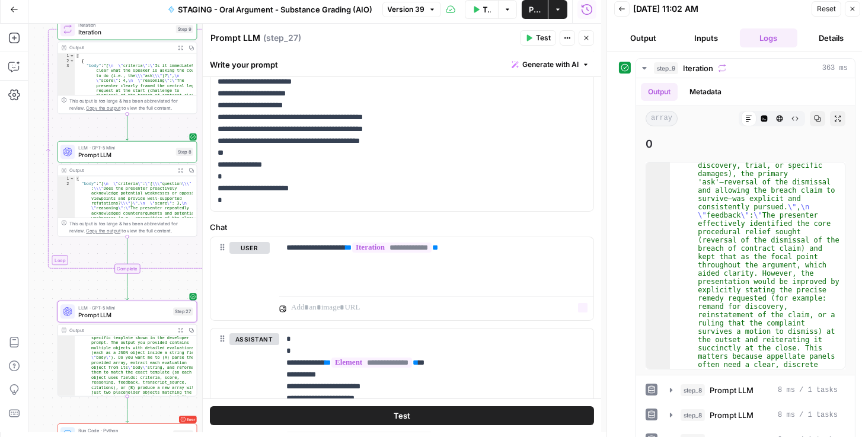
scroll to position [139, 0]
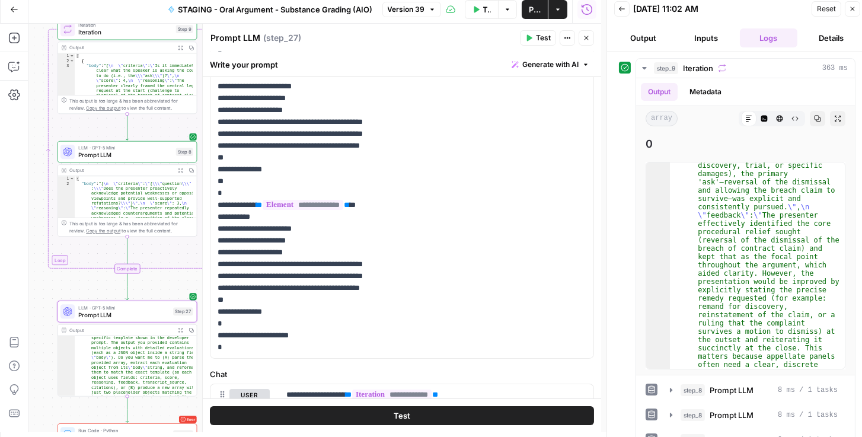
click at [134, 151] on span "Prompt LLM" at bounding box center [125, 155] width 94 height 9
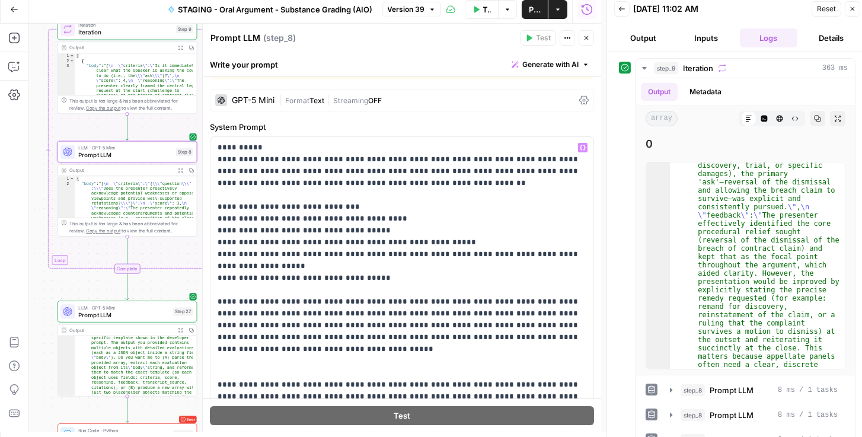
scroll to position [0, 0]
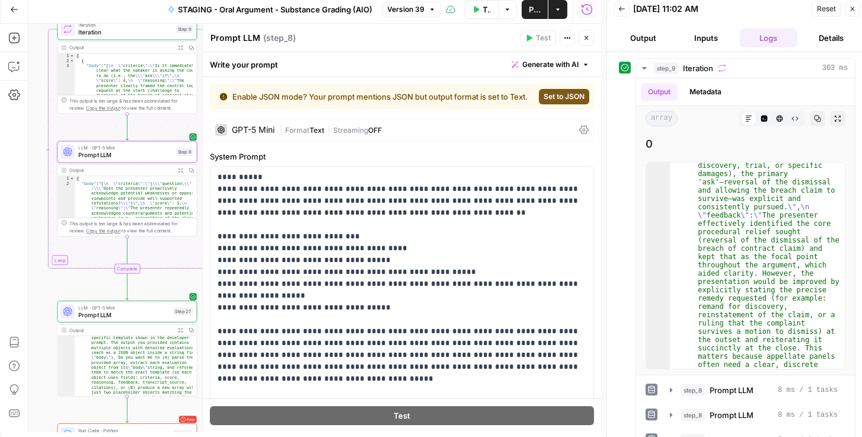
click at [579, 133] on icon at bounding box center [583, 129] width 9 height 9
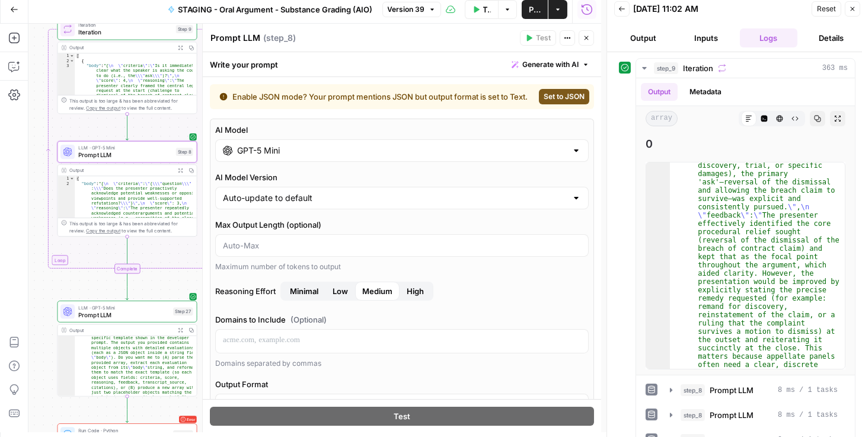
click at [587, 37] on icon "button" at bounding box center [587, 38] width 4 height 4
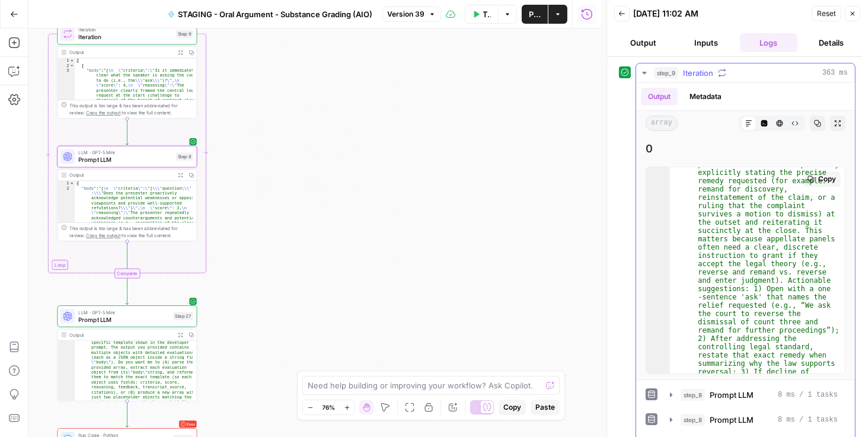
scroll to position [305, 0]
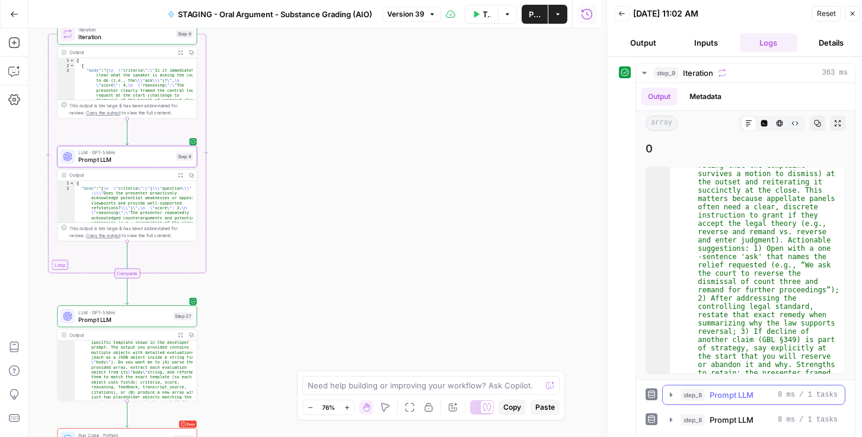
click at [672, 397] on icon "button" at bounding box center [671, 394] width 9 height 9
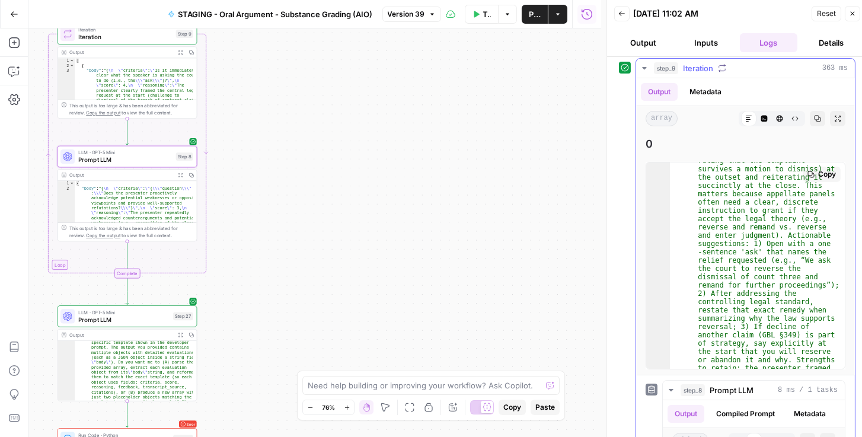
scroll to position [0, 0]
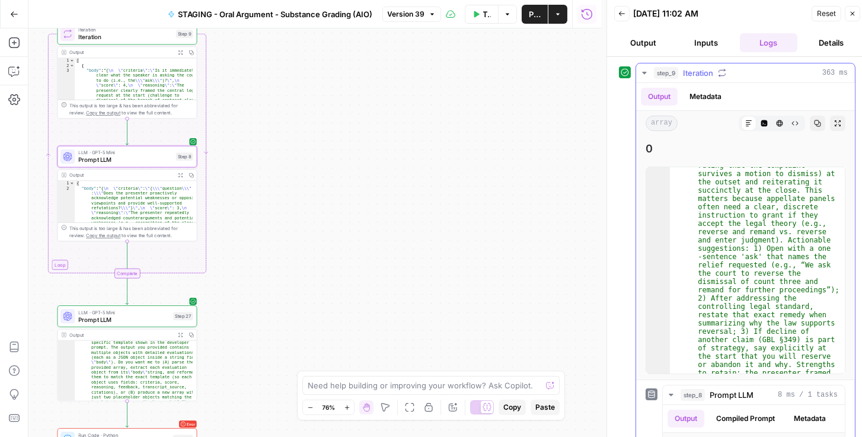
click at [644, 74] on icon "button" at bounding box center [644, 72] width 9 height 9
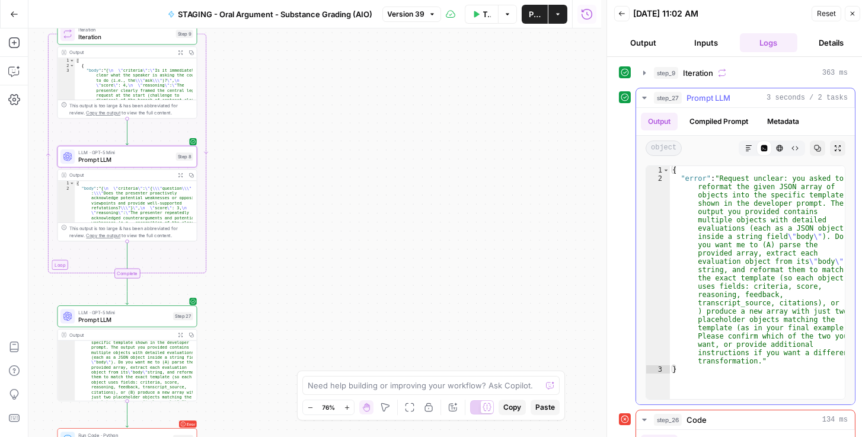
type textarea "**********"
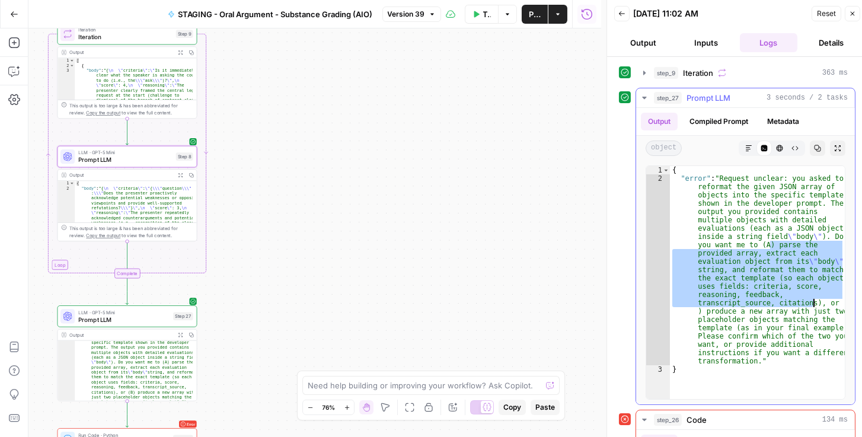
drag, startPoint x: 770, startPoint y: 243, endPoint x: 811, endPoint y: 300, distance: 70.1
click at [811, 300] on div "{ "error" : "Request unclear: you asked to reformat the given JSON array of obj…" at bounding box center [757, 291] width 175 height 250
click at [124, 159] on span "Prompt LLM" at bounding box center [125, 159] width 94 height 9
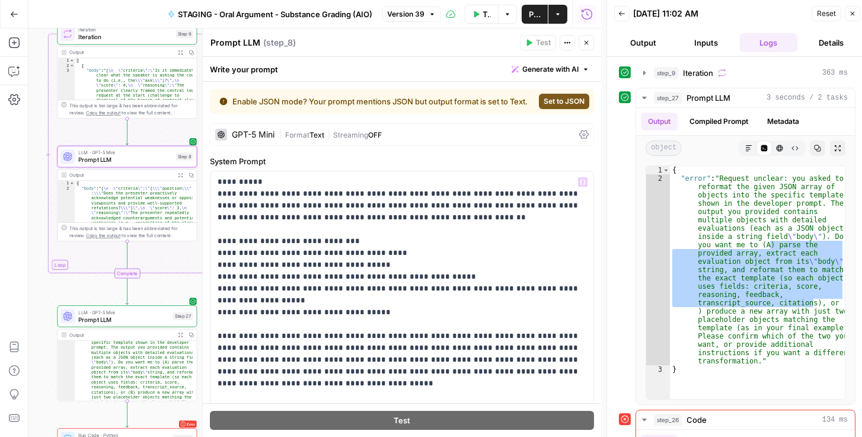
click at [100, 319] on span "Prompt LLM" at bounding box center [123, 319] width 91 height 9
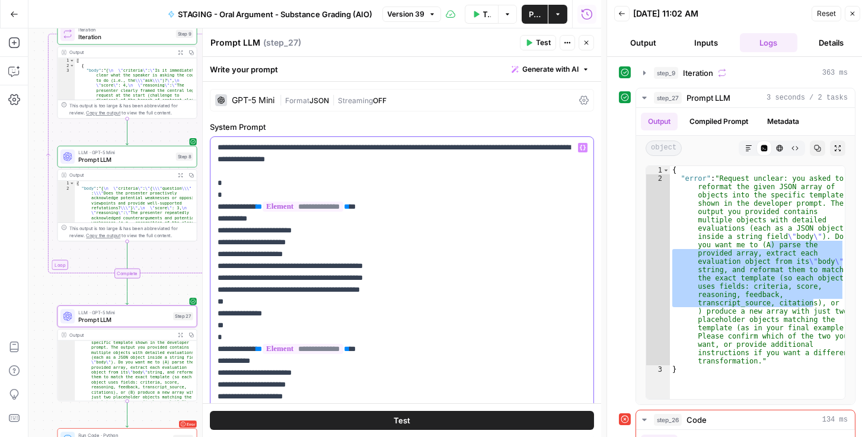
click at [365, 160] on p "**********" at bounding box center [400, 320] width 364 height 356
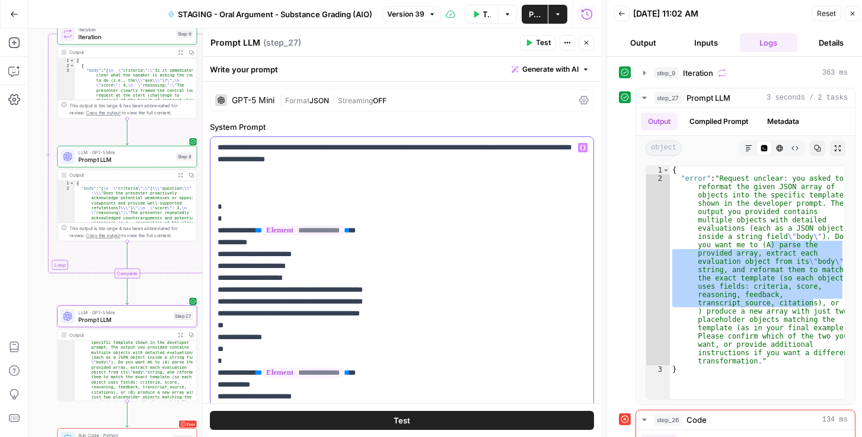
paste div
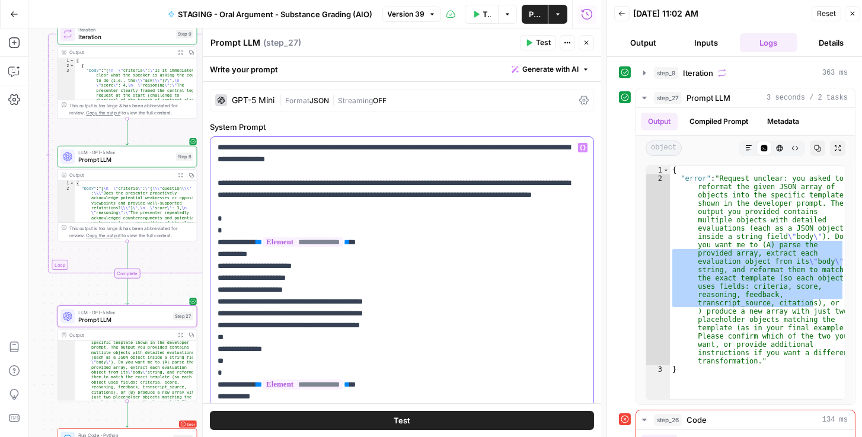
click at [216, 184] on div "**********" at bounding box center [402, 343] width 383 height 413
drag, startPoint x: 218, startPoint y: 181, endPoint x: 396, endPoint y: 143, distance: 182.6
click at [396, 143] on p "**********" at bounding box center [400, 343] width 364 height 403
drag, startPoint x: 374, startPoint y: 164, endPoint x: 359, endPoint y: 157, distance: 16.7
click at [374, 164] on p "**********" at bounding box center [400, 343] width 364 height 403
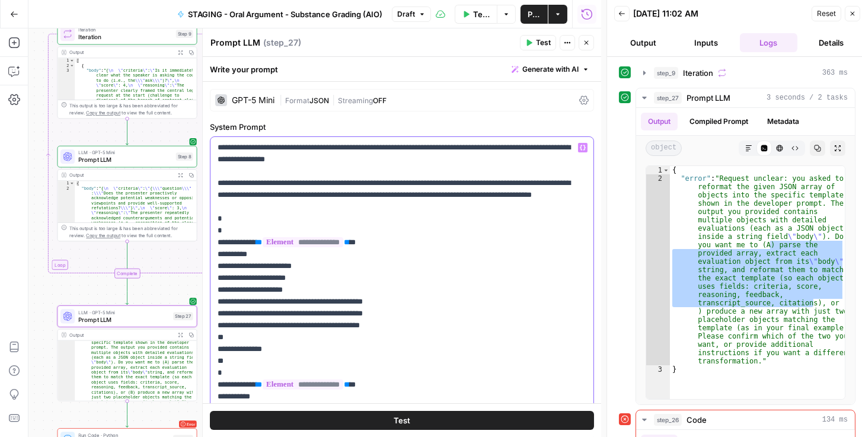
click at [352, 163] on p "**********" at bounding box center [400, 343] width 364 height 403
click at [370, 164] on p "**********" at bounding box center [400, 343] width 364 height 403
click at [380, 164] on p "**********" at bounding box center [400, 343] width 364 height 403
click at [361, 157] on p "**********" at bounding box center [400, 343] width 364 height 403
click at [331, 205] on p "**********" at bounding box center [400, 343] width 364 height 403
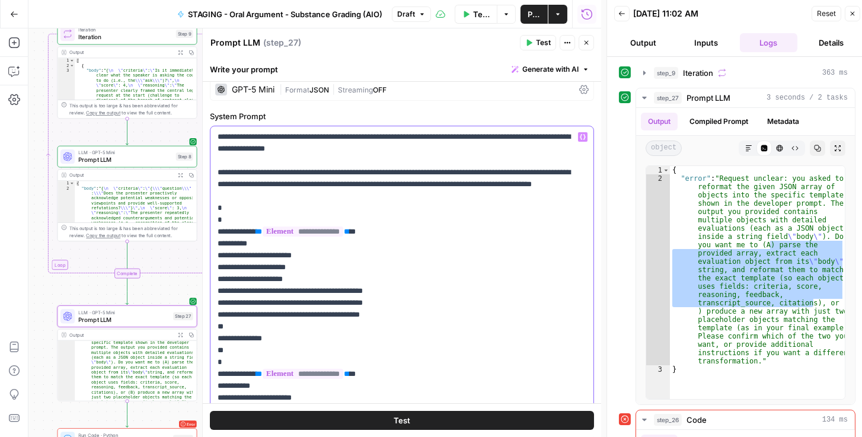
scroll to position [68, 0]
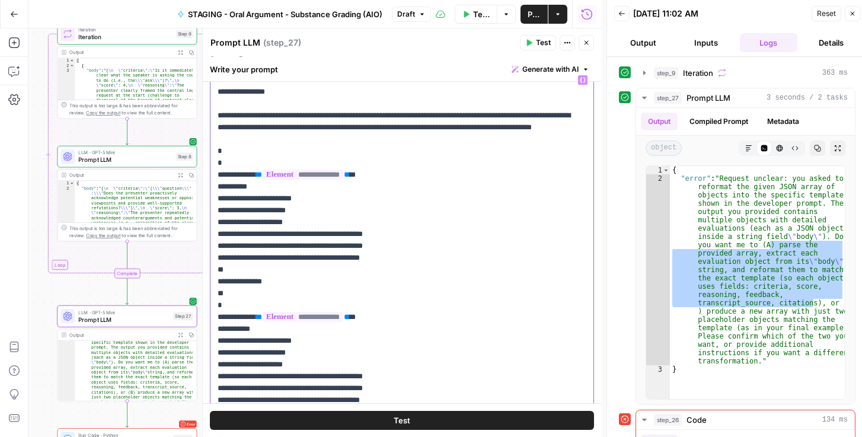
drag, startPoint x: 372, startPoint y: 187, endPoint x: 266, endPoint y: 187, distance: 105.6
click at [266, 187] on p "**********" at bounding box center [400, 275] width 364 height 403
drag, startPoint x: 371, startPoint y: 327, endPoint x: 267, endPoint y: 326, distance: 103.8
click at [267, 326] on p "**********" at bounding box center [400, 275] width 364 height 403
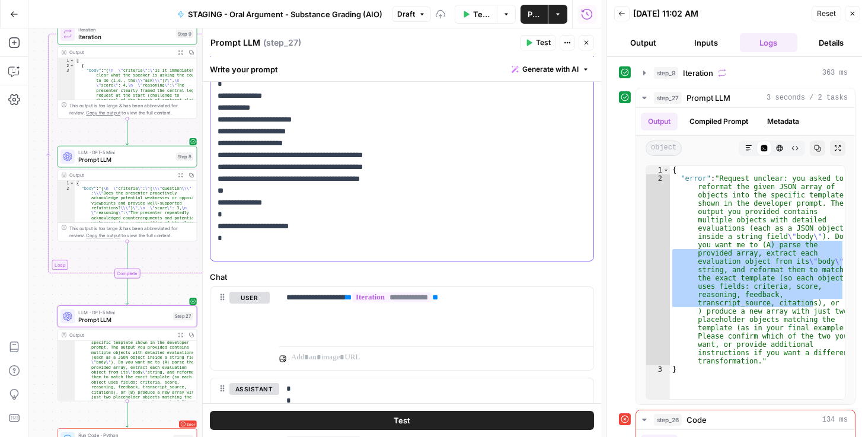
scroll to position [339, 0]
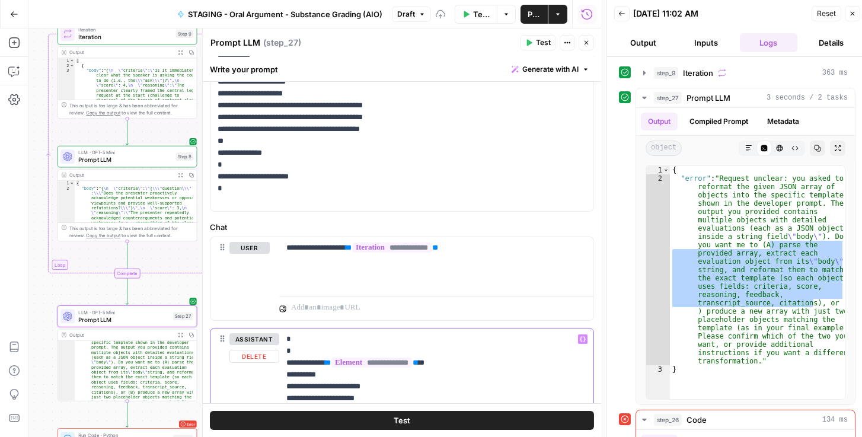
drag, startPoint x: 441, startPoint y: 361, endPoint x: 336, endPoint y: 359, distance: 105.6
drag, startPoint x: 328, startPoint y: 359, endPoint x: 276, endPoint y: 362, distance: 51.7
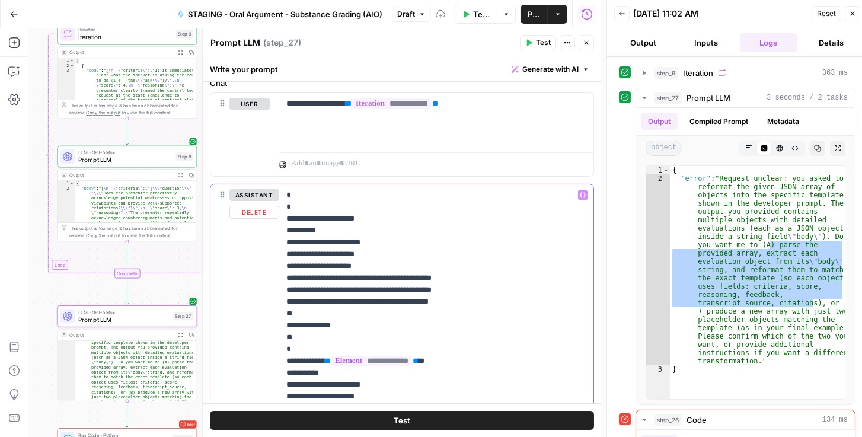
scroll to position [508, 0]
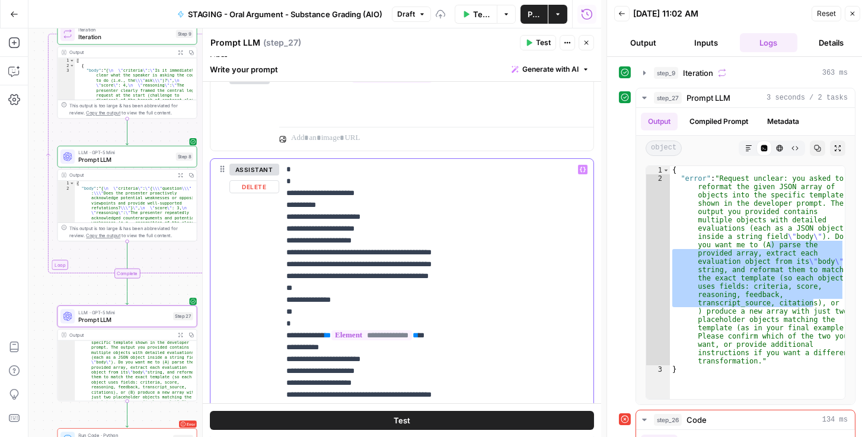
drag, startPoint x: 421, startPoint y: 330, endPoint x: 278, endPoint y: 332, distance: 143.5
click at [278, 332] on div "**********" at bounding box center [402, 338] width 383 height 358
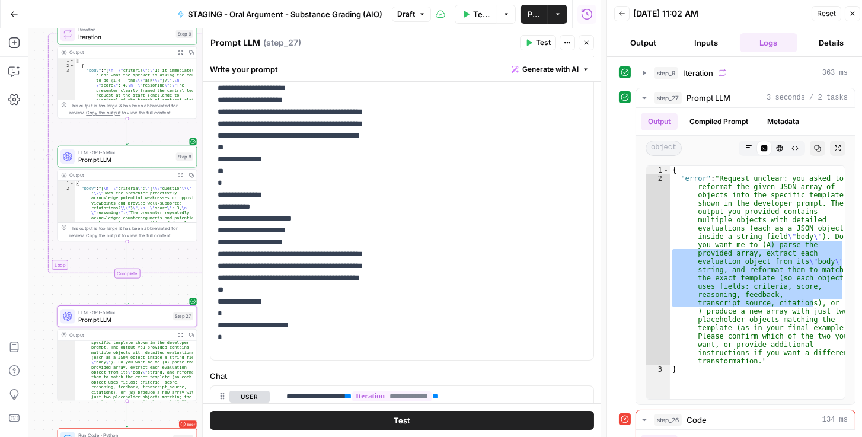
scroll to position [101, 0]
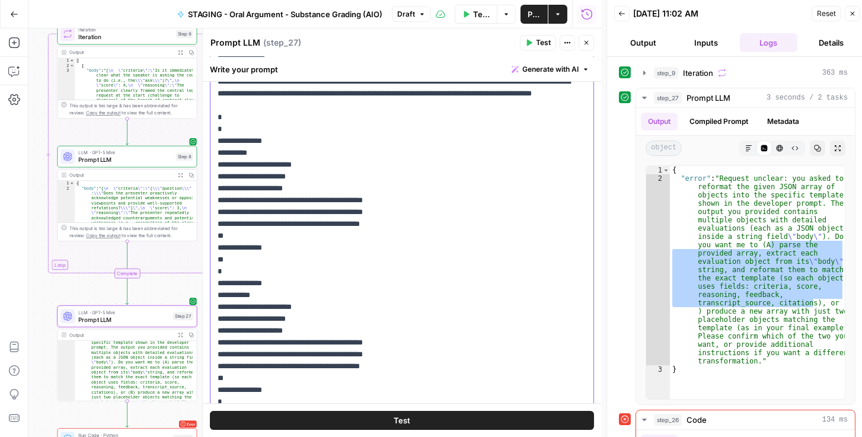
drag, startPoint x: 270, startPoint y: 297, endPoint x: 226, endPoint y: 296, distance: 43.9
click at [226, 296] on p "**********" at bounding box center [400, 241] width 364 height 403
click at [232, 293] on p "**********" at bounding box center [400, 241] width 364 height 403
click at [238, 297] on p "**********" at bounding box center [400, 241] width 364 height 403
click at [235, 295] on p "**********" at bounding box center [400, 241] width 364 height 403
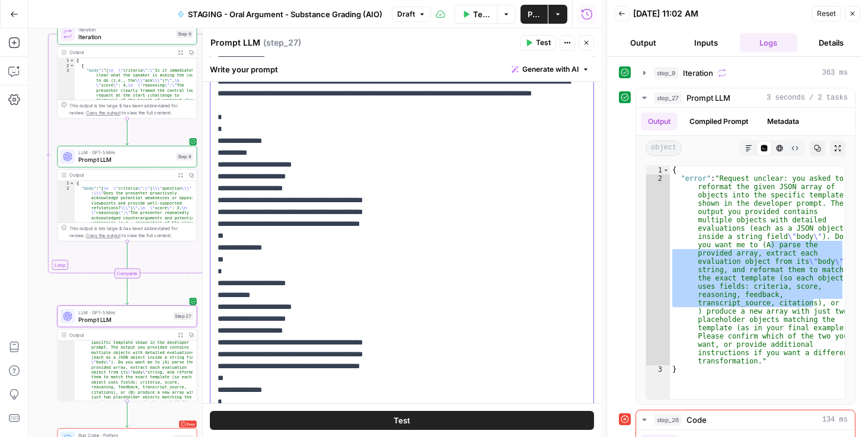
drag, startPoint x: 260, startPoint y: 160, endPoint x: 222, endPoint y: 156, distance: 38.1
click at [222, 156] on p "**********" at bounding box center [400, 241] width 364 height 403
click at [230, 151] on p "**********" at bounding box center [400, 241] width 364 height 403
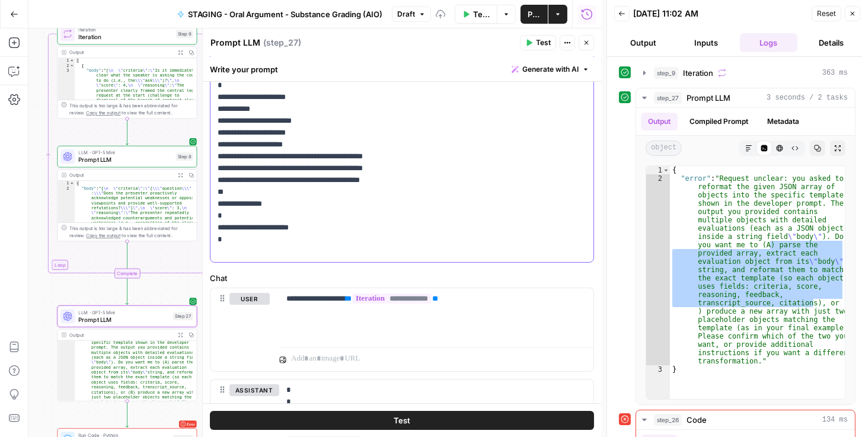
scroll to position [305, 0]
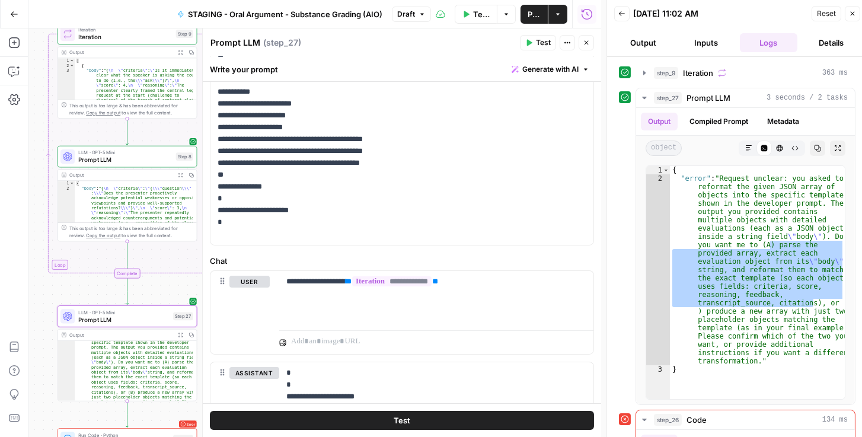
click at [542, 9] on button "Publish" at bounding box center [534, 14] width 27 height 19
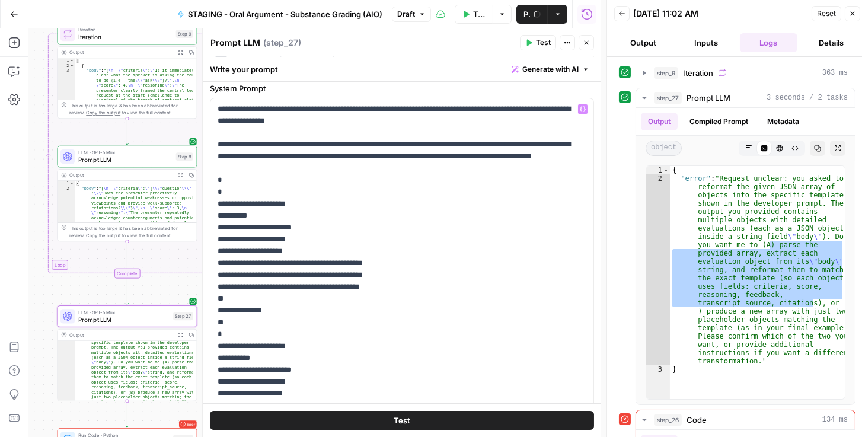
scroll to position [0, 0]
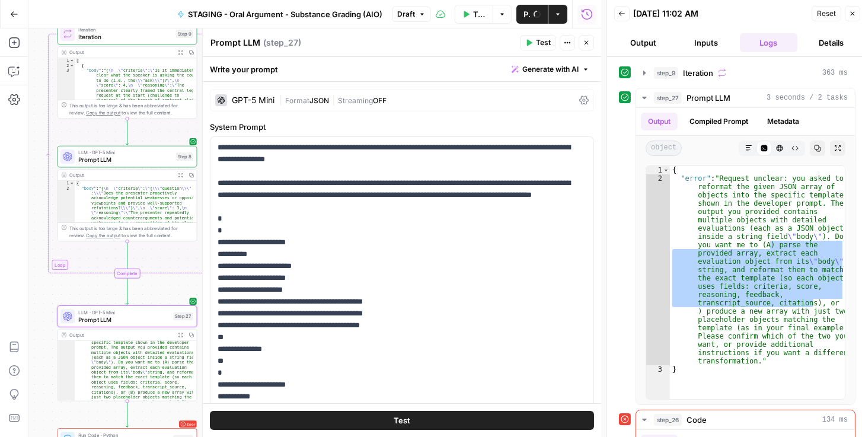
click at [579, 100] on icon at bounding box center [583, 99] width 9 height 9
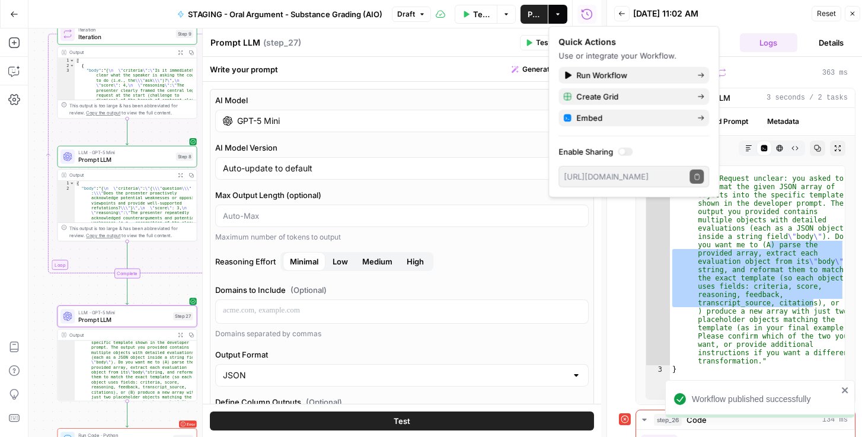
click at [533, 14] on span "Publish" at bounding box center [534, 14] width 13 height 12
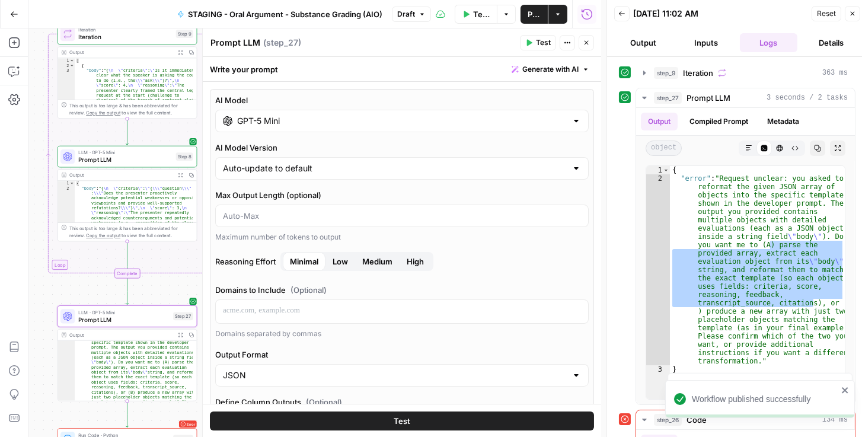
click at [818, 17] on span "Reset" at bounding box center [826, 13] width 19 height 11
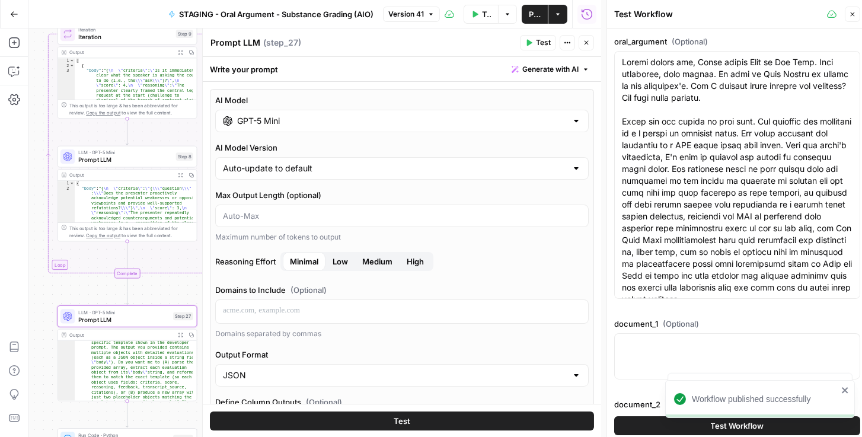
click at [655, 426] on button "Test Workflow" at bounding box center [737, 425] width 246 height 19
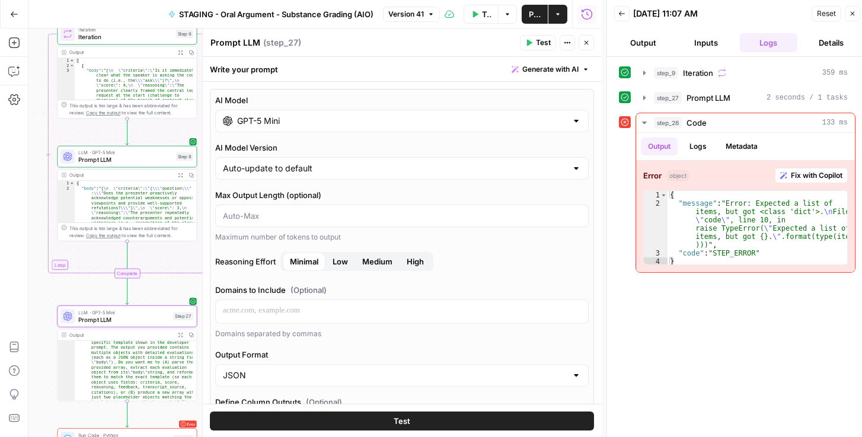
scroll to position [5, 0]
click at [644, 100] on icon "button" at bounding box center [644, 97] width 9 height 9
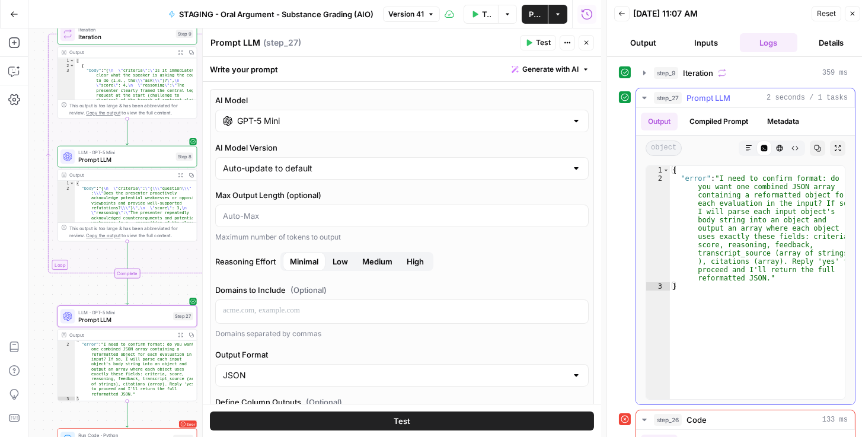
type textarea "**********"
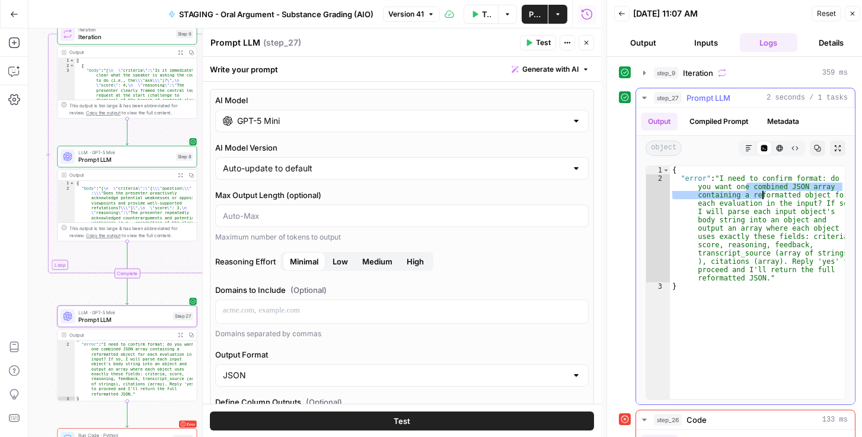
drag, startPoint x: 745, startPoint y: 185, endPoint x: 763, endPoint y: 196, distance: 21.6
click at [763, 196] on div "{ "error" : "I need to confirm format: do you want one combined JSON array cont…" at bounding box center [757, 291] width 175 height 250
click at [733, 221] on div "{ "error" : "I need to confirm format: do you want one combined JSON array cont…" at bounding box center [757, 291] width 175 height 250
click at [748, 123] on button "Compiled Prompt" at bounding box center [719, 122] width 73 height 18
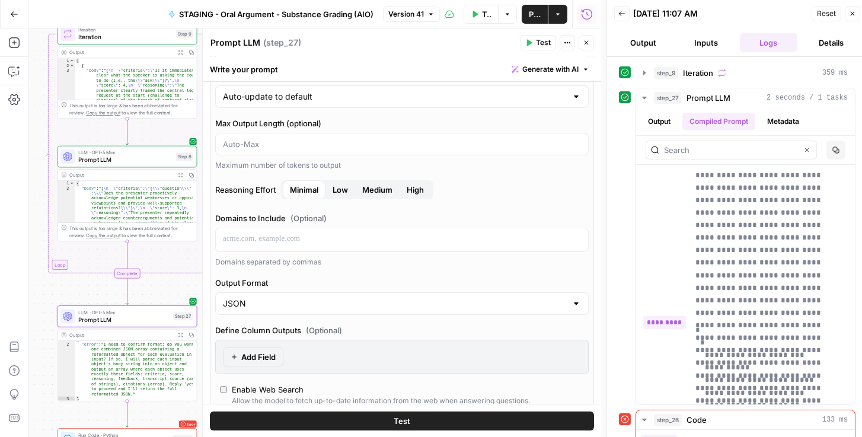
scroll to position [169, 0]
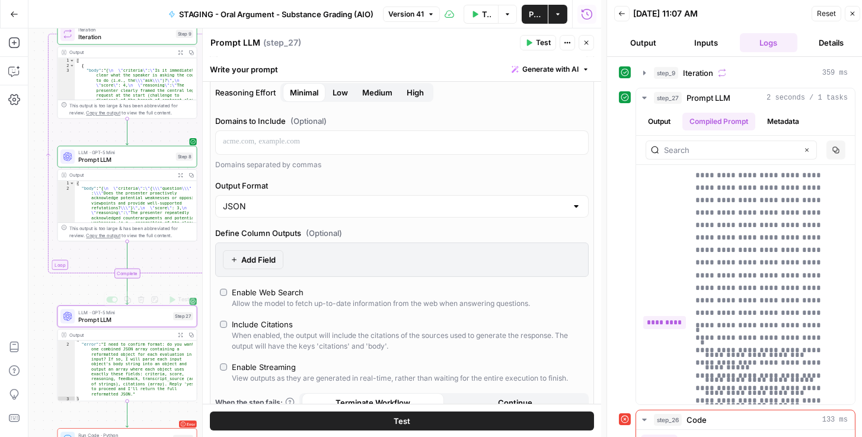
click at [129, 325] on div "LLM · GPT-5 Mini Prompt LLM Step 27 Copy step Delete step Add Note Test" at bounding box center [128, 316] width 140 height 22
click at [131, 322] on span "Prompt LLM" at bounding box center [123, 319] width 91 height 9
click at [582, 44] on button "Close" at bounding box center [586, 42] width 15 height 15
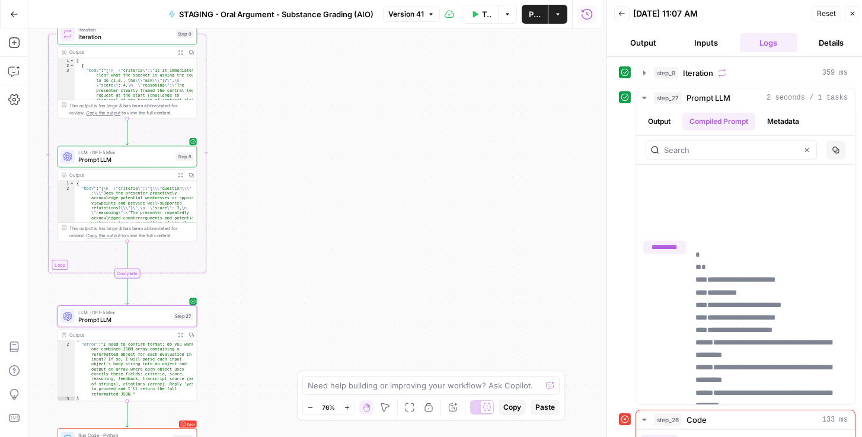
click at [148, 313] on span "LLM · GPT-5 Mini" at bounding box center [123, 312] width 91 height 7
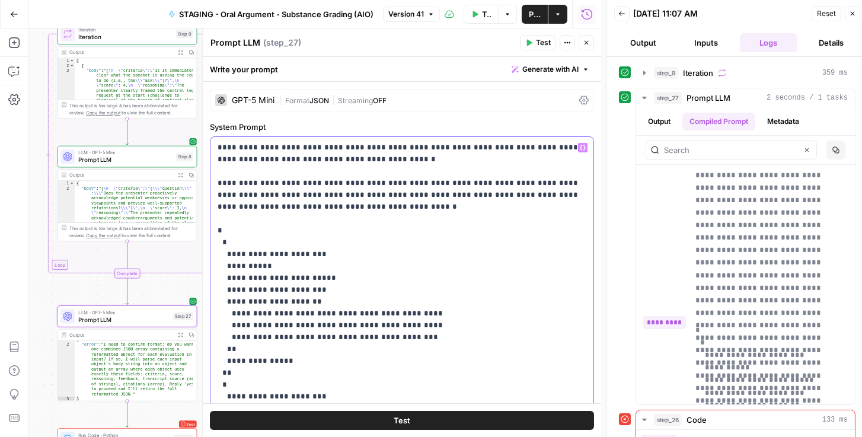
click at [322, 206] on p "**********" at bounding box center [400, 343] width 364 height 403
click at [318, 206] on p "**********" at bounding box center [400, 343] width 364 height 403
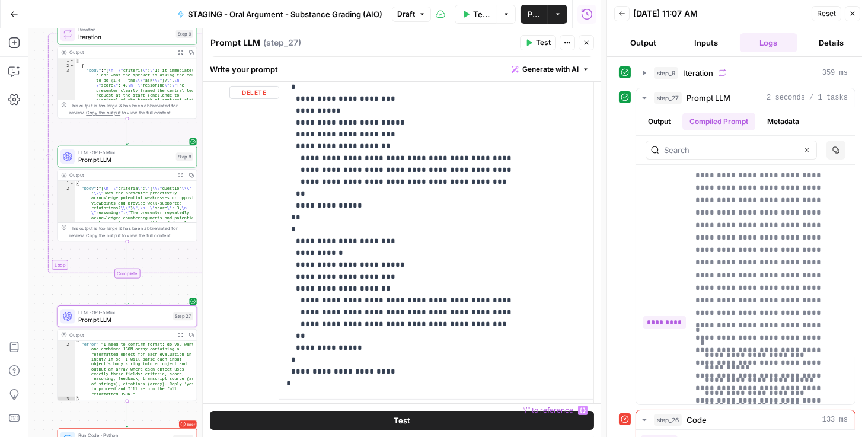
scroll to position [498, 0]
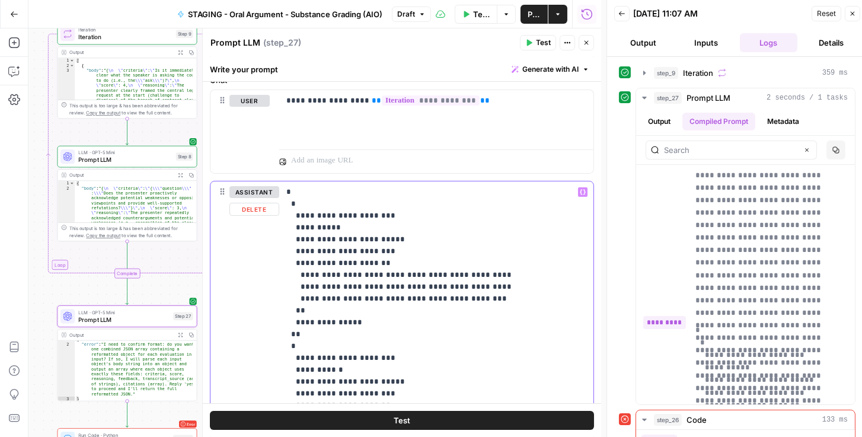
click at [263, 209] on button "Delete" at bounding box center [255, 209] width 50 height 13
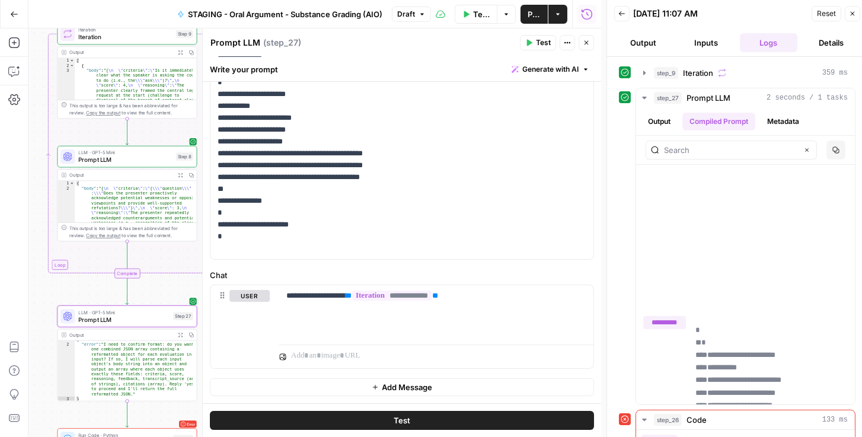
scroll to position [301, 0]
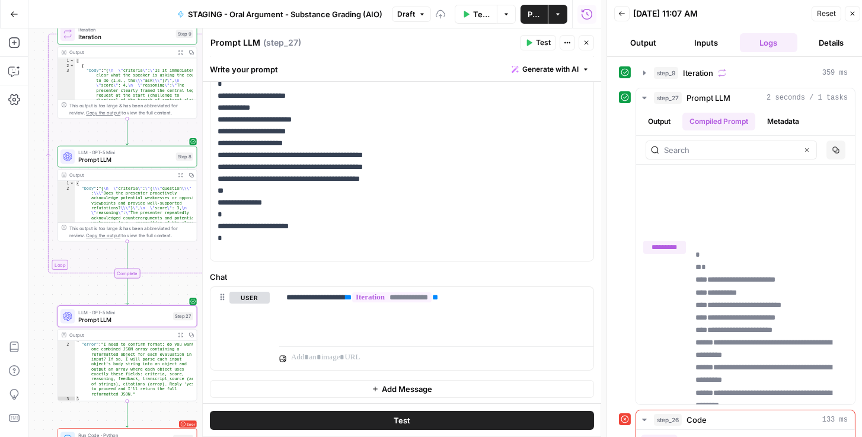
click at [543, 16] on button "Publish" at bounding box center [534, 14] width 27 height 19
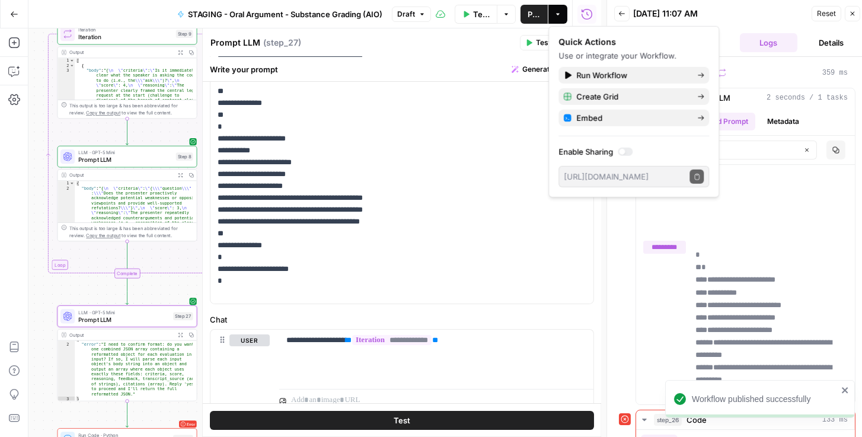
scroll to position [301, 0]
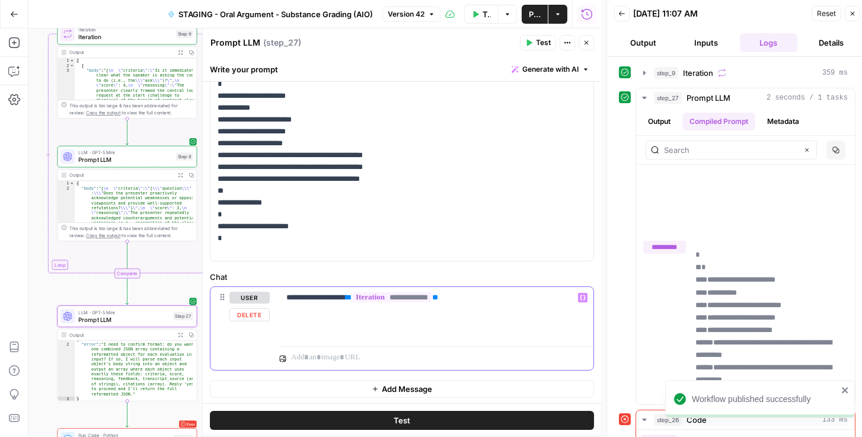
drag, startPoint x: 350, startPoint y: 296, endPoint x: 339, endPoint y: 297, distance: 11.3
click at [337, 297] on p "**********" at bounding box center [433, 298] width 295 height 12
drag, startPoint x: 352, startPoint y: 297, endPoint x: 332, endPoint y: 296, distance: 20.2
click at [329, 295] on p "**********" at bounding box center [433, 298] width 295 height 12
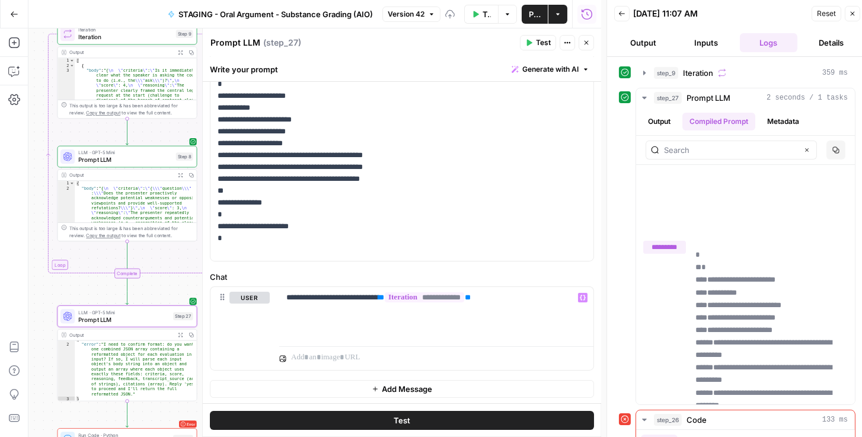
click at [530, 17] on span "Publish" at bounding box center [535, 14] width 12 height 12
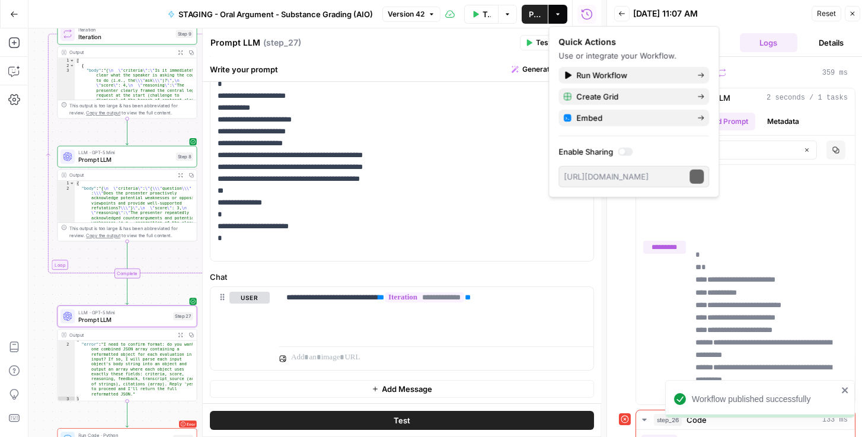
click at [832, 11] on span "Reset" at bounding box center [826, 13] width 19 height 11
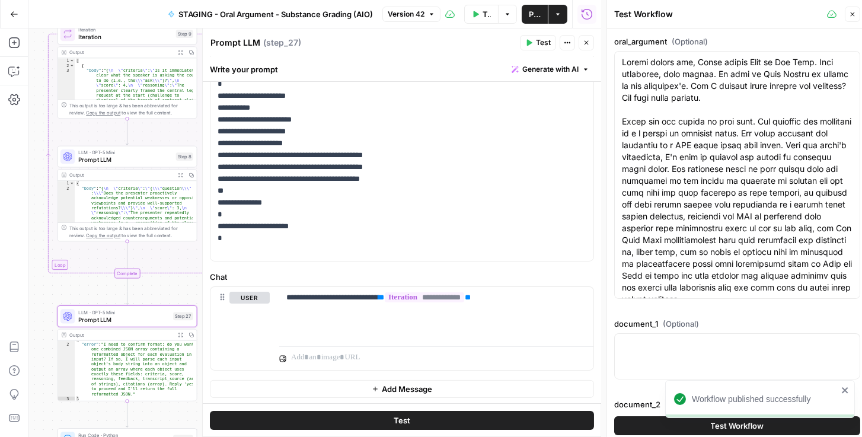
click at [657, 420] on button "Test Workflow" at bounding box center [737, 425] width 246 height 19
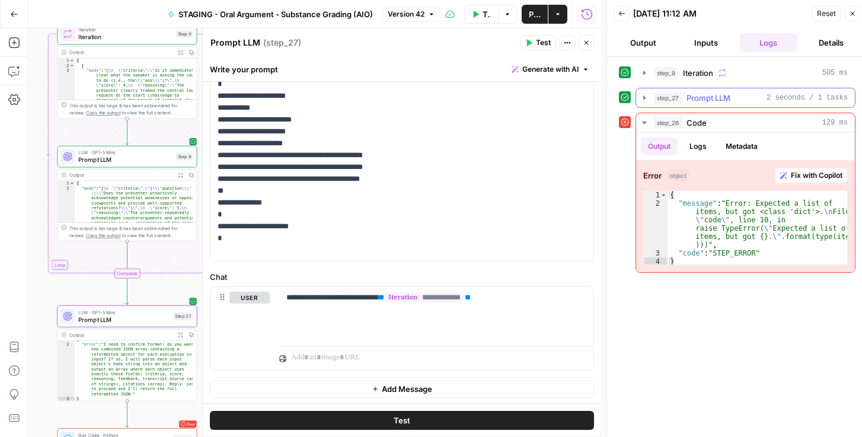
click at [642, 101] on icon "button" at bounding box center [644, 97] width 9 height 9
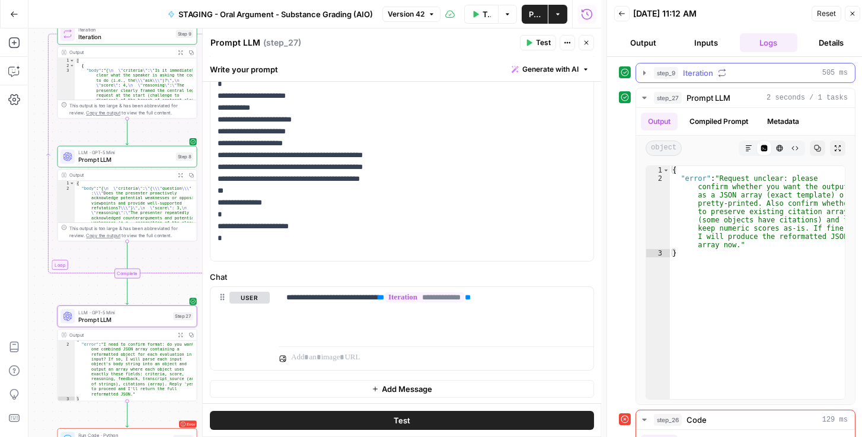
click at [644, 71] on icon "button" at bounding box center [644, 72] width 9 height 9
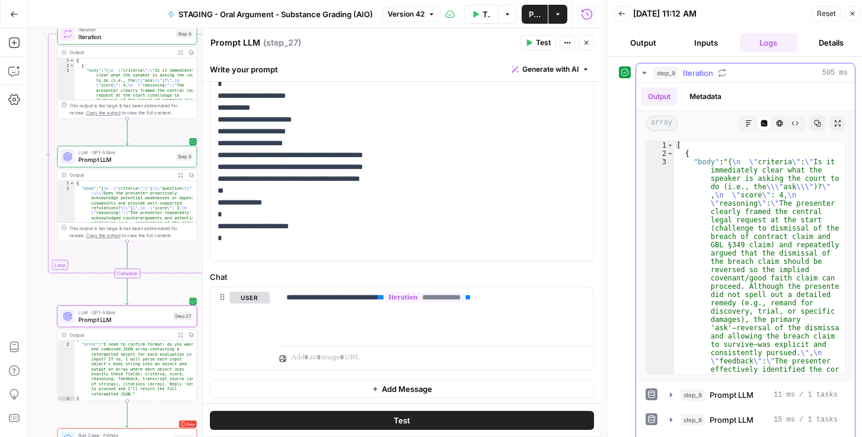
click at [814, 122] on icon "button" at bounding box center [817, 123] width 7 height 7
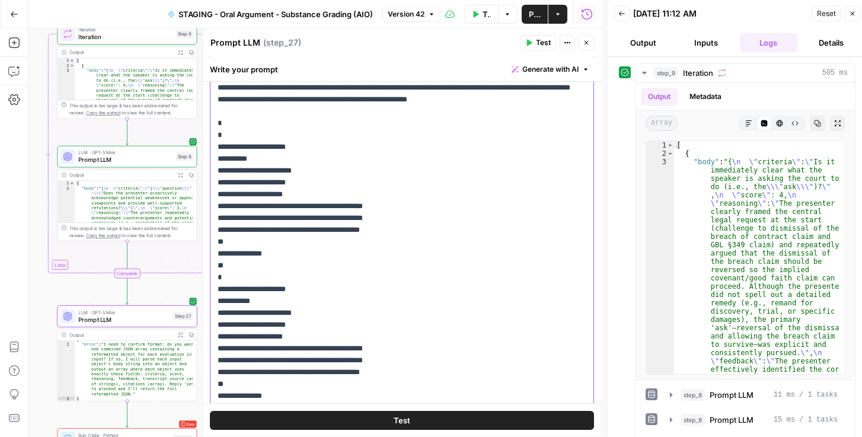
scroll to position [165, 0]
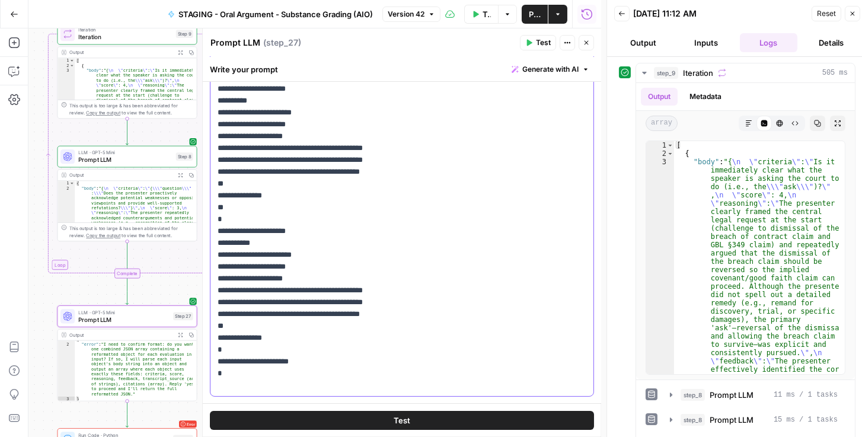
drag, startPoint x: 218, startPoint y: 147, endPoint x: 294, endPoint y: 262, distance: 137.7
click at [294, 262] on p "**********" at bounding box center [400, 183] width 364 height 415
click at [311, 224] on p "**********" at bounding box center [400, 183] width 364 height 415
click at [418, 203] on p "**********" at bounding box center [400, 183] width 364 height 415
click at [424, 106] on p "**********" at bounding box center [400, 183] width 364 height 415
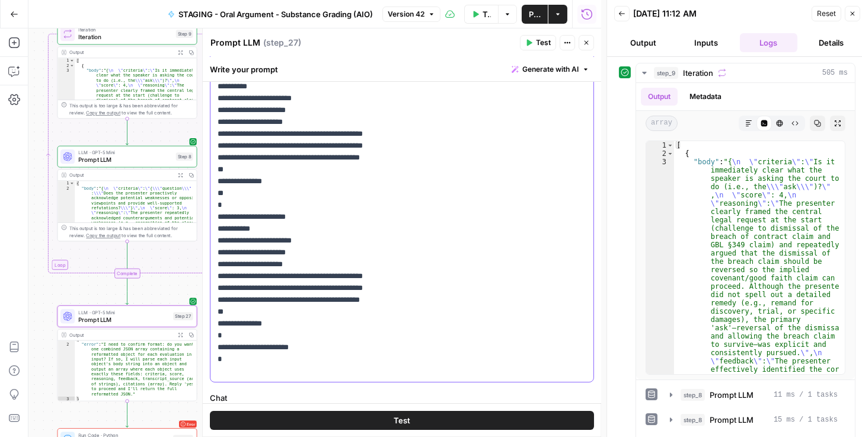
scroll to position [199, 0]
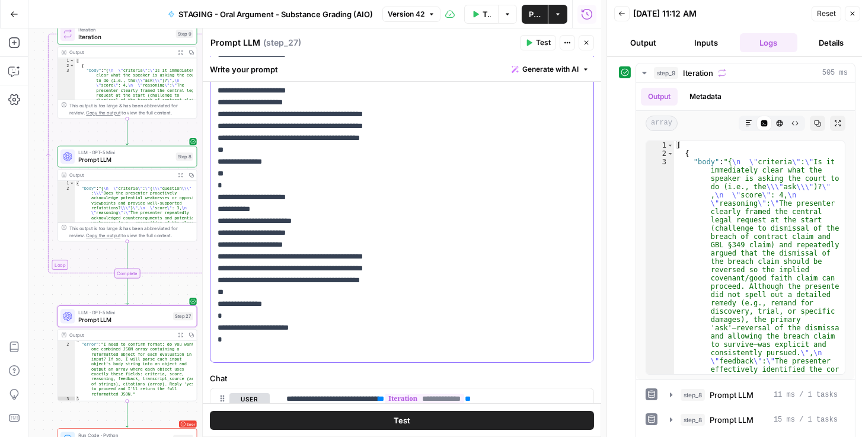
click at [480, 254] on p "**********" at bounding box center [400, 149] width 364 height 415
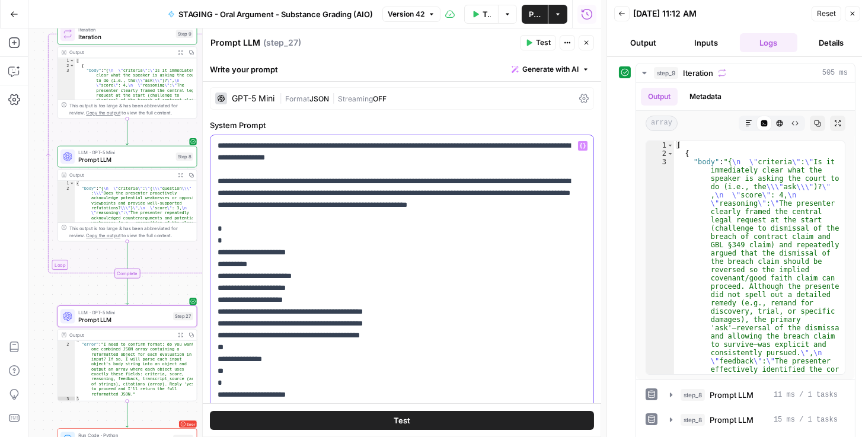
scroll to position [0, 0]
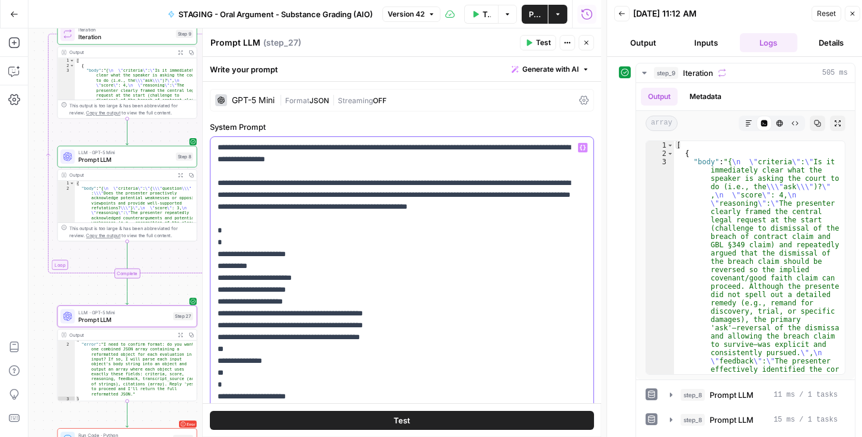
drag, startPoint x: 285, startPoint y: 196, endPoint x: 266, endPoint y: 196, distance: 19.0
click at [266, 196] on p "**********" at bounding box center [400, 349] width 364 height 415
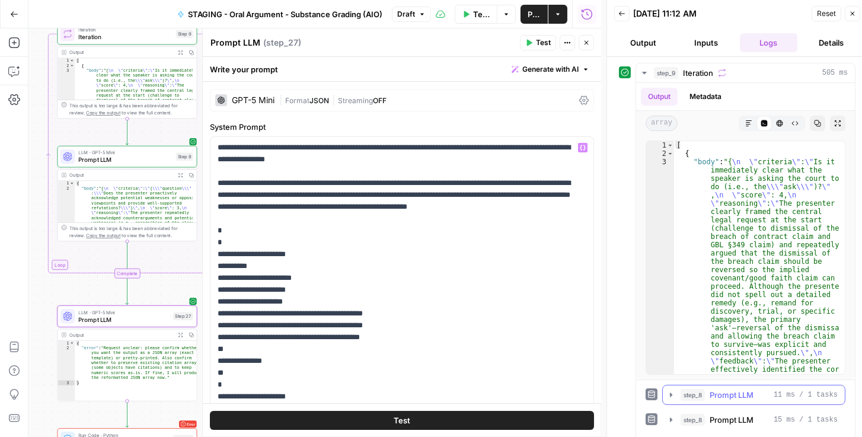
click at [671, 394] on icon "button" at bounding box center [671, 395] width 2 height 4
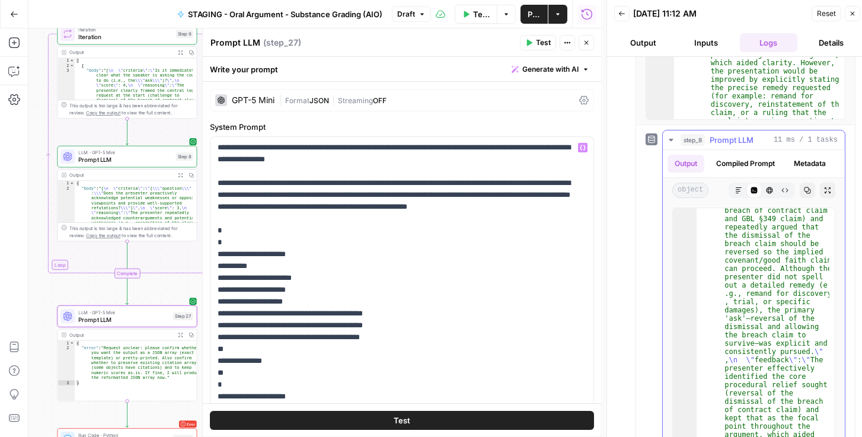
scroll to position [101, 0]
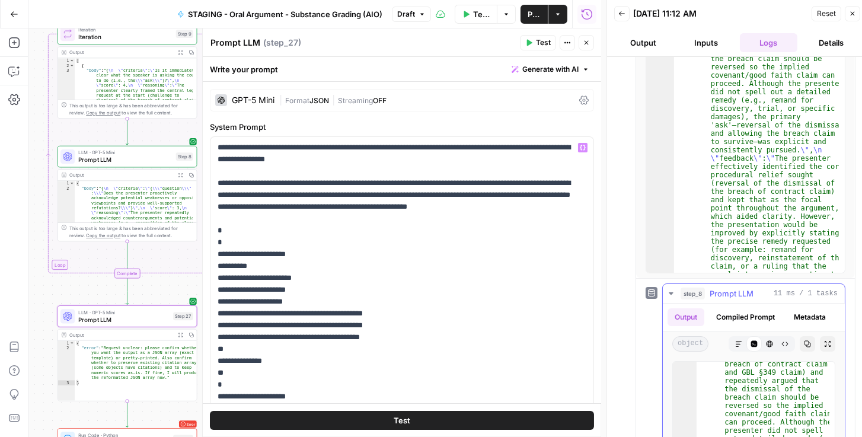
click at [667, 291] on icon "button" at bounding box center [671, 293] width 9 height 9
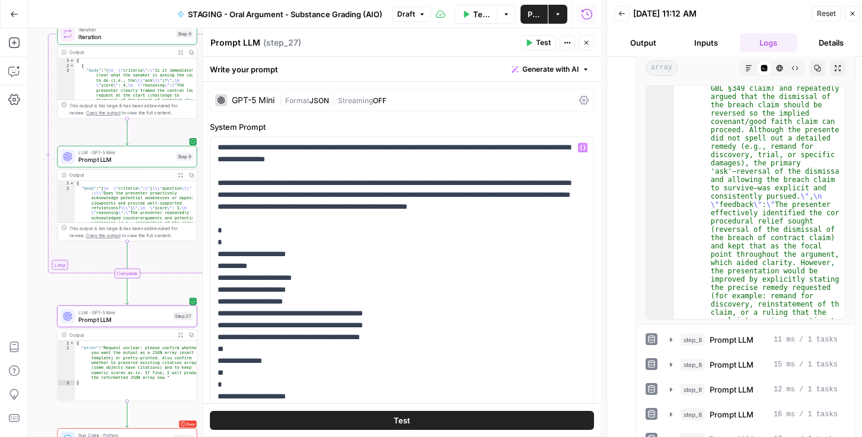
scroll to position [0, 0]
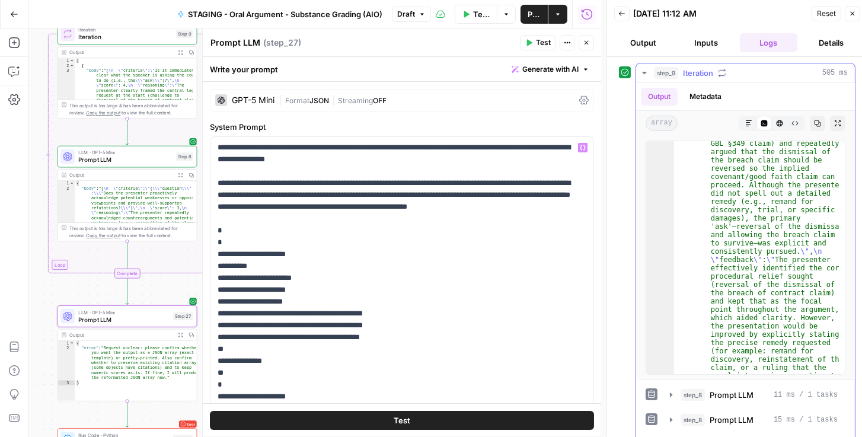
click at [646, 75] on icon "button" at bounding box center [644, 72] width 9 height 9
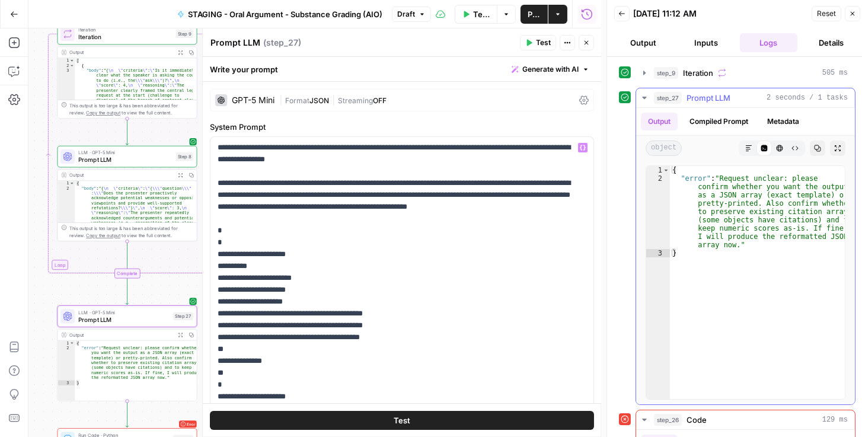
type textarea "**********"
drag, startPoint x: 749, startPoint y: 203, endPoint x: 693, endPoint y: 202, distance: 55.8
click at [693, 202] on div "{ "error" : "Request unclear: please confirm whether you want the output as a J…" at bounding box center [757, 291] width 175 height 250
click at [238, 219] on p "**********" at bounding box center [400, 349] width 364 height 415
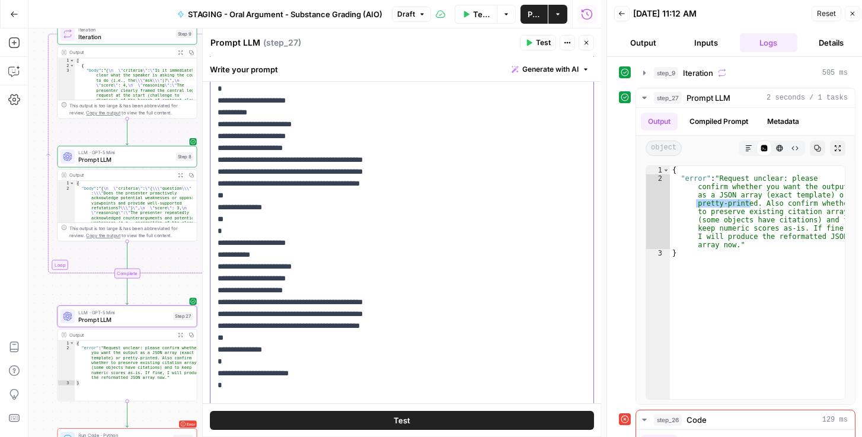
scroll to position [271, 0]
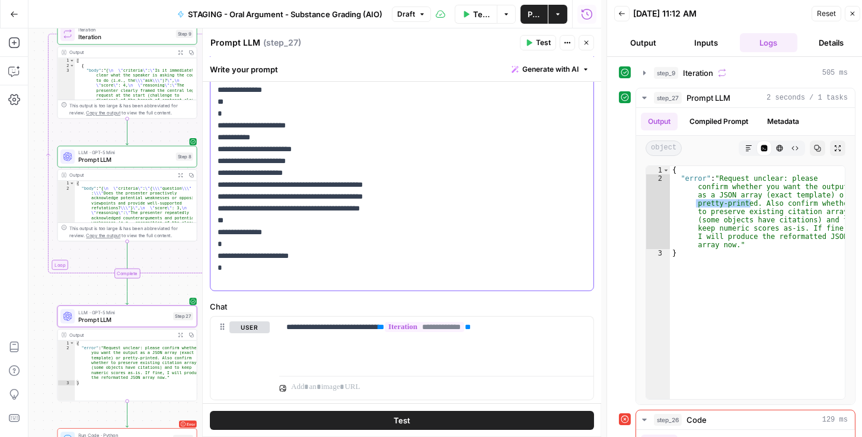
drag, startPoint x: 215, startPoint y: 244, endPoint x: 299, endPoint y: 274, distance: 88.9
click at [299, 274] on div "**********" at bounding box center [402, 78] width 383 height 425
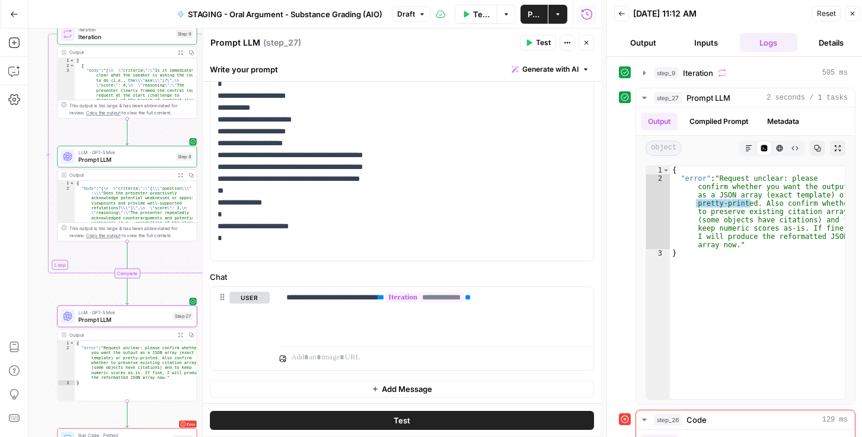
click at [533, 12] on span "Publish" at bounding box center [534, 14] width 13 height 12
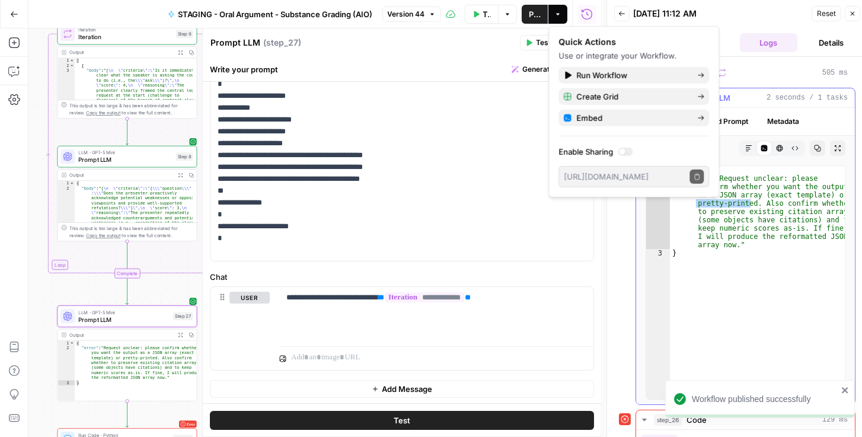
click at [809, 244] on div "{ "error" : "Request unclear: please confirm whether you want the output as a J…" at bounding box center [757, 291] width 175 height 250
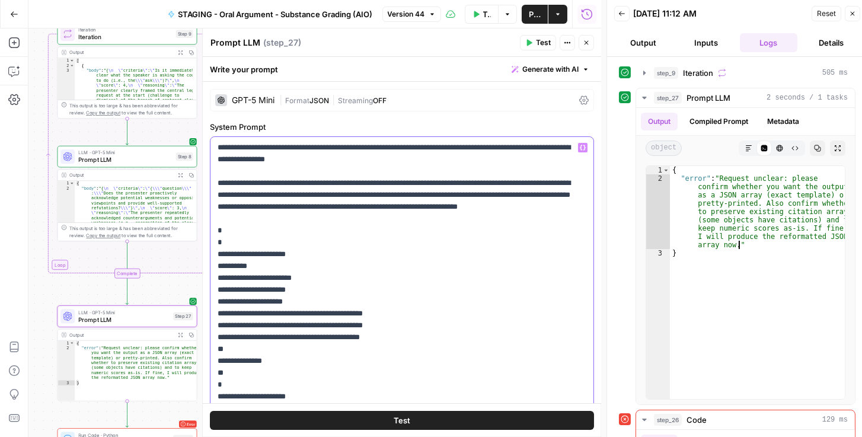
click at [302, 216] on p "**********" at bounding box center [400, 349] width 364 height 415
click at [381, 218] on p "**********" at bounding box center [400, 349] width 364 height 415
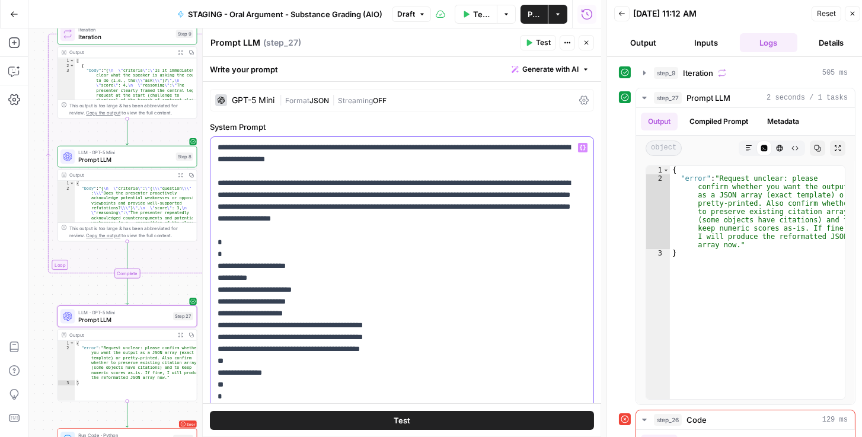
click at [501, 216] on p "**********" at bounding box center [400, 349] width 364 height 415
click at [498, 218] on p "**********" at bounding box center [400, 349] width 364 height 415
click at [579, 97] on icon at bounding box center [583, 99] width 9 height 9
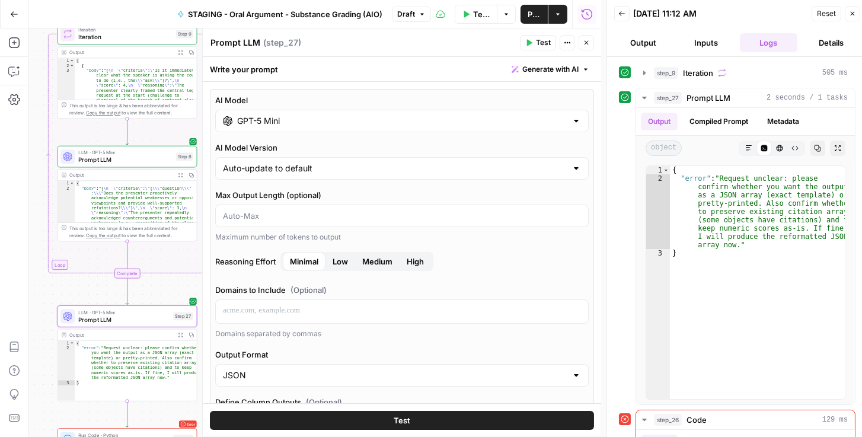
click at [333, 263] on button "Low" at bounding box center [341, 261] width 30 height 19
click at [537, 16] on span "Publish" at bounding box center [534, 14] width 13 height 12
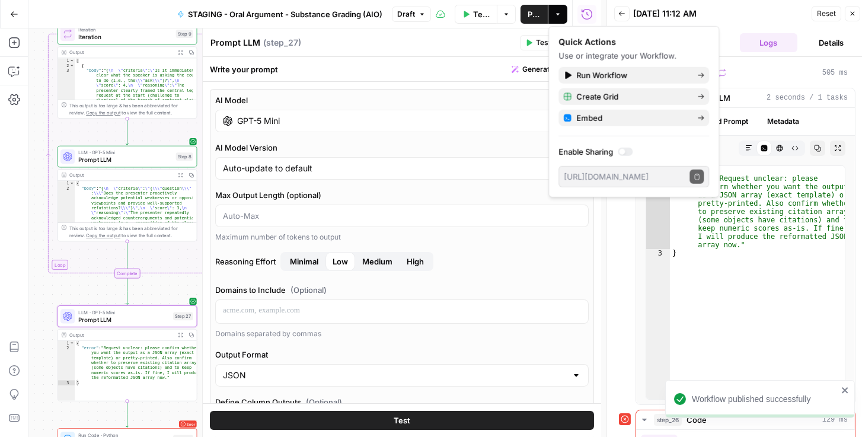
drag, startPoint x: 826, startPoint y: 8, endPoint x: 824, endPoint y: 14, distance: 6.8
click at [826, 8] on span "Reset" at bounding box center [826, 13] width 19 height 11
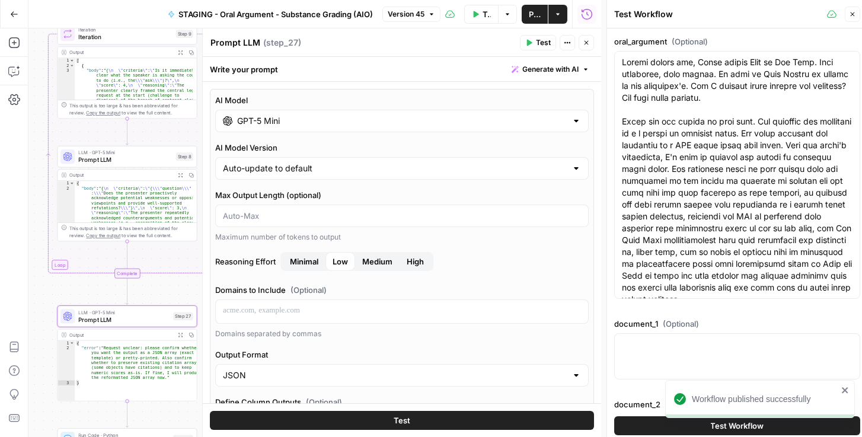
click at [657, 425] on button "Test Workflow" at bounding box center [737, 425] width 246 height 19
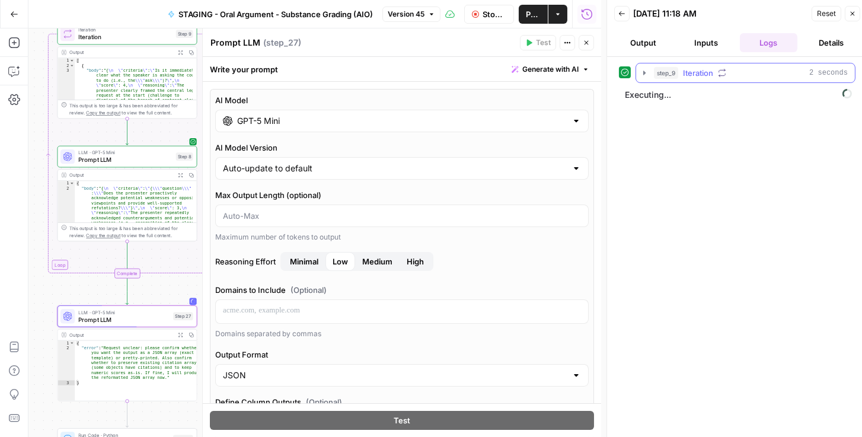
click at [642, 75] on icon "button" at bounding box center [644, 72] width 9 height 9
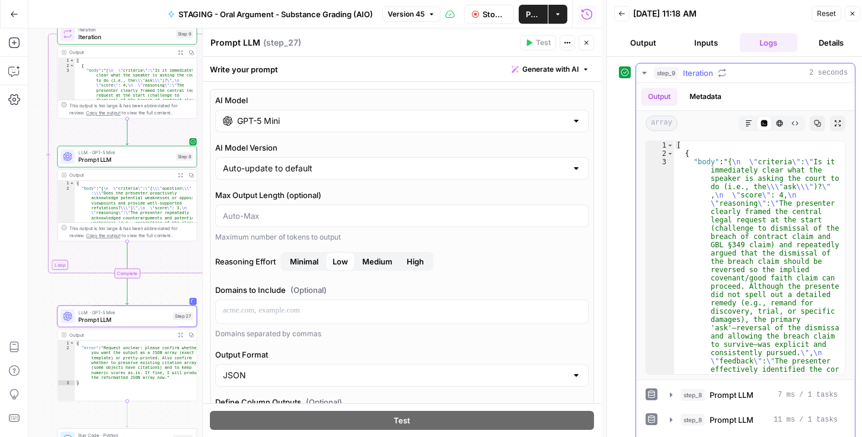
click at [642, 75] on icon "button" at bounding box center [644, 72] width 9 height 9
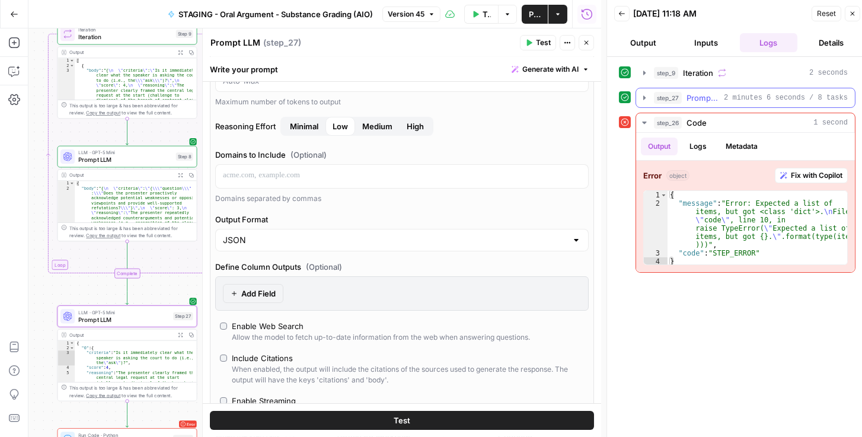
click at [640, 101] on icon "button" at bounding box center [644, 97] width 9 height 9
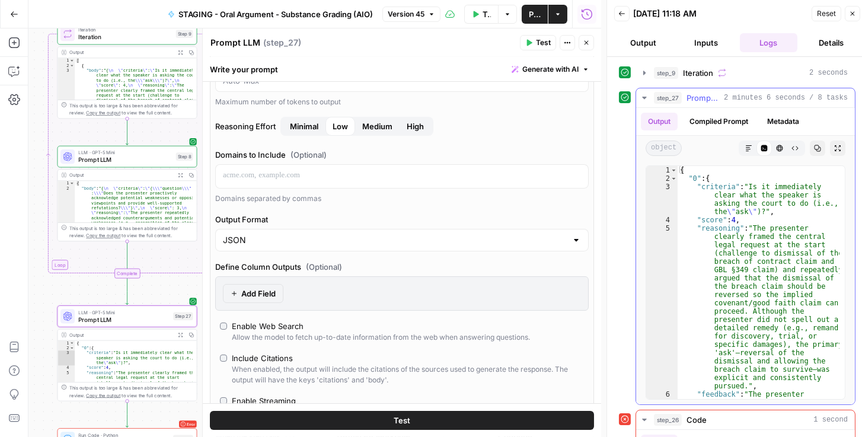
click at [647, 99] on icon "button" at bounding box center [644, 97] width 9 height 9
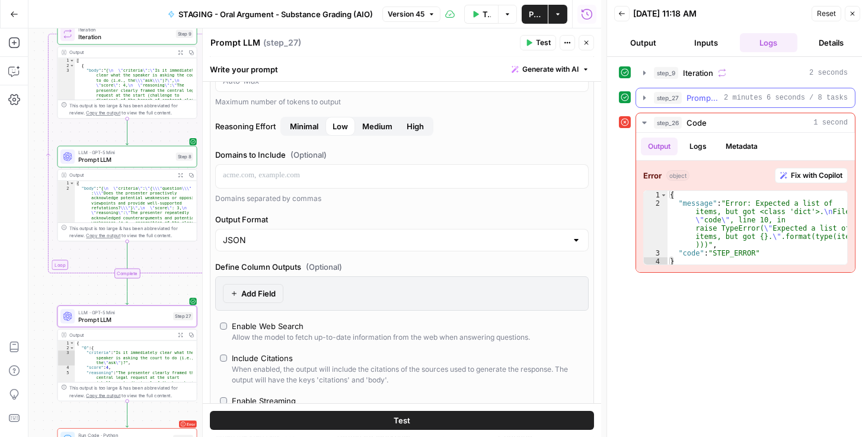
click at [644, 98] on icon "button" at bounding box center [644, 97] width 9 height 9
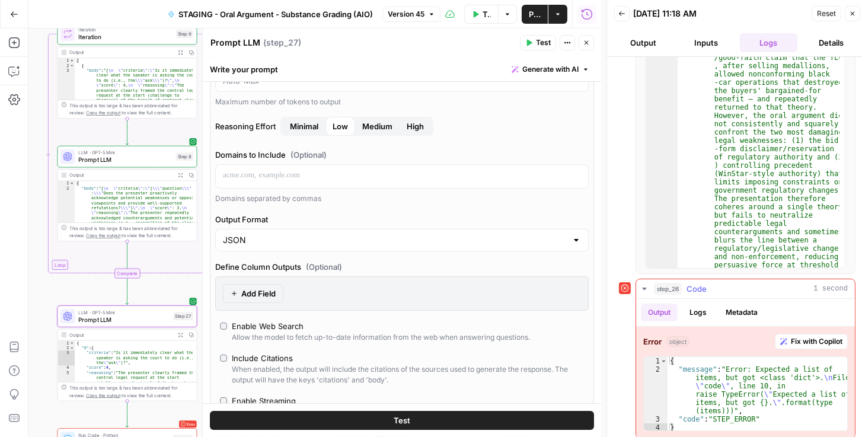
scroll to position [5, 0]
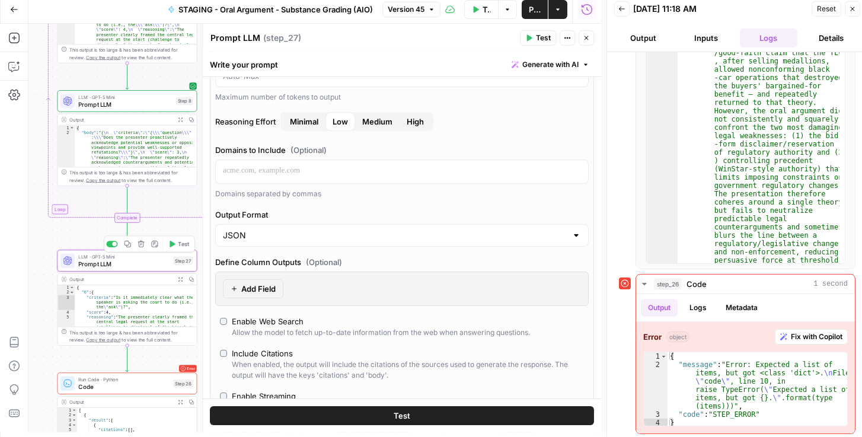
click at [125, 260] on span "Prompt LLM" at bounding box center [123, 263] width 91 height 9
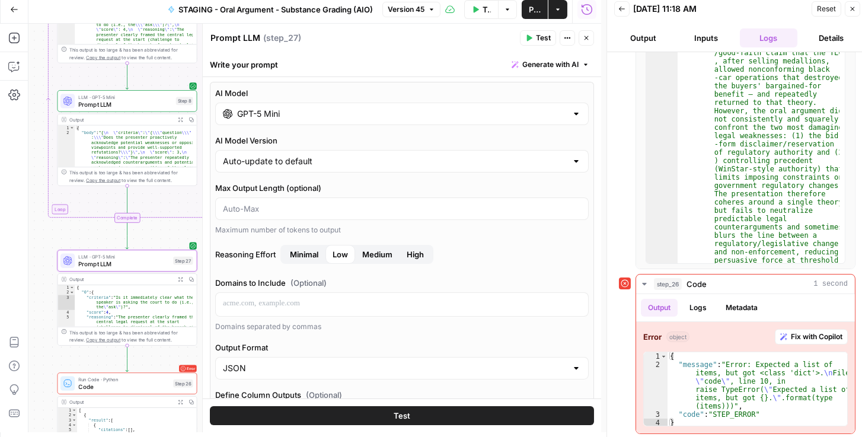
scroll to position [0, 0]
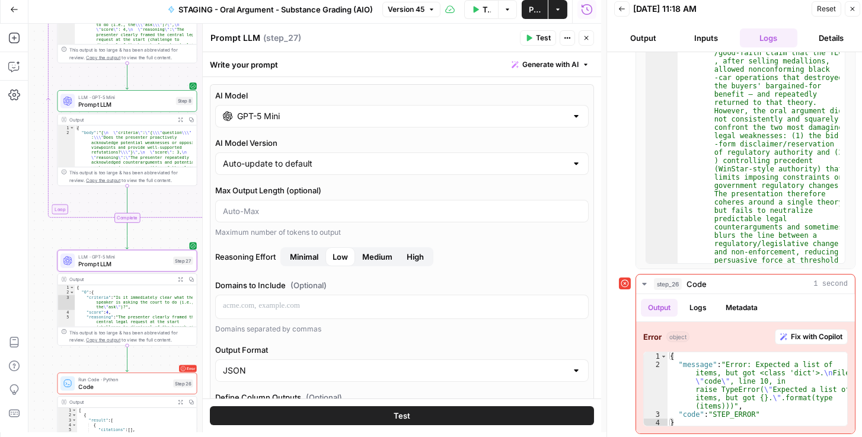
click at [399, 117] on input "GPT-5 Mini" at bounding box center [402, 116] width 330 height 12
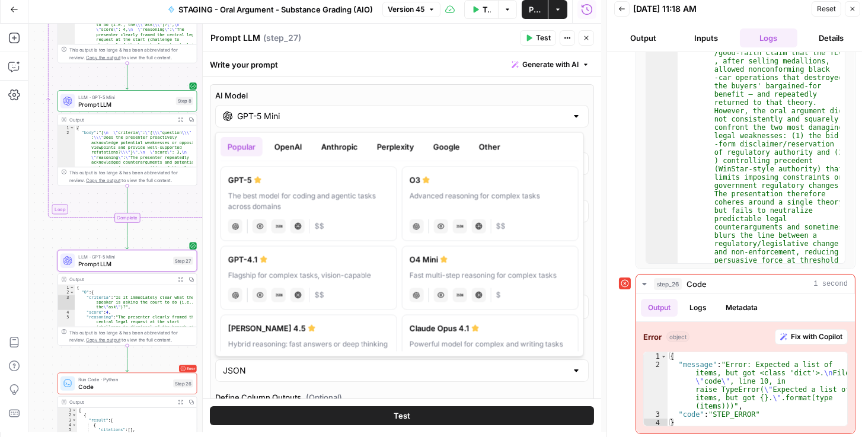
click at [437, 149] on button "Google" at bounding box center [446, 146] width 41 height 19
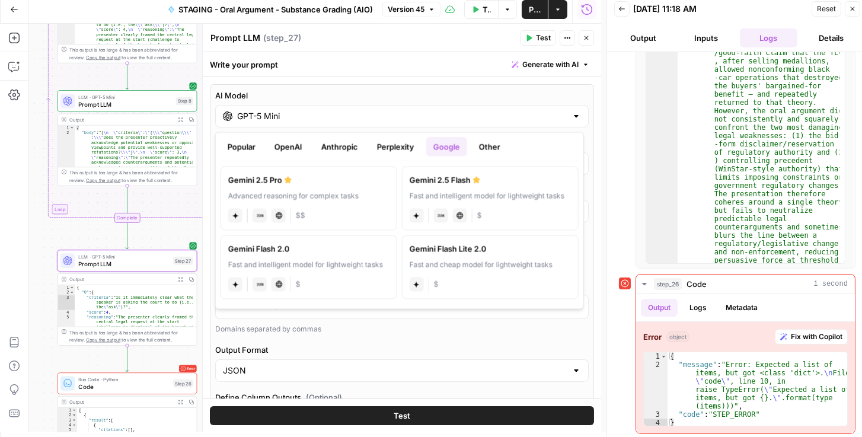
click at [352, 186] on label "Gemini 2.5 Pro Advanced reasoning for complex tasks gemini JSON Mode Live Web R…" at bounding box center [309, 198] width 177 height 64
type input "Gemini 2.5 Pro"
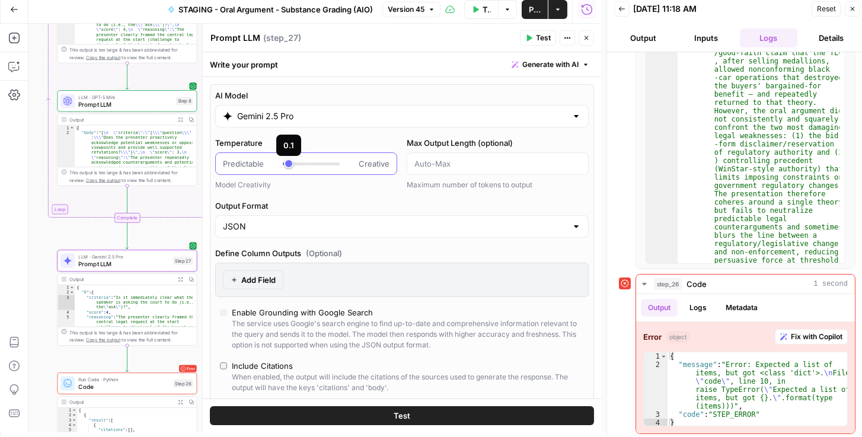
type input "*"
drag, startPoint x: 289, startPoint y: 165, endPoint x: 281, endPoint y: 165, distance: 8.3
click at [281, 165] on div "Predictable Creative" at bounding box center [306, 164] width 167 height 12
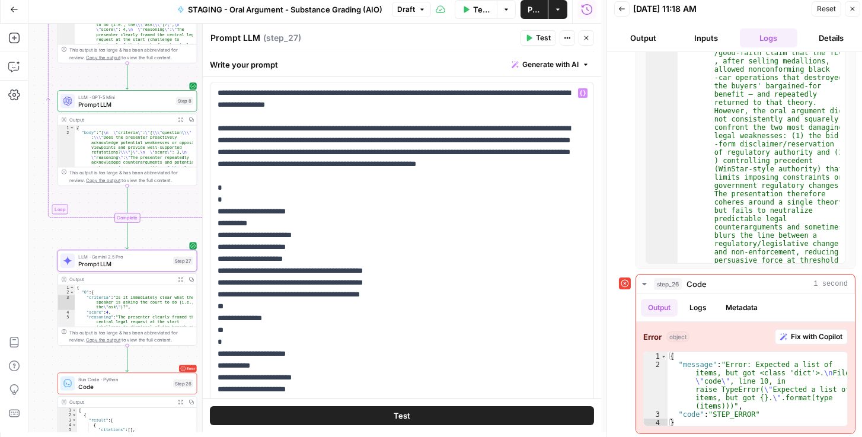
scroll to position [427, 0]
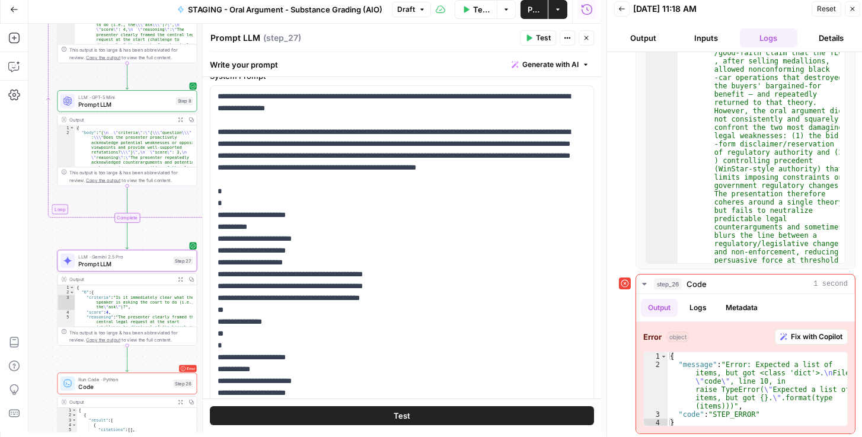
click at [530, 7] on span "Publish" at bounding box center [534, 10] width 13 height 12
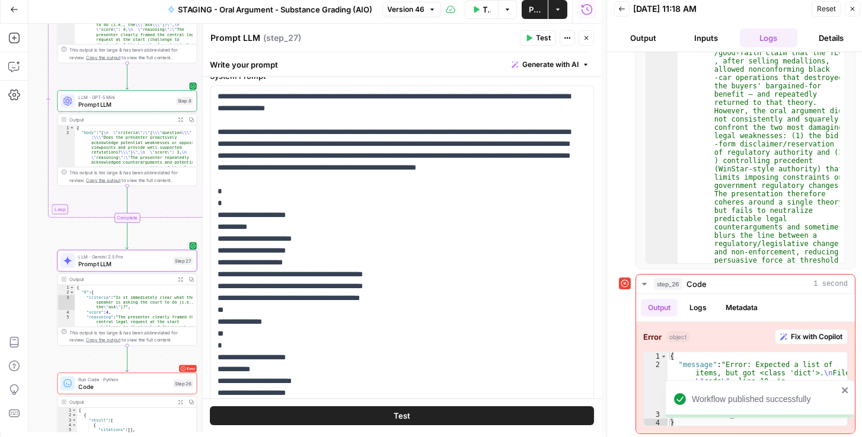
click at [817, 9] on button "Reset" at bounding box center [827, 8] width 30 height 15
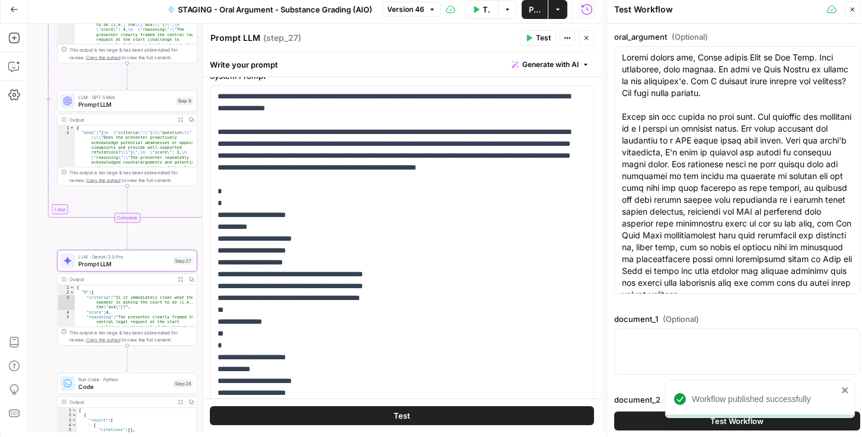
click at [654, 417] on button "Test Workflow" at bounding box center [737, 421] width 246 height 19
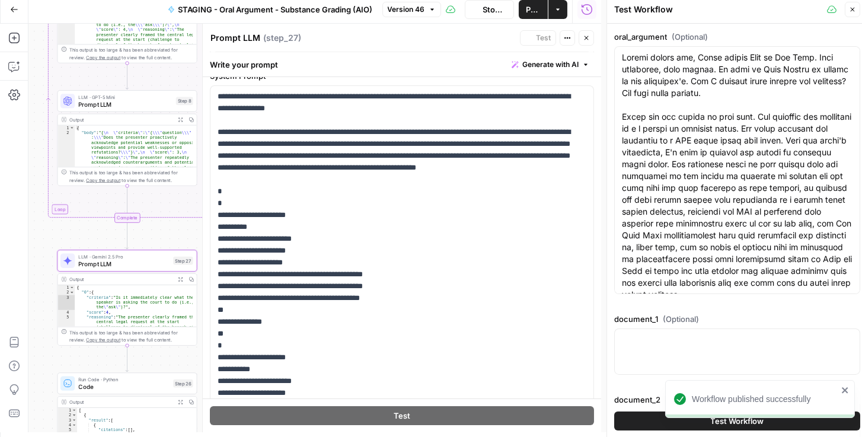
click at [843, 390] on icon "close" at bounding box center [846, 390] width 8 height 9
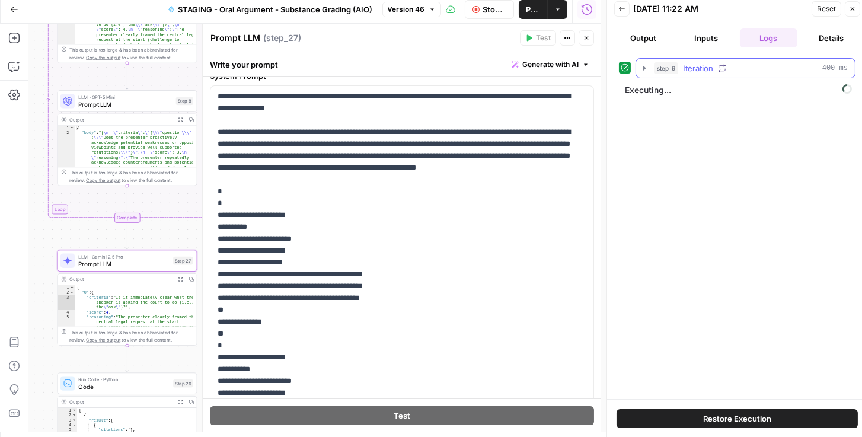
click at [645, 70] on icon "button" at bounding box center [644, 67] width 9 height 9
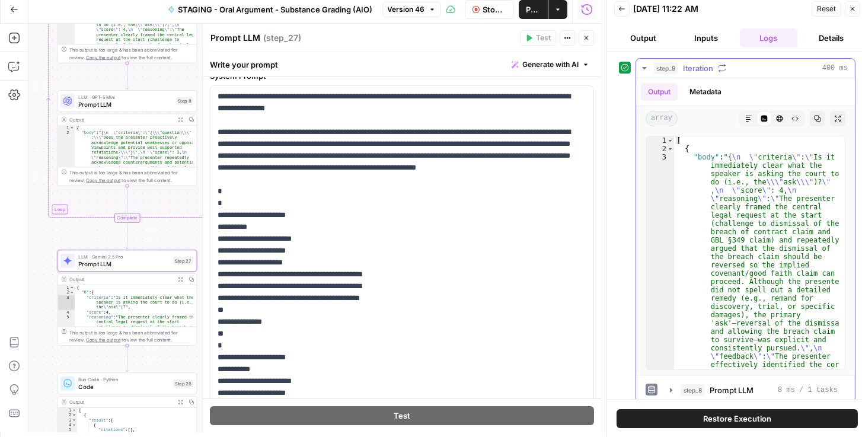
click at [644, 69] on icon "button" at bounding box center [644, 67] width 9 height 9
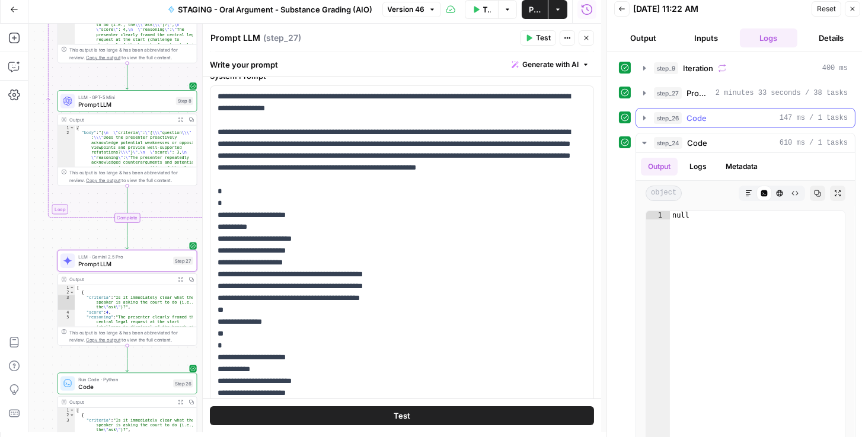
click at [641, 116] on icon "button" at bounding box center [644, 117] width 9 height 9
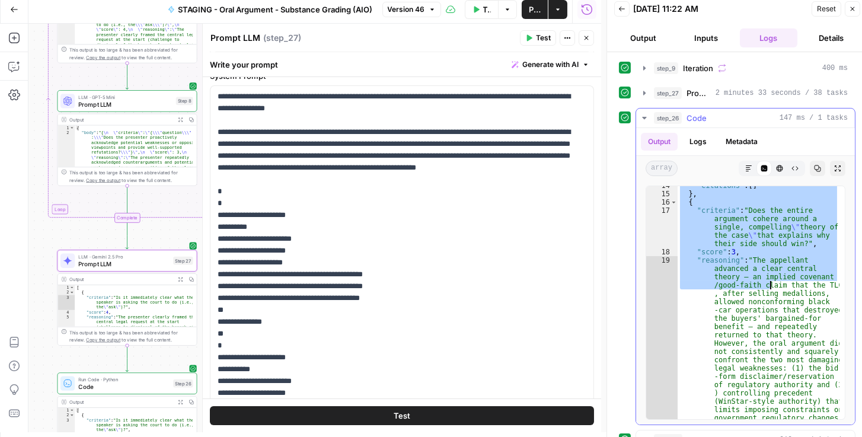
scroll to position [894, 0]
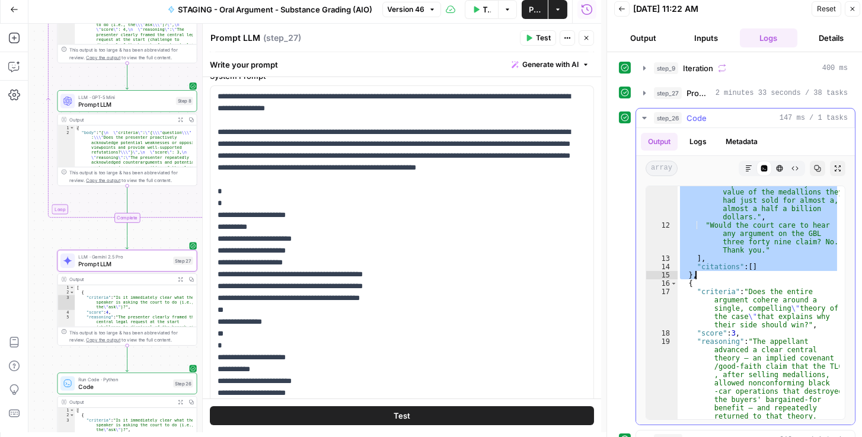
drag, startPoint x: 680, startPoint y: 189, endPoint x: 771, endPoint y: 272, distance: 123.0
click at [771, 272] on div ""It was only then that the number of black cars exploded and destroyed the valu…" at bounding box center [759, 433] width 162 height 541
type textarea "**********"
click at [851, 20] on header "Back 10/03/25 at 11:22 AM Reset Close Output Inputs Logs Details" at bounding box center [737, 23] width 260 height 57
click at [641, 91] on icon "button" at bounding box center [644, 92] width 9 height 9
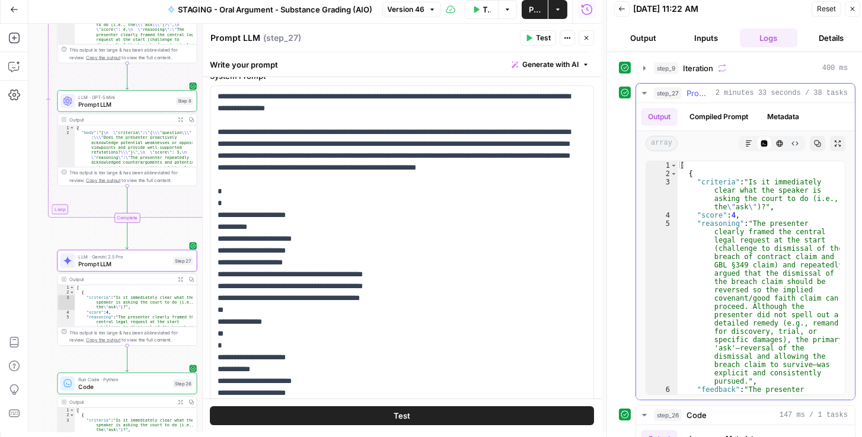
click at [642, 91] on icon "button" at bounding box center [644, 92] width 9 height 9
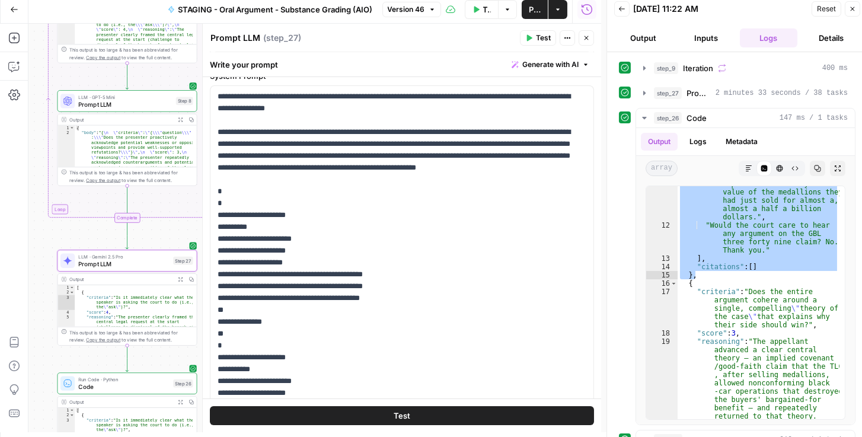
click at [145, 259] on span "Prompt LLM" at bounding box center [123, 263] width 91 height 9
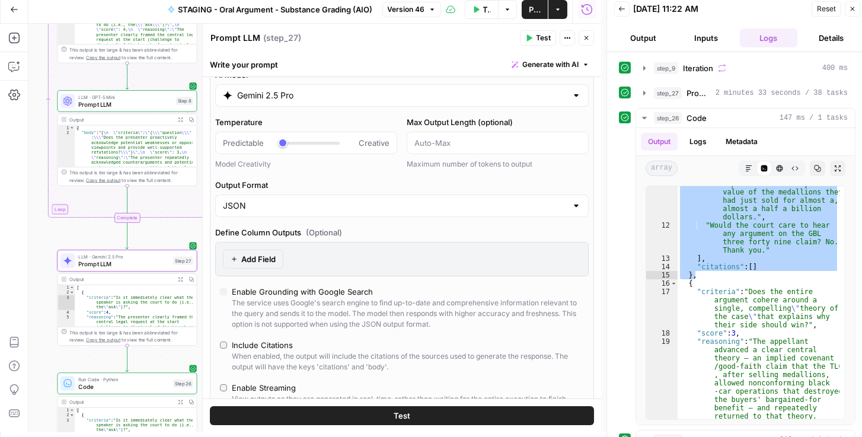
scroll to position [20, 0]
click at [549, 99] on input "Gemini 2.5 Pro" at bounding box center [402, 96] width 330 height 12
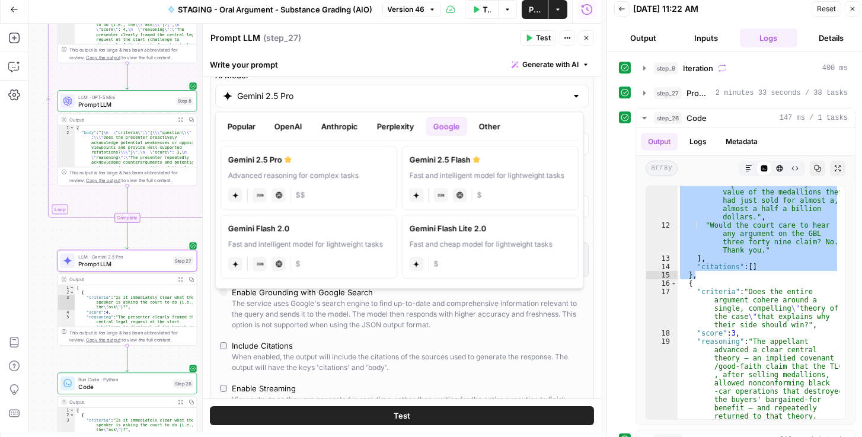
click at [468, 164] on label "Gemini 2.5 Flash Fast and intelligent model for lightweight tasks gemini JSON M…" at bounding box center [490, 178] width 177 height 64
type input "Gemini 2.5 Flash"
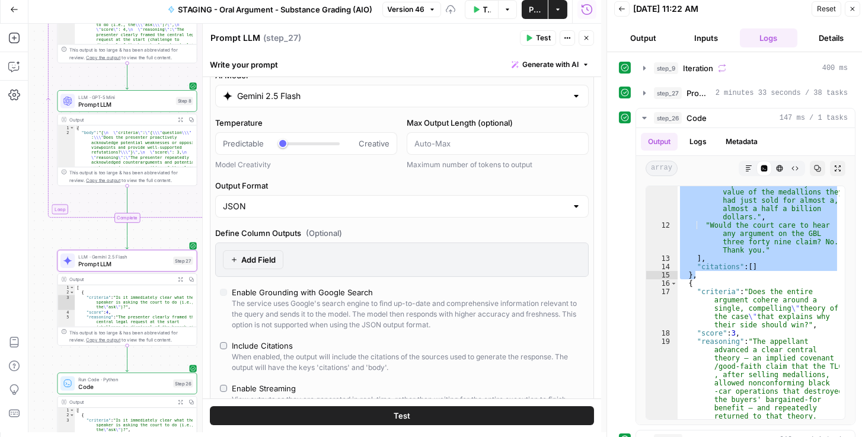
click at [540, 6] on span "Publish" at bounding box center [535, 10] width 12 height 12
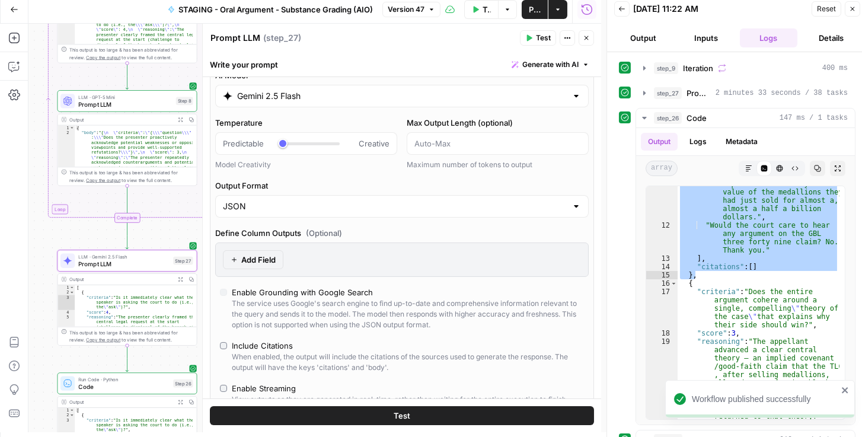
click at [736, 14] on div "10/03/25 at 11:22 AM" at bounding box center [720, 9] width 175 height 12
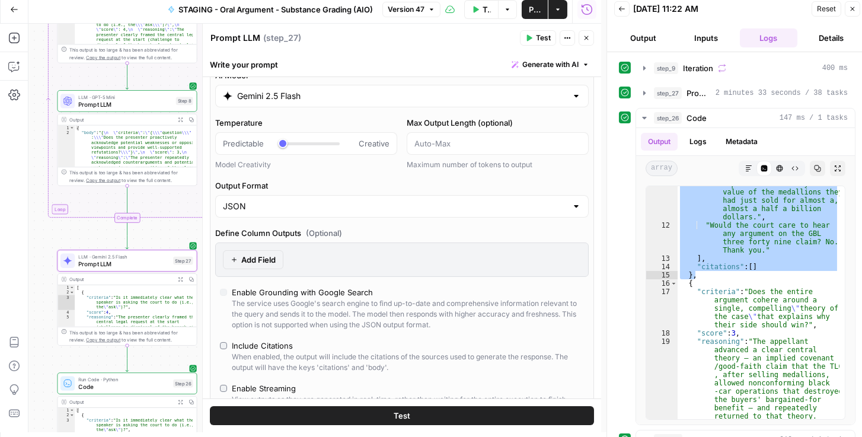
click at [827, 6] on span "Reset" at bounding box center [826, 9] width 19 height 11
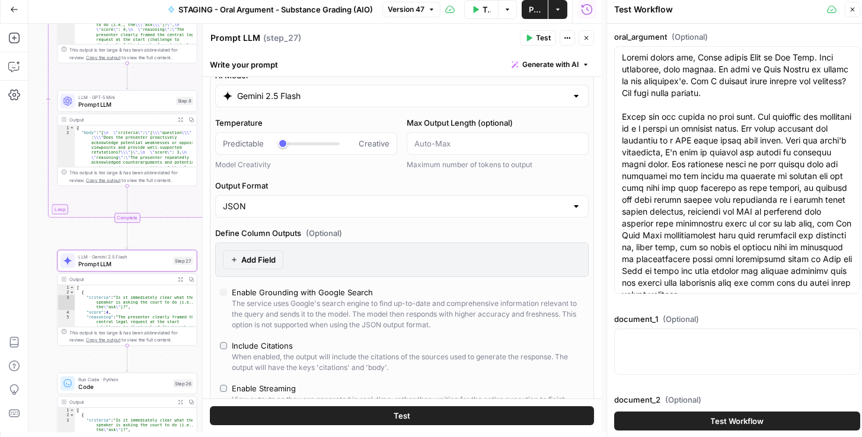
click at [707, 421] on button "Test Workflow" at bounding box center [737, 421] width 246 height 19
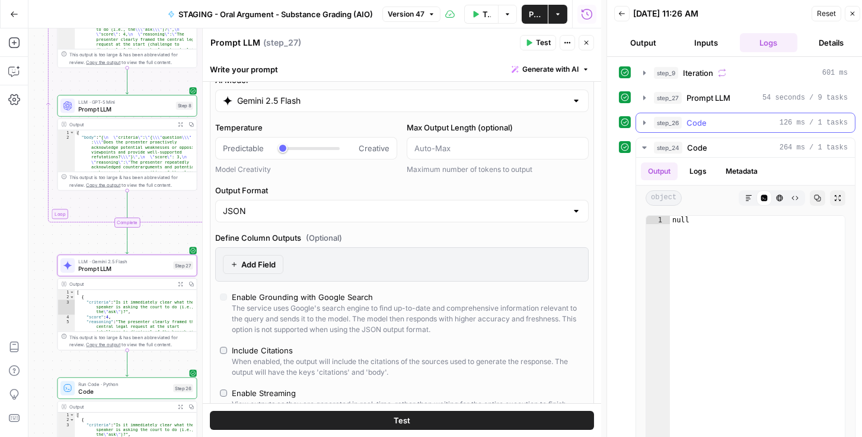
click at [651, 122] on button "step_26 Code 126 ms / 1 tasks" at bounding box center [745, 122] width 219 height 19
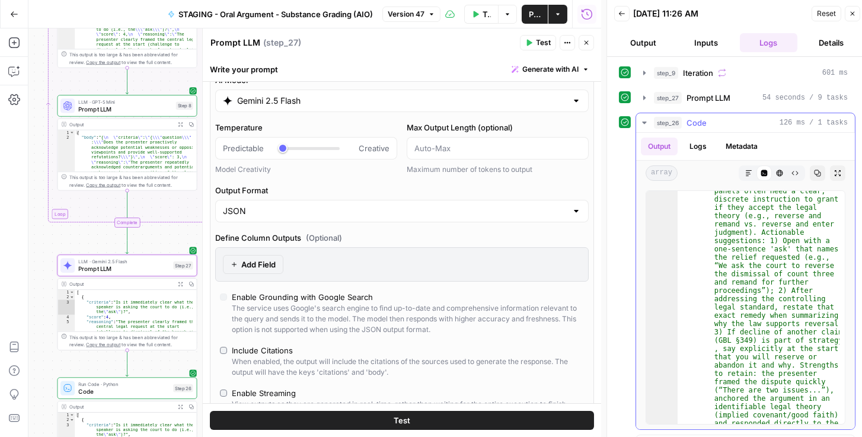
scroll to position [508, 0]
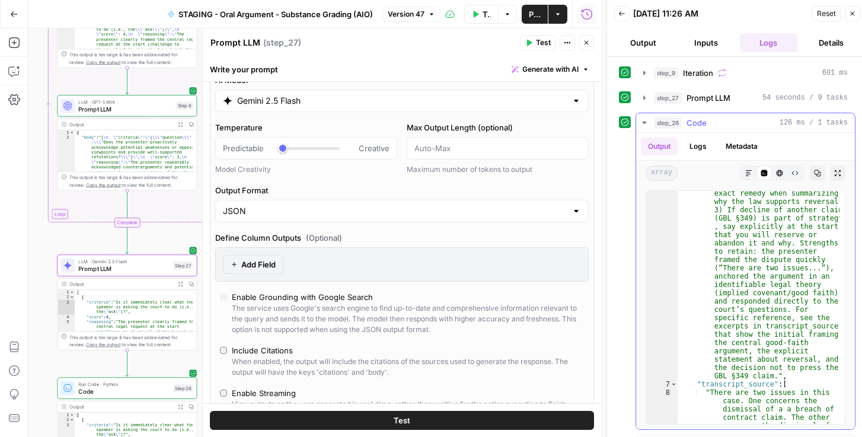
scroll to position [467, 0]
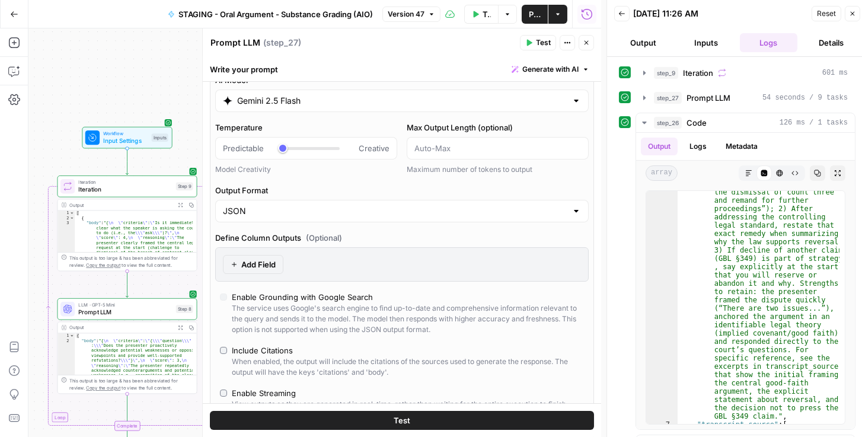
click at [114, 191] on span "Iteration" at bounding box center [125, 189] width 94 height 9
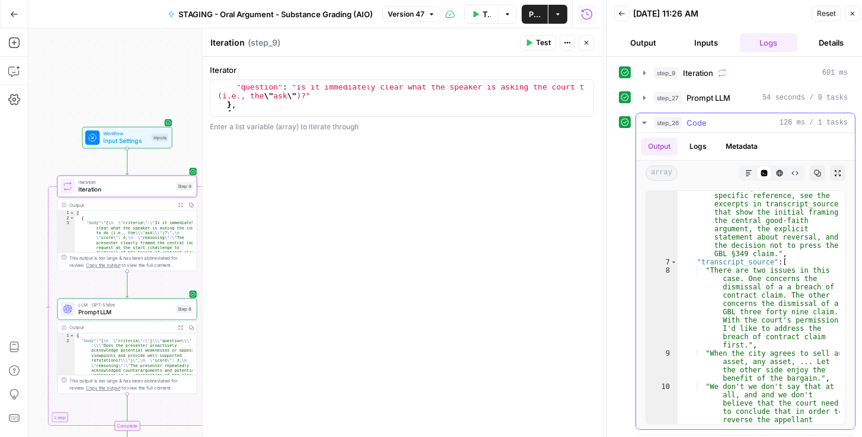
scroll to position [630, 0]
click at [644, 119] on icon "button" at bounding box center [644, 122] width 9 height 9
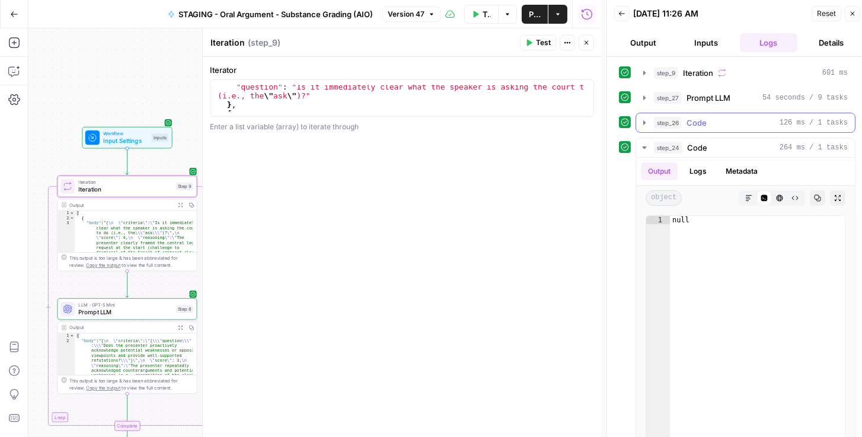
click at [640, 125] on icon "button" at bounding box center [644, 122] width 9 height 9
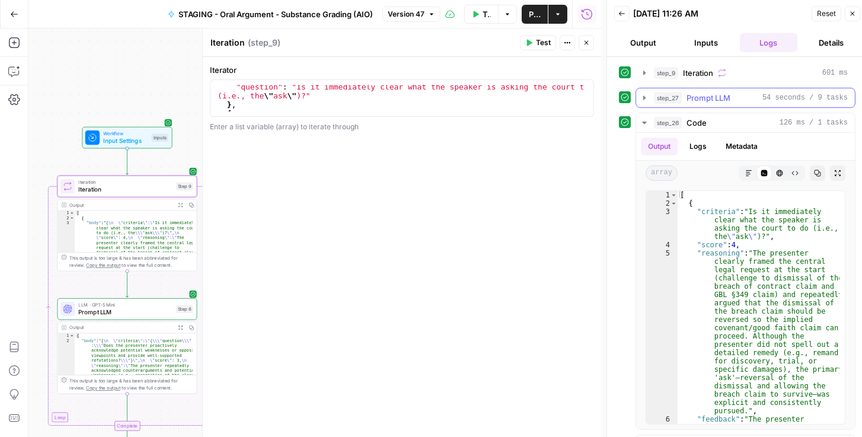
click at [642, 98] on icon "button" at bounding box center [644, 97] width 9 height 9
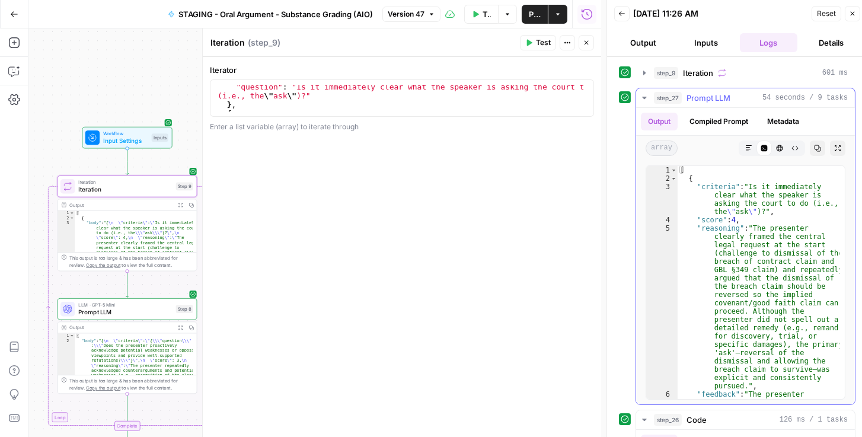
click at [714, 120] on button "Compiled Prompt" at bounding box center [719, 122] width 73 height 18
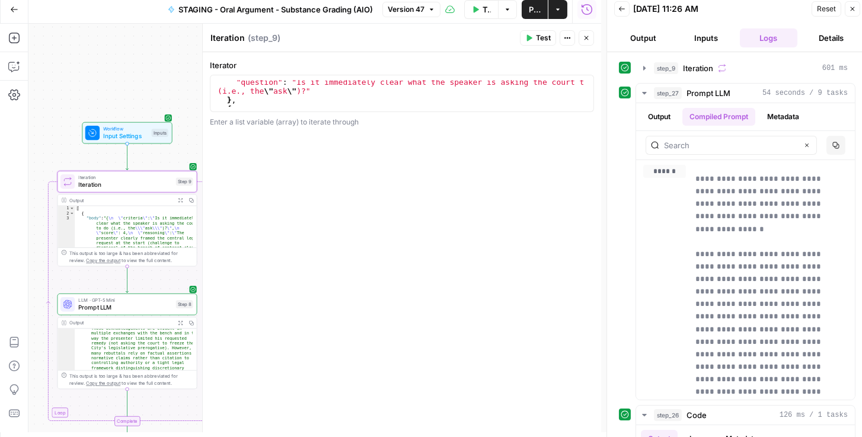
scroll to position [5, 0]
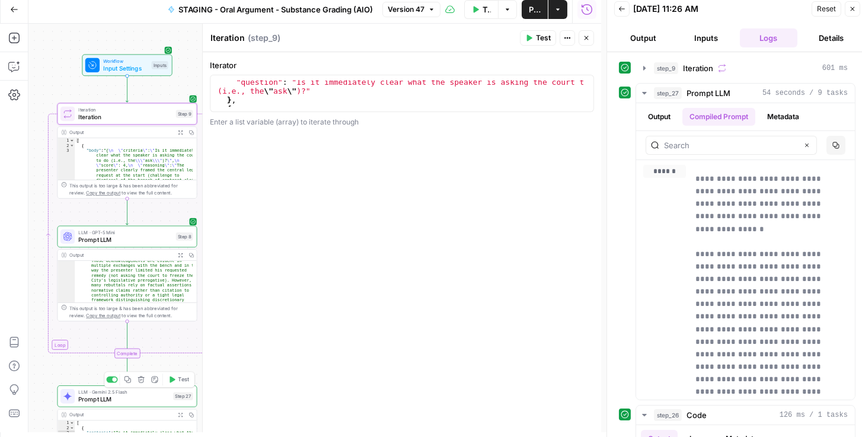
click at [131, 395] on span "Prompt LLM" at bounding box center [123, 399] width 91 height 9
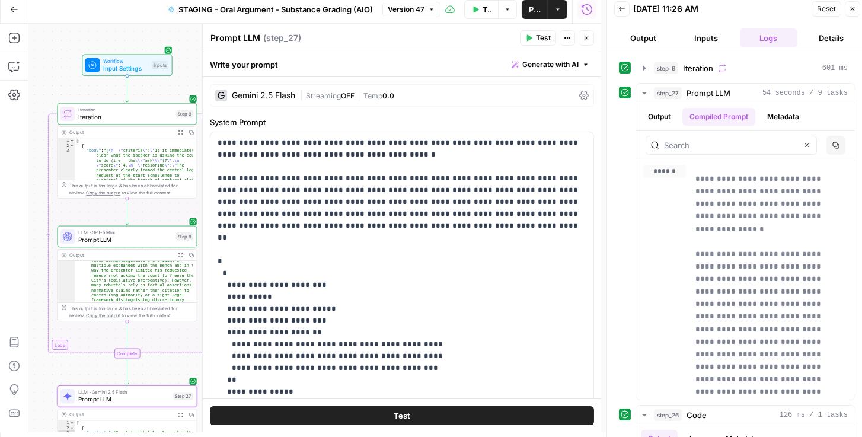
click at [581, 93] on icon at bounding box center [583, 95] width 9 height 9
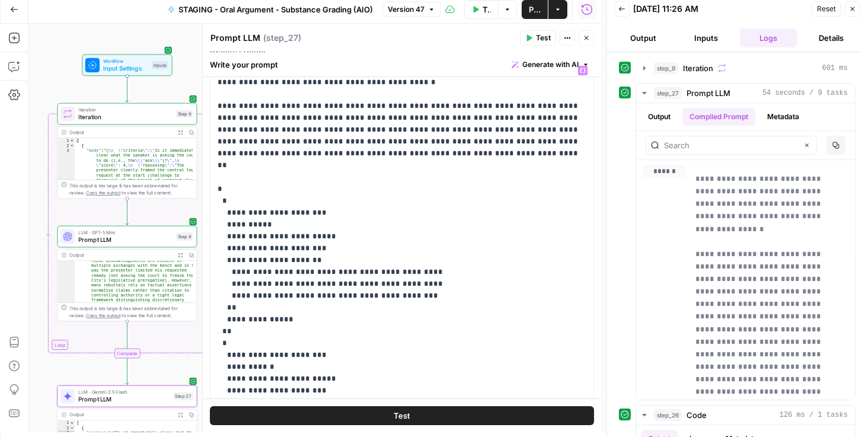
scroll to position [359, 0]
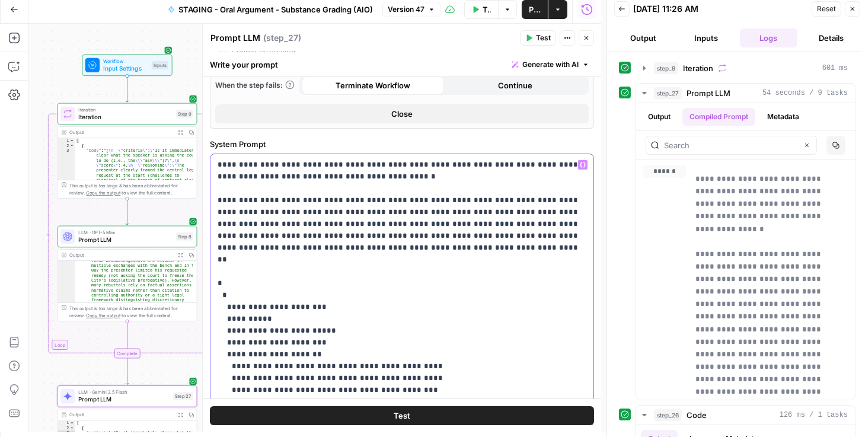
click at [352, 176] on p "**********" at bounding box center [400, 372] width 364 height 427
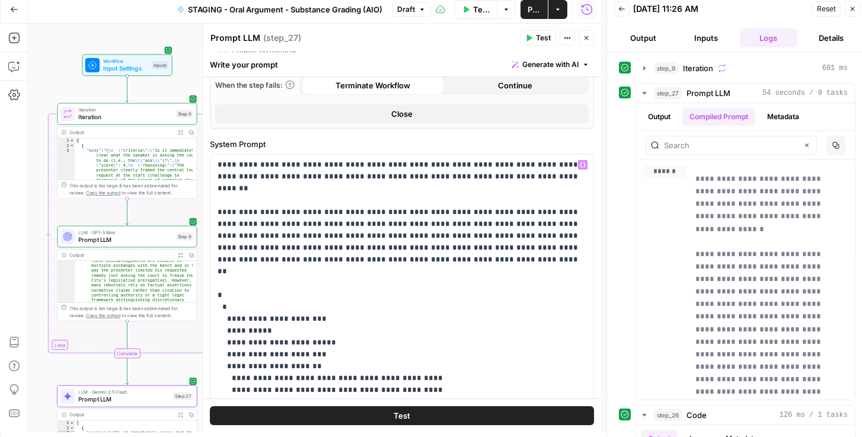
click at [534, 12] on span "Publish" at bounding box center [534, 10] width 13 height 12
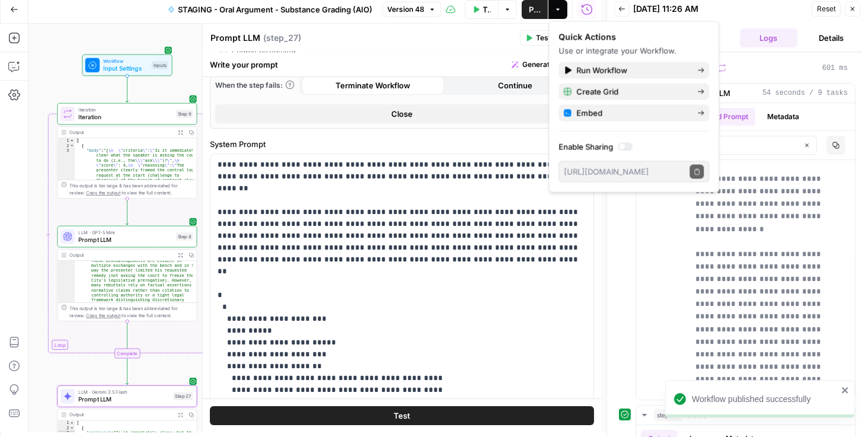
click at [49, 28] on div "Workflow Input Settings Inputs Loop Iteration Iteration Step 9 Output Expand Ou…" at bounding box center [314, 228] width 573 height 409
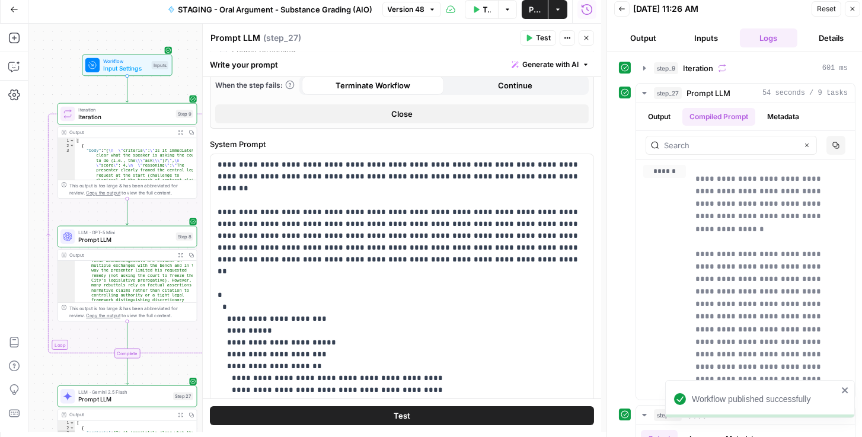
click at [537, 11] on span "Publish" at bounding box center [535, 10] width 12 height 12
